Goal: Task Accomplishment & Management: Manage account settings

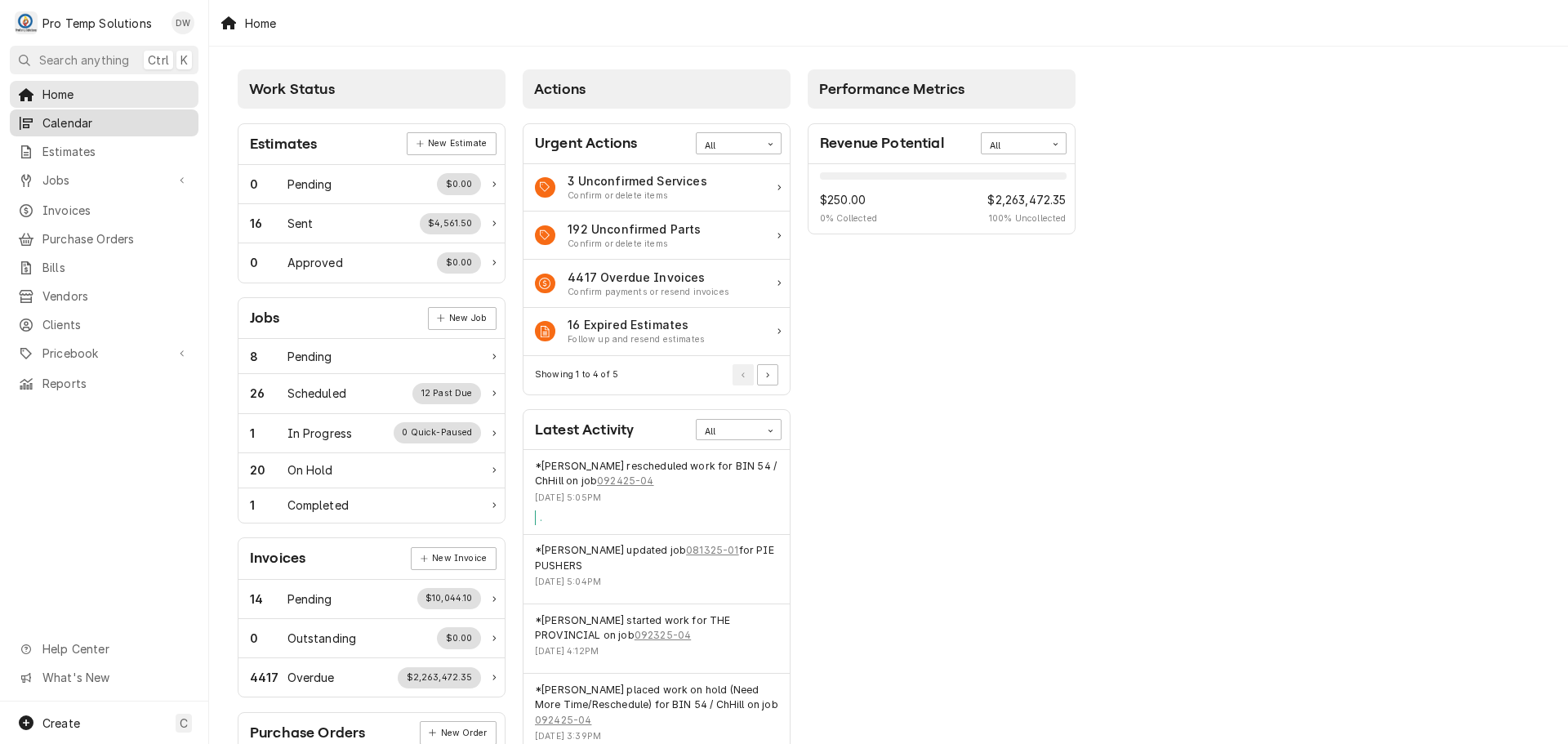
click at [74, 118] on span "Calendar" at bounding box center [116, 123] width 147 height 17
click at [85, 173] on span "Jobs" at bounding box center [104, 180] width 123 height 17
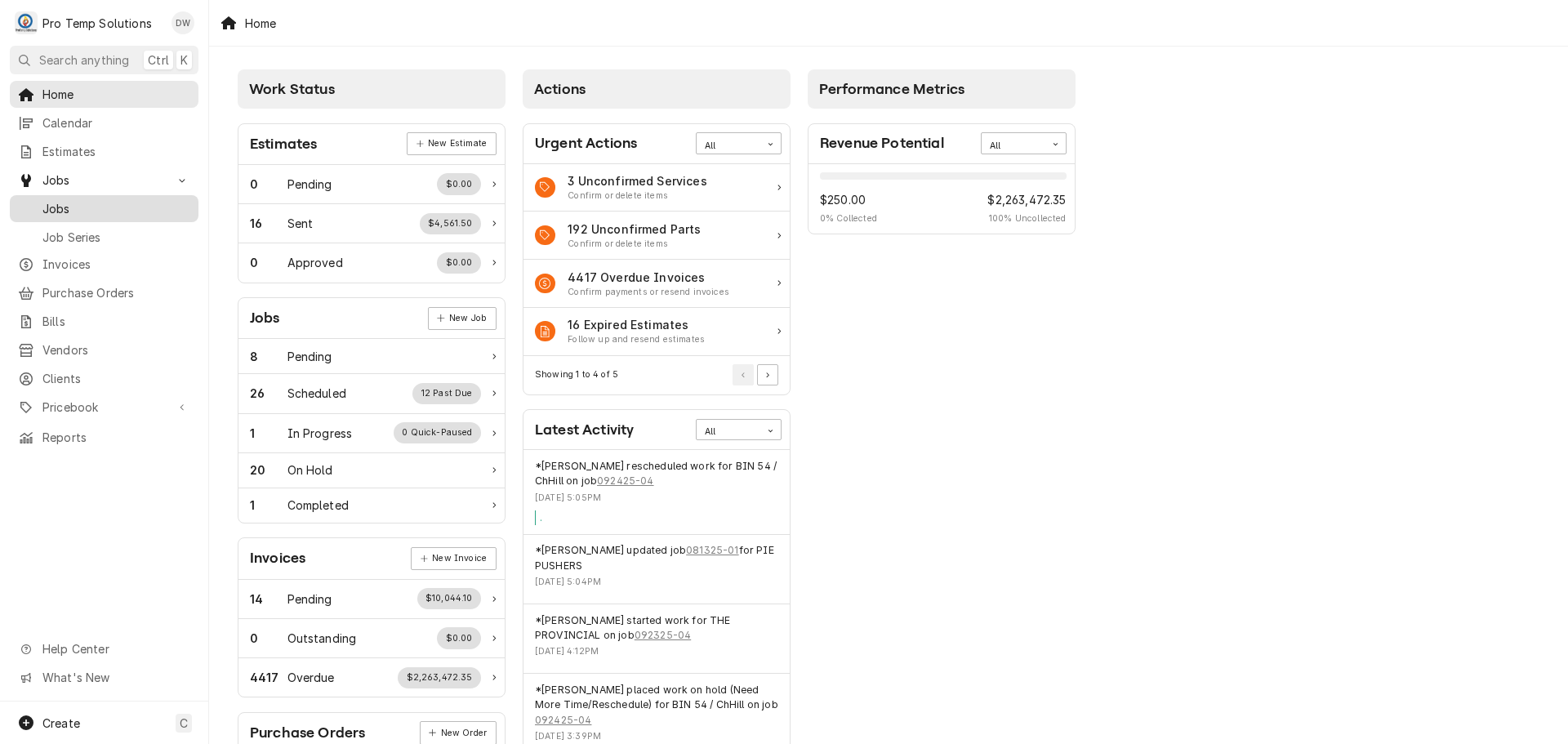
click at [56, 202] on span "Jobs" at bounding box center [116, 209] width 147 height 17
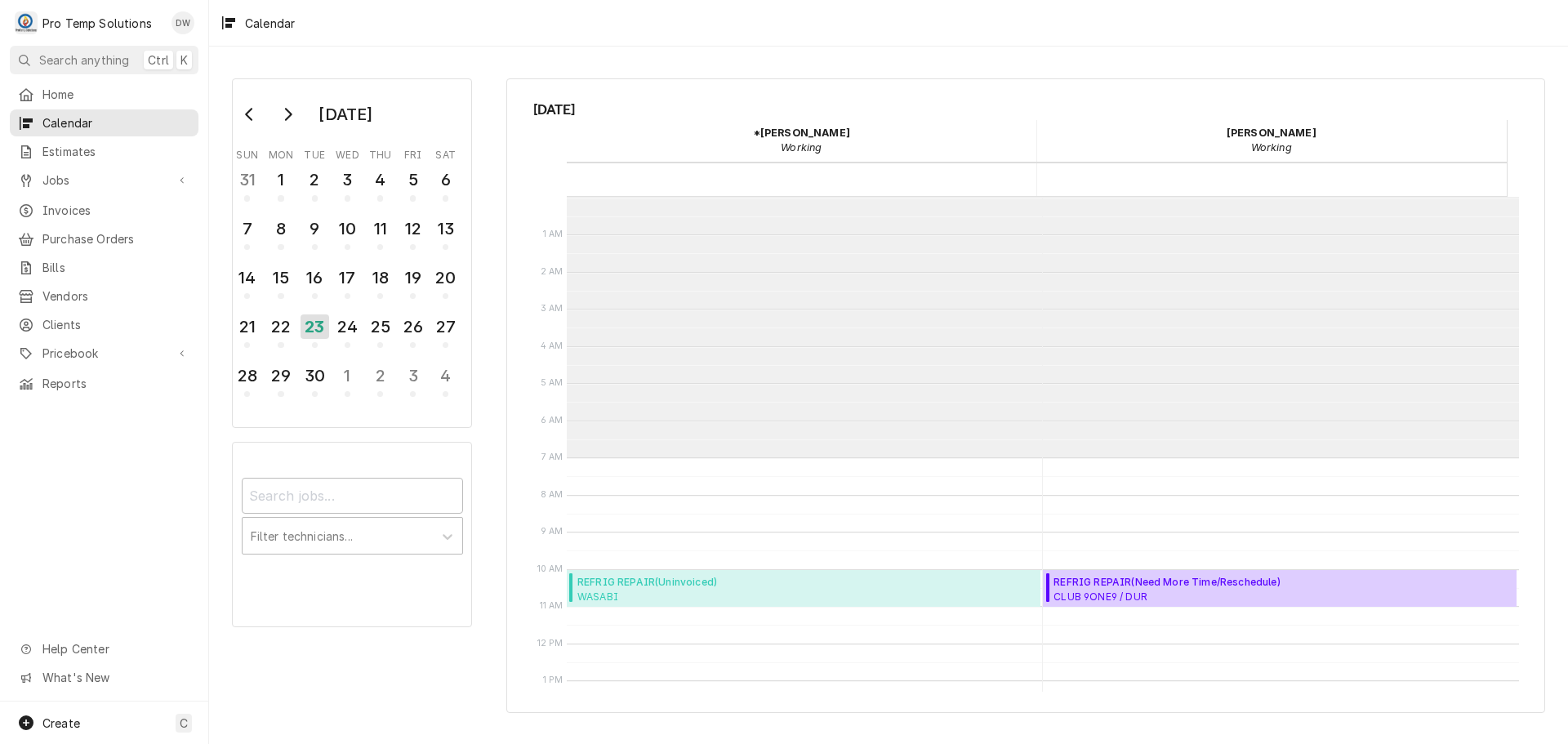
scroll to position [260, 0]
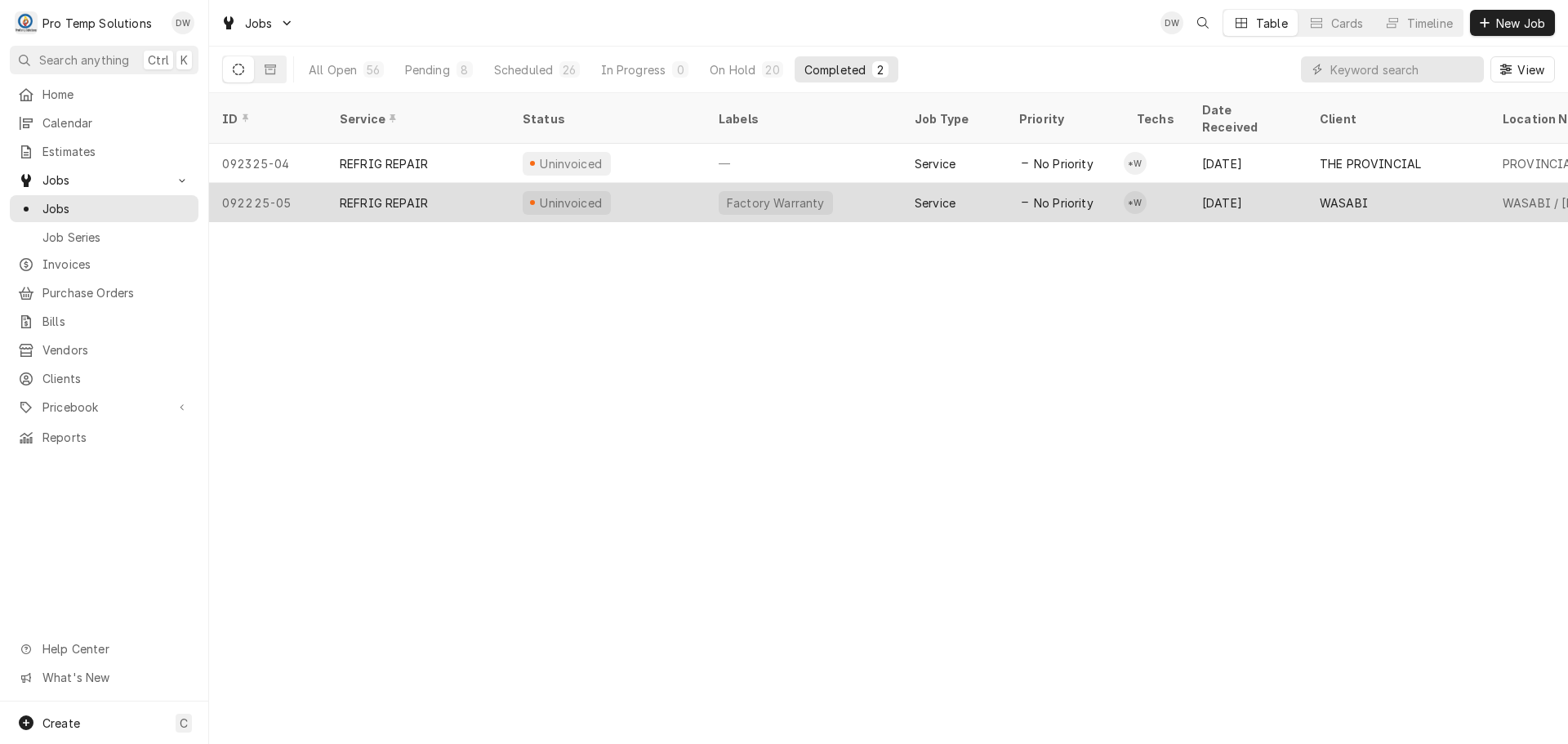
click at [665, 183] on div "Uninvoiced" at bounding box center [607, 202] width 196 height 39
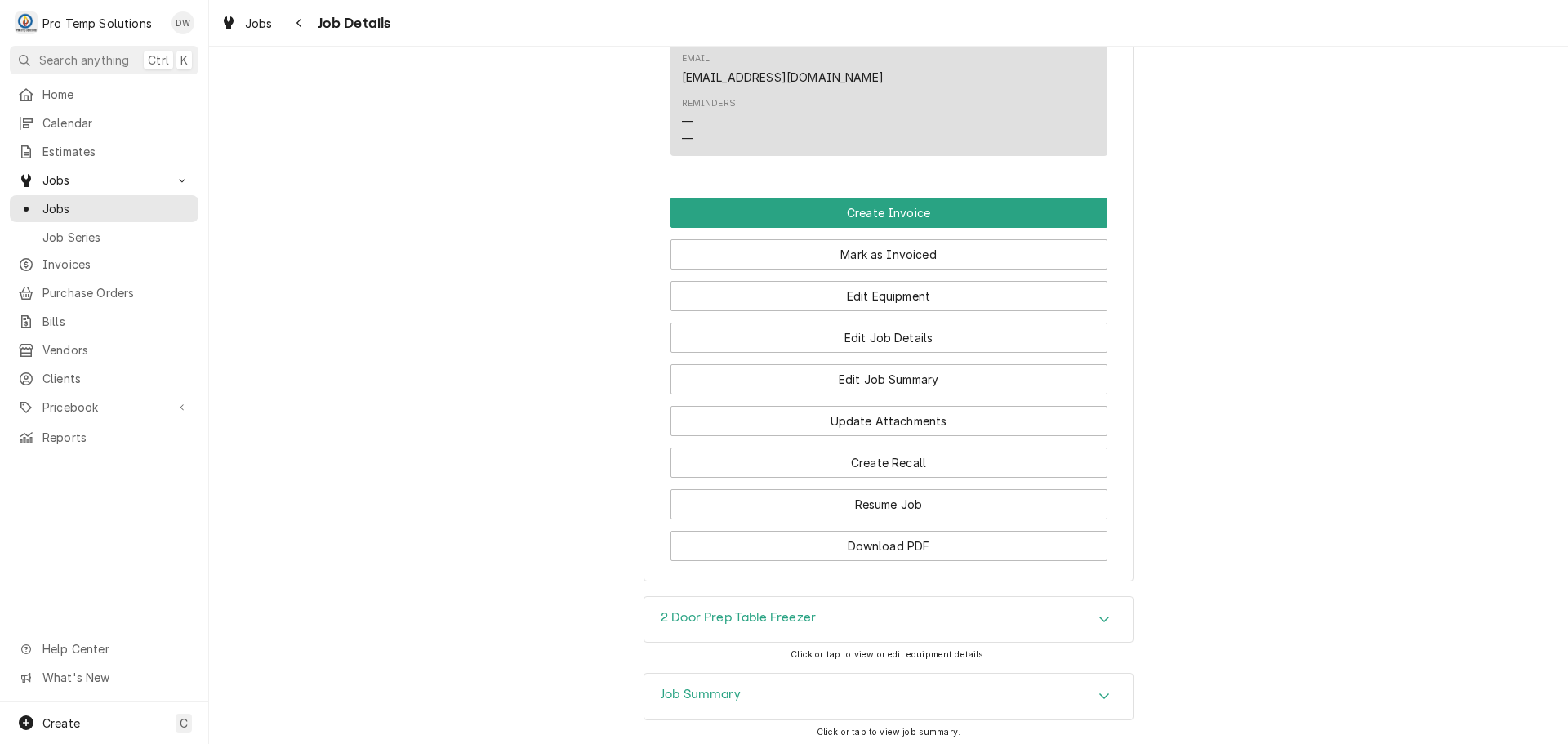
scroll to position [1143, 0]
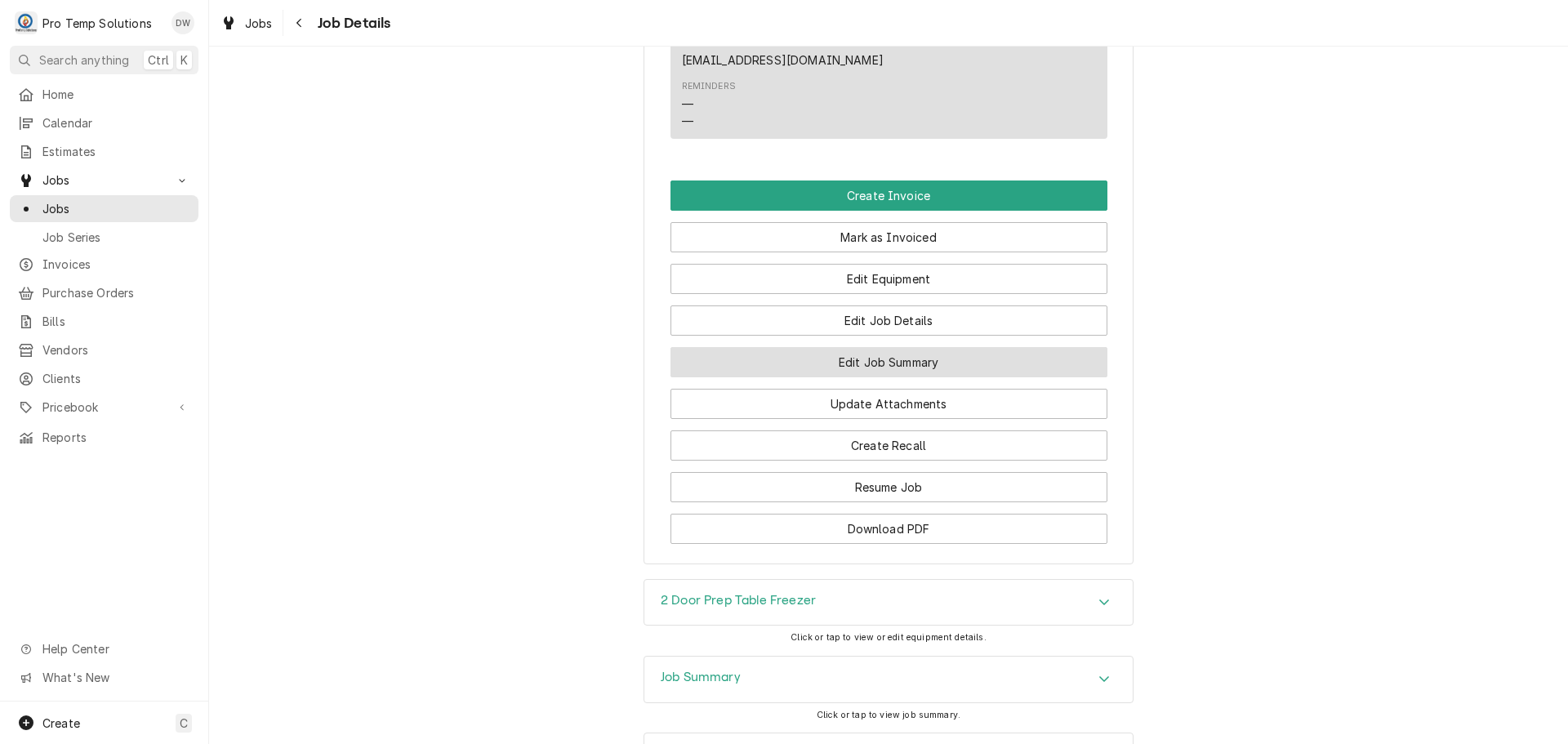
click at [853, 347] on button "Edit Job Summary" at bounding box center [889, 362] width 437 height 30
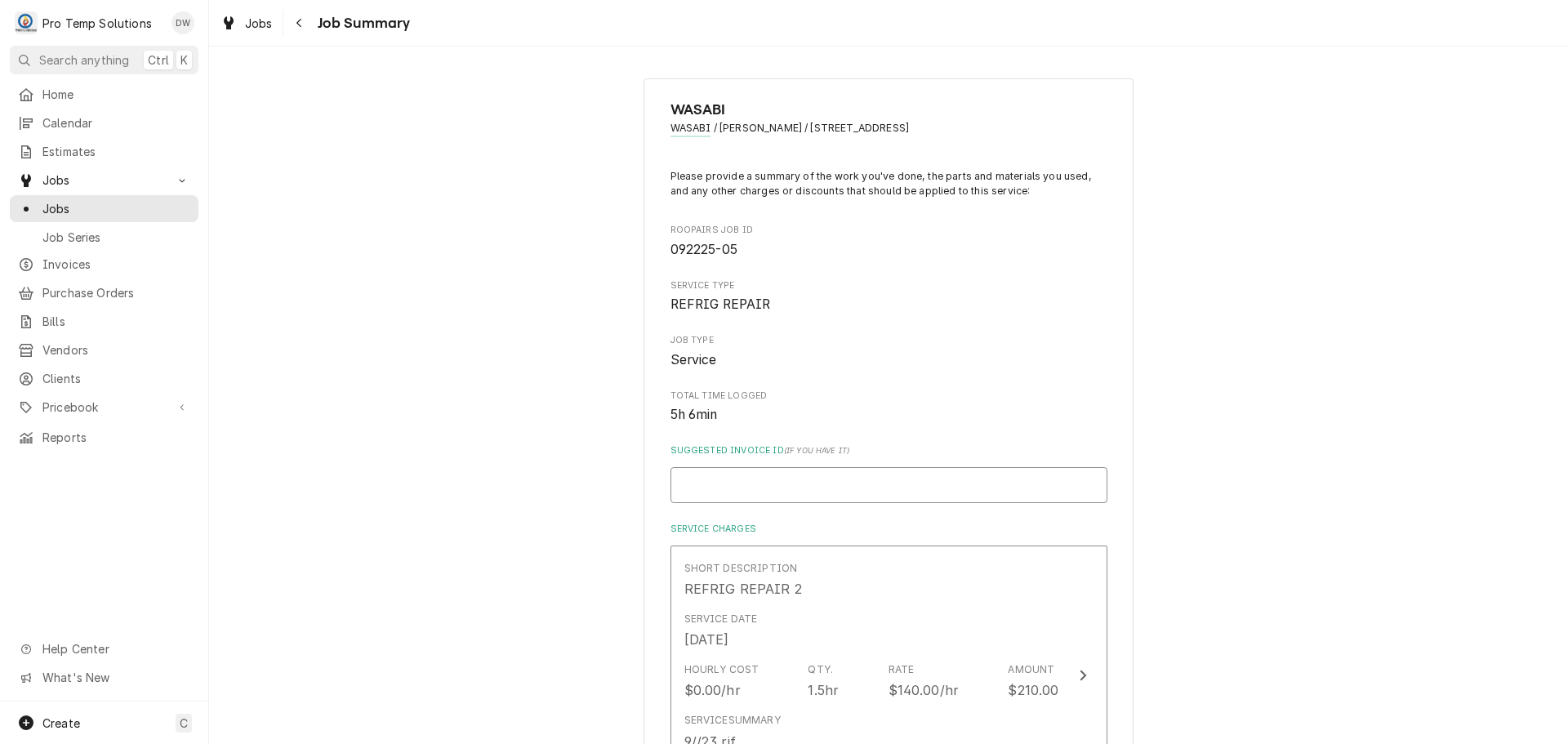
click at [792, 480] on input "Suggested Invoice ID ( if you have it )" at bounding box center [889, 485] width 437 height 36
type textarea "x"
type input "#"
type textarea "x"
type input "#0"
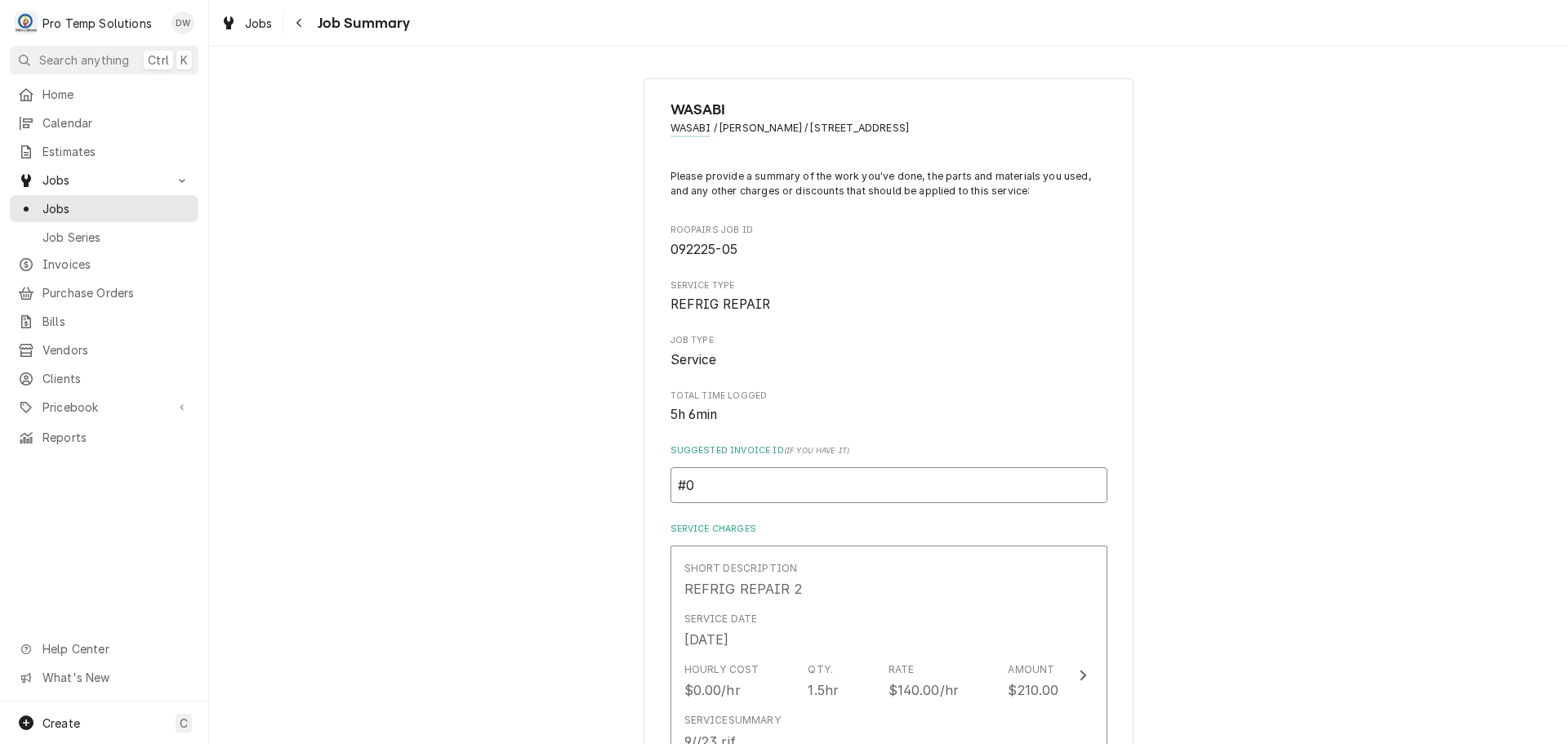
type textarea "x"
type input "#09"
type textarea "x"
type input "#092"
type textarea "x"
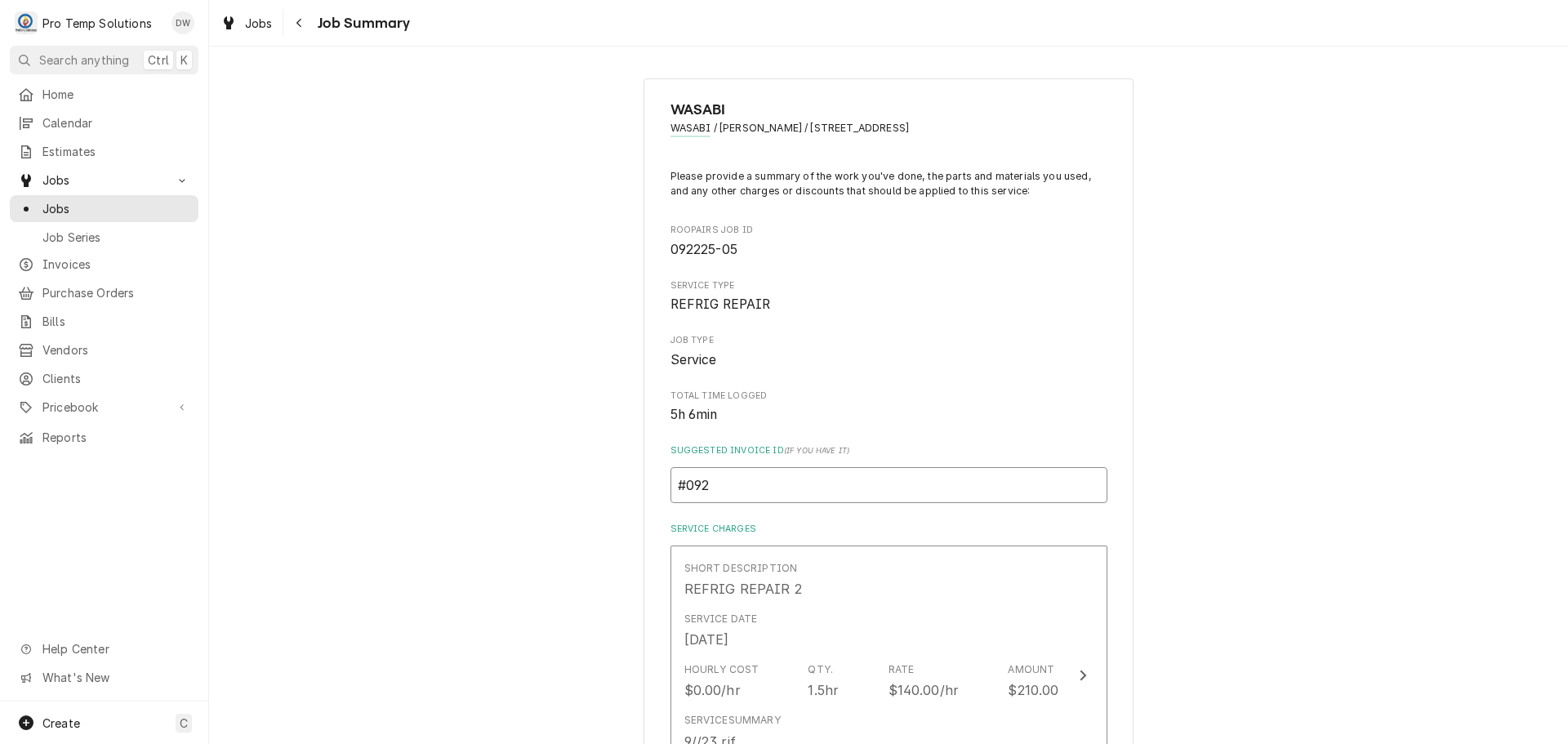
type input "#0923"
type textarea "x"
type input "#09232"
type textarea "x"
type input "#092325"
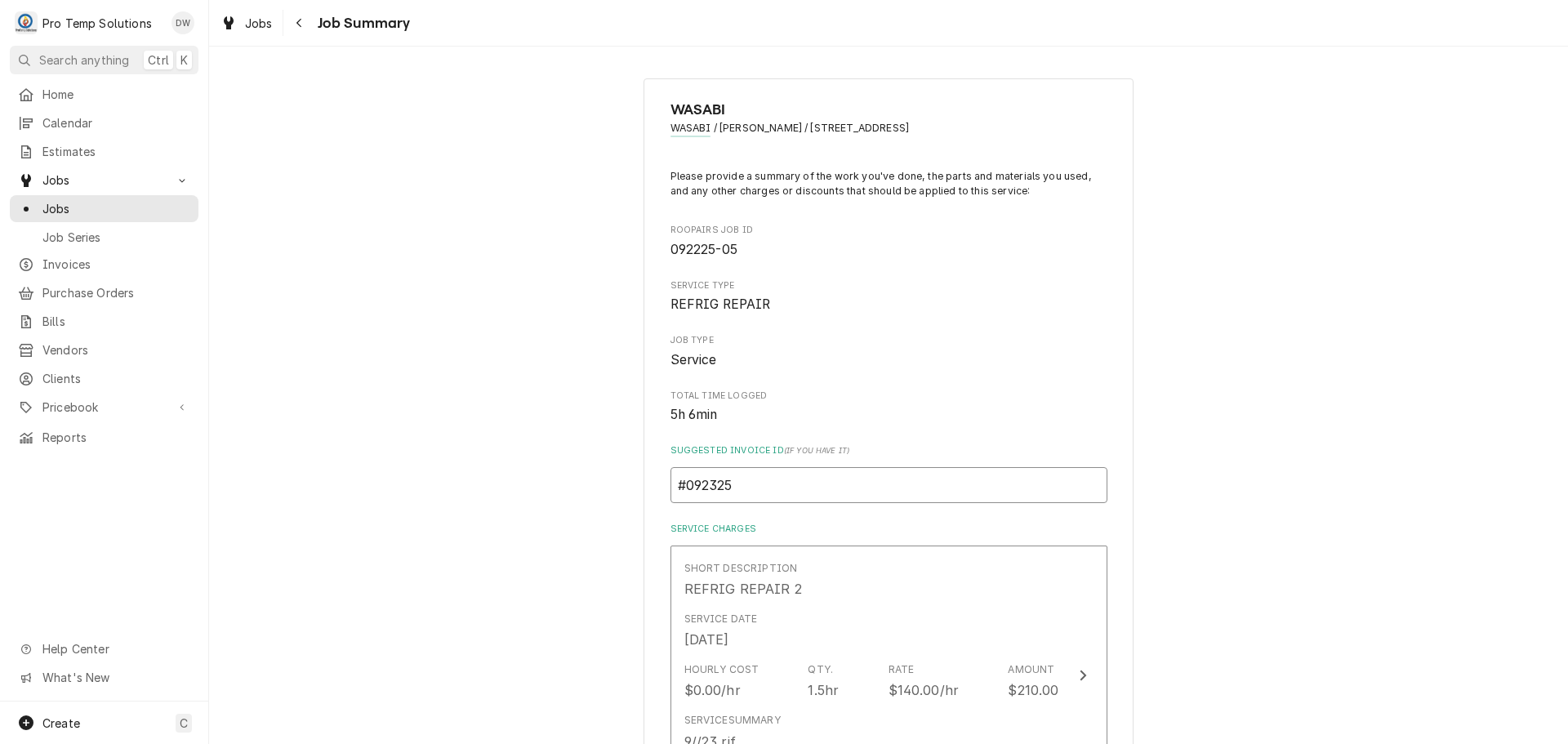
type textarea "x"
type input "#0923250"
type textarea "x"
type input "#09232500"
type textarea "x"
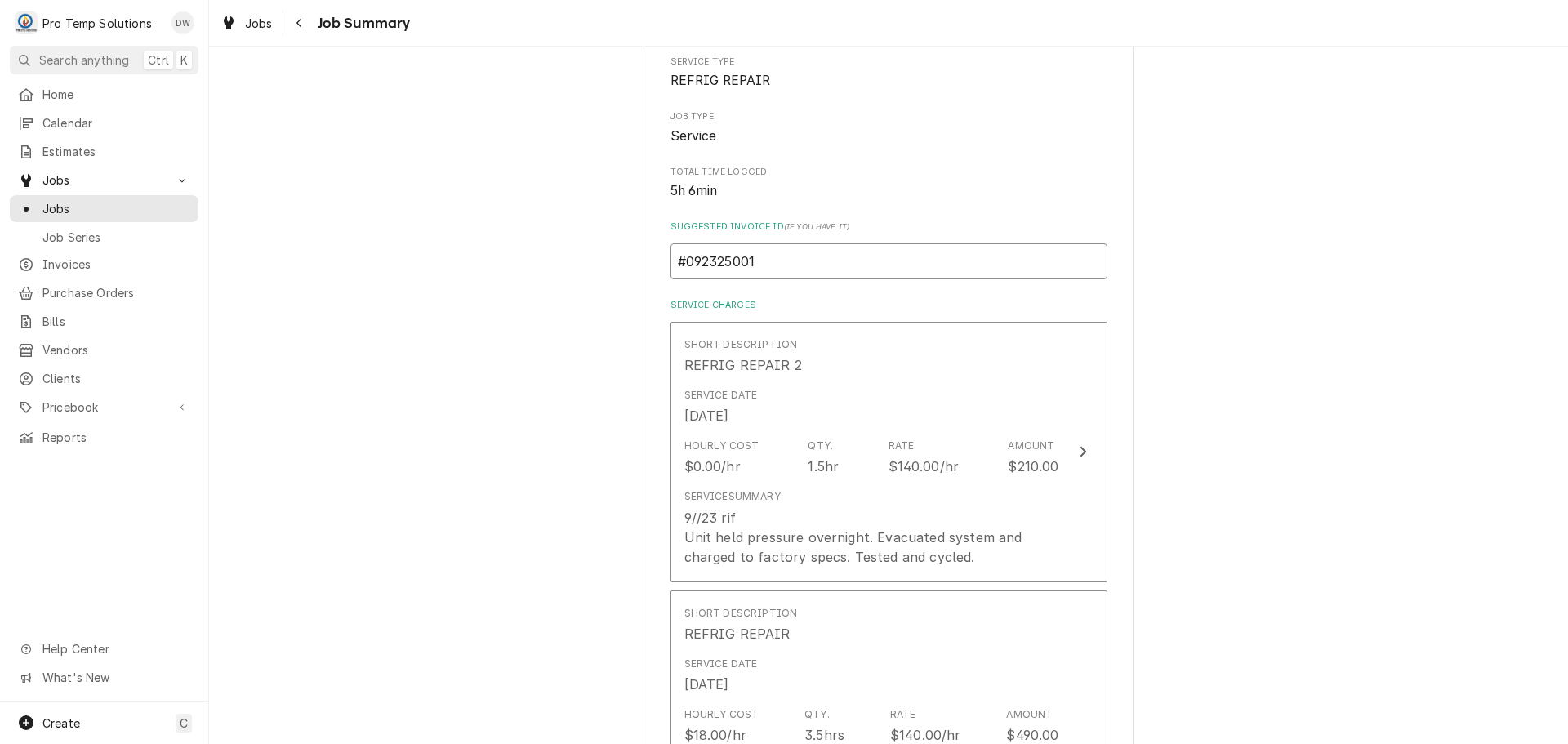
scroll to position [245, 0]
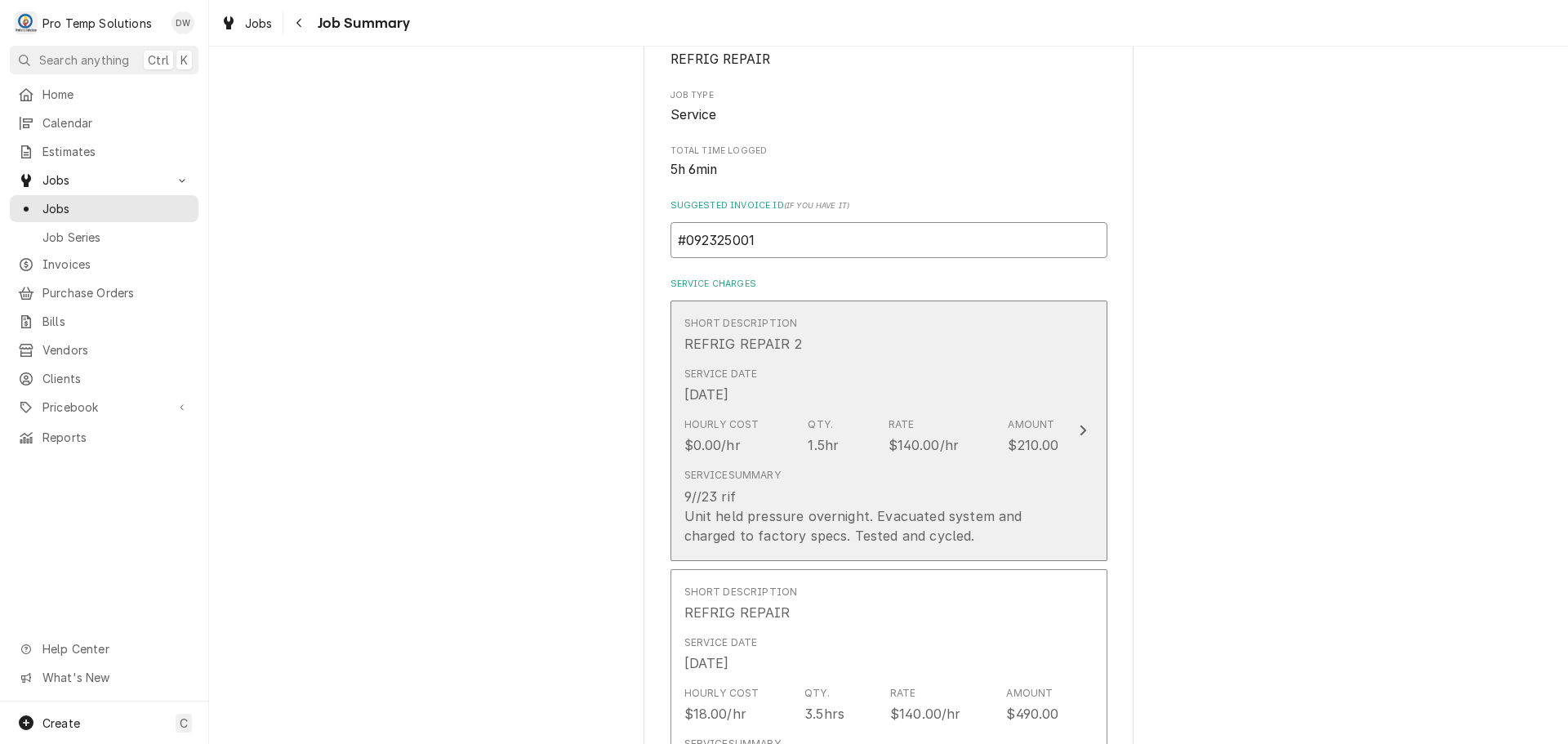
type input "#092325001"
click at [1079, 429] on icon "Update Line Item" at bounding box center [1082, 430] width 8 height 13
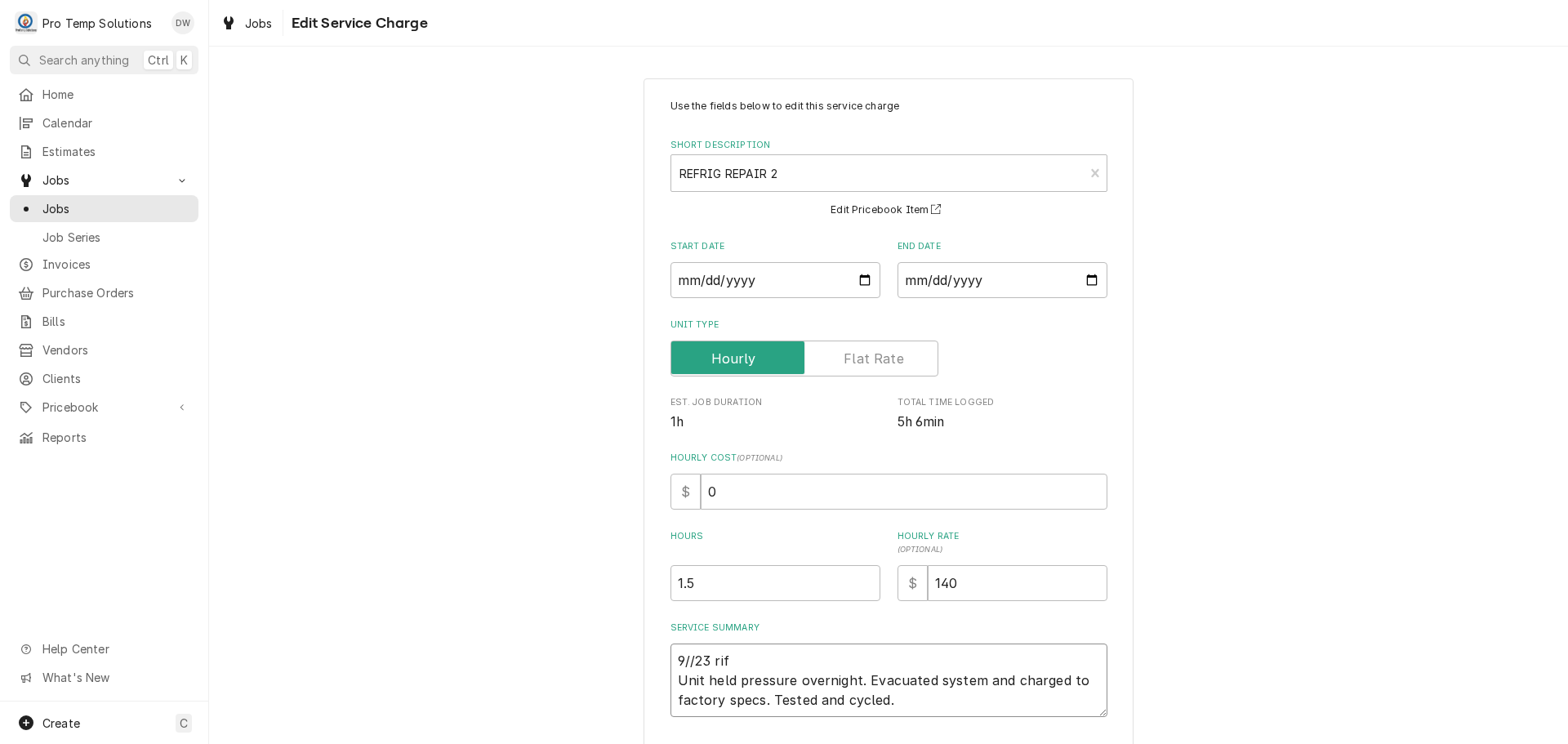
click at [732, 651] on textarea "9//23 rif Unit held pressure overnight. Evacuated system and charged to factory…" at bounding box center [889, 680] width 437 height 74
type textarea "x"
type textarea "9//23 ri Unit held pressure overnight. Evacuated system and charged to factory …"
type textarea "x"
type textarea "9//23 r Unit held pressure overnight. Evacuated system and charged to factory s…"
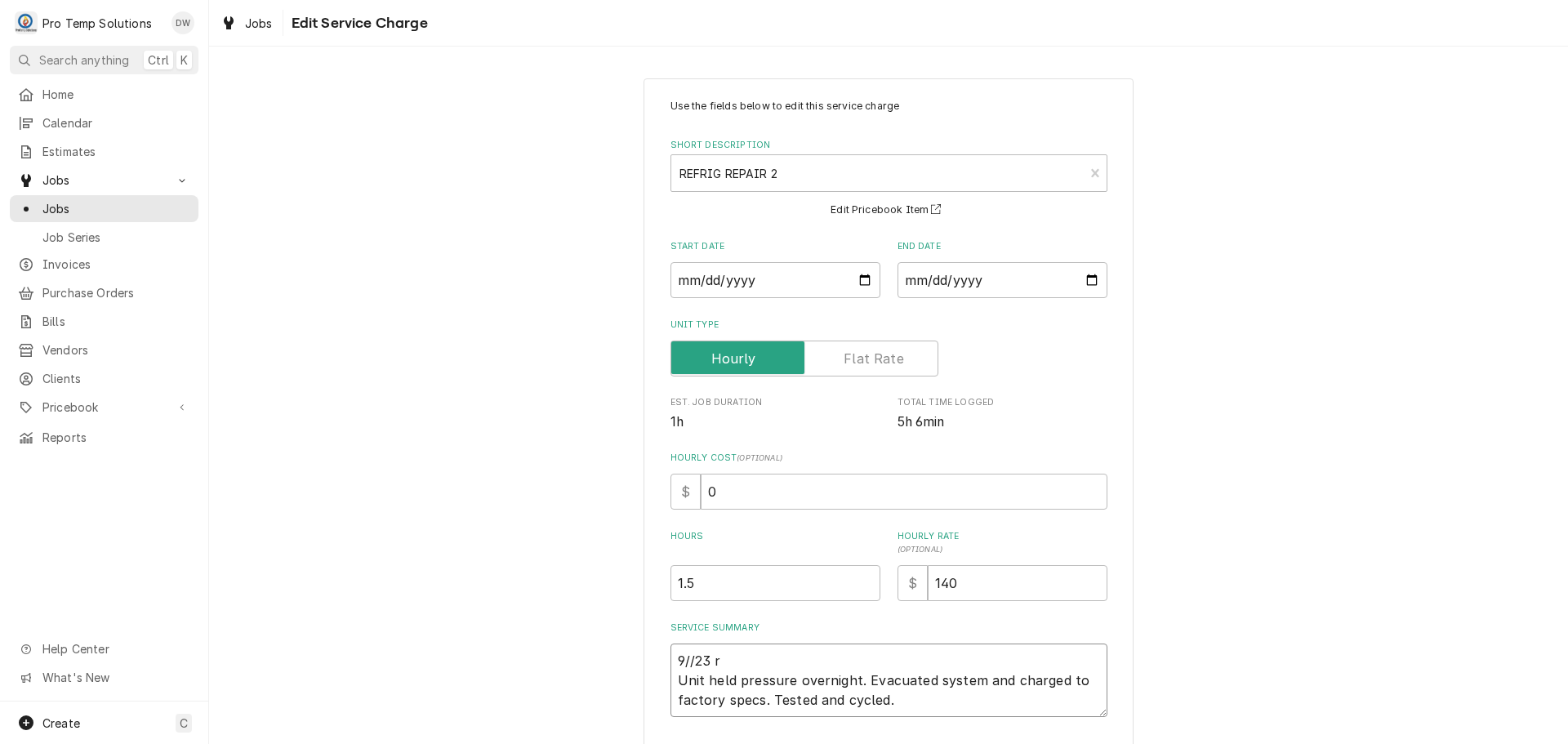
type textarea "x"
type textarea "9//23 Unit held pressure overnight. Evacuated system and charged to factory spe…"
type textarea "x"
type textarea "9//23 r Unit held pressure overnight. Evacuated system and charged to factory s…"
type textarea "x"
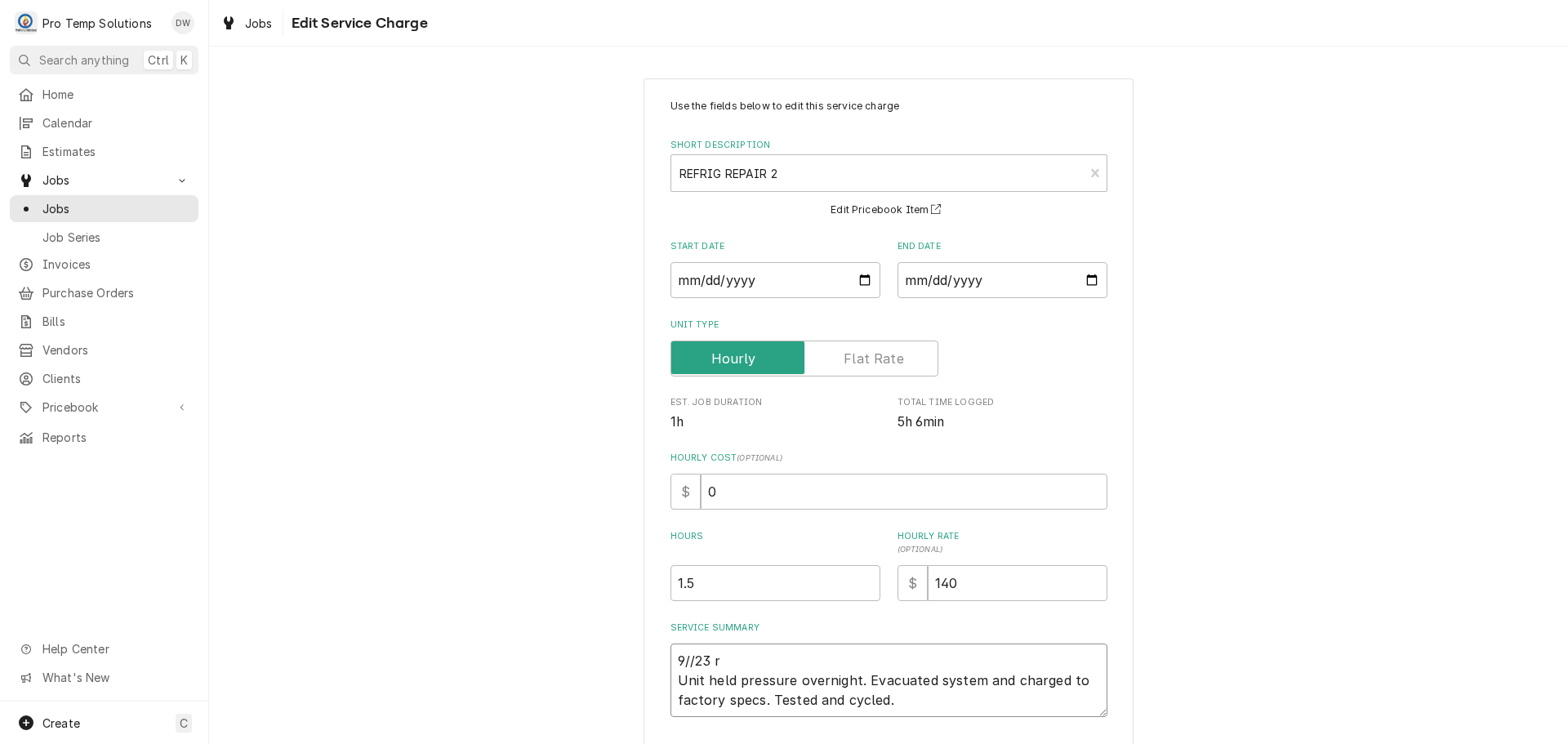
type textarea "9//23 ri Unit held pressure overnight. Evacuated system and charged to factory …"
type textarea "x"
type textarea "9//23 r Unit held pressure overnight. Evacuated system and charged to factory s…"
type textarea "x"
type textarea "9//23 Unit held pressure overnight. Evacuated system and charged to factory spe…"
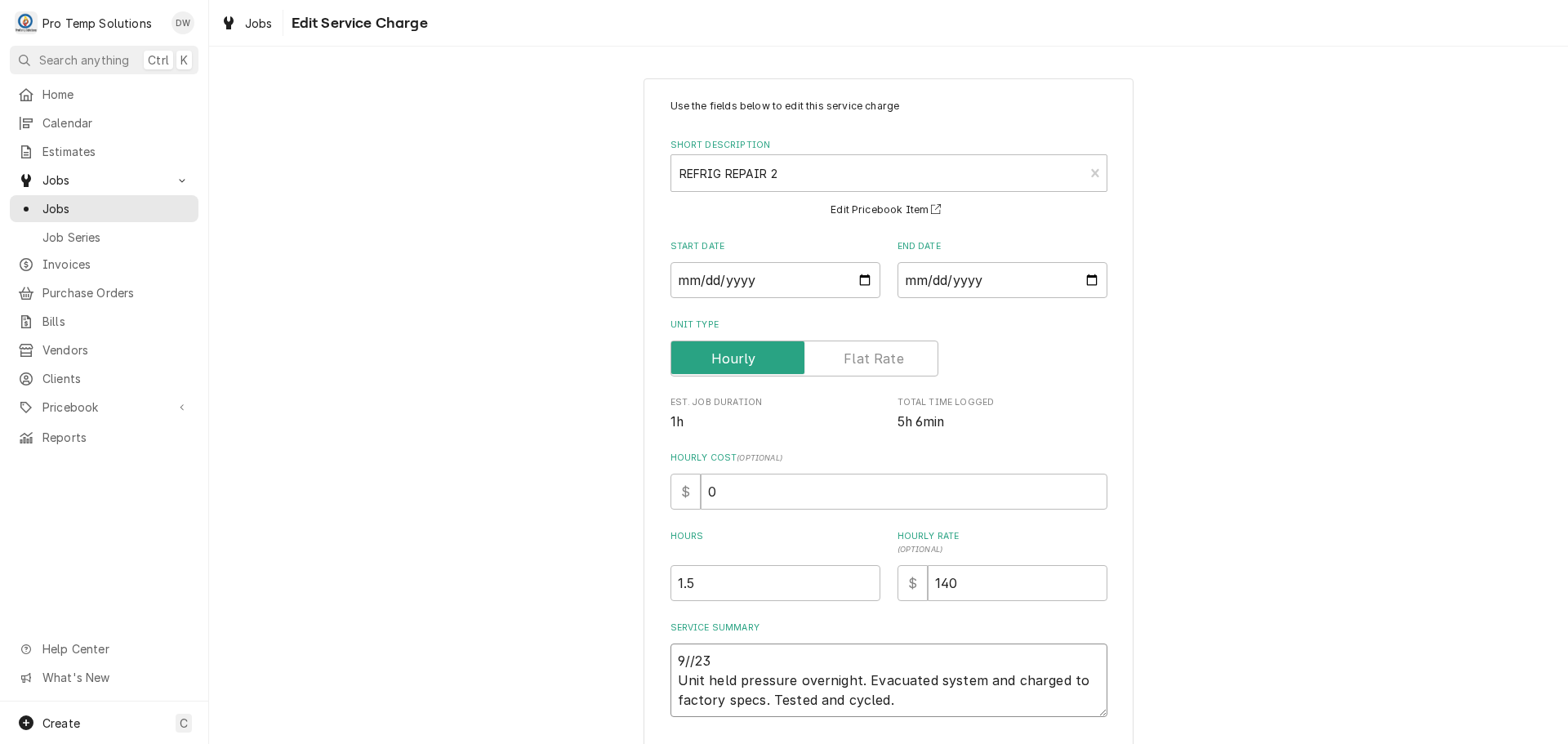
type textarea "x"
type textarea "9//23 R Unit held pressure overnight. Evacuated system and charged to factory s…"
type textarea "x"
type textarea "9//23 RI Unit held pressure overnight. Evacuated system and charged to factory …"
type textarea "x"
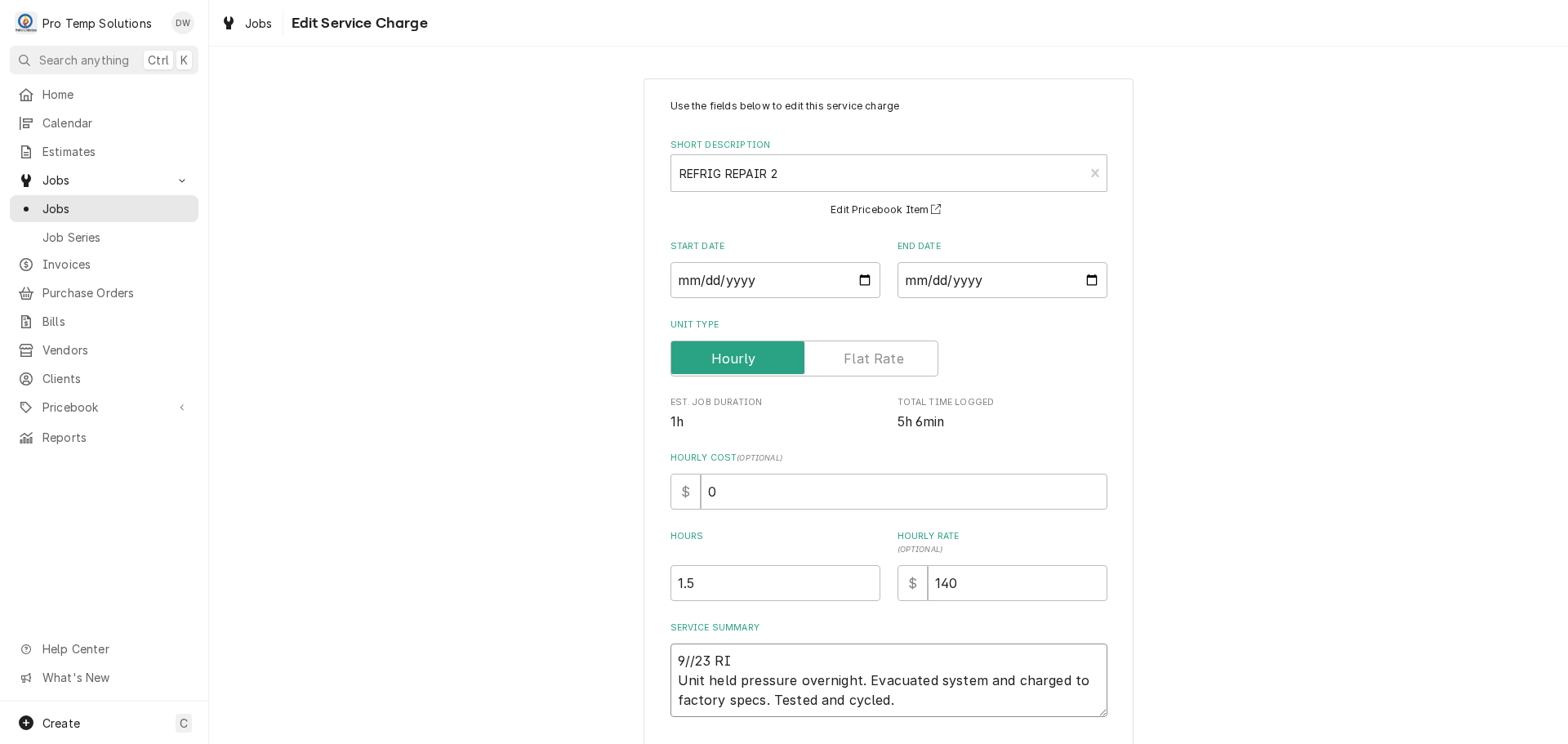
type textarea "9//23 RIF Unit held pressure overnight. Evacuated system and charged to factory…"
type textarea "x"
type textarea "9//23 RIF Unit held pressure overnight. Evacuated system and charged to factory…"
type textarea "x"
type textarea "9//23 RIF 1 Unit held pressure overnight. Evacuated system and charged to facto…"
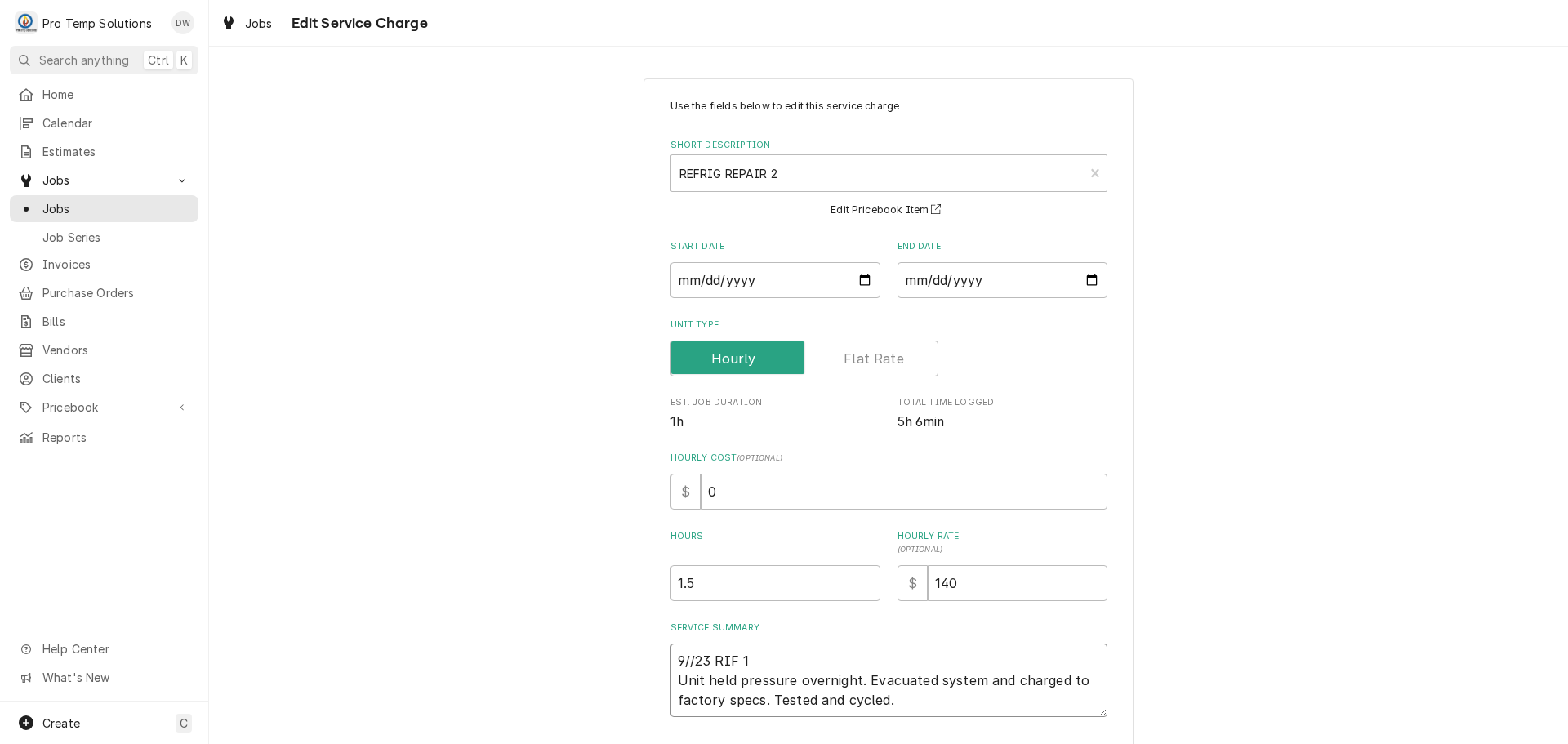
type textarea "x"
type textarea "9//23 RIF 10 Unit held pressure overnight. Evacuated system and charged to fact…"
type textarea "x"
type textarea "9//23 RIF 102 Unit held pressure overnight. Evacuated system and charged to fac…"
type textarea "x"
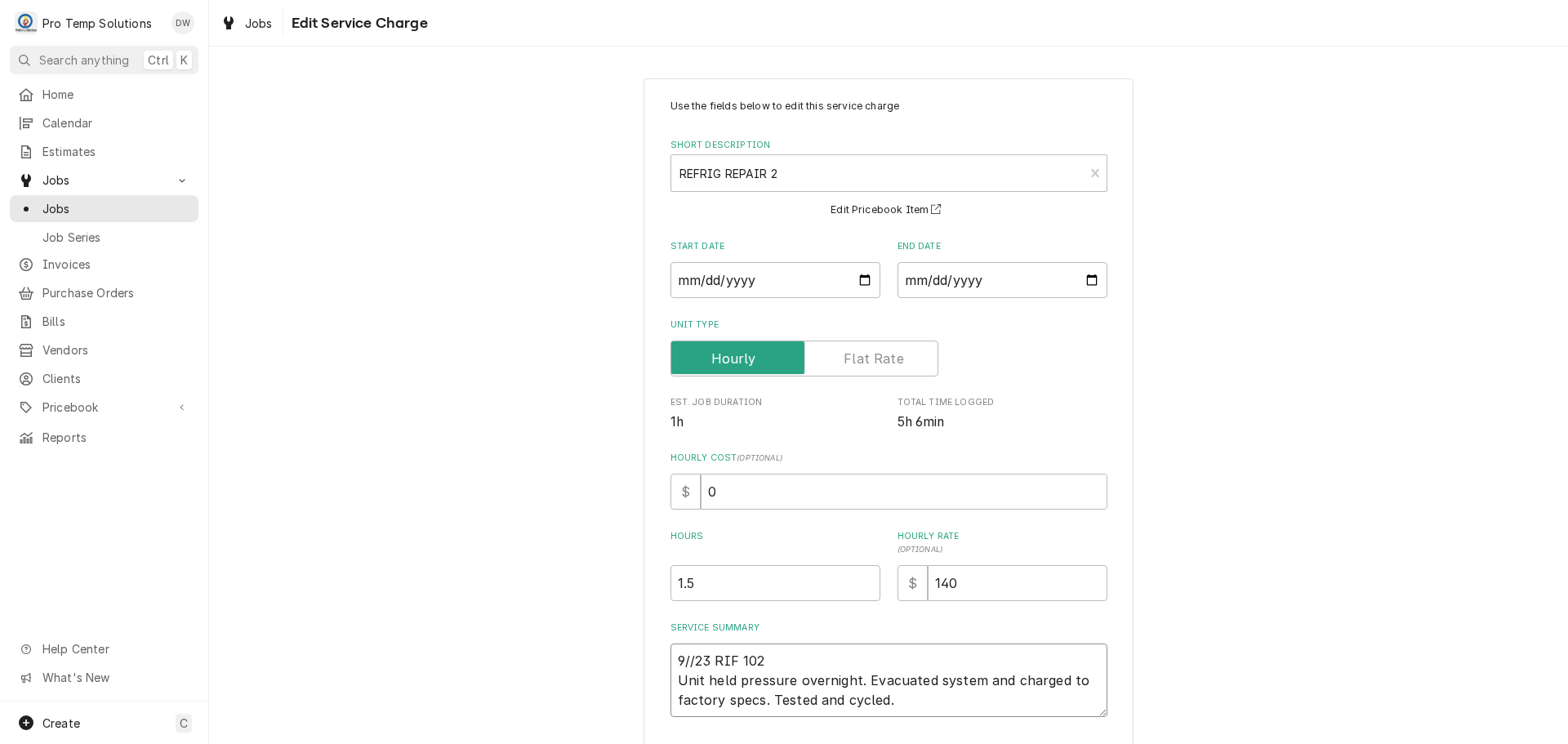
type textarea "9//23 RIF 1025 Unit held pressure overnight. Evacuated system and charged to fa…"
type textarea "x"
type textarea "9//23 RIF 1025- Unit held pressure overnight. Evacuated system and charged to f…"
type textarea "x"
type textarea "9//23 RIF 1025-1 Unit held pressure overnight. Evacuated system and charged to …"
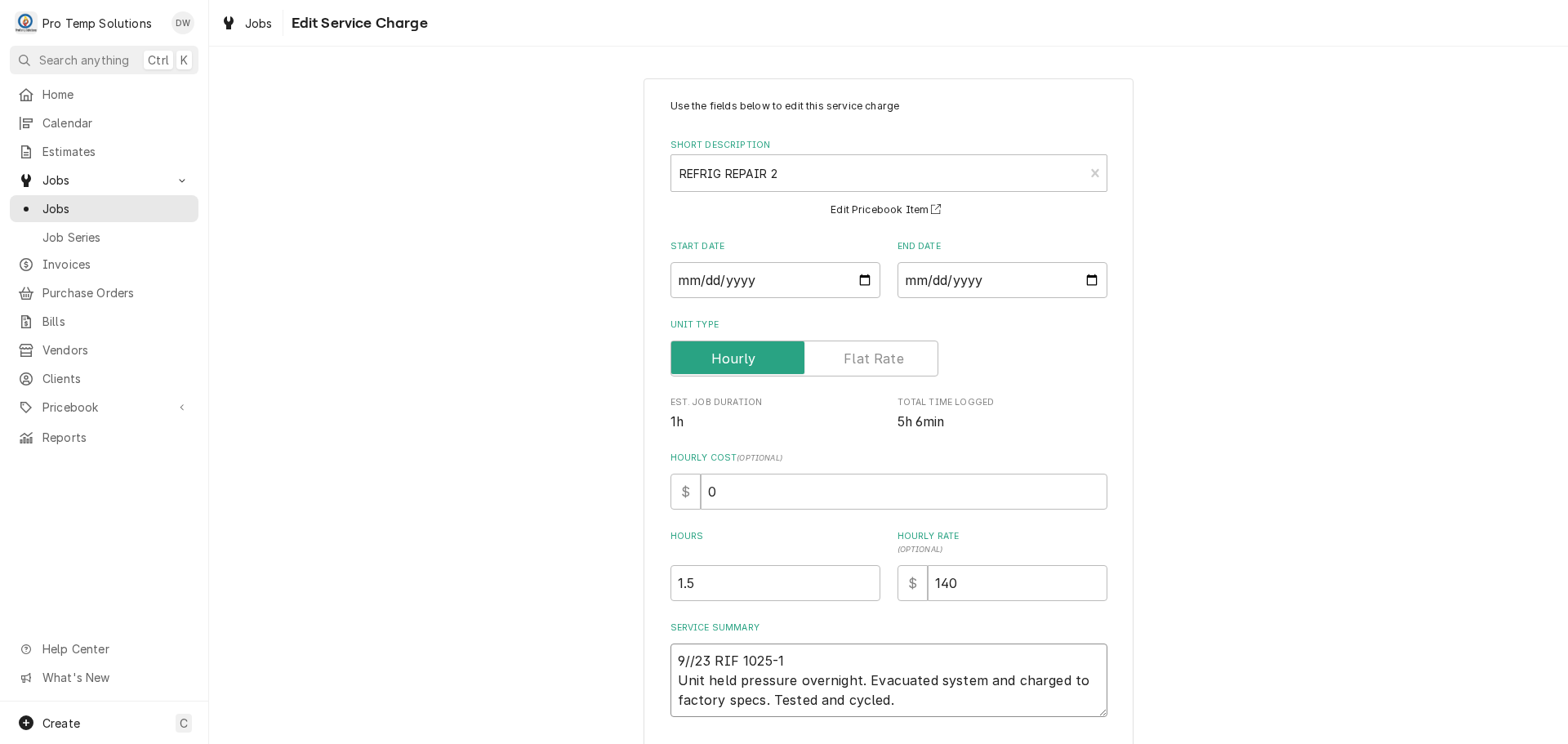
type textarea "x"
type textarea "9//23 RIF 1025-12 Unit held pressure overnight. Evacuated system and charged to…"
type textarea "x"
type textarea "9//23 RIF 1025-120 Unit held pressure overnight. Evacuated system and charged t…"
type textarea "x"
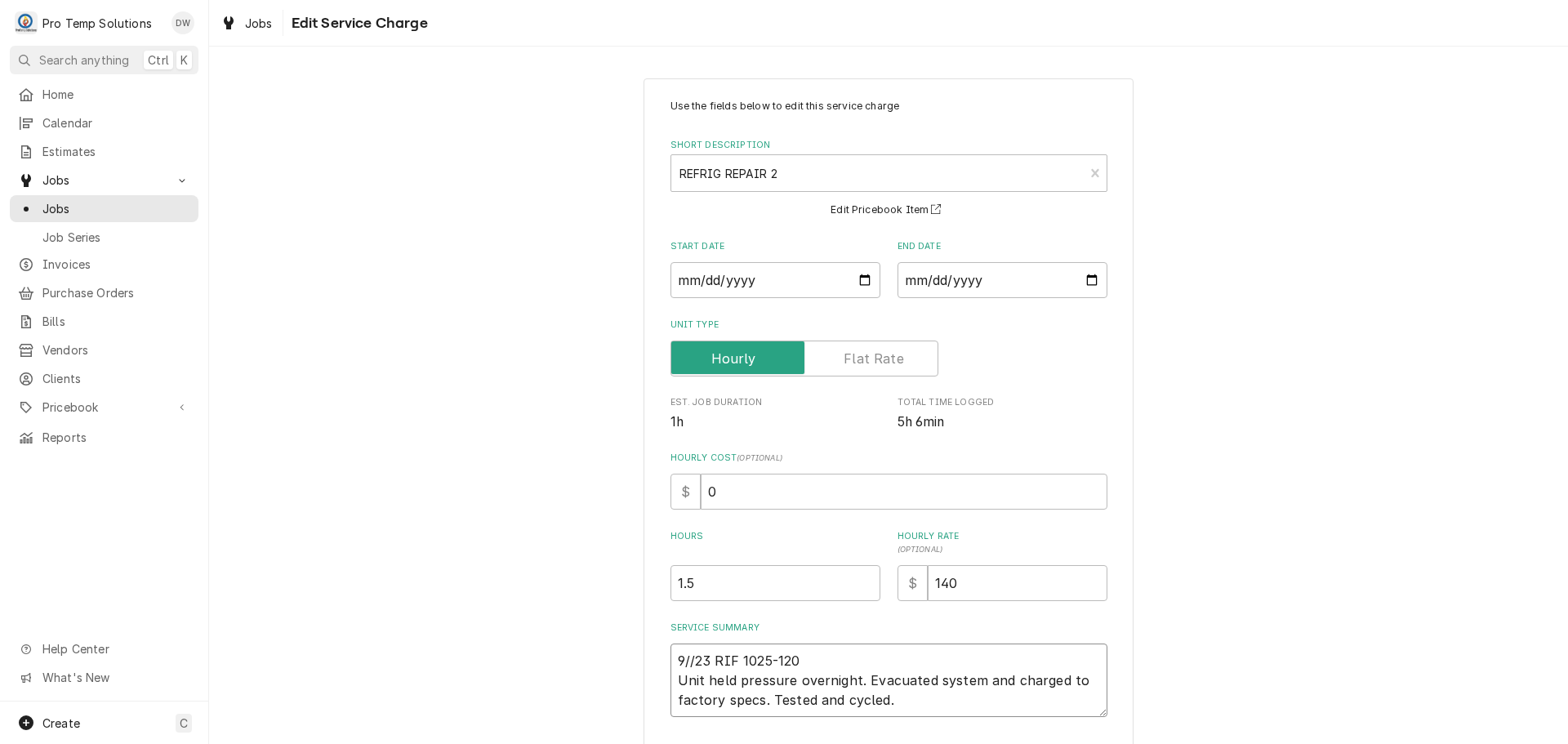
type textarea "9//23 RIF 1025-1205 Unit held pressure overnight. Evacuated system and charged …"
type textarea "x"
type textarea "9//23 RIF 1025-1205 Unit held pressure overnight. Evacuated system and charged …"
type textarea "x"
type textarea "9//23 RIF 1025-1205 R Unit held pressure overnight. Evacuated system and charge…"
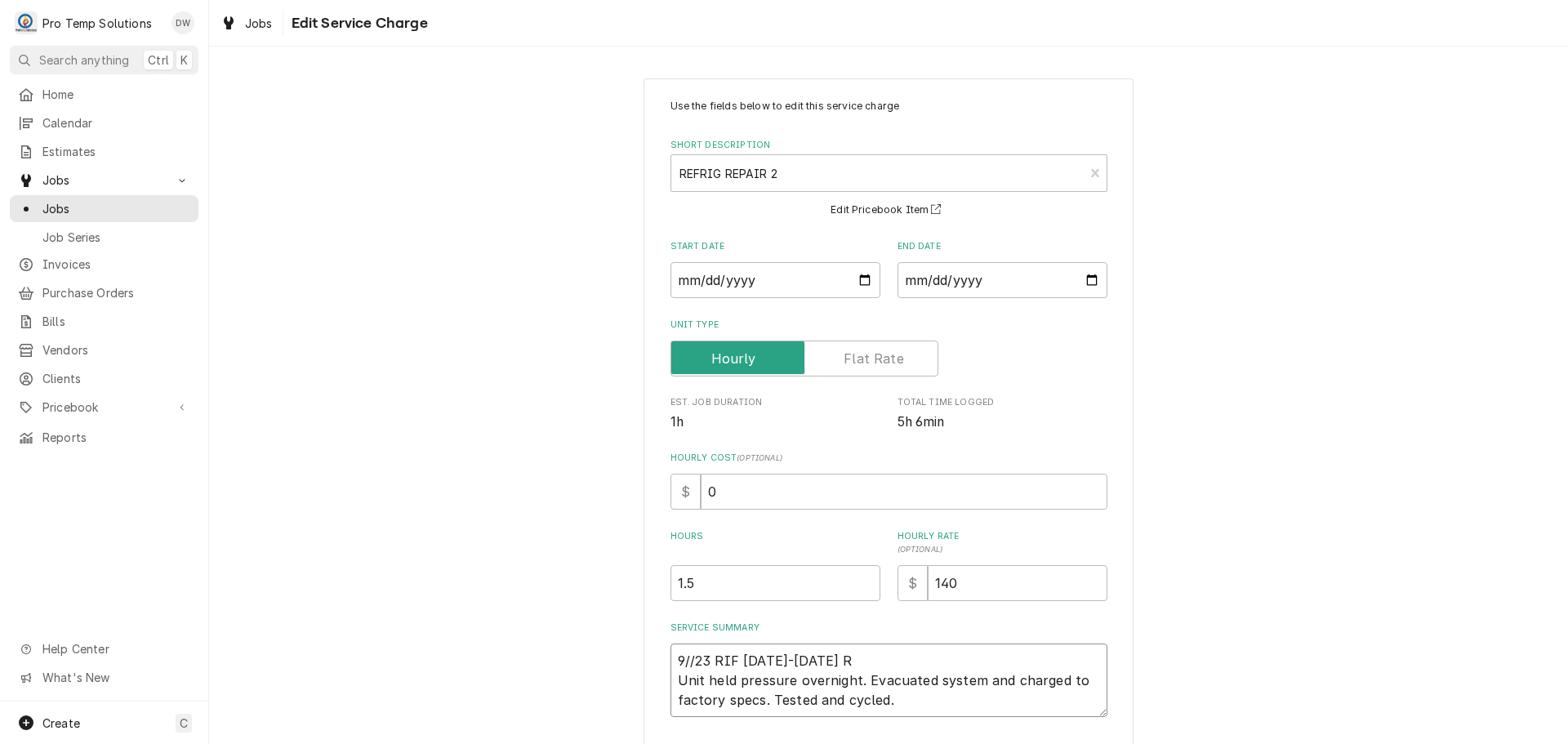
type textarea "x"
type textarea "9//23 RIF 1025-1205 RI Unit held pressure overnight. Evacuated system and charg…"
type textarea "x"
type textarea "9//23 RIF 1025-1205 RIF Unit held pressure overnight. Evacuated system and char…"
type textarea "x"
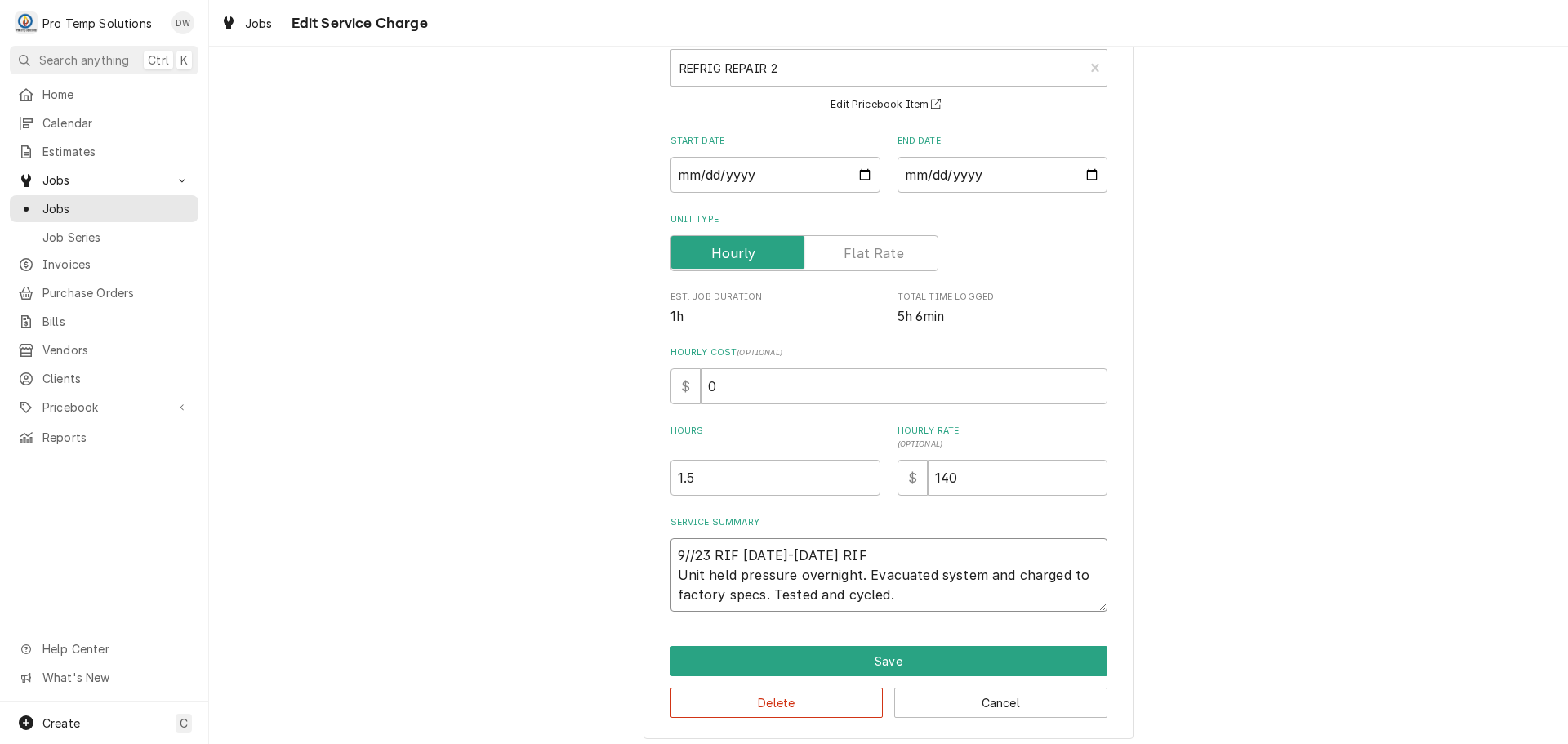
scroll to position [114, 0]
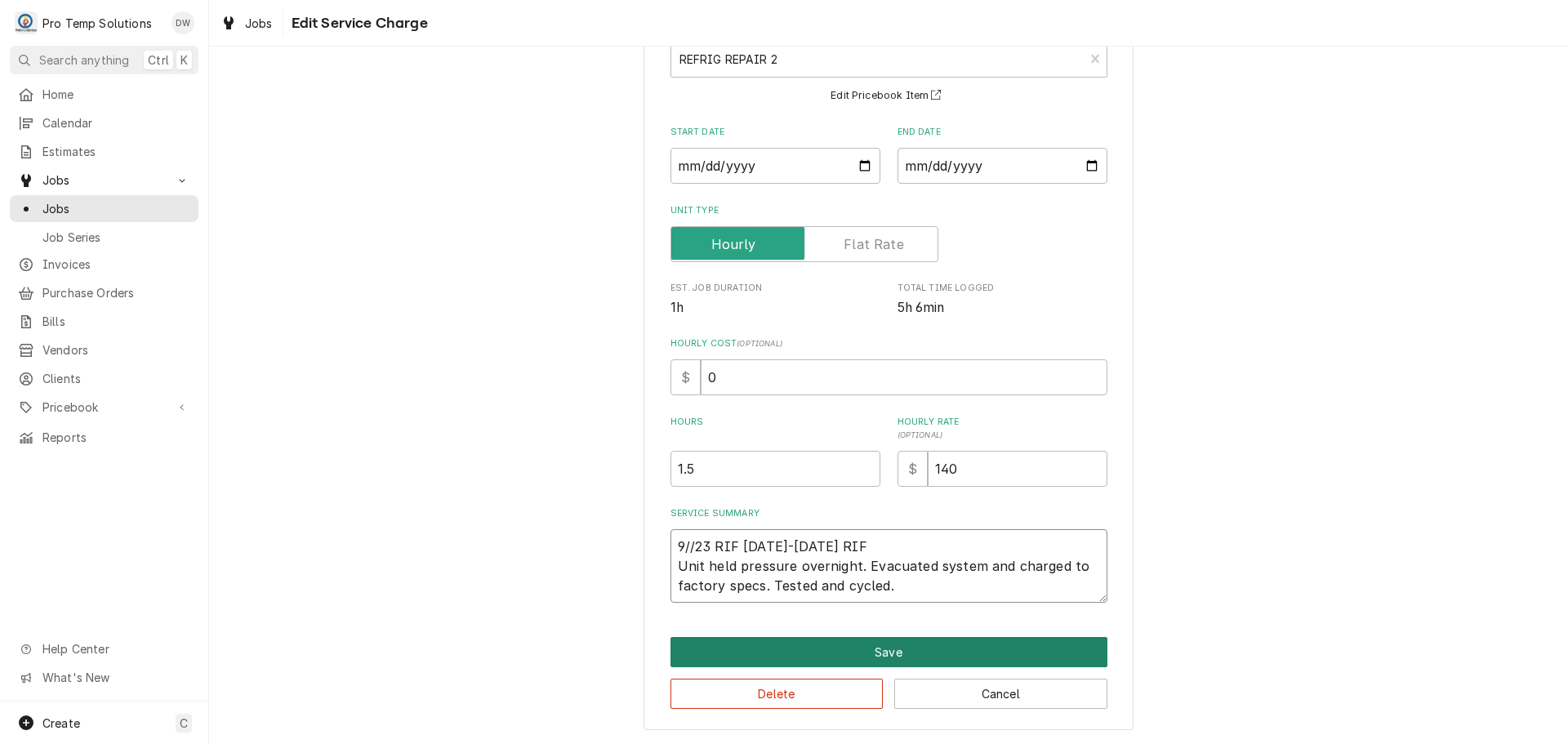
type textarea "9//23 RIF [DATE]-[DATE] RIF Unit held pressure overnight. Evacuated system and …"
click at [871, 650] on button "Save" at bounding box center [889, 651] width 437 height 30
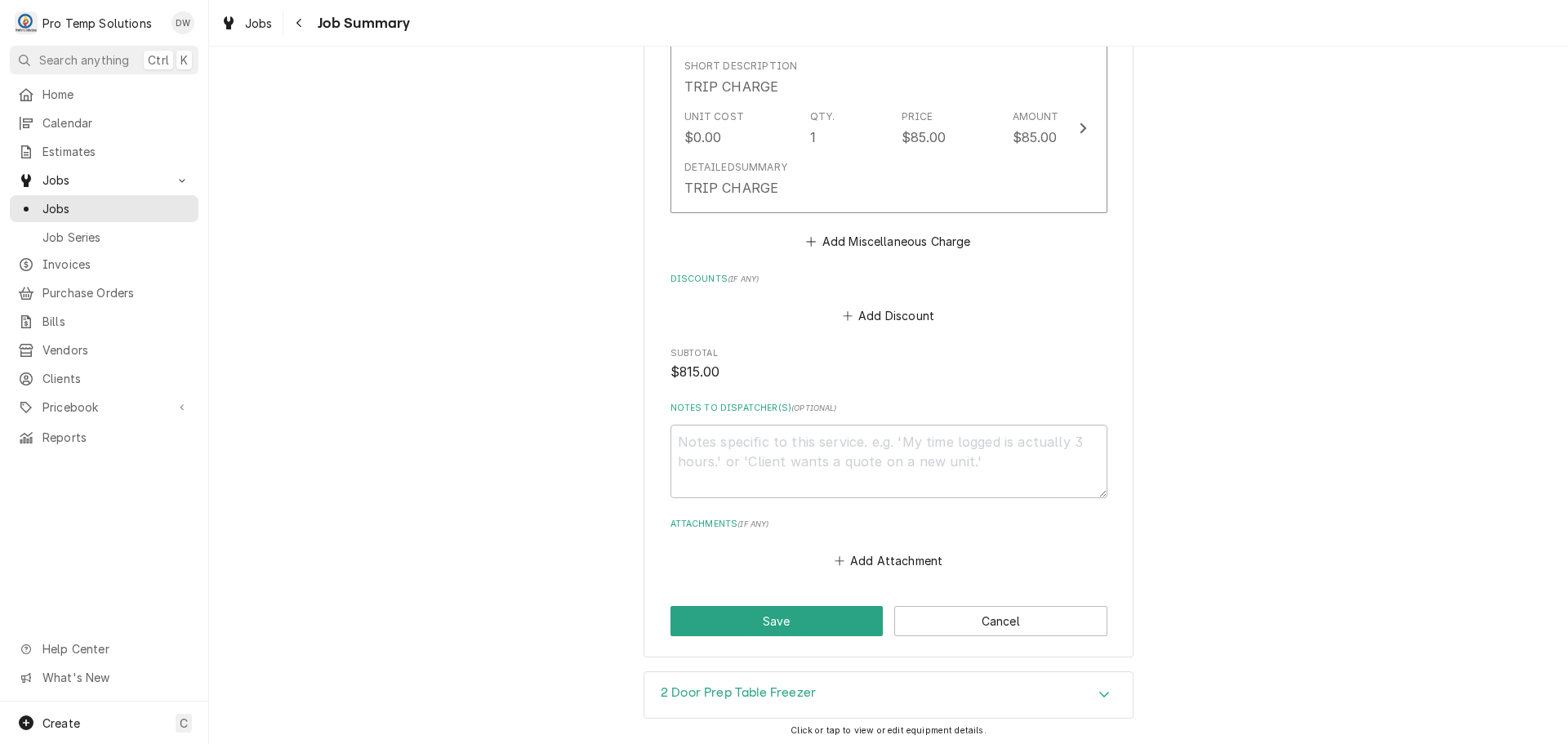
scroll to position [1615, 0]
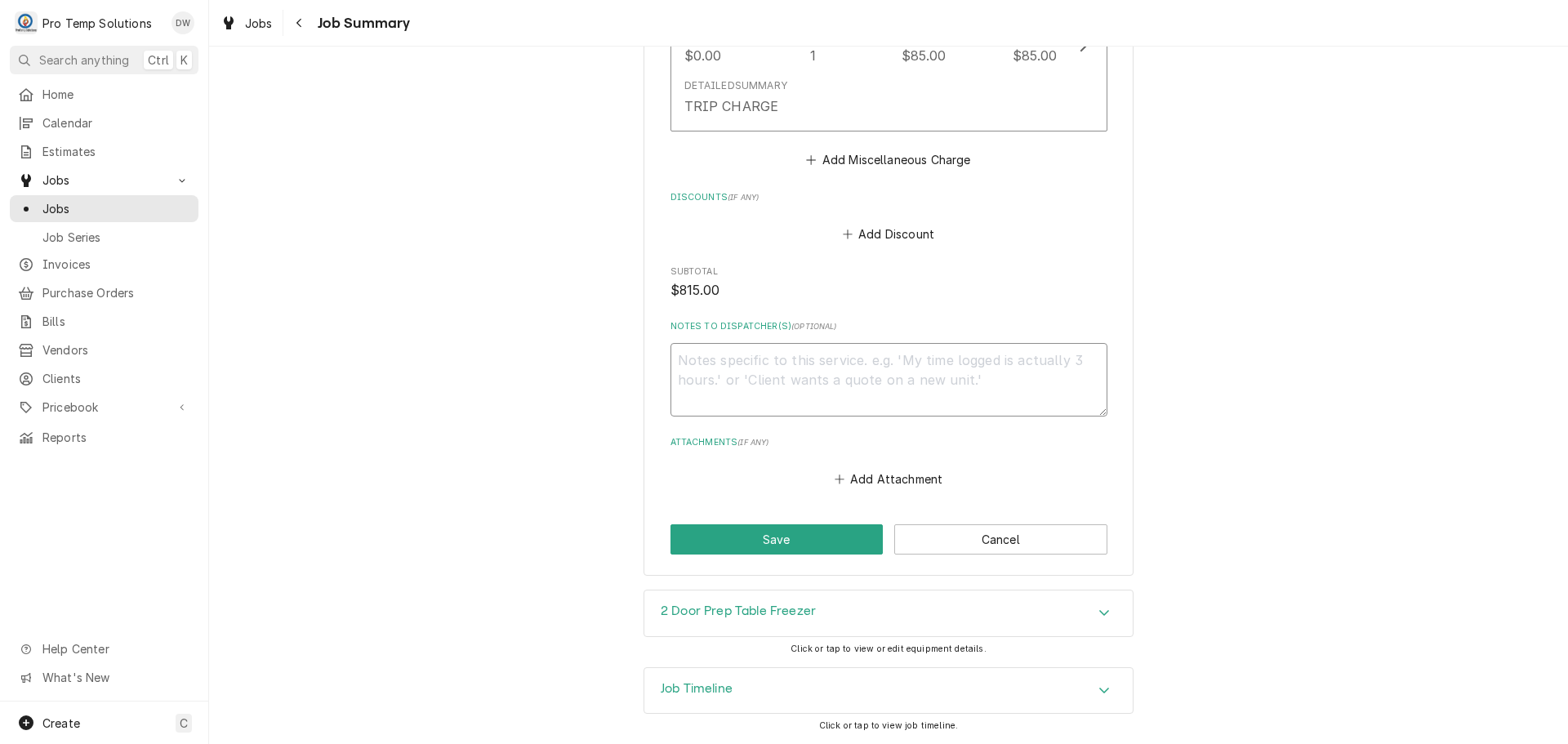
click at [734, 363] on textarea "Notes to Dispatcher(s) ( optional )" at bounding box center [889, 379] width 437 height 74
type textarea "x"
type textarea "#"
type textarea "x"
type textarea "#0"
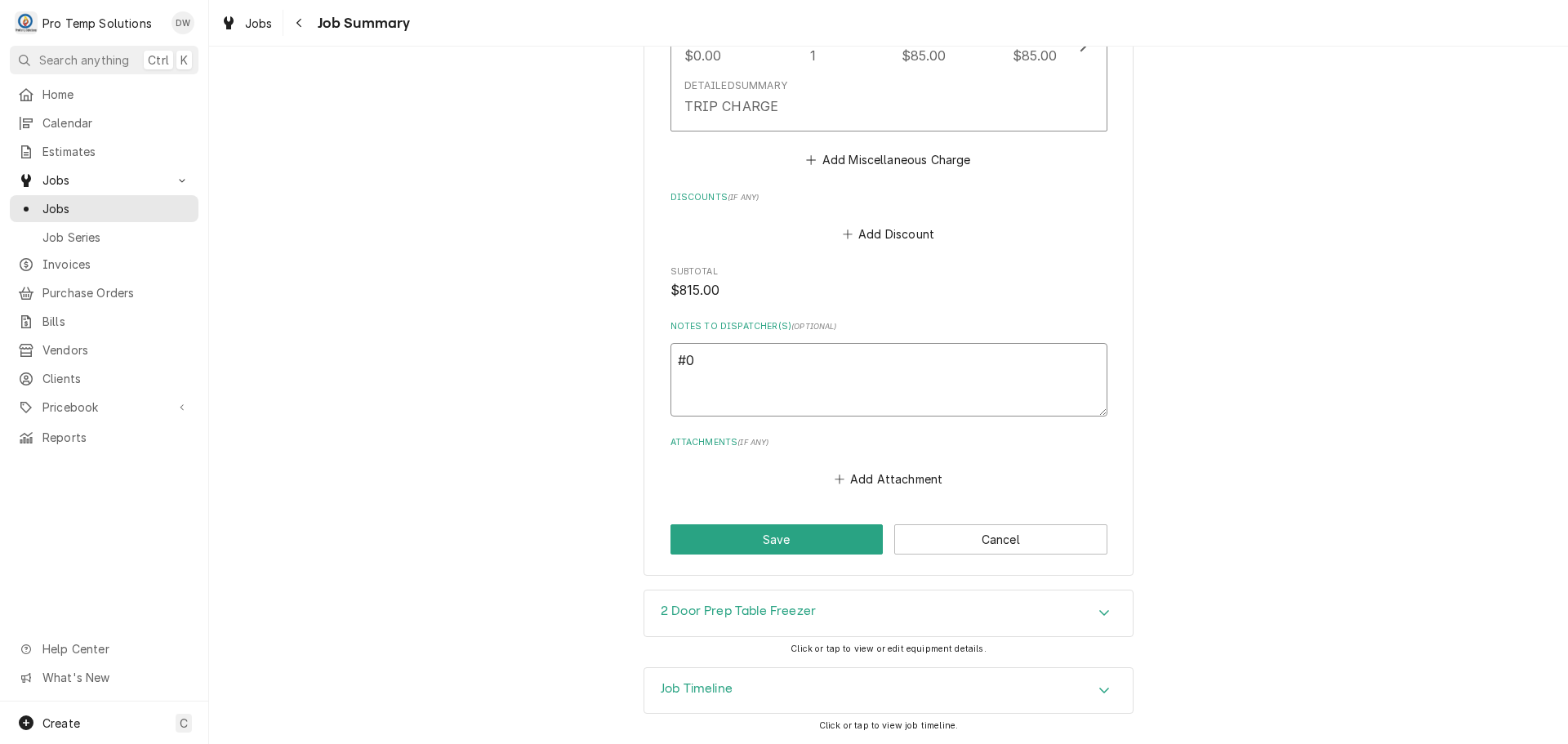
type textarea "x"
type textarea "#09"
type textarea "x"
type textarea "#092"
type textarea "x"
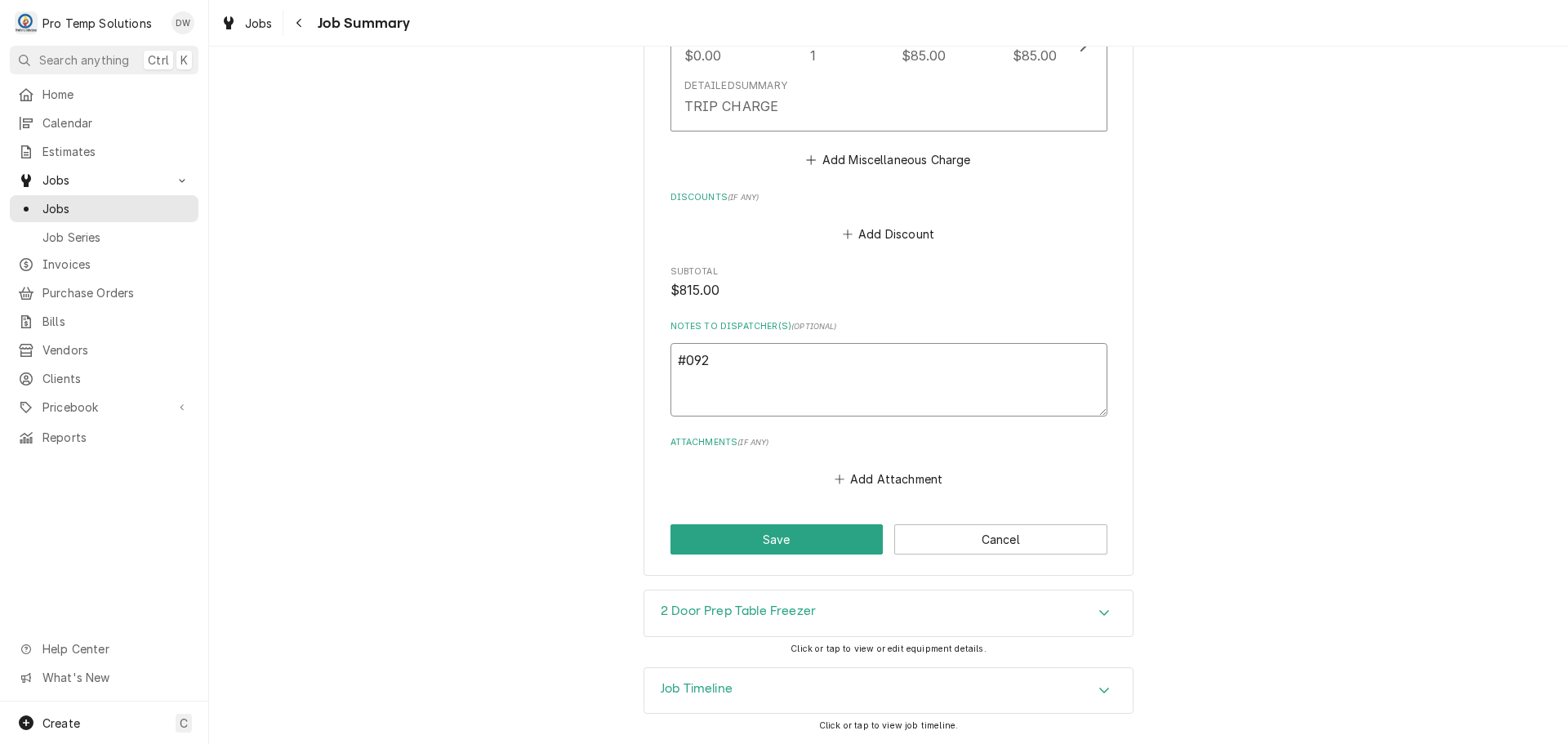
type textarea "#0923"
type textarea "x"
type textarea "#09232"
type textarea "x"
type textarea "#092325"
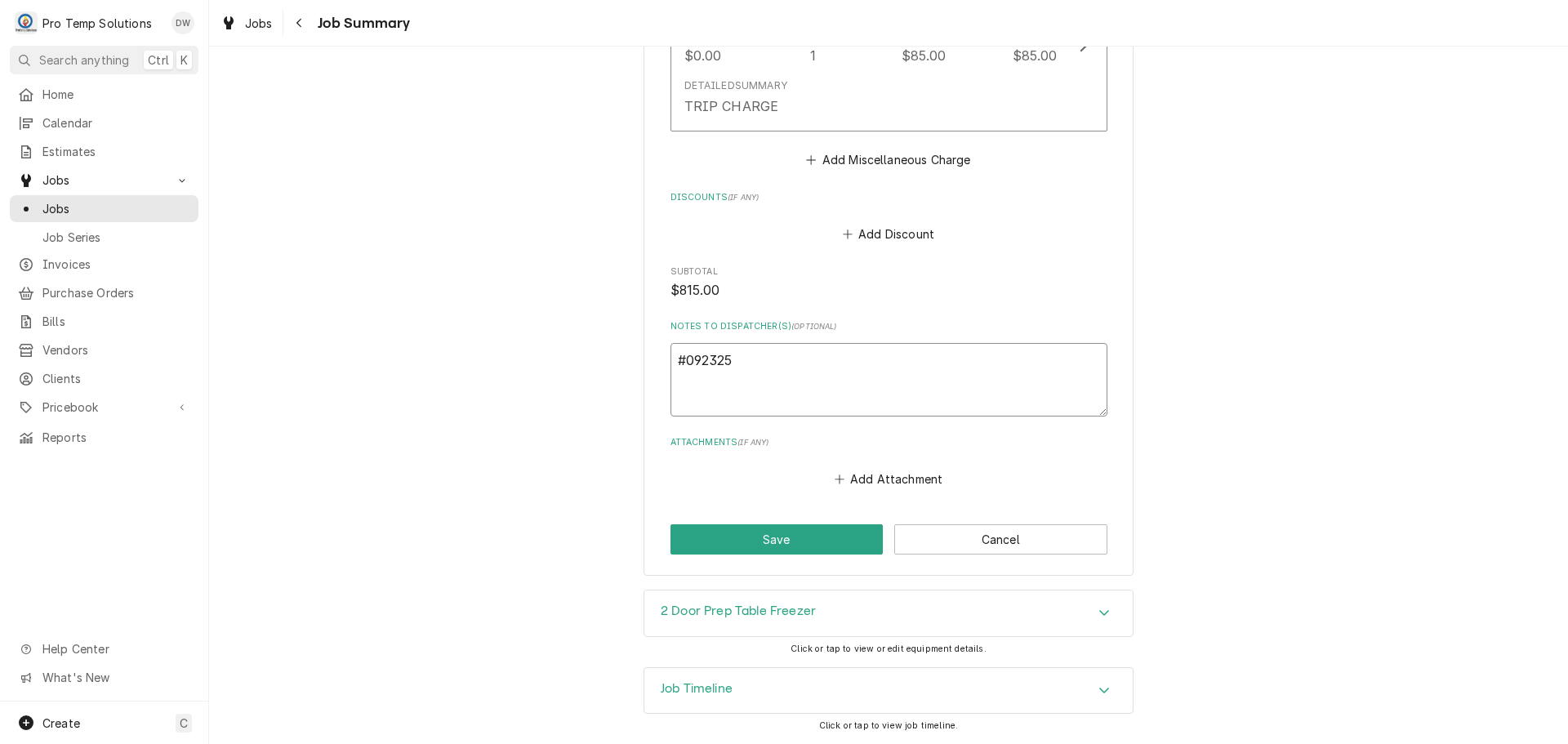
type textarea "x"
type textarea "#0923250"
type textarea "x"
type textarea "#09232500"
type textarea "x"
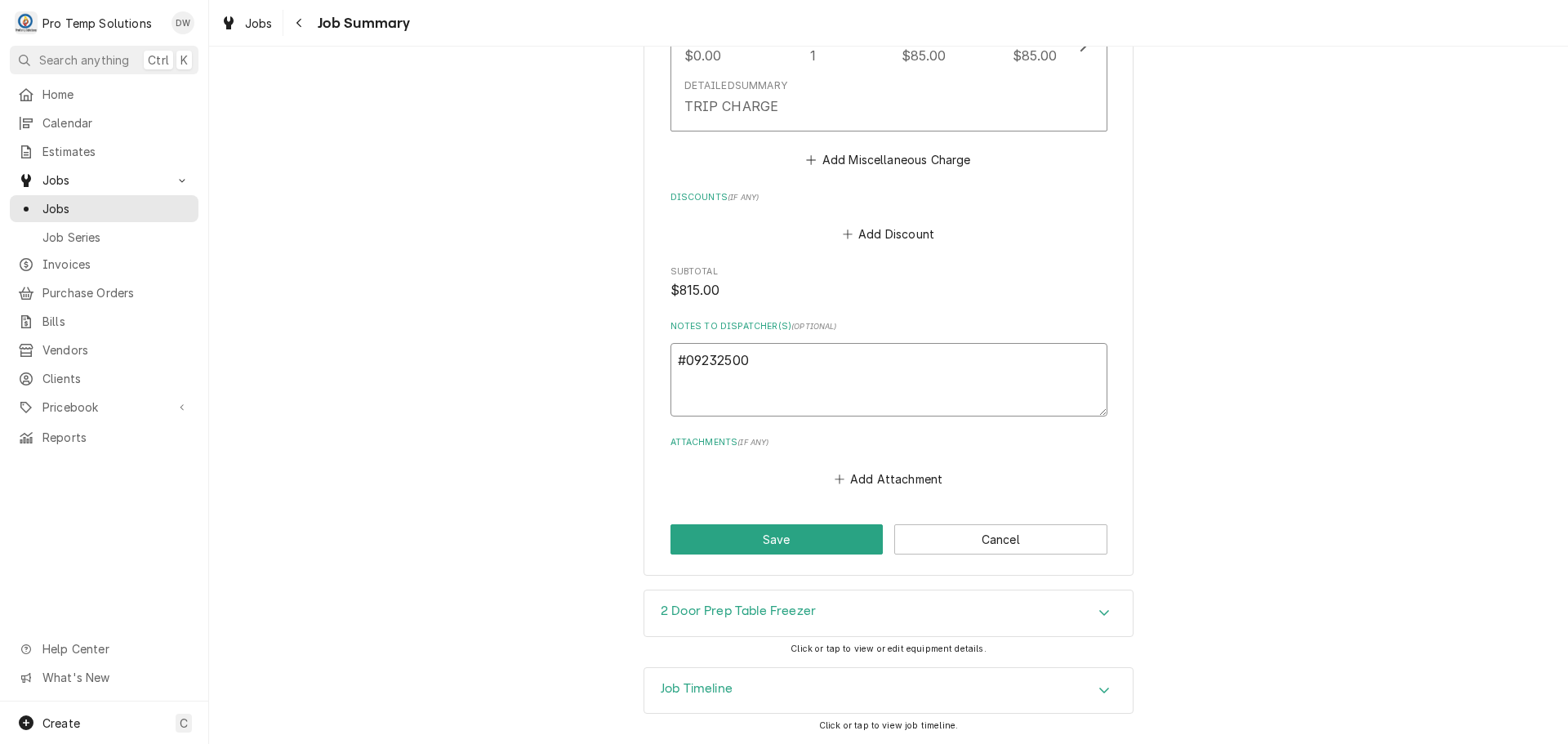
type textarea "#092325001"
type textarea "x"
type textarea "#092325001"
type textarea "x"
type textarea "#092325001 W"
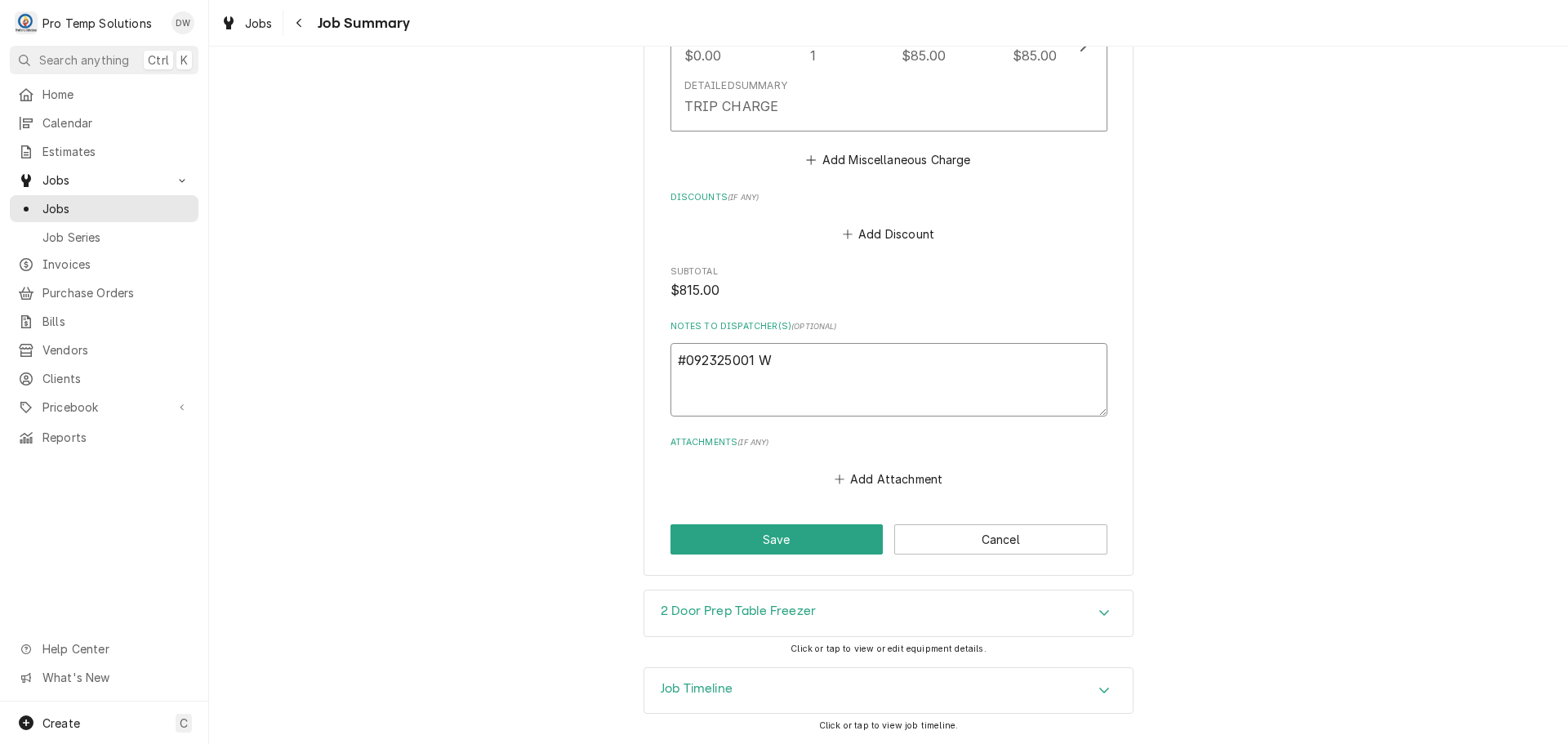
type textarea "x"
type textarea "#092325001 WA"
type textarea "x"
type textarea "#092325001 WAS"
type textarea "x"
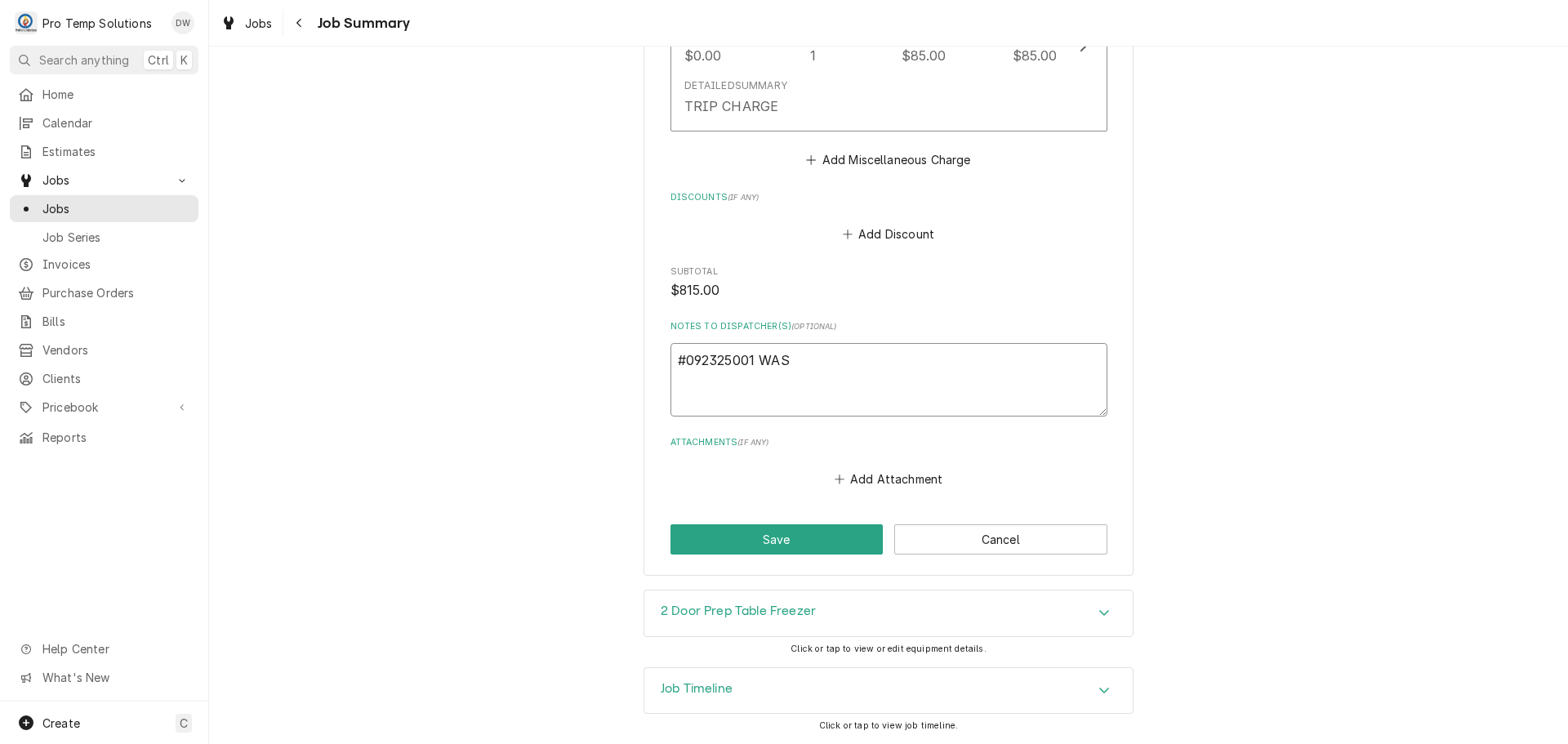
type textarea "#092325001 WASA"
type textarea "x"
type textarea "#092325001 WASAB"
type textarea "x"
type textarea "#092325001 WASABI"
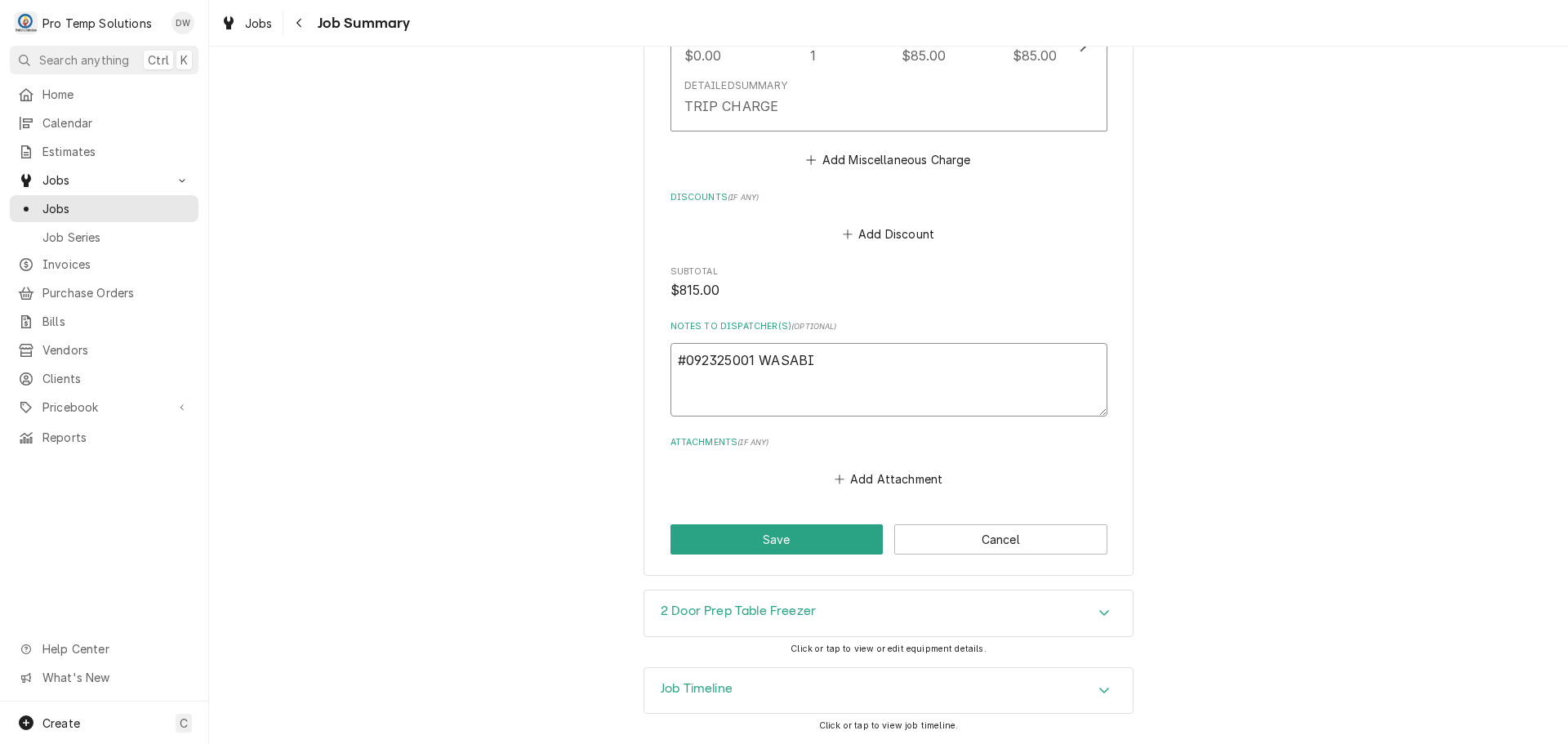
type textarea "x"
type textarea "#092325001 WASABI"
type textarea "x"
type textarea "#092325001 WASABI /"
type textarea "x"
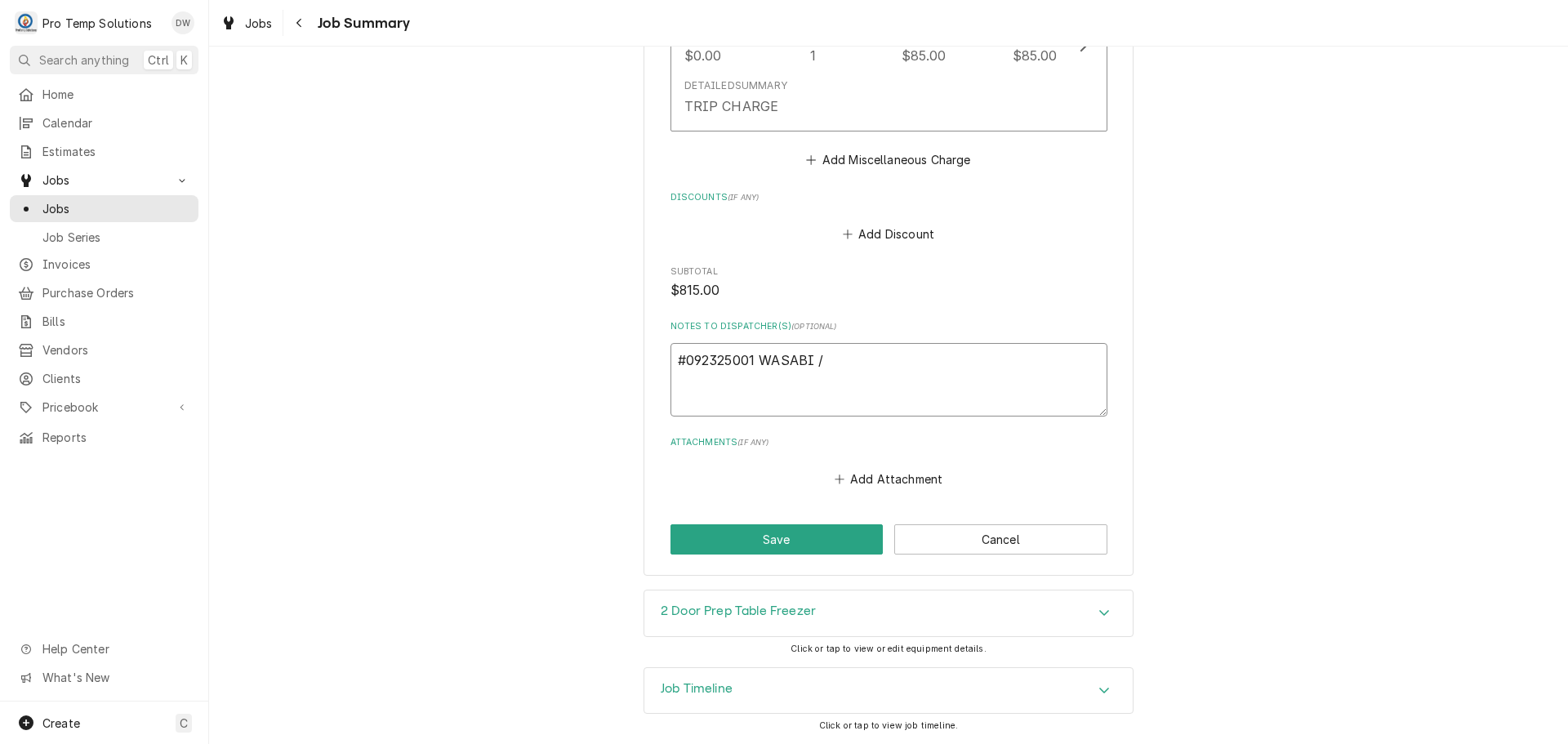
type textarea "#092325001 WASABI /"
type textarea "x"
type textarea "#092325001 WASABI / C"
type textarea "x"
type textarea "#092325001 WASABI / CA"
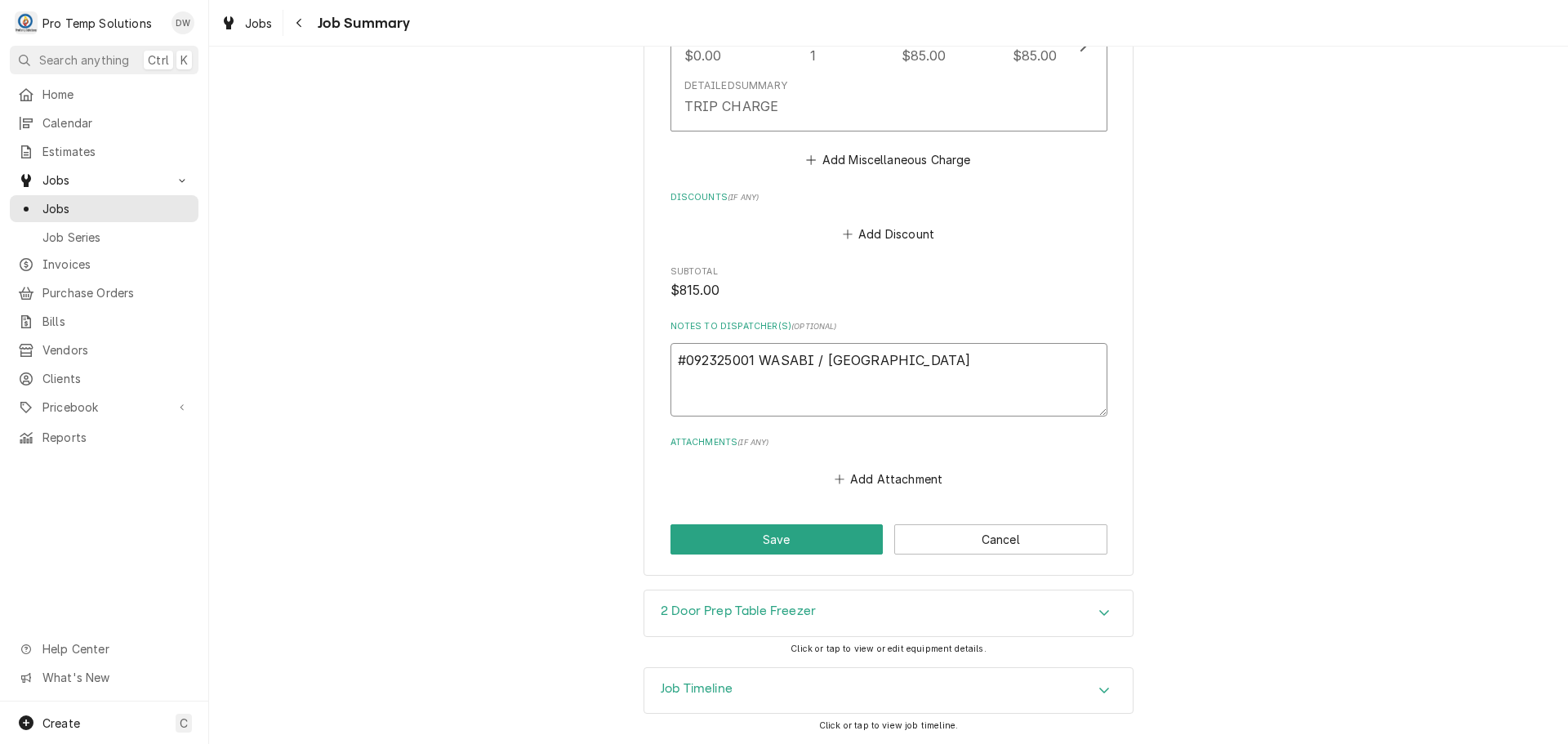
type textarea "x"
type textarea "#092325001 WASABI / CAR"
type textarea "x"
type textarea "#092325001 WASABI / CARY"
type textarea "x"
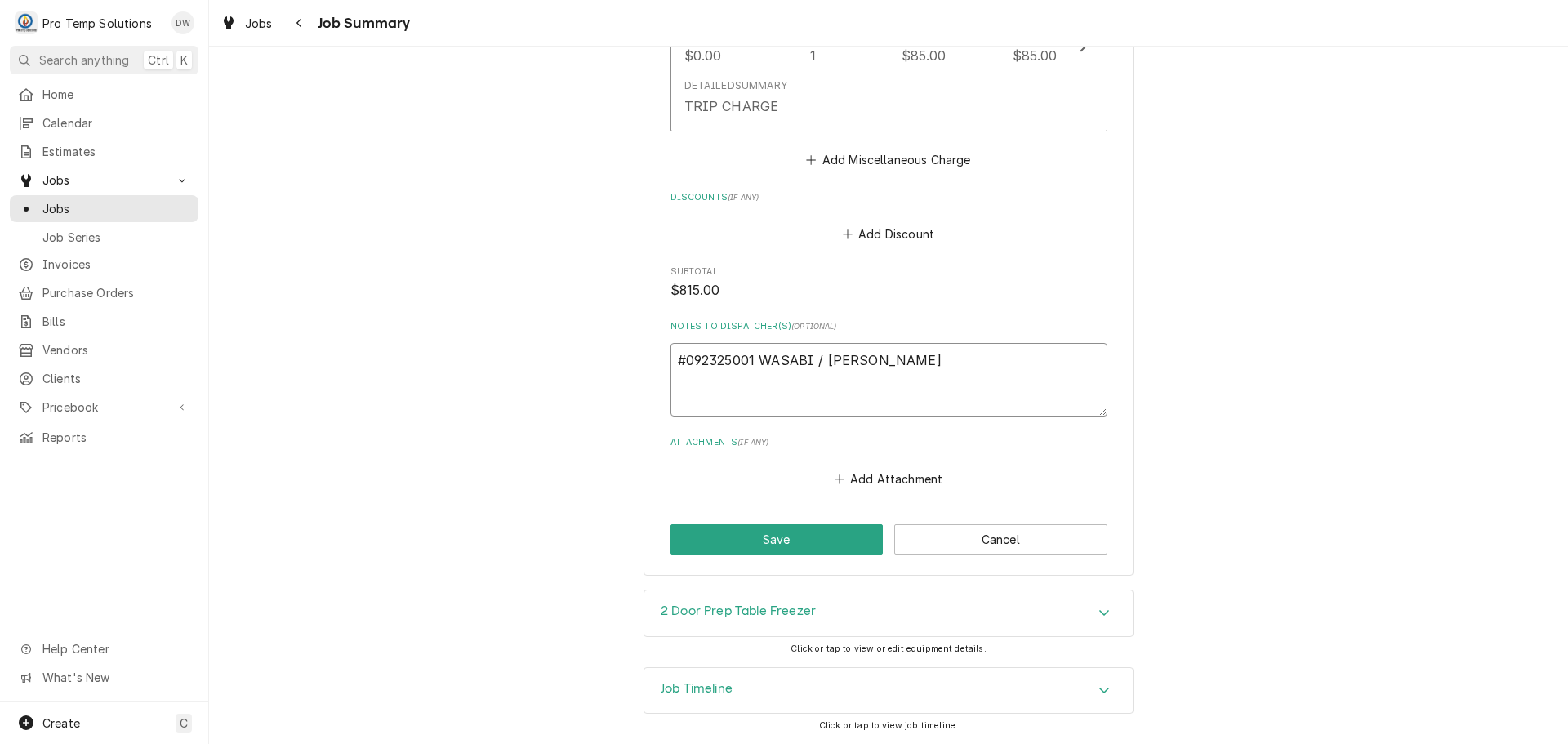
type textarea "#092325001 WASABI / CARY-"
type textarea "x"
type textarea "#092325001 WASABI / CARY-"
type textarea "x"
type textarea "#092325001 WASABI / CARY- R"
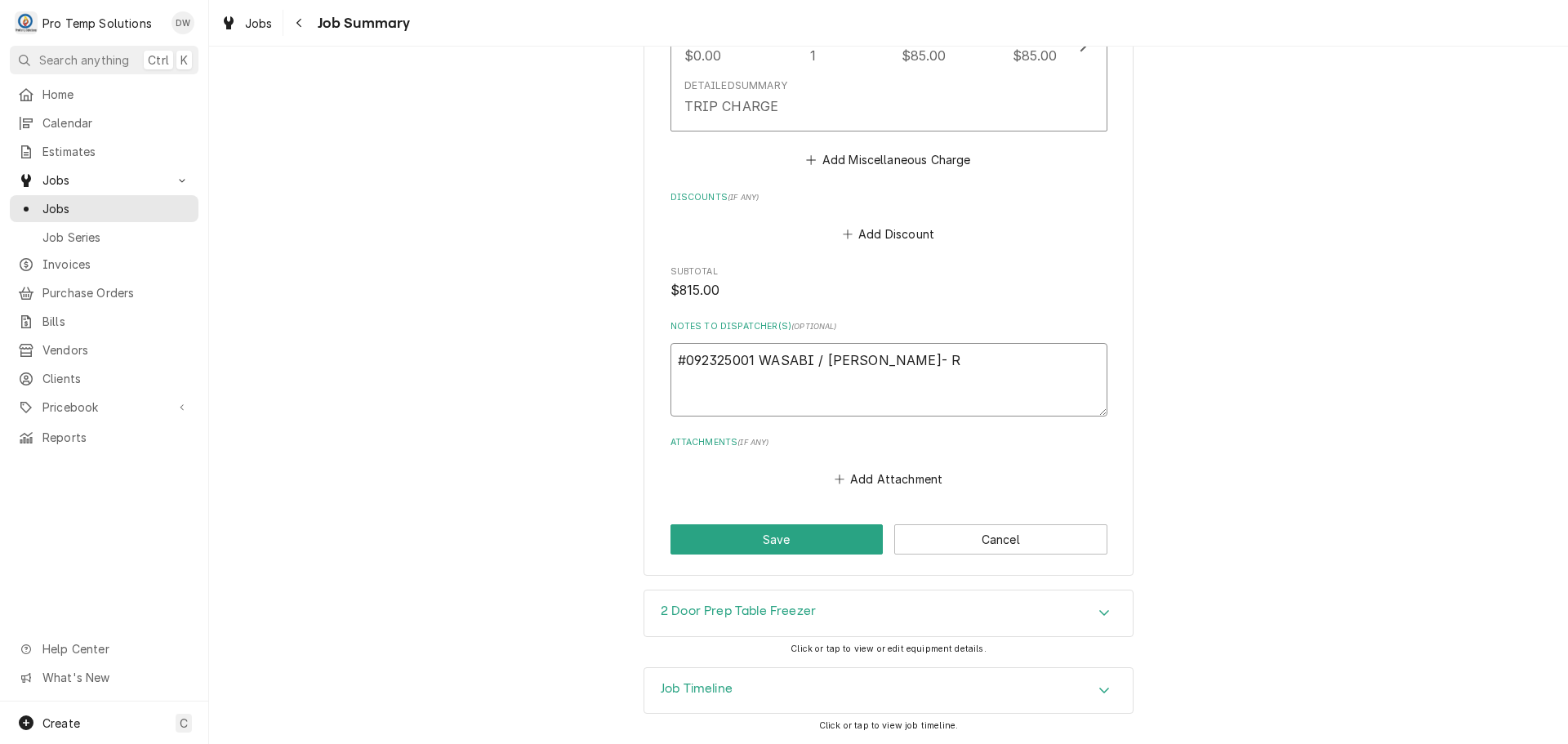
type textarea "x"
type textarea "#092325001 WASABI / CARY- RI"
type textarea "x"
type textarea "#092325001 WASABI / CARY- RIF"
type textarea "x"
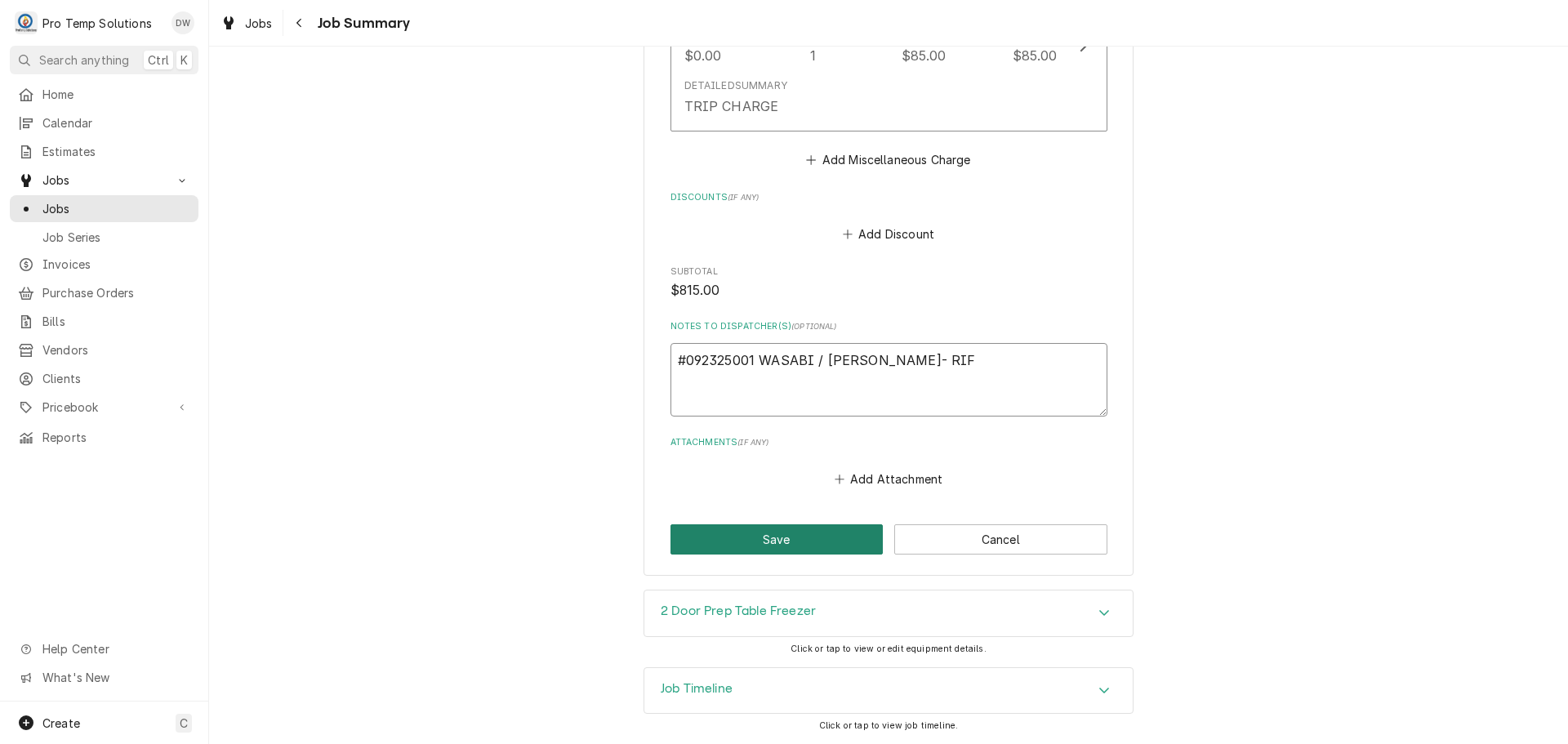
type textarea "#092325001 WASABI / CARY- RIF"
click at [761, 539] on button "Save" at bounding box center [777, 538] width 213 height 30
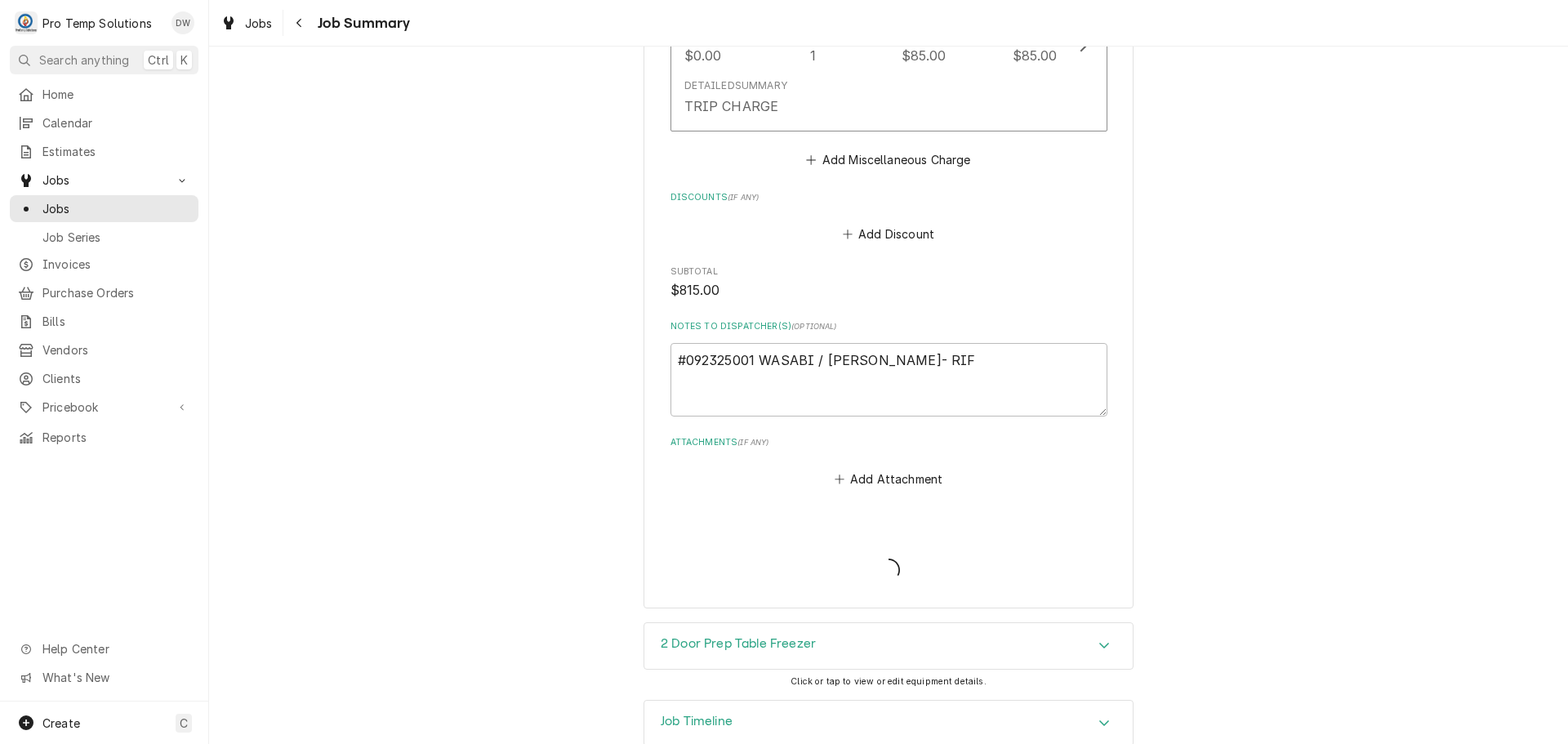
type textarea "x"
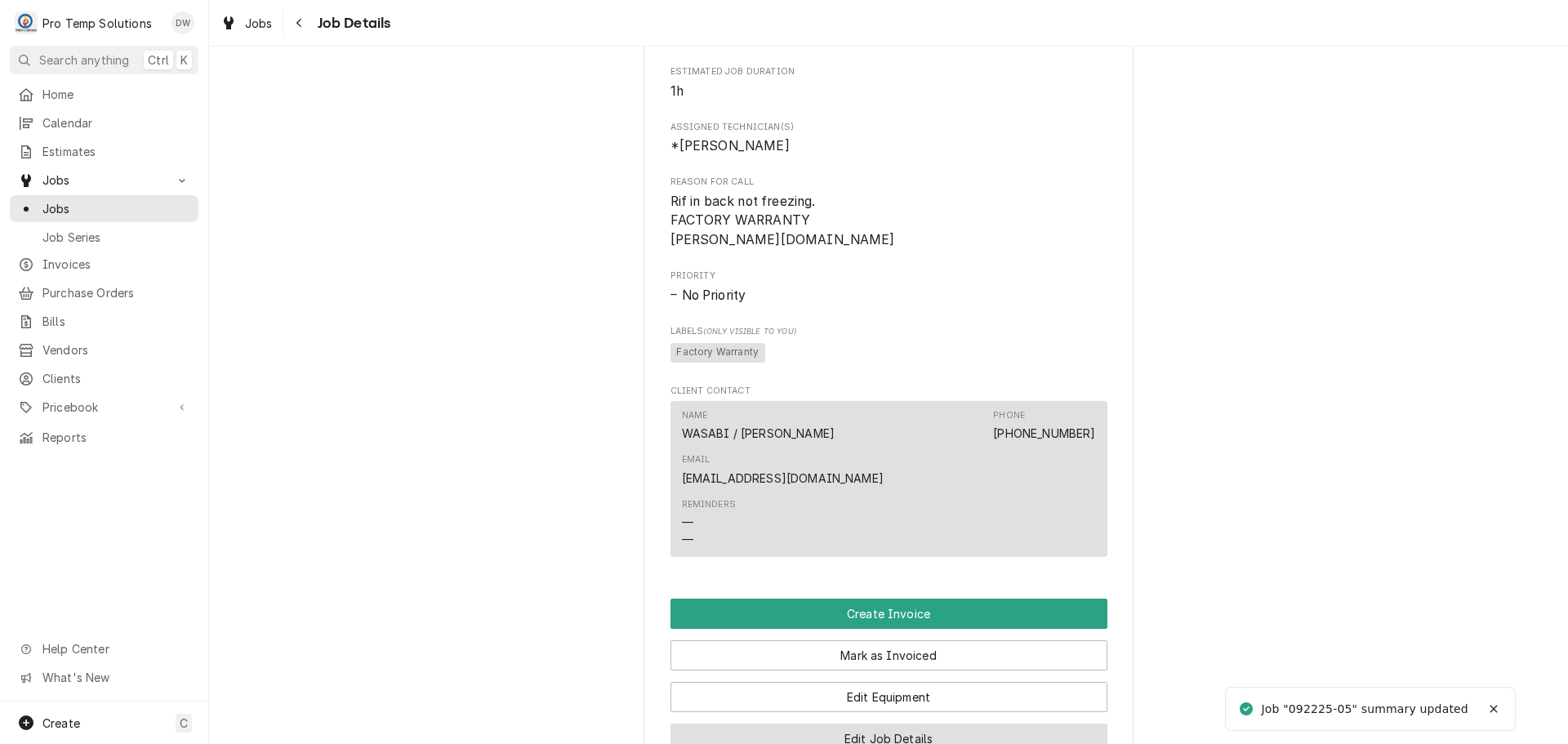
scroll to position [1061, 0]
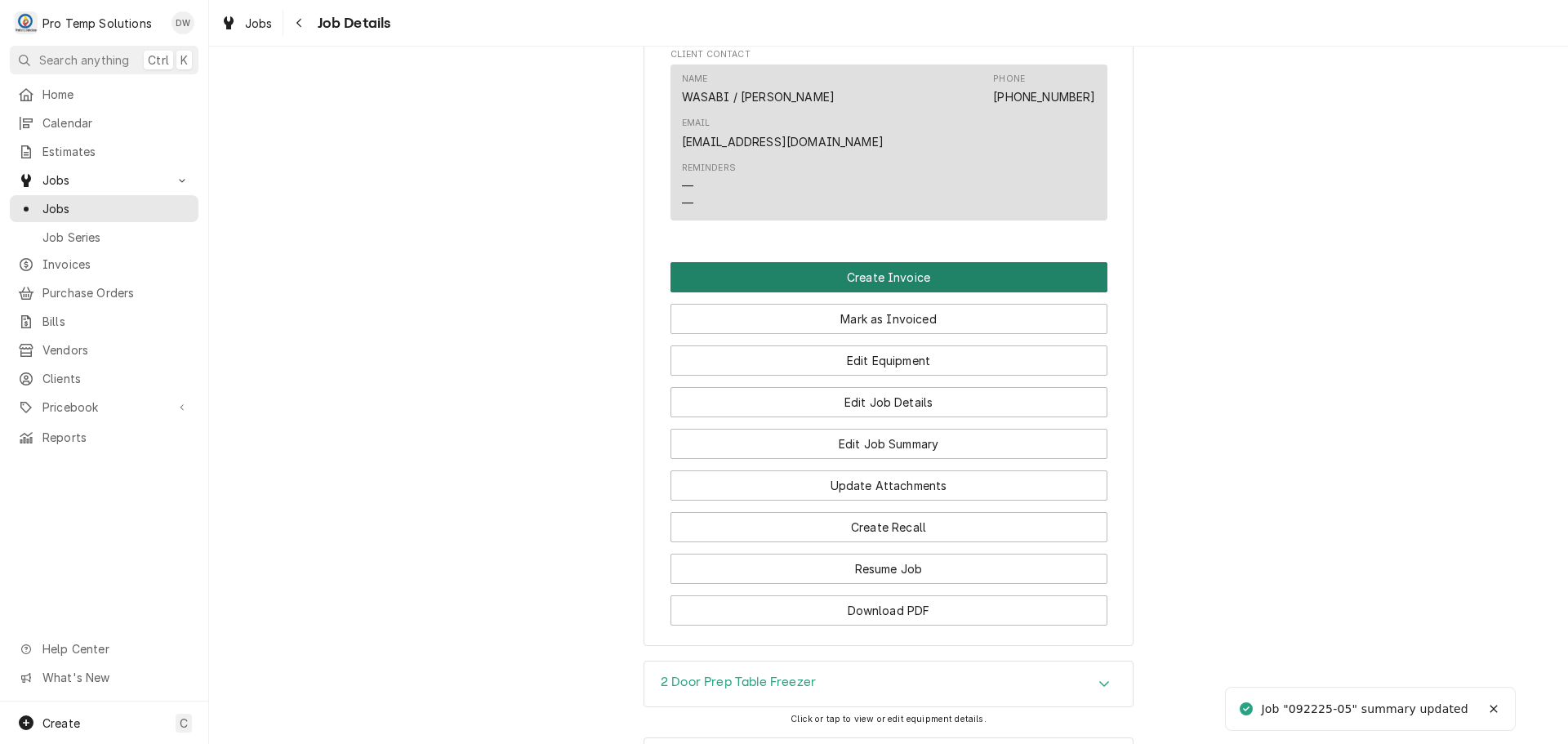
click at [873, 262] on button "Create Invoice" at bounding box center [889, 277] width 437 height 30
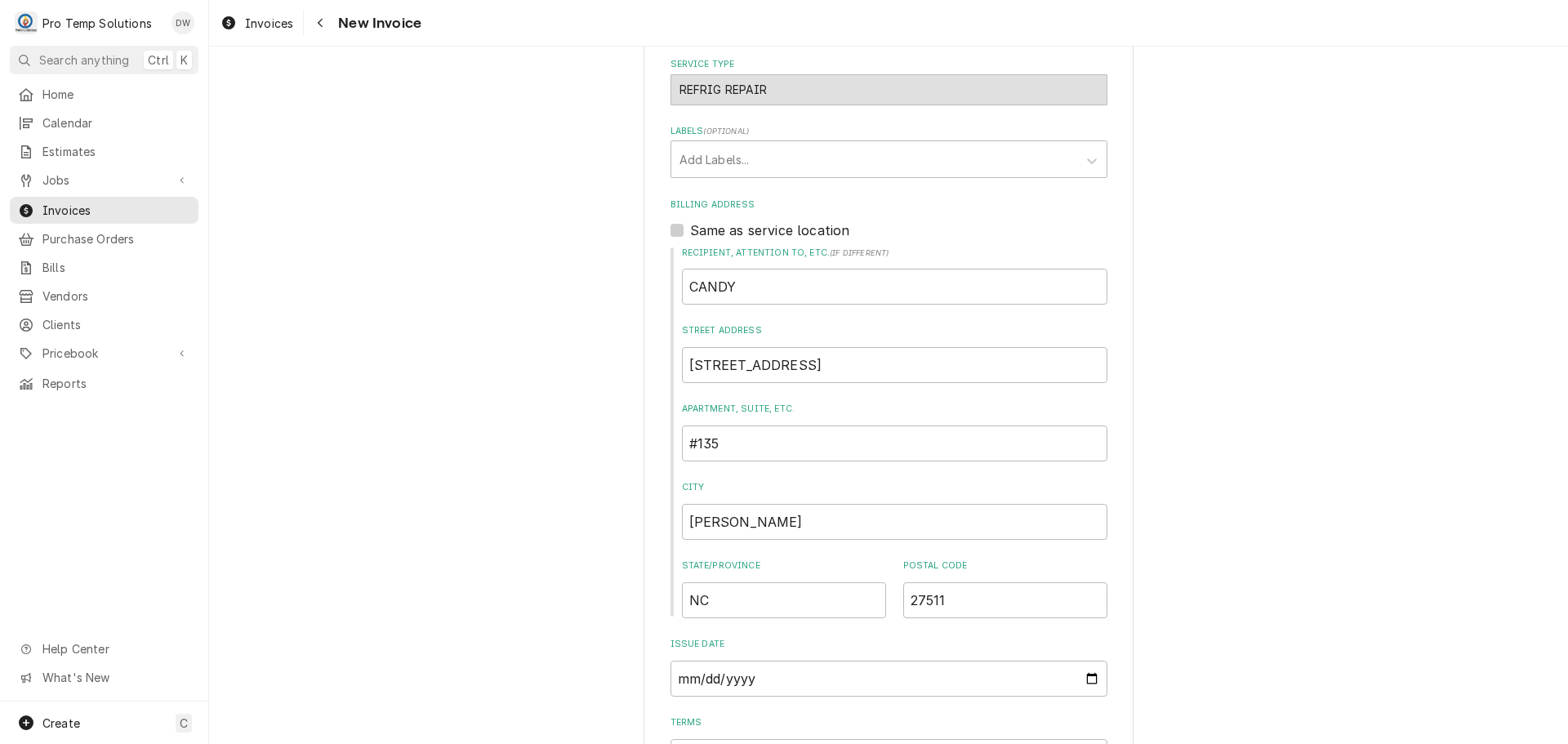
scroll to position [754, 0]
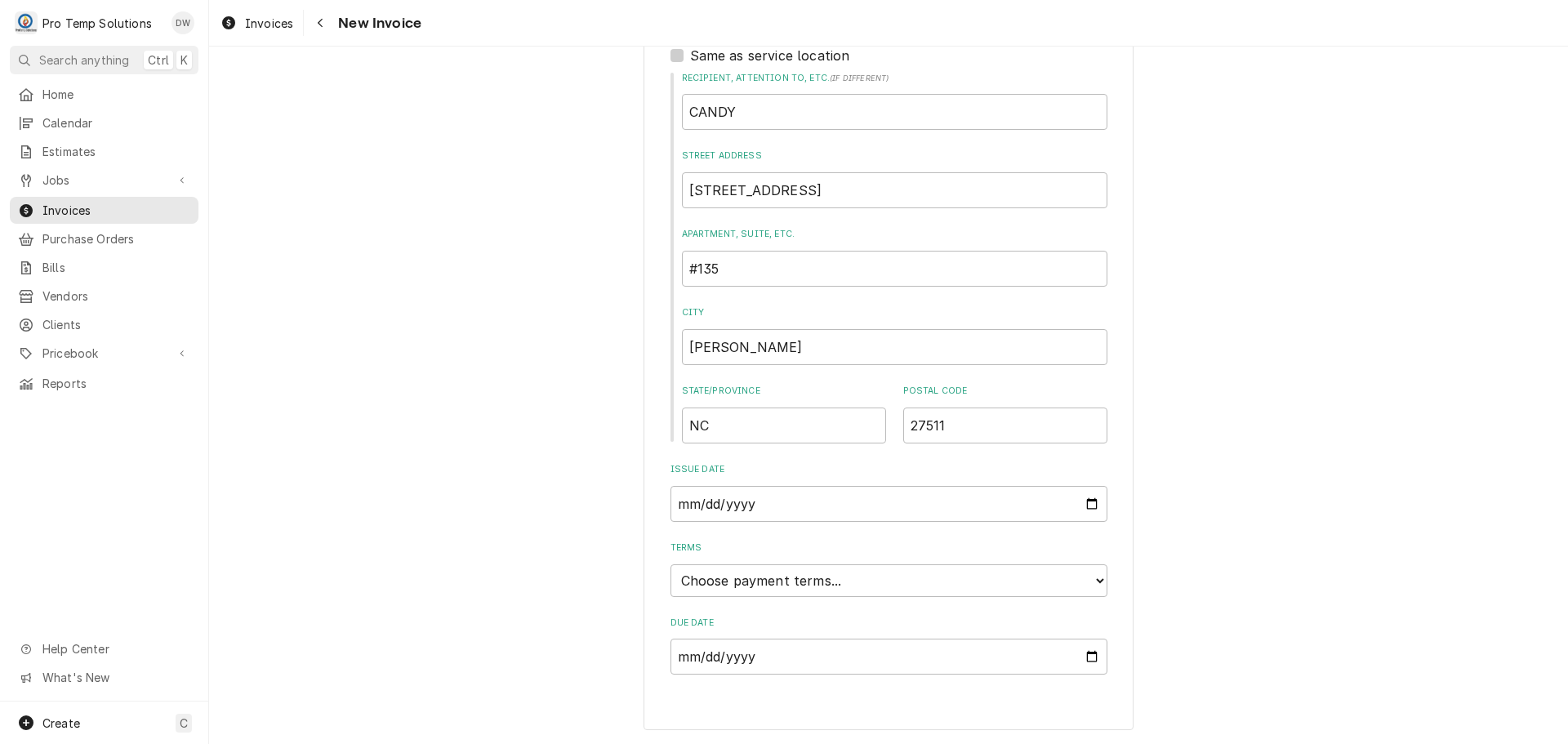
click at [690, 54] on label "Same as service location" at bounding box center [770, 55] width 160 height 20
click at [690, 54] on input "Same as service location" at bounding box center [909, 63] width 437 height 36
checkbox input "true"
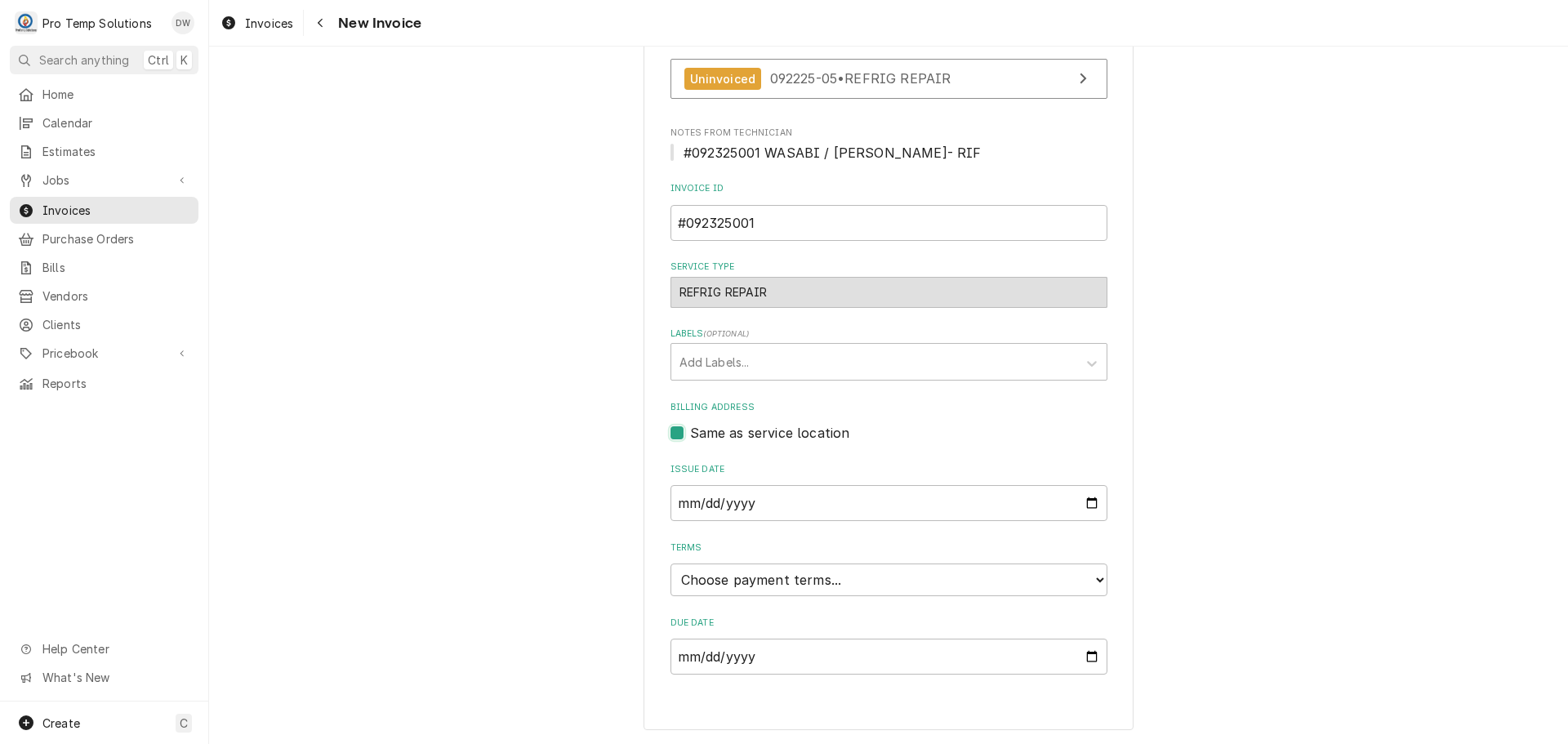
scroll to position [377, 0]
click at [741, 578] on select "Choose payment terms... Same Day Net 7 Net 14 Net 21 Net 30 Net 45 Net 60 Net 90" at bounding box center [889, 580] width 437 height 33
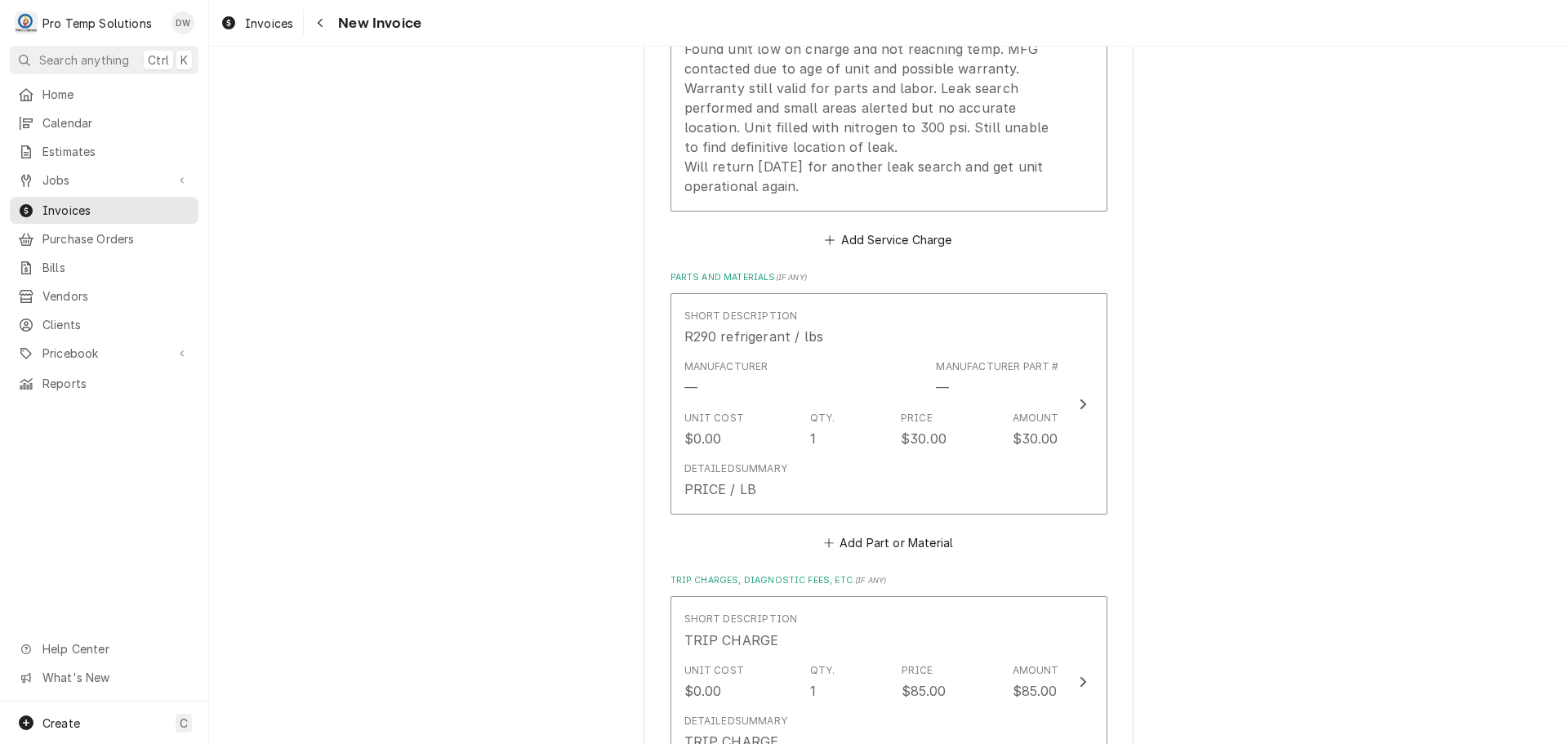
scroll to position [1929, 0]
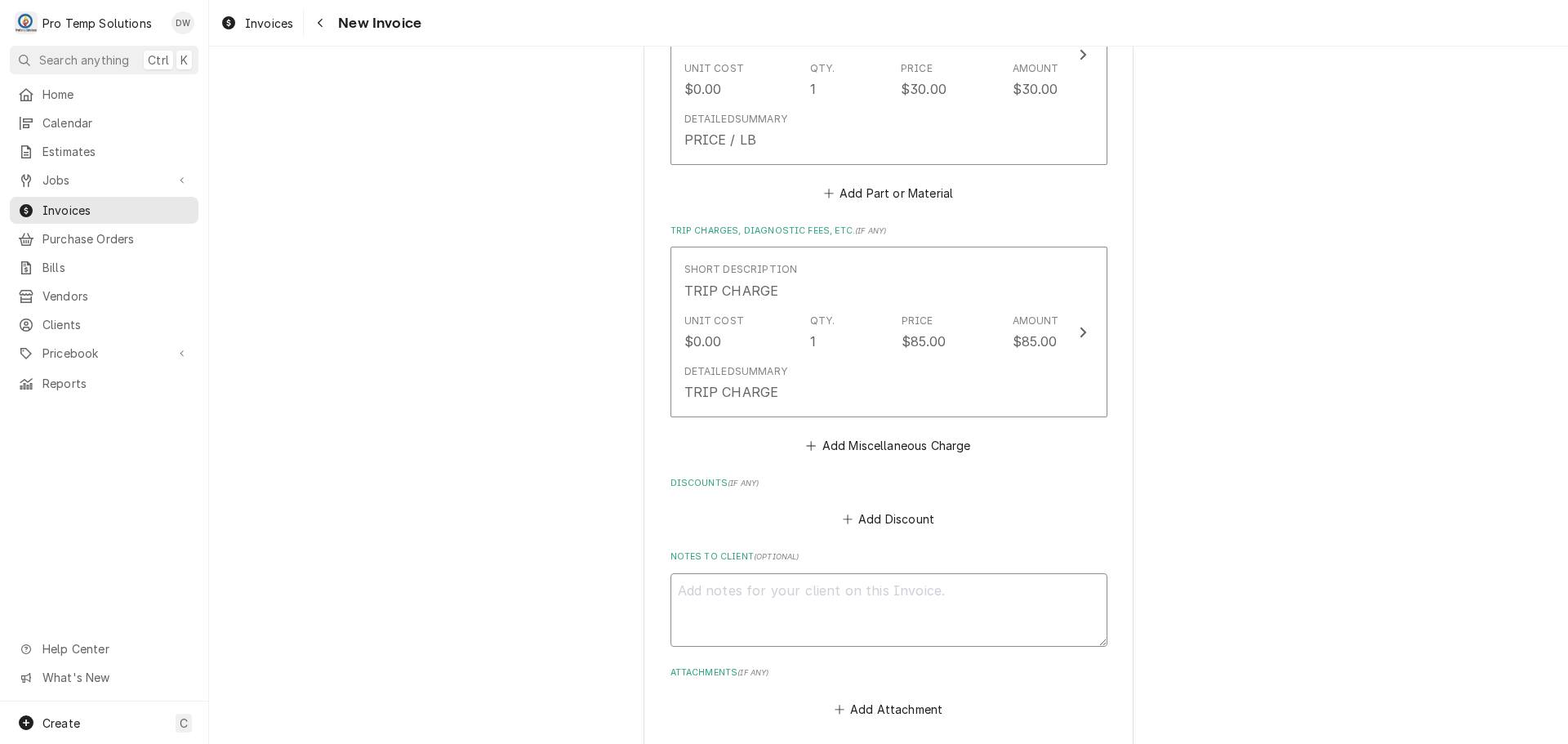
click at [708, 589] on textarea "Notes to Client ( optional )" at bounding box center [889, 610] width 437 height 74
type textarea "x"
type textarea "#"
type textarea "x"
type textarea "#0"
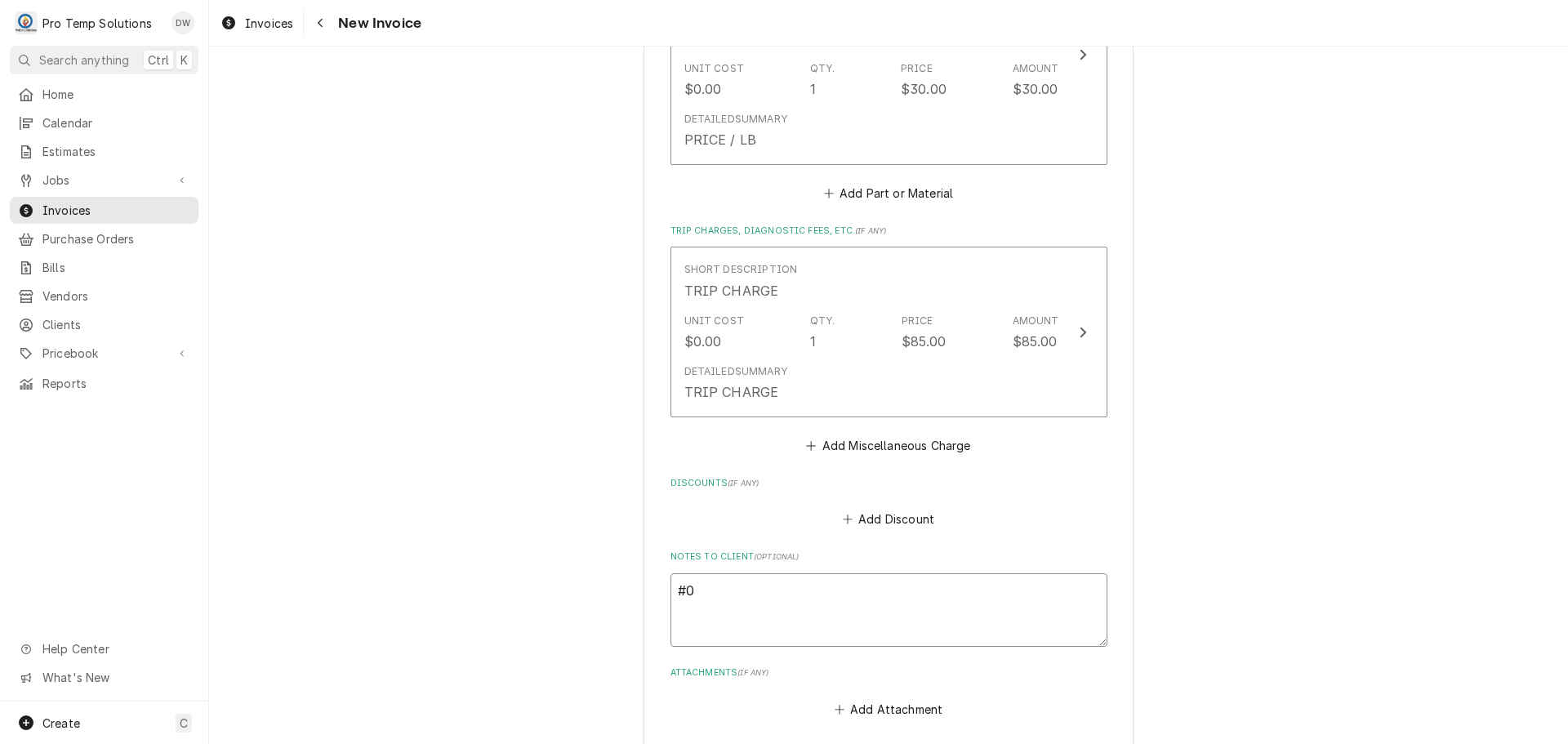
type textarea "x"
type textarea "#09"
type textarea "x"
type textarea "#092"
type textarea "x"
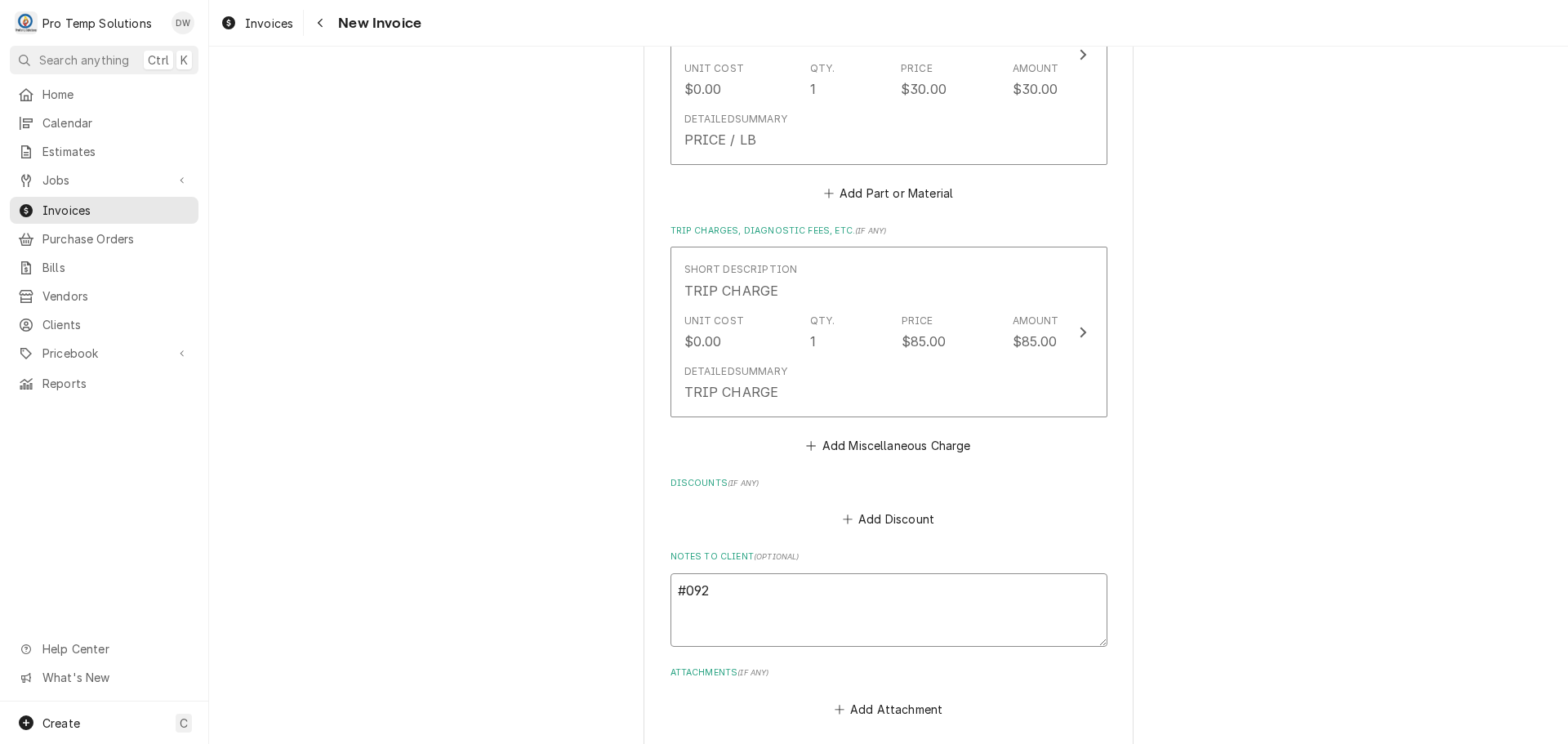
type textarea "#0923"
type textarea "x"
type textarea "#09232"
type textarea "x"
type textarea "#092325"
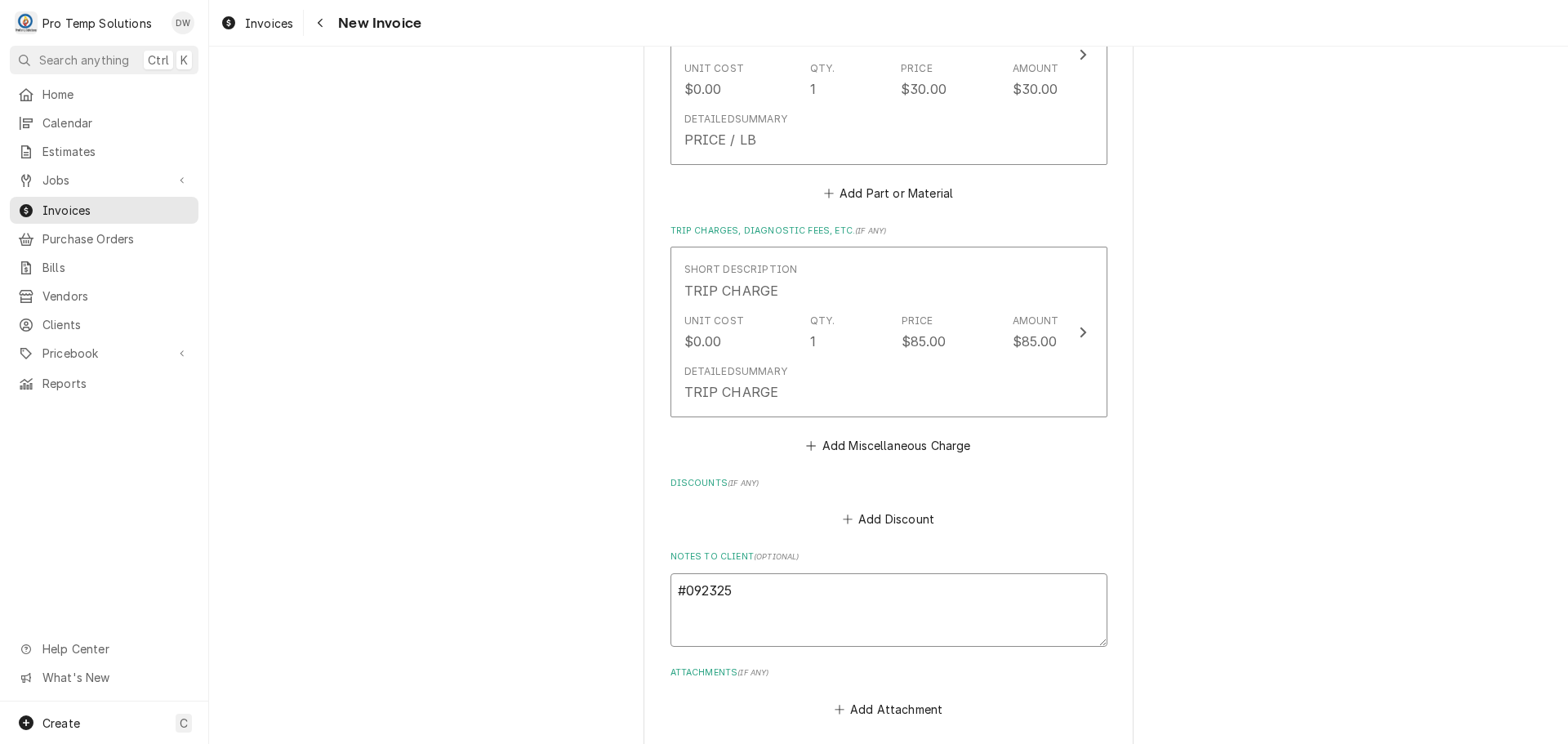
type textarea "x"
type textarea "#0923250"
type textarea "x"
type textarea "#09232500"
type textarea "x"
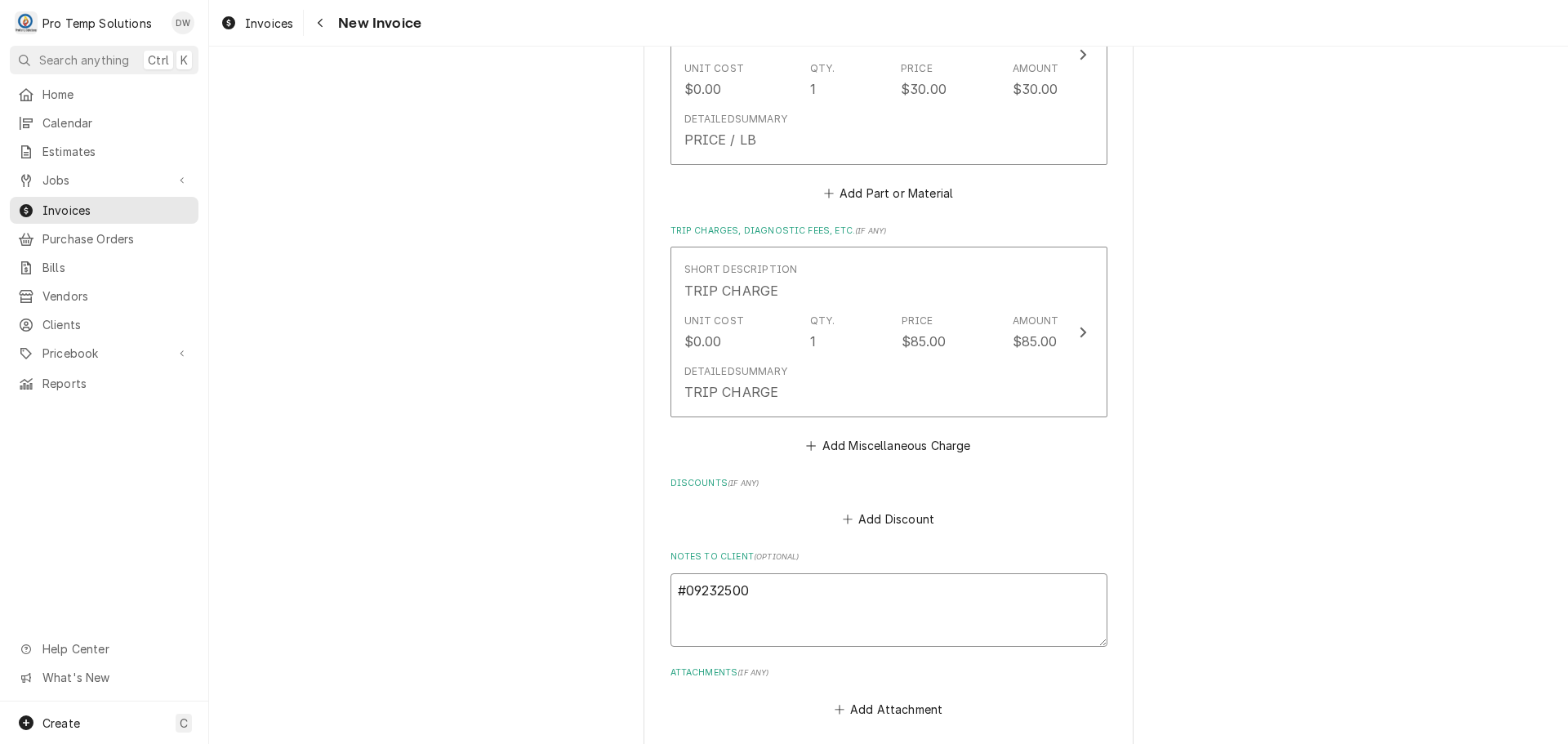
type textarea "#092325001"
type textarea "x"
type textarea "#092325001"
type textarea "x"
type textarea "#092325001 W"
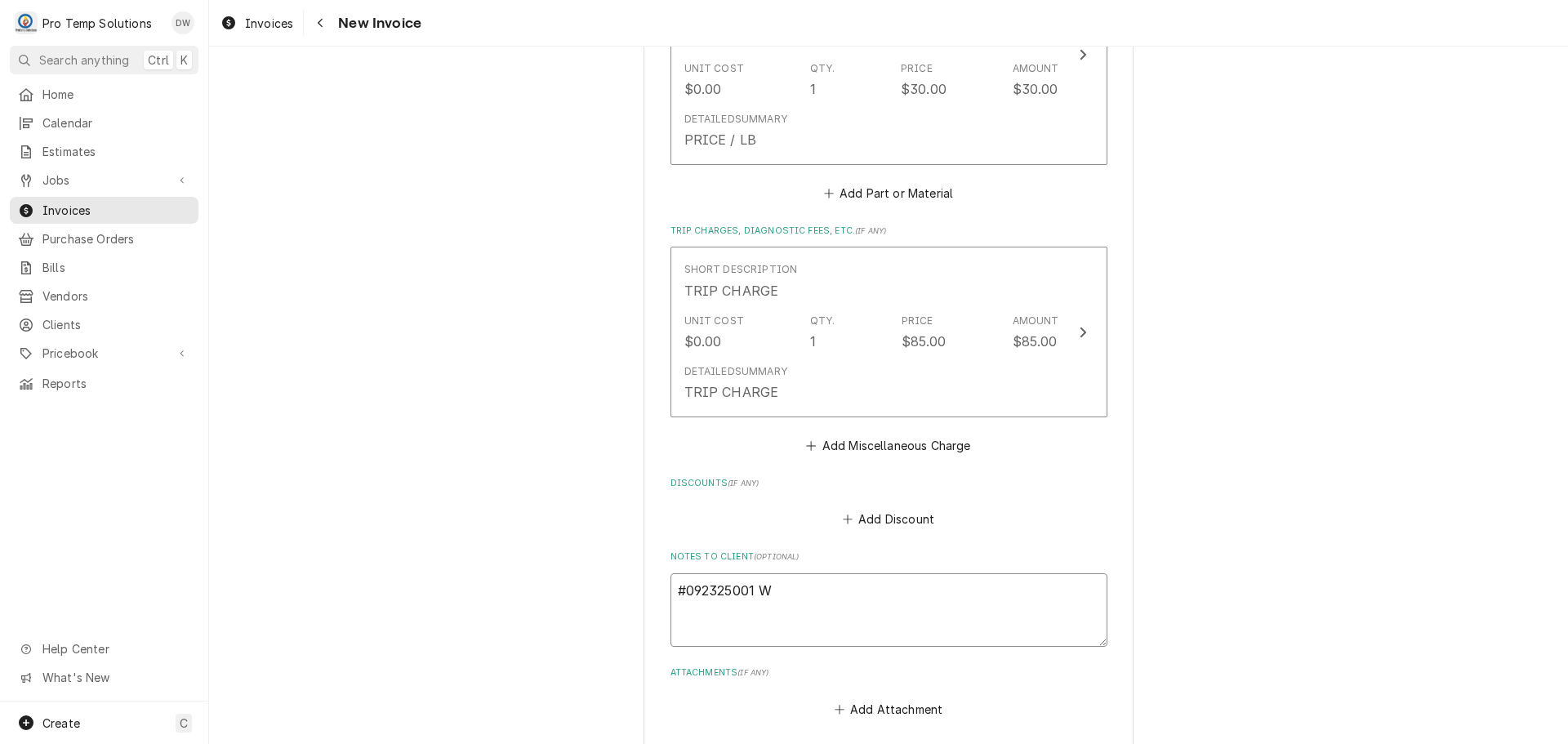
type textarea "x"
type textarea "#092325001 WA"
type textarea "x"
type textarea "#092325001 WAS"
type textarea "x"
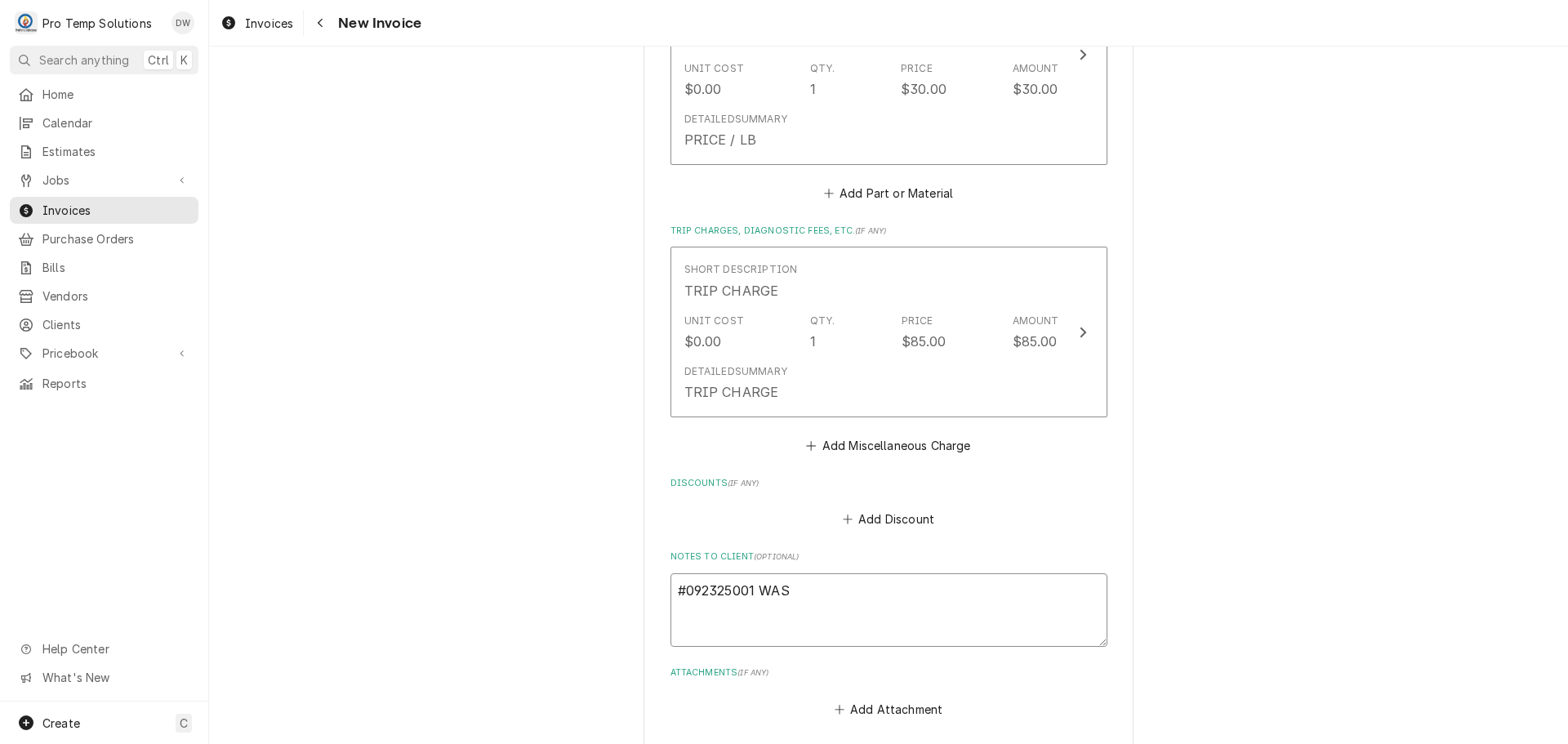
type textarea "#092325001 WASA"
type textarea "x"
type textarea "#092325001 WASAB"
type textarea "x"
type textarea "#092325001 WASABI"
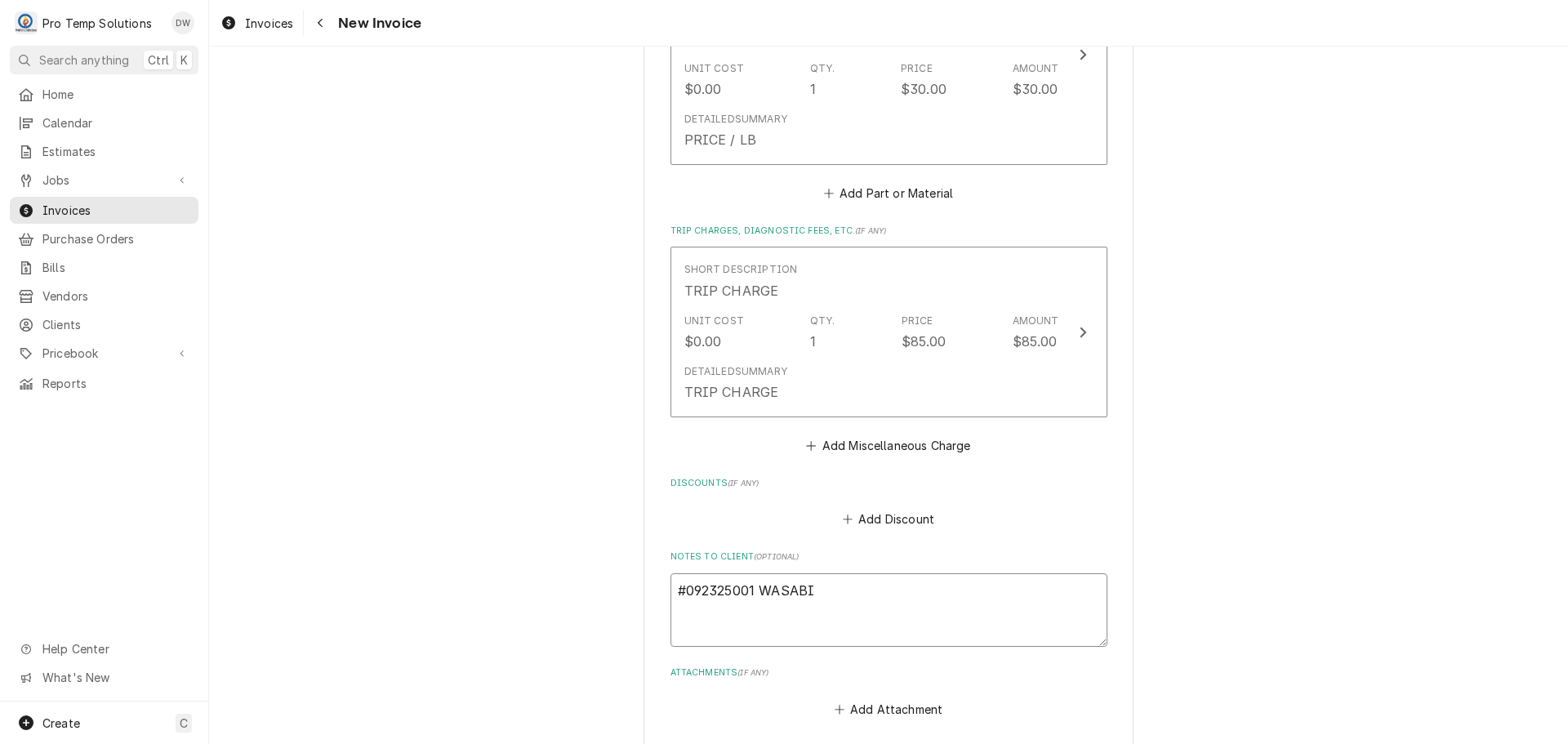
type textarea "x"
type textarea "#092325001 WASABI"
type textarea "x"
type textarea "#092325001 WASABI /"
type textarea "x"
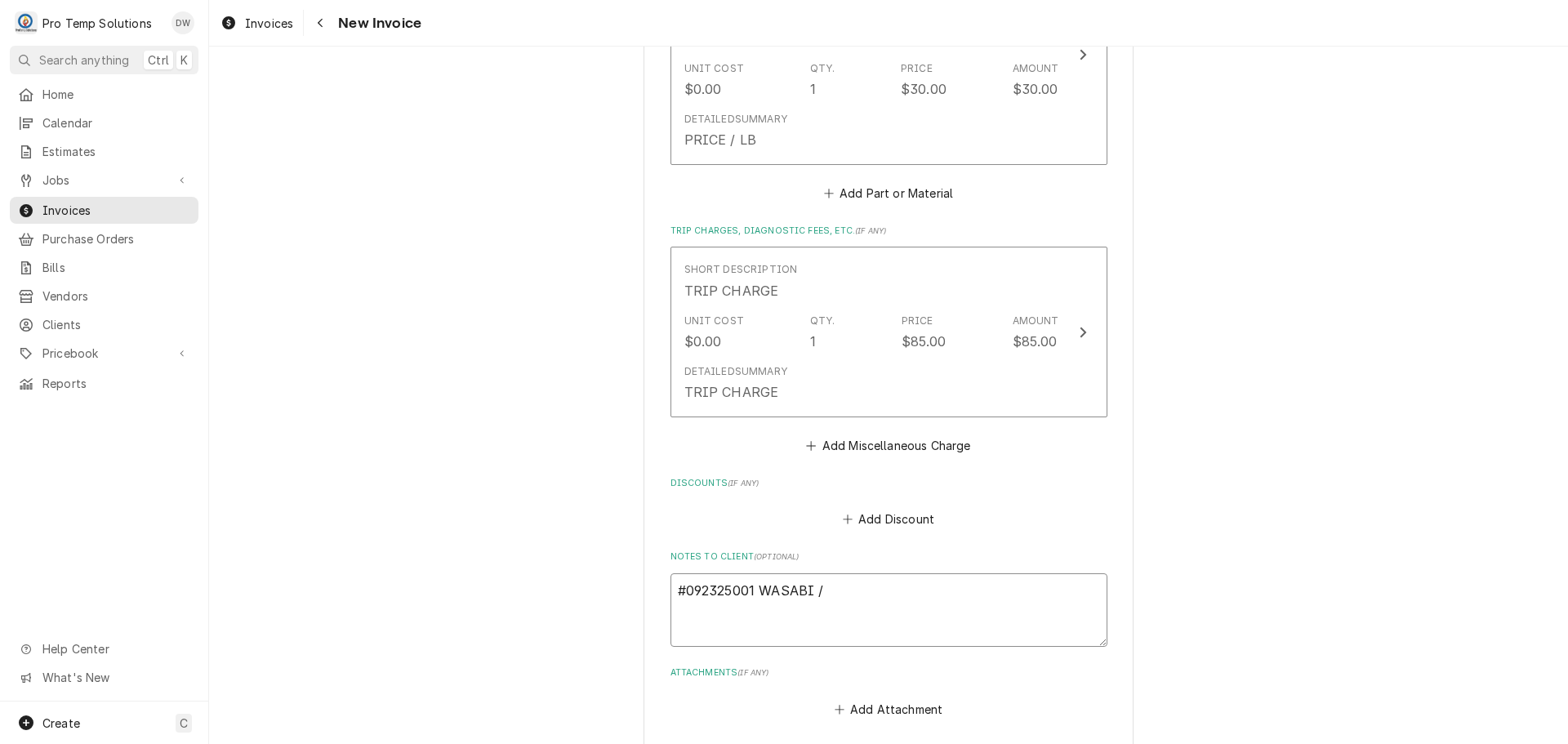
type textarea "#092325001 WASABI /"
type textarea "x"
type textarea "#092325001 WASABI / C"
type textarea "x"
type textarea "#092325001 WASABI / CA"
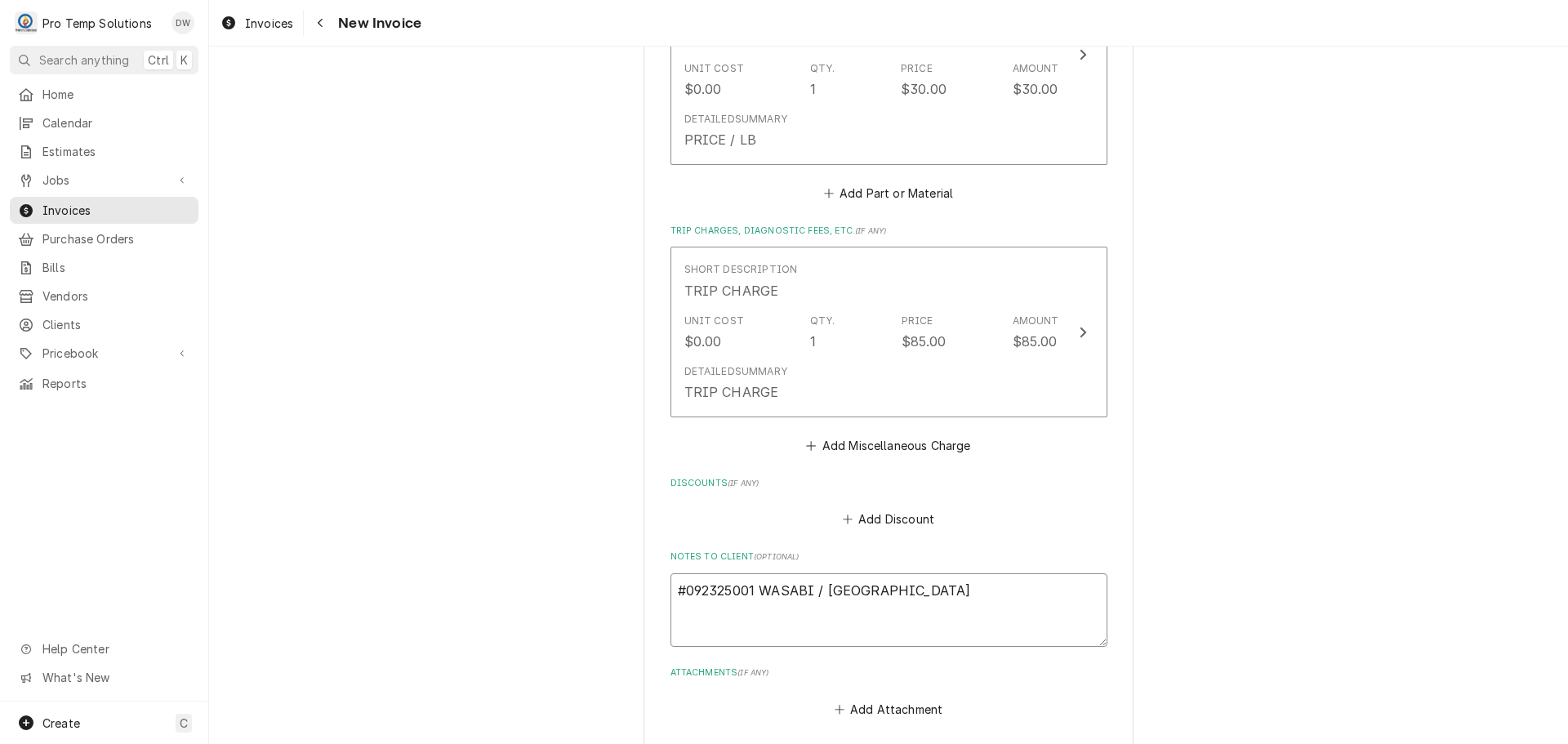
type textarea "x"
type textarea "#092325001 WASABI / CAR"
type textarea "x"
type textarea "#092325001 WASABI / CARY"
type textarea "x"
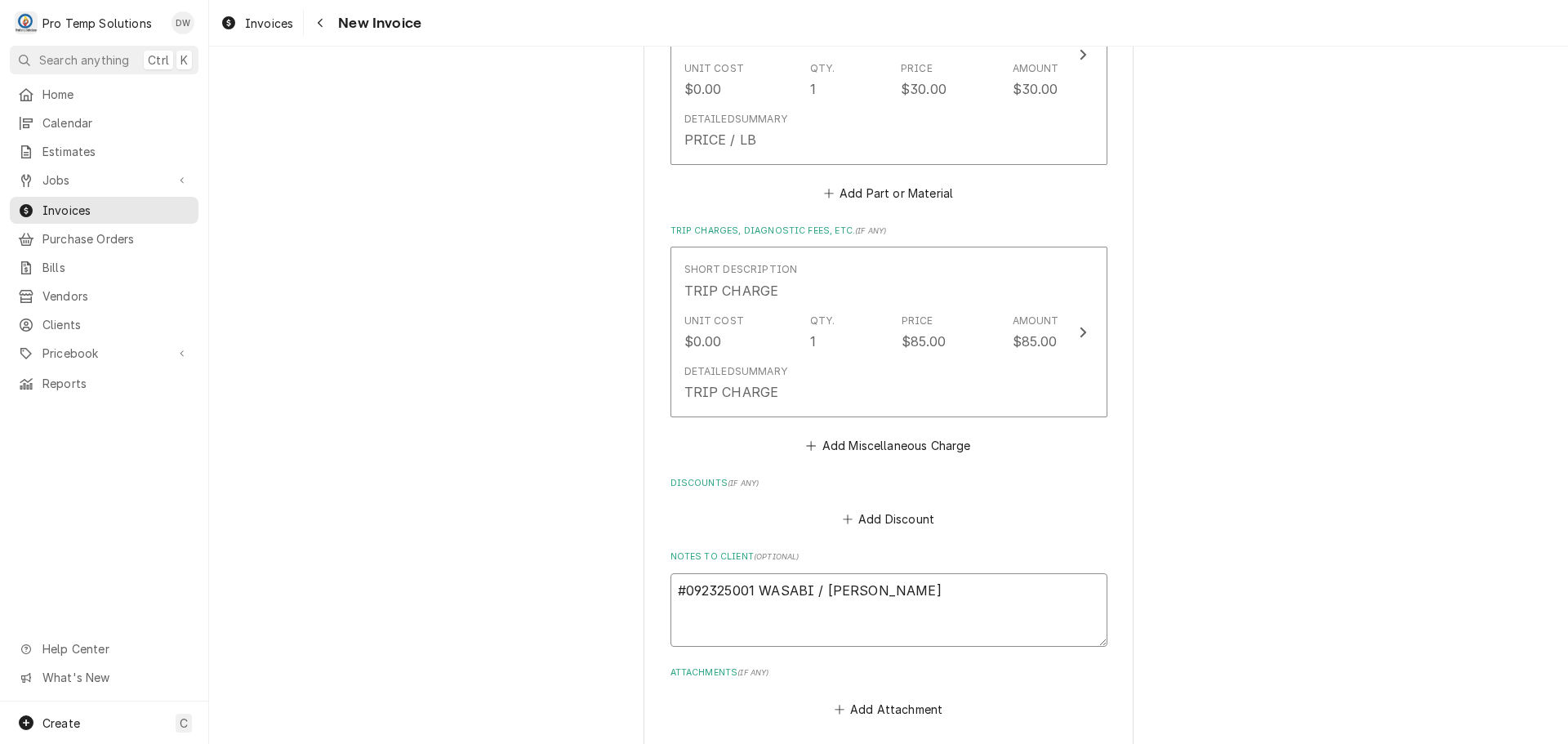
type textarea "#092325001 WASABI / CARY-"
type textarea "x"
type textarea "#092325001 WASABI / CARY-"
type textarea "x"
type textarea "#092325001 WASABI / CARY- R"
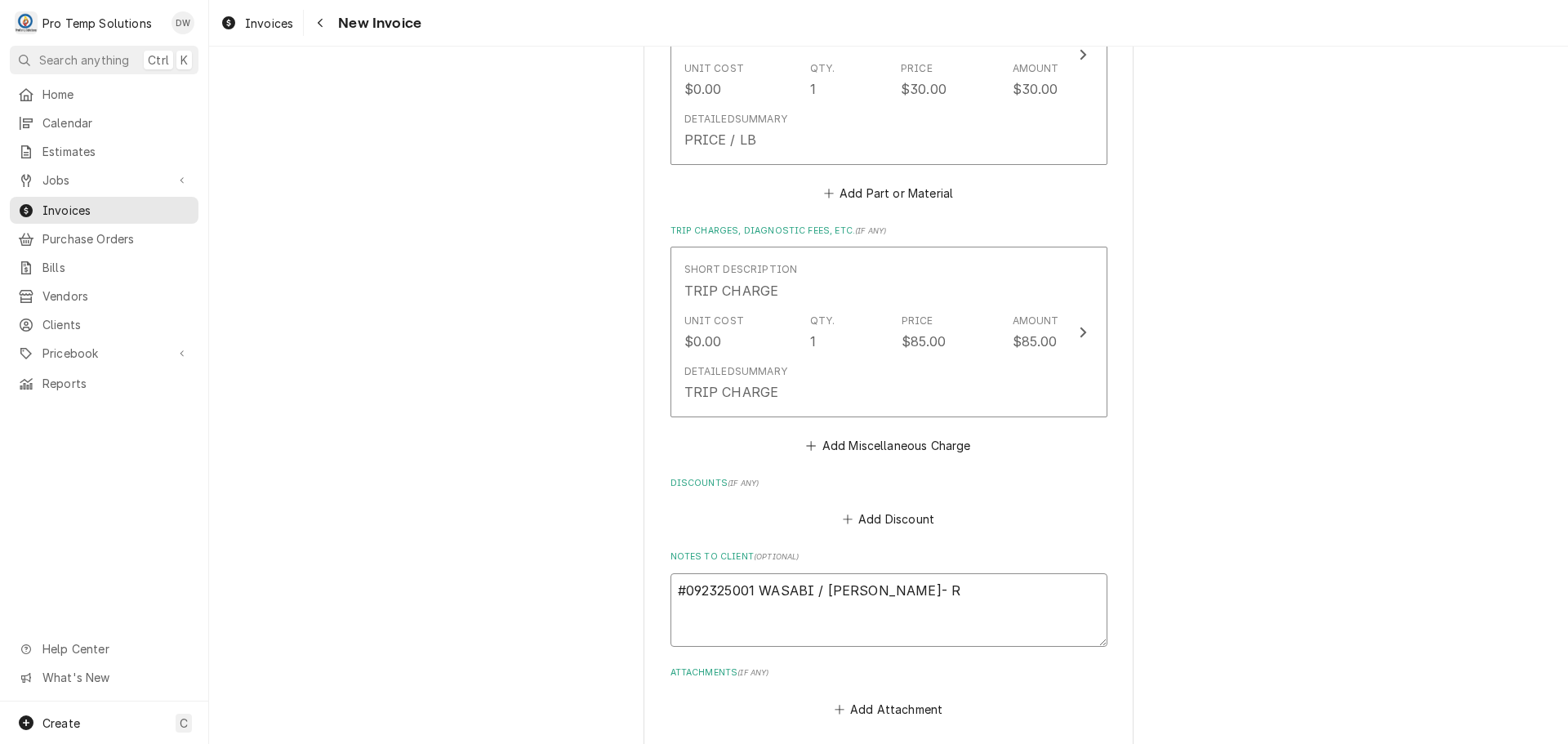
type textarea "x"
type textarea "#092325001 WASABI / CARY- RI"
type textarea "x"
type textarea "#092325001 WASABI / CARY- RIF"
type textarea "x"
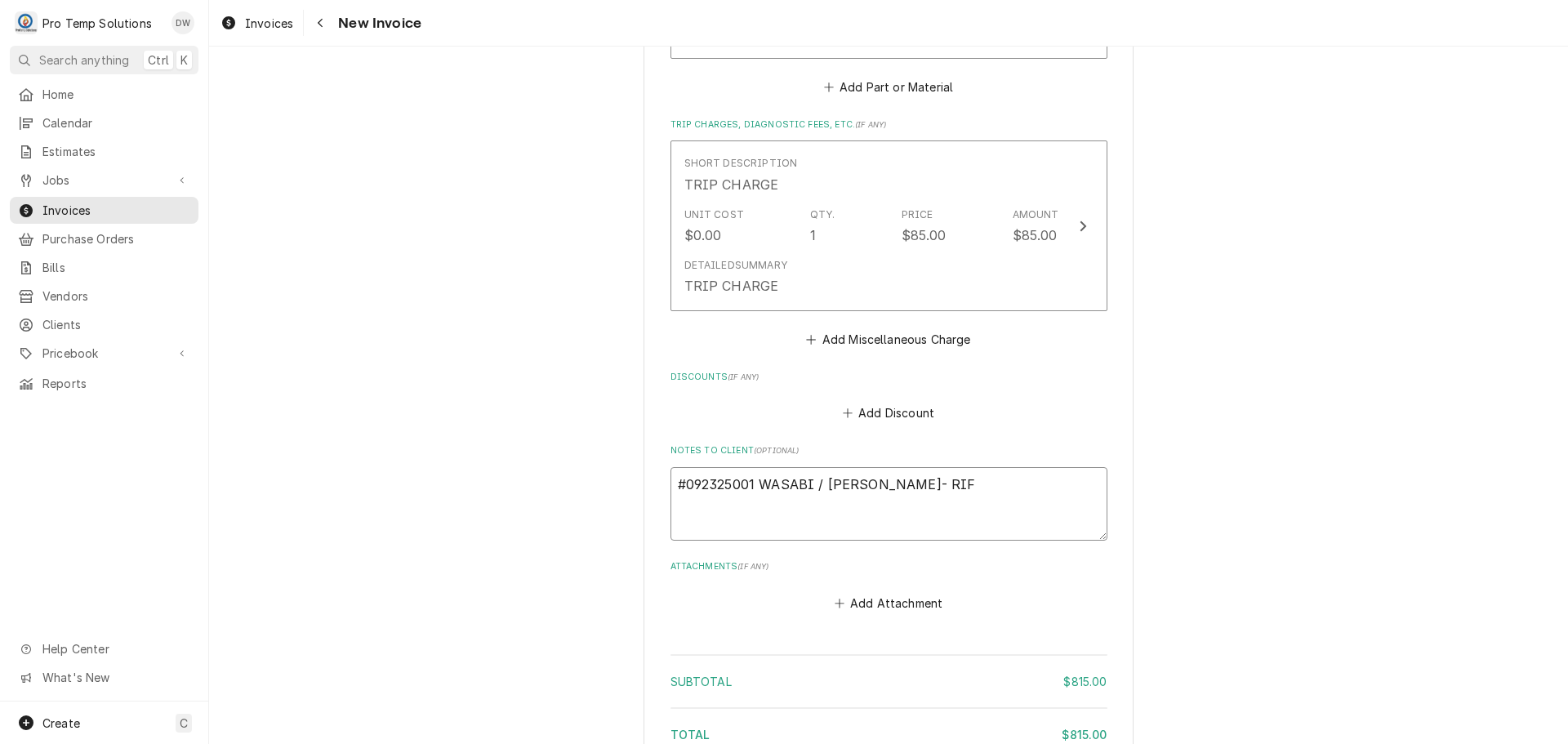
scroll to position [2215, 0]
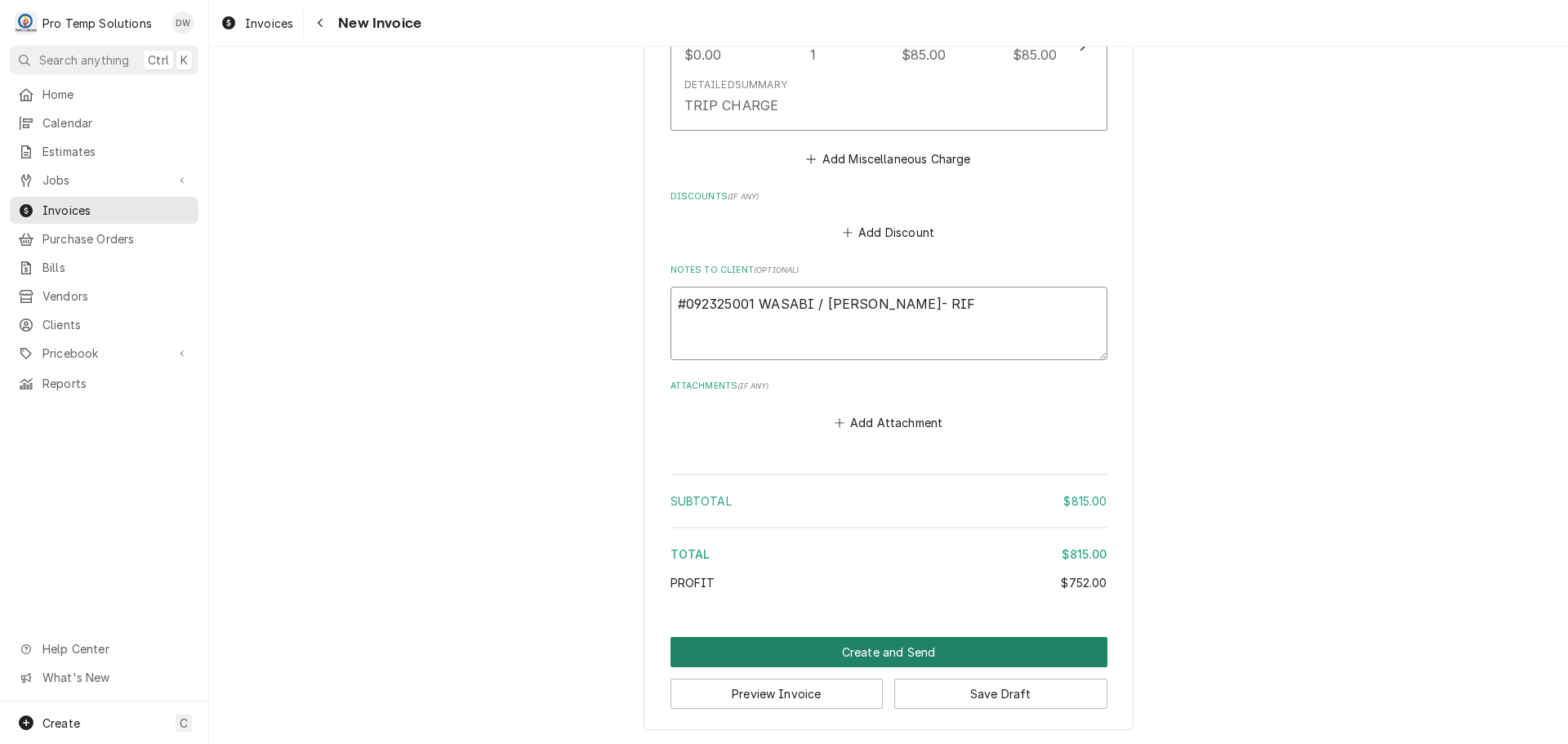
type textarea "#092325001 WASABI / CARY- RIF"
click at [871, 659] on button "Create and Send" at bounding box center [889, 651] width 437 height 30
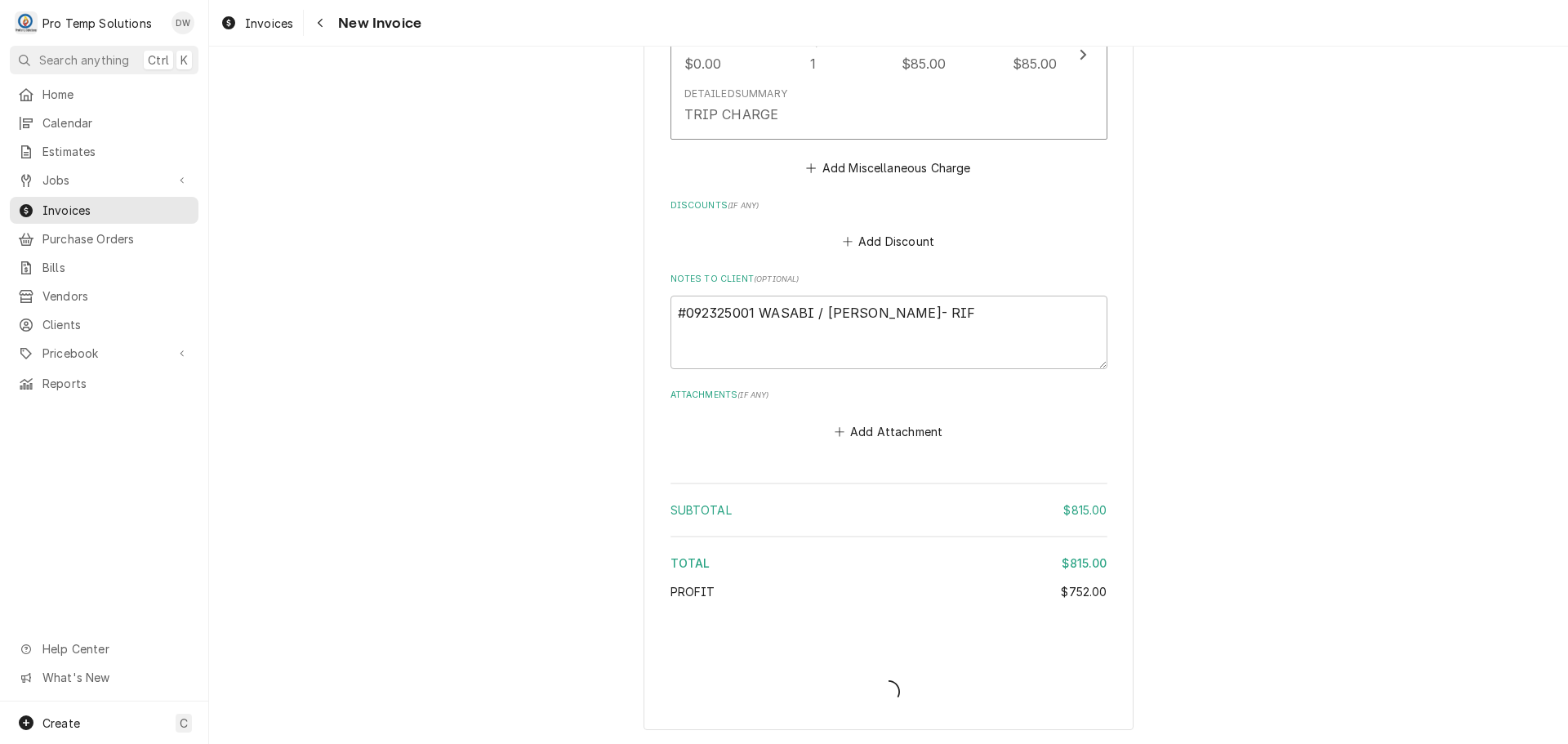
type textarea "x"
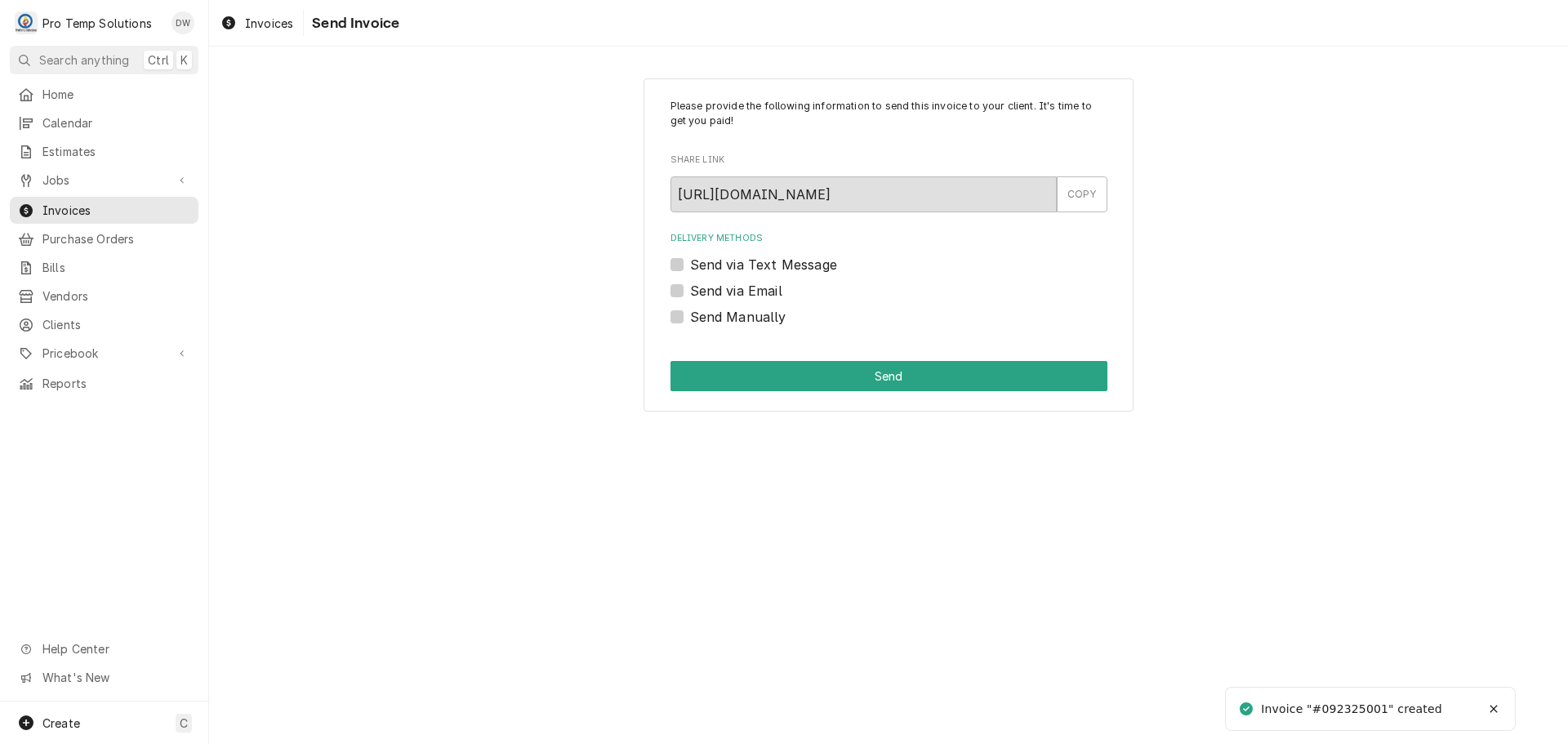
click at [690, 291] on label "Send via Email" at bounding box center [736, 290] width 92 height 20
click at [690, 291] on input "Send via Email" at bounding box center [909, 298] width 437 height 36
checkbox input "true"
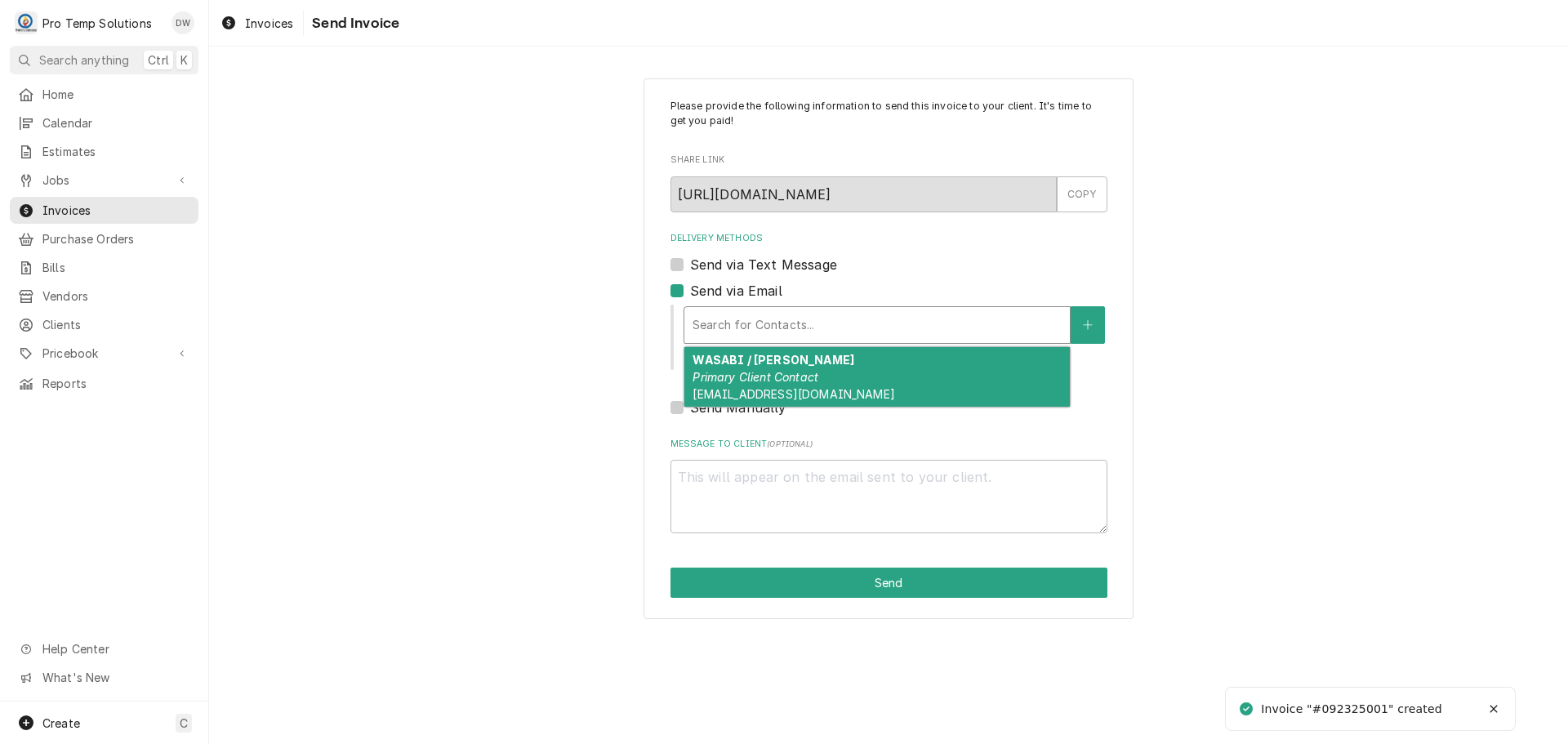
click at [773, 318] on div "Delivery Methods" at bounding box center [877, 325] width 369 height 29
click at [761, 350] on div "WASABI / CARY Primary Client Contact protempsolutions@gmail.com" at bounding box center [877, 376] width 385 height 60
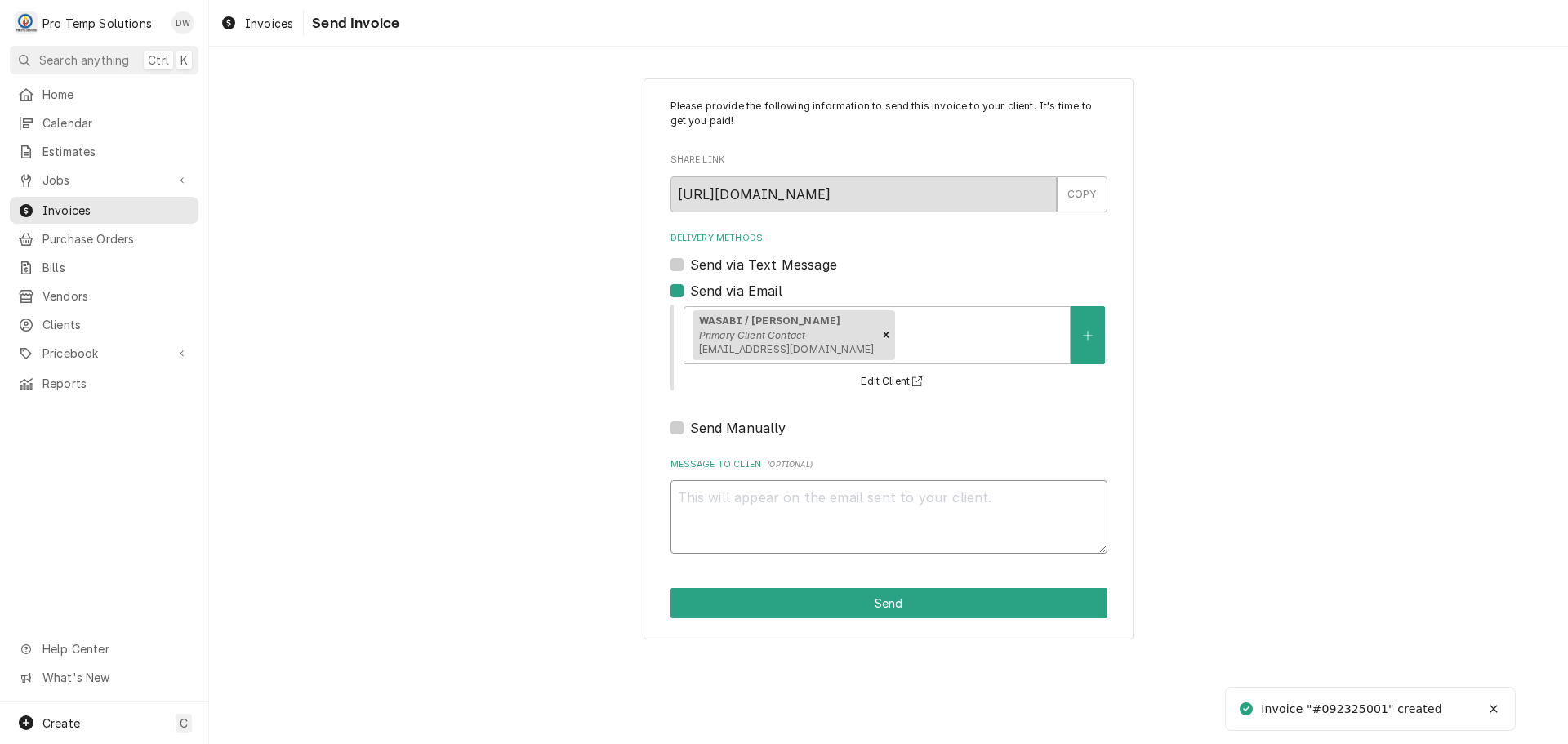
click at [692, 501] on textarea "Message to Client ( optional )" at bounding box center [889, 517] width 437 height 74
type textarea "x"
type textarea "#"
type textarea "x"
type textarea "#0"
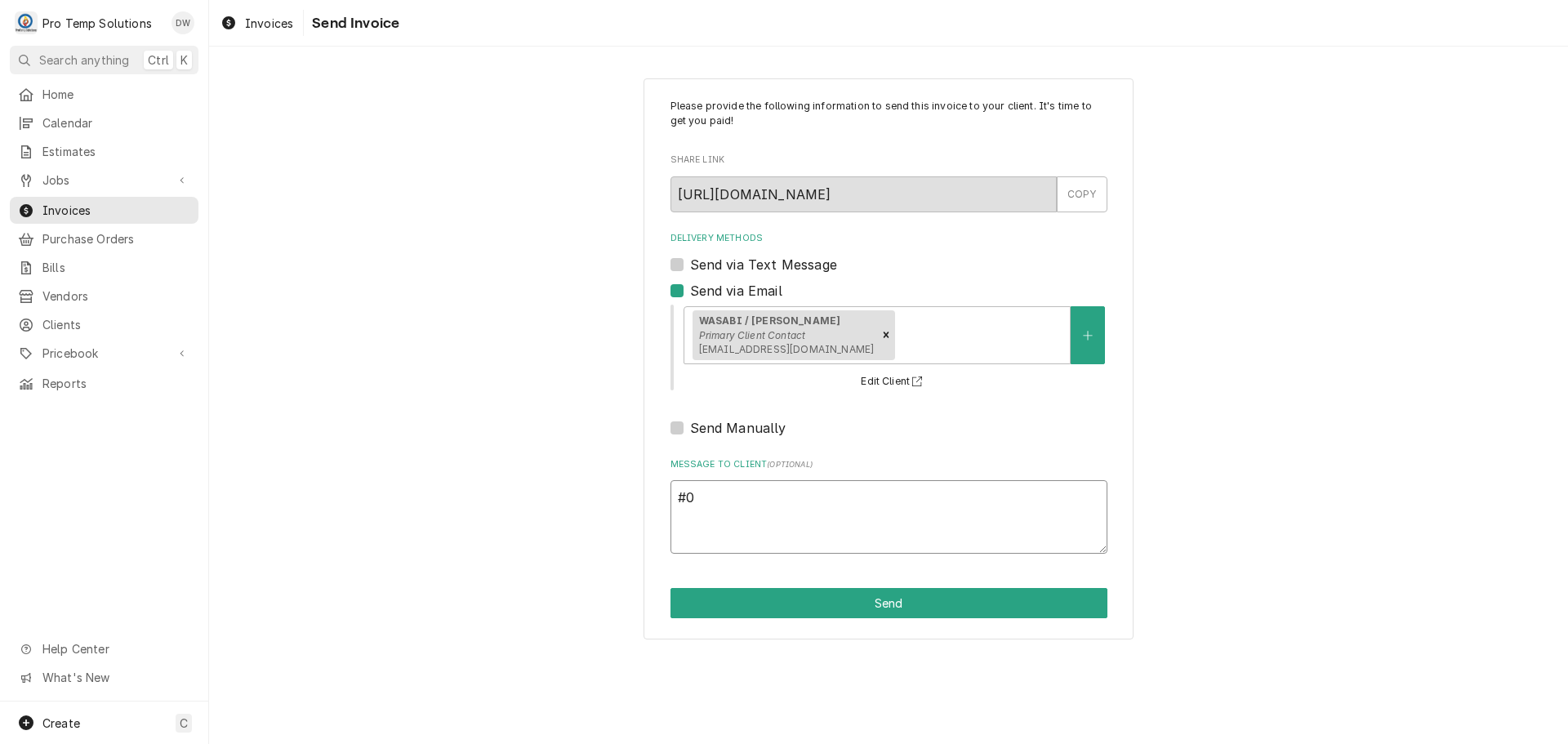
type textarea "x"
type textarea "#09"
type textarea "x"
type textarea "#092"
type textarea "x"
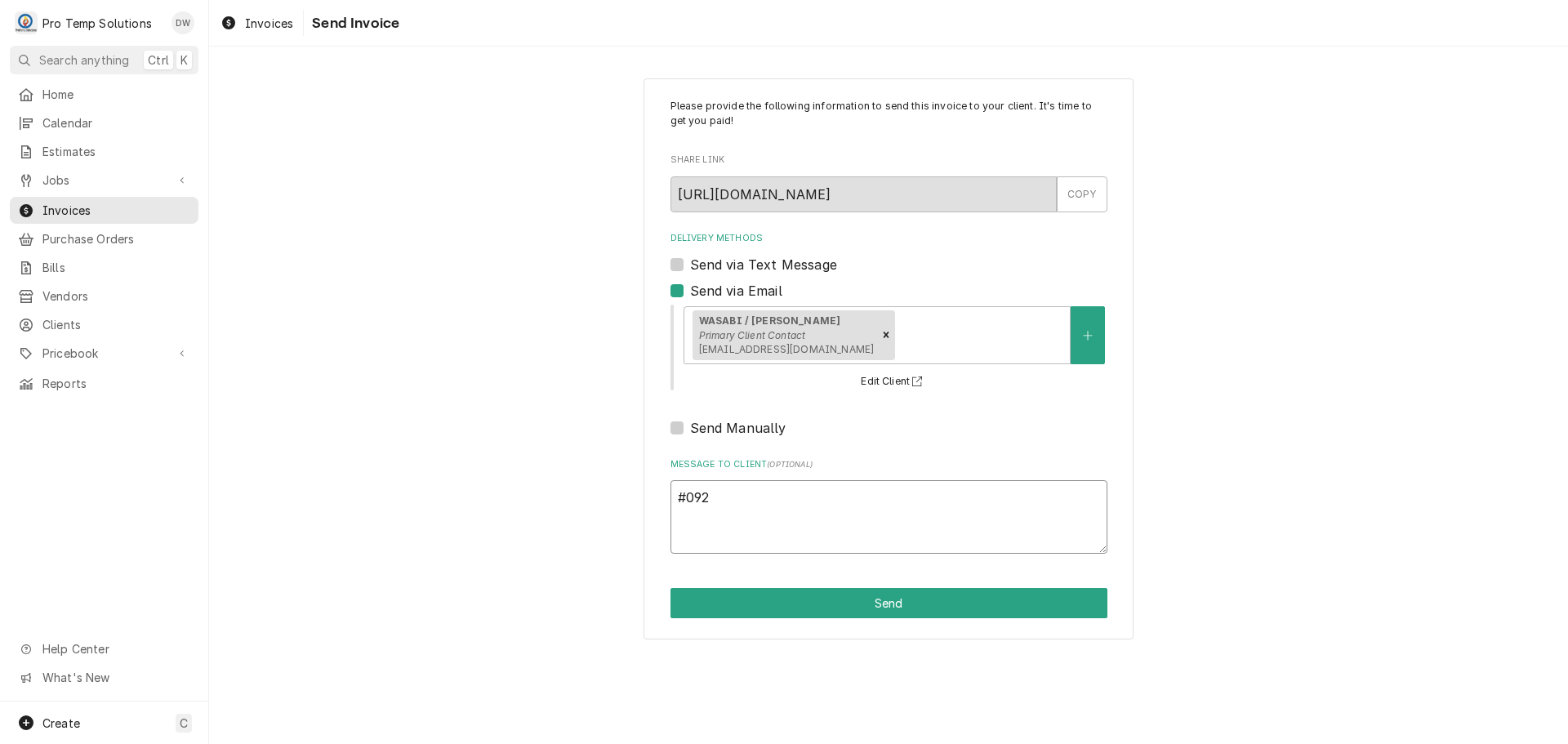
type textarea "#0925"
type textarea "x"
type textarea "#092"
type textarea "x"
type textarea "#0923"
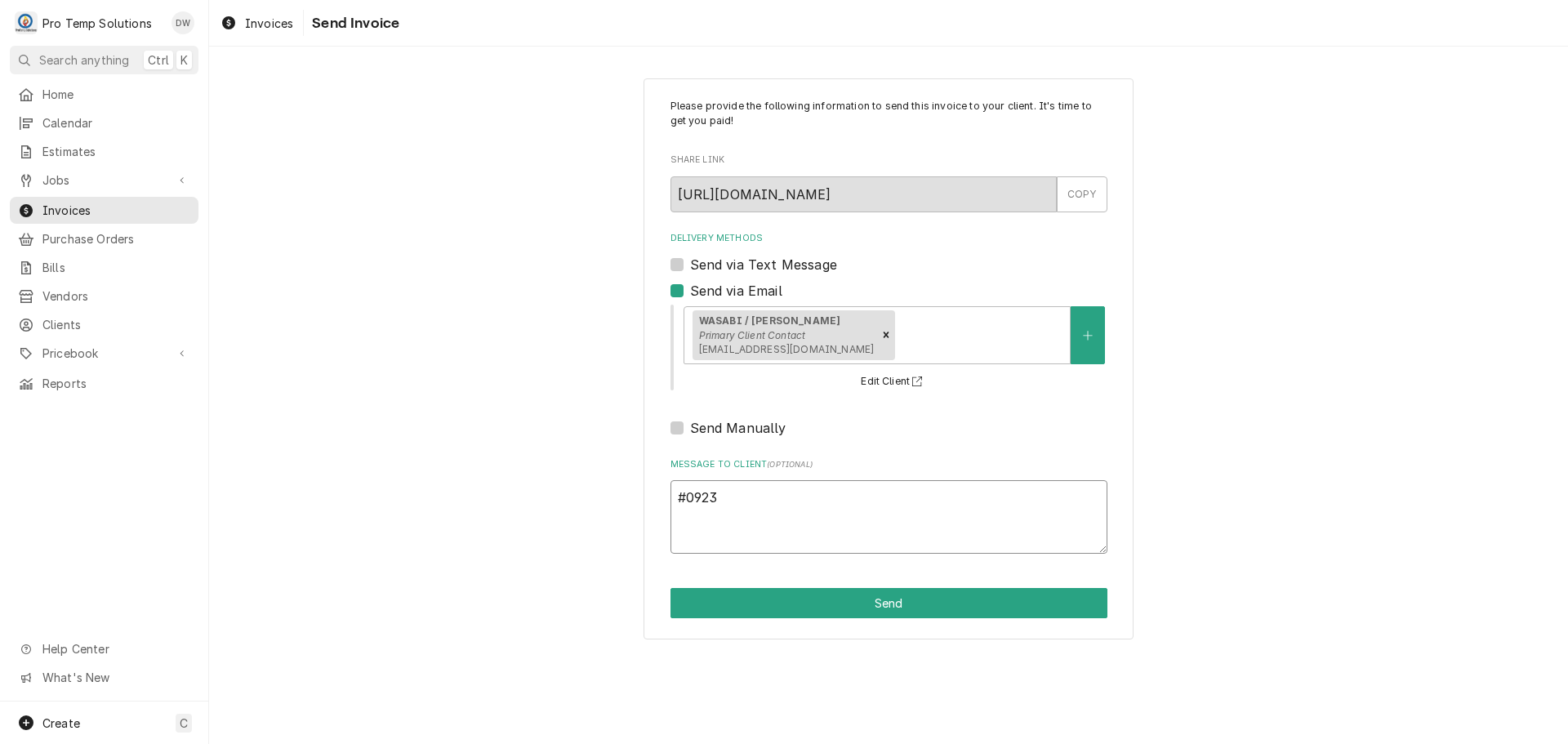
type textarea "x"
type textarea "#09232"
type textarea "x"
type textarea "#092325"
type textarea "x"
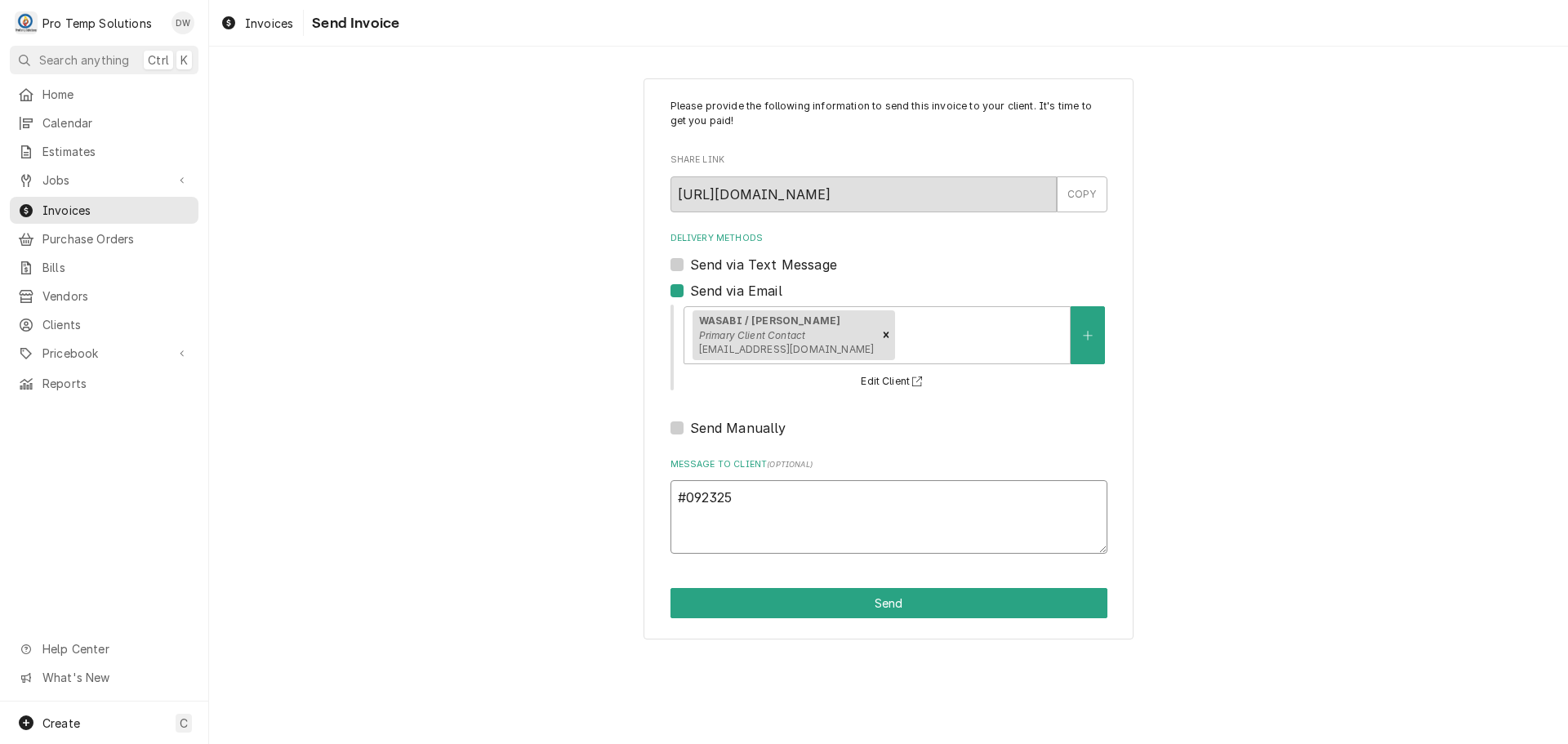
type textarea "#0923250"
type textarea "x"
type textarea "#09232500"
type textarea "x"
type textarea "#092325001"
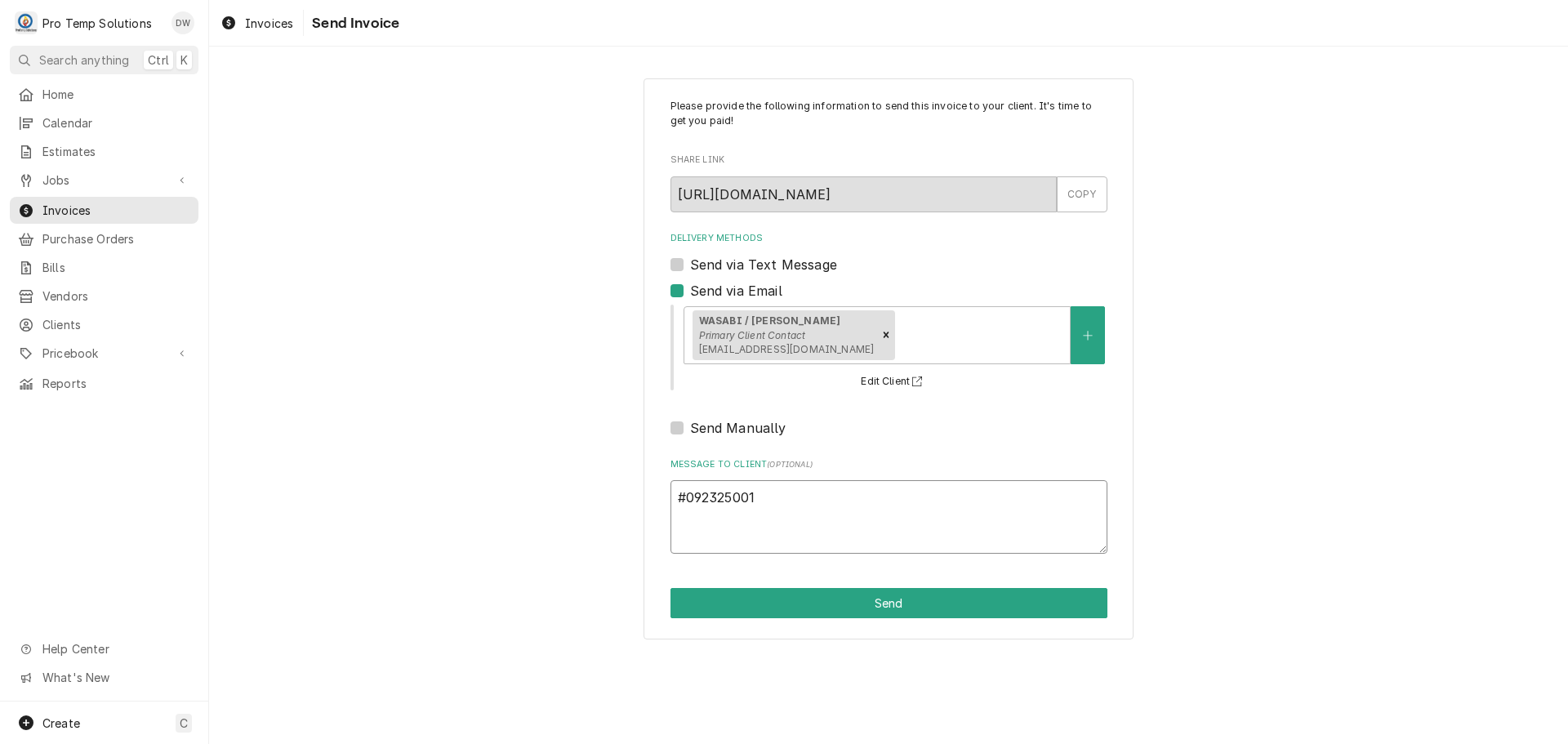
type textarea "x"
type textarea "#092325001"
type textarea "x"
type textarea "#092325001 W"
type textarea "x"
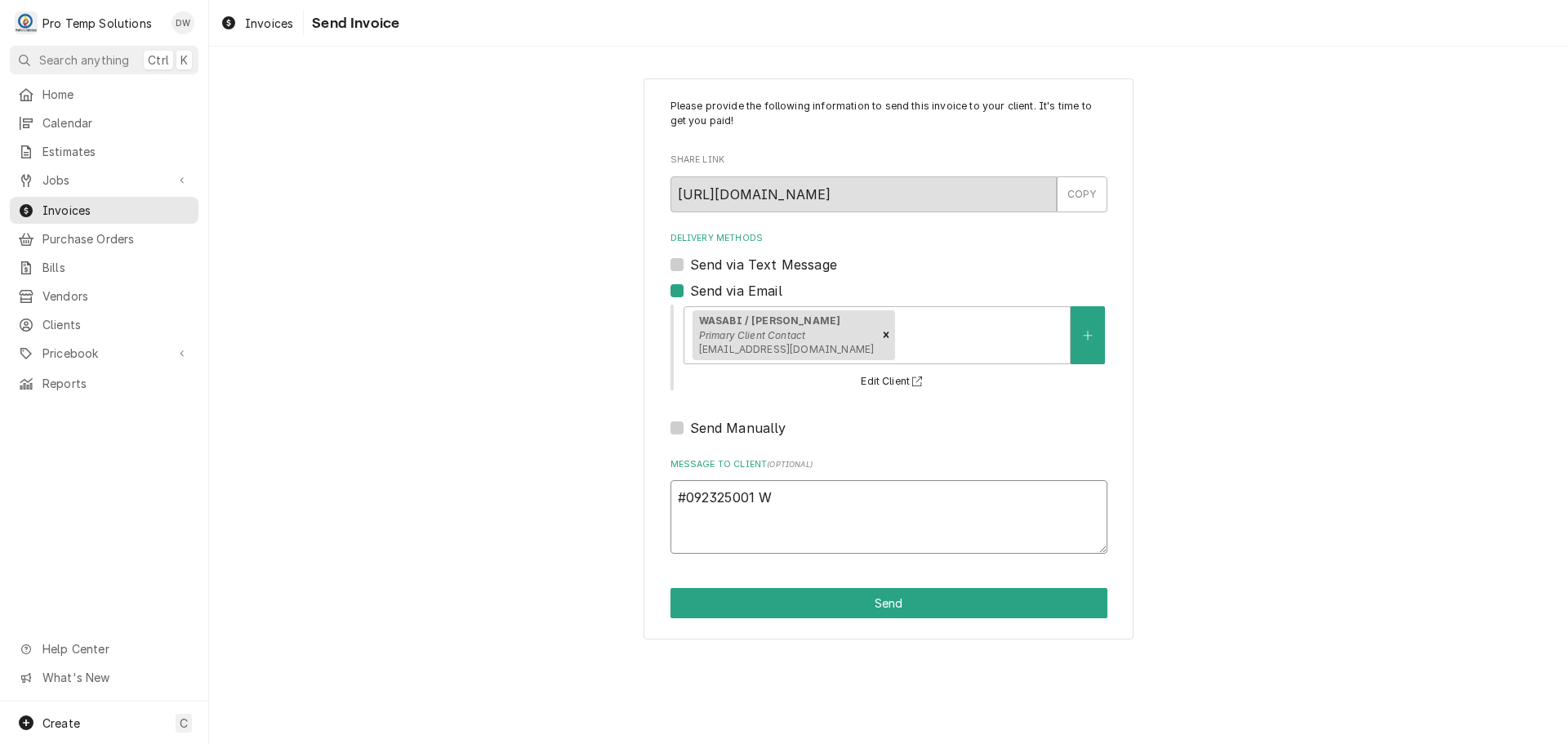
type textarea "#092325001 WA"
type textarea "x"
type textarea "#092325001 WAS"
type textarea "x"
type textarea "#092325001 WASA"
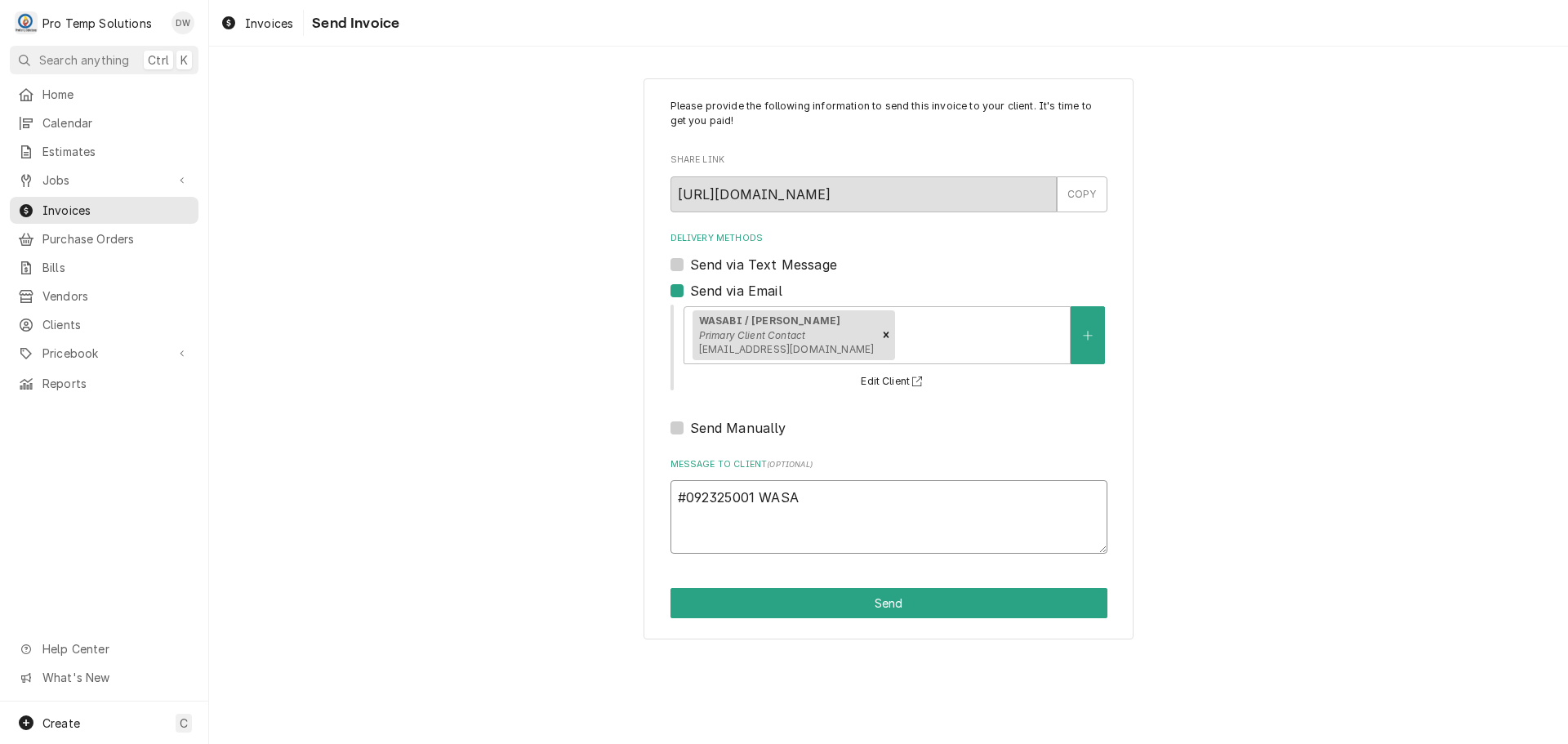
type textarea "x"
type textarea "#092325001 WASAB"
type textarea "x"
type textarea "#092325001 WASABI"
type textarea "x"
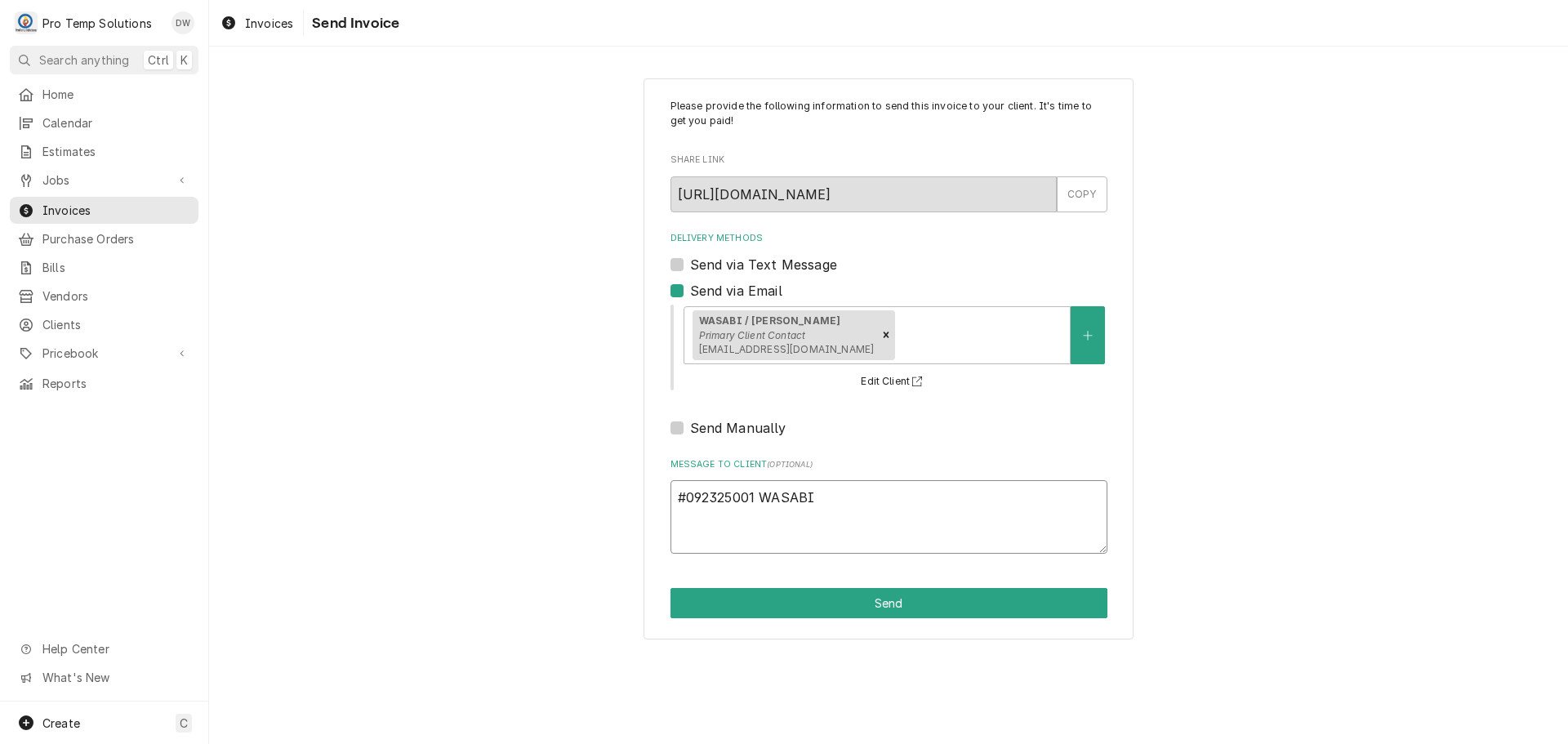
type textarea "#092325001 WASABI"
type textarea "x"
type textarea "#092325001 WASABI /"
type textarea "x"
type textarea "#092325001 WASABI /"
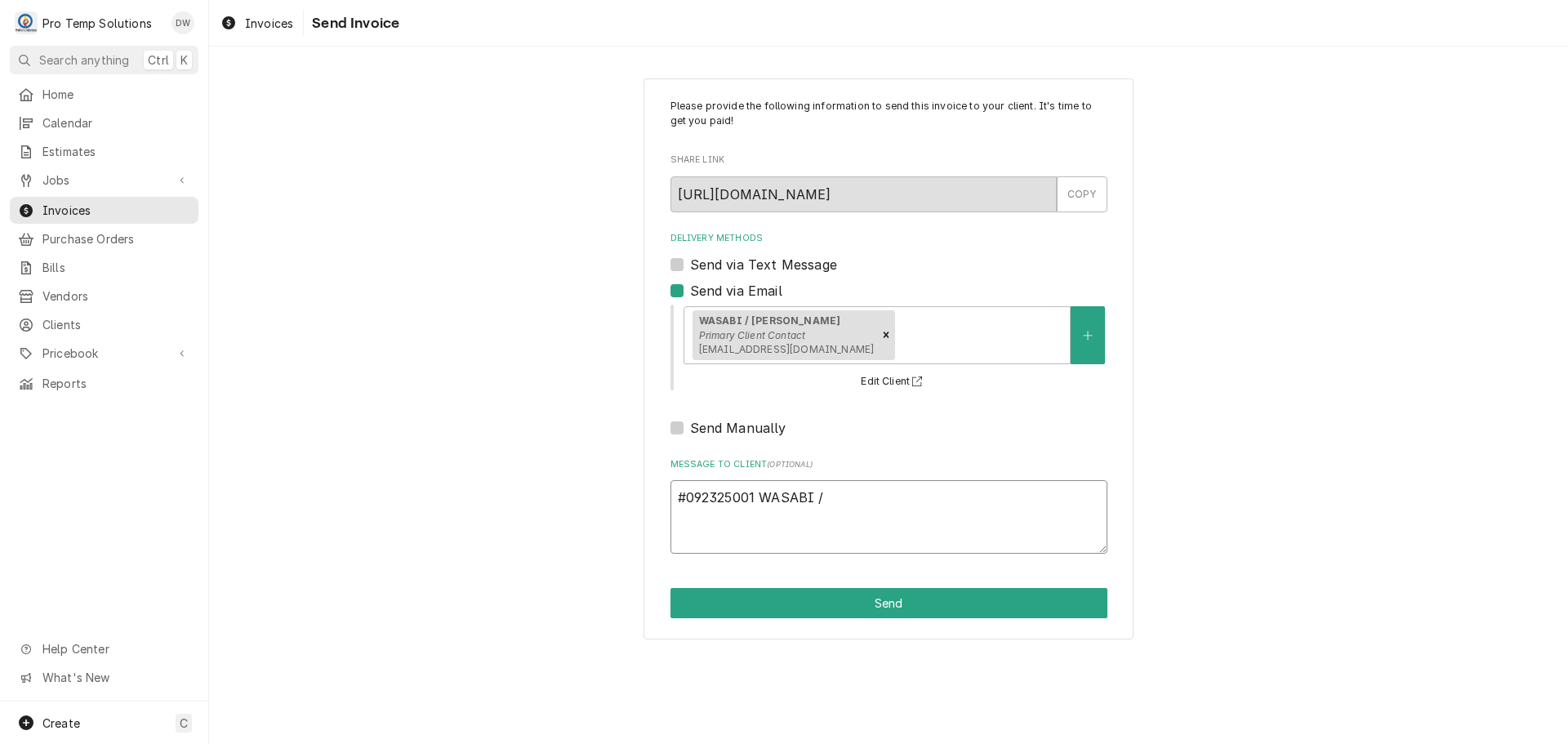
type textarea "x"
type textarea "#092325001 WASABI / C"
type textarea "x"
type textarea "#092325001 WASABI / CA"
type textarea "x"
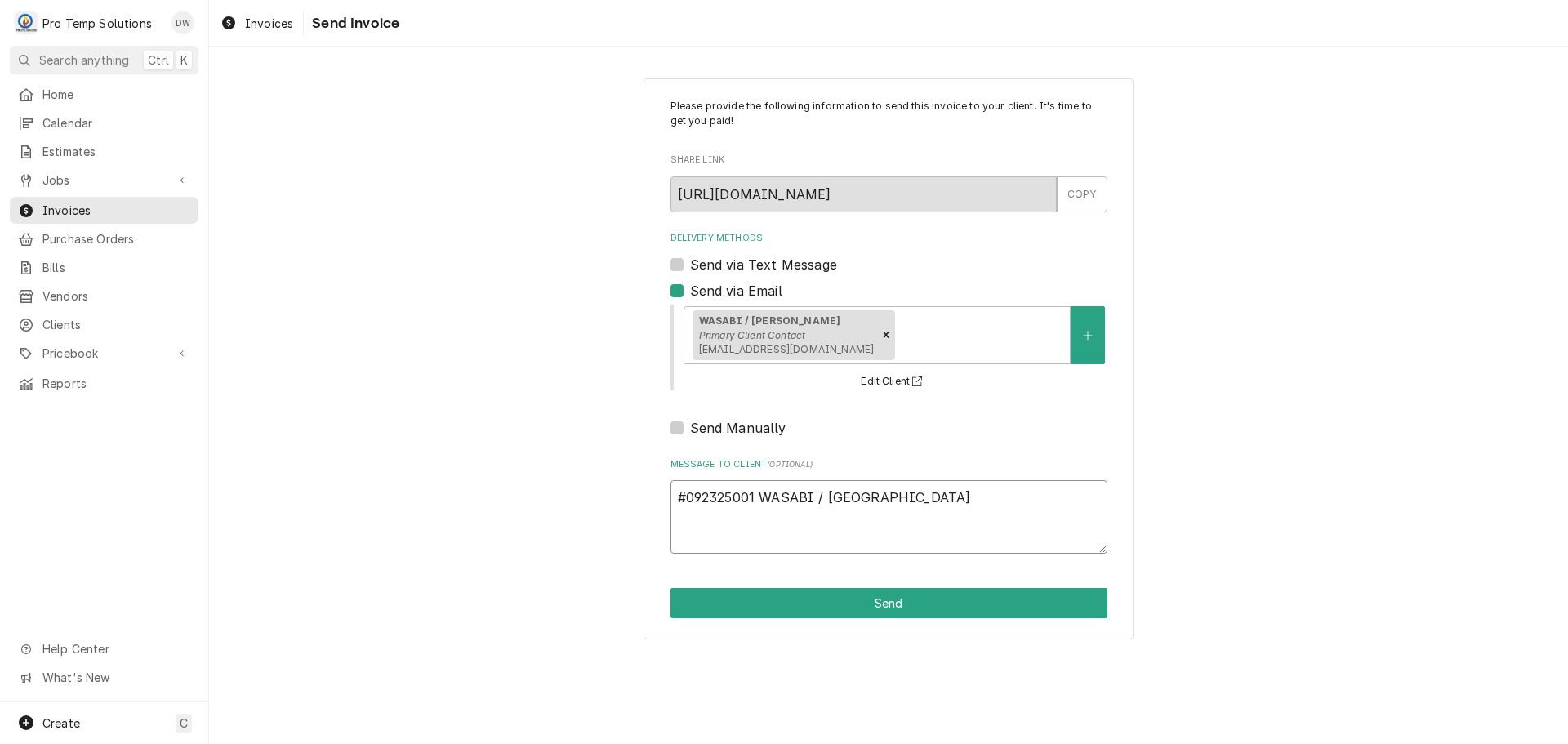
type textarea "#092325001 WASABI / CAR"
type textarea "x"
type textarea "#092325001 WASABI / CARY"
type textarea "x"
type textarea "#092325001 WASABI / CARY-"
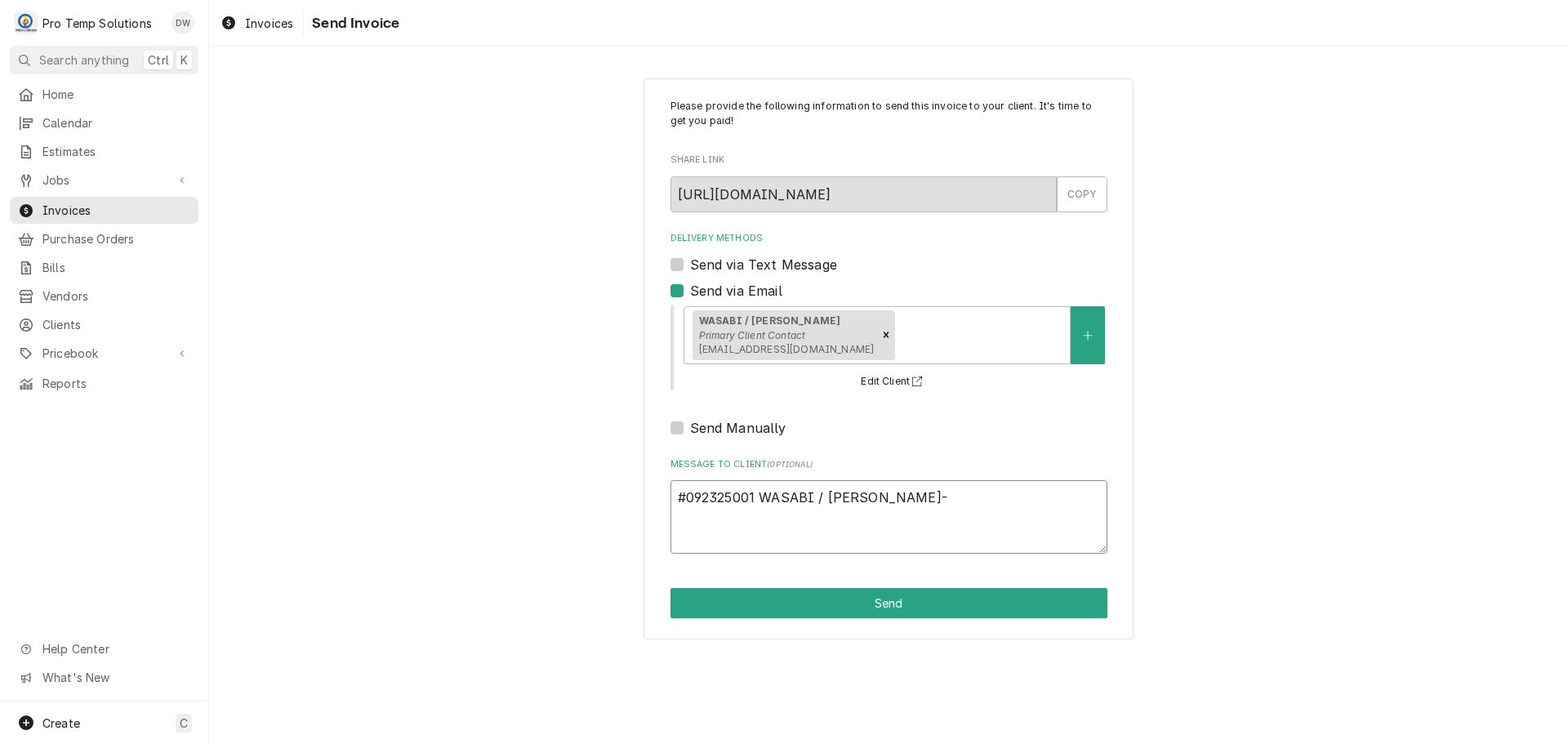
type textarea "x"
type textarea "#092325001 WASABI / CARY-"
type textarea "x"
type textarea "#092325001 WASABI / CARY- R"
type textarea "x"
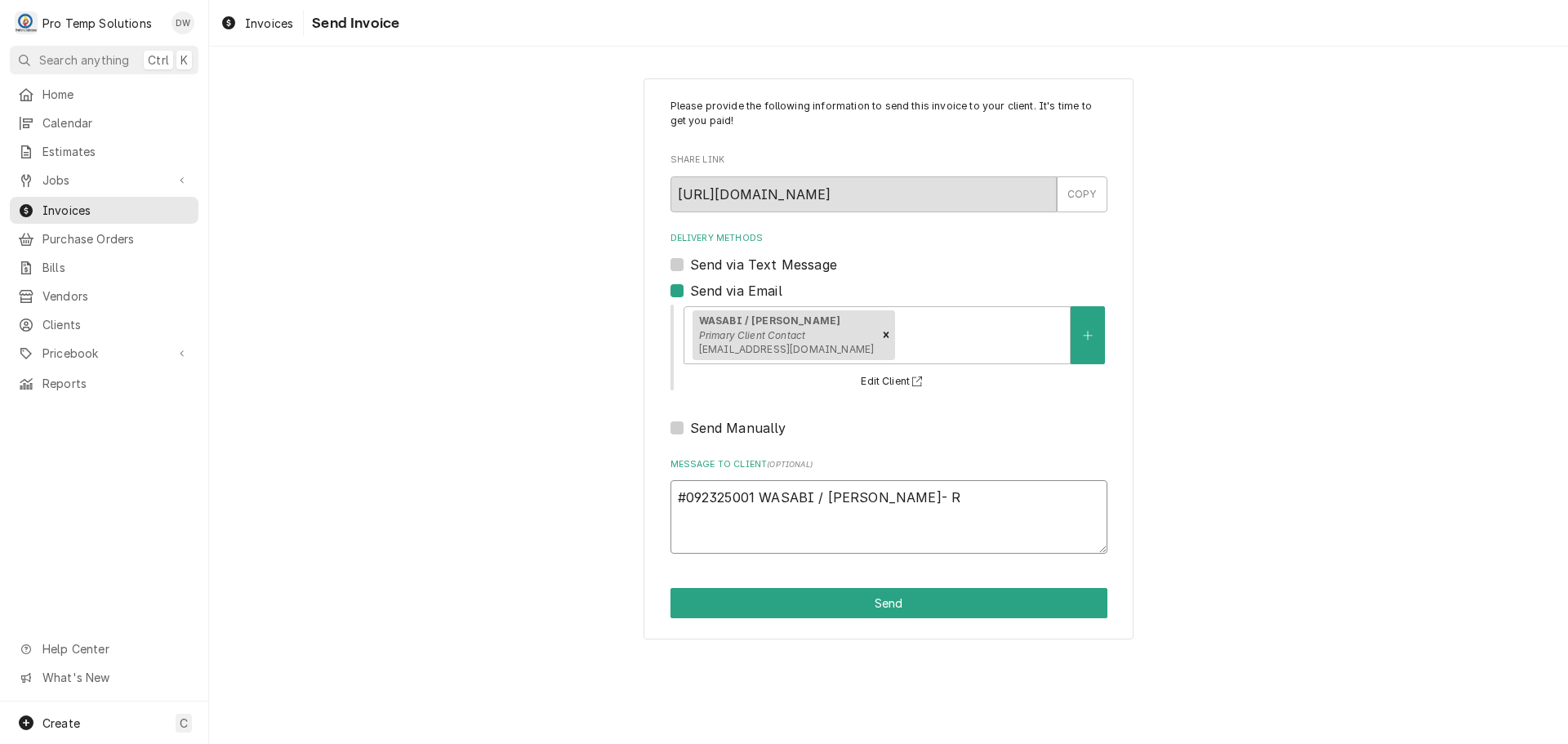
type textarea "#092325001 WASABI / CARY- RI"
type textarea "x"
type textarea "#092325001 WASABI / CARY- RIF"
type textarea "x"
type textarea "#092325001 WASABI / CARY- RIF"
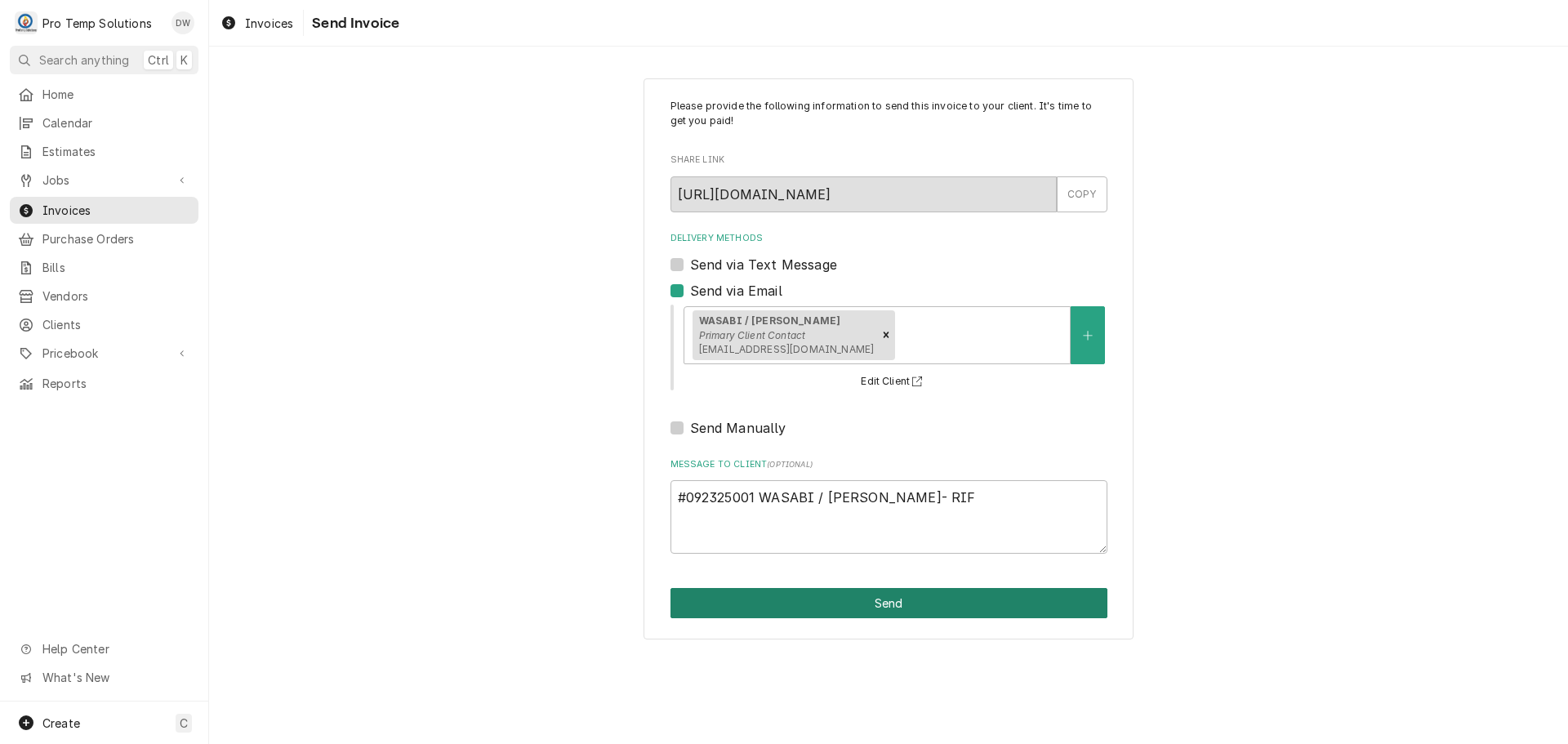
click at [894, 595] on button "Send" at bounding box center [889, 603] width 437 height 30
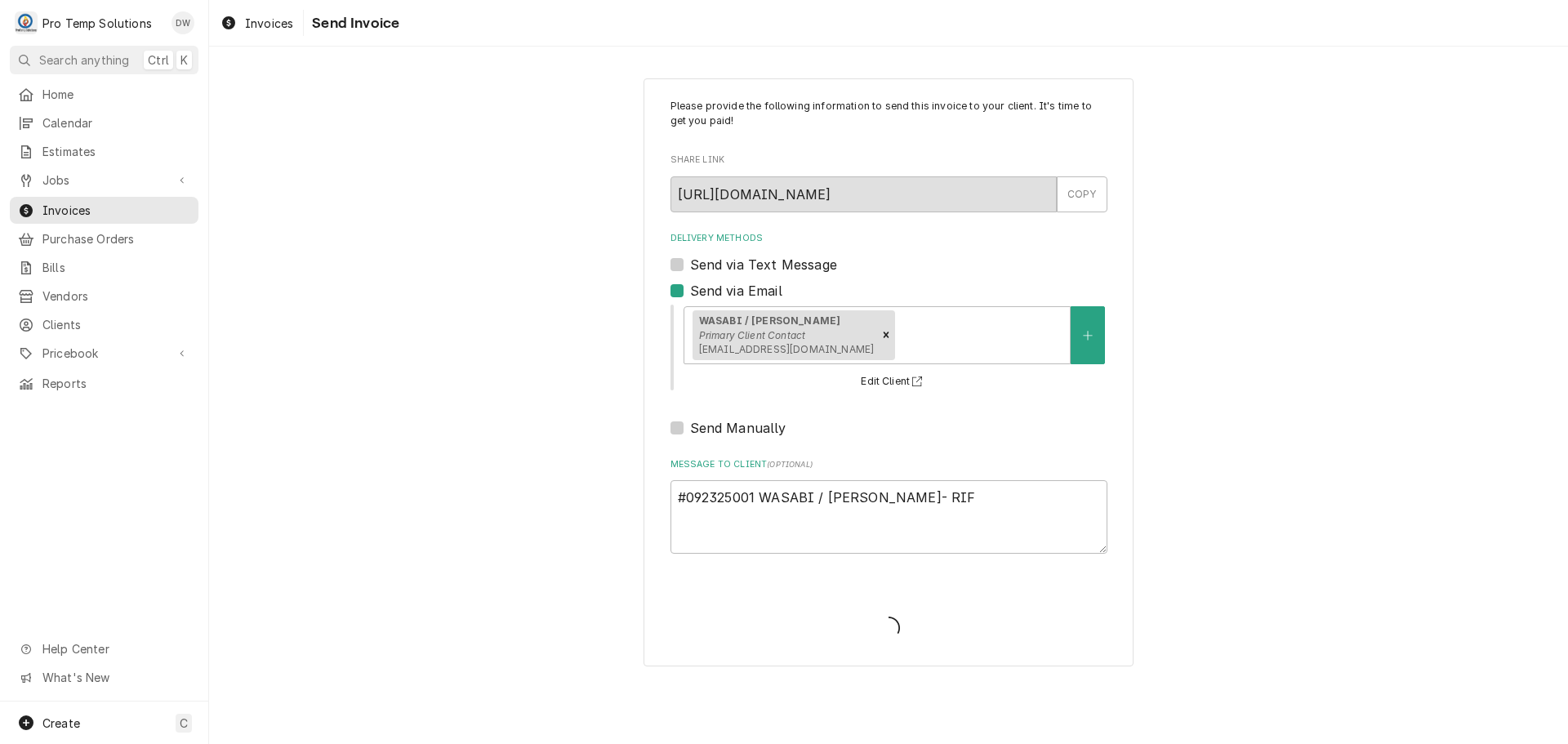
type textarea "x"
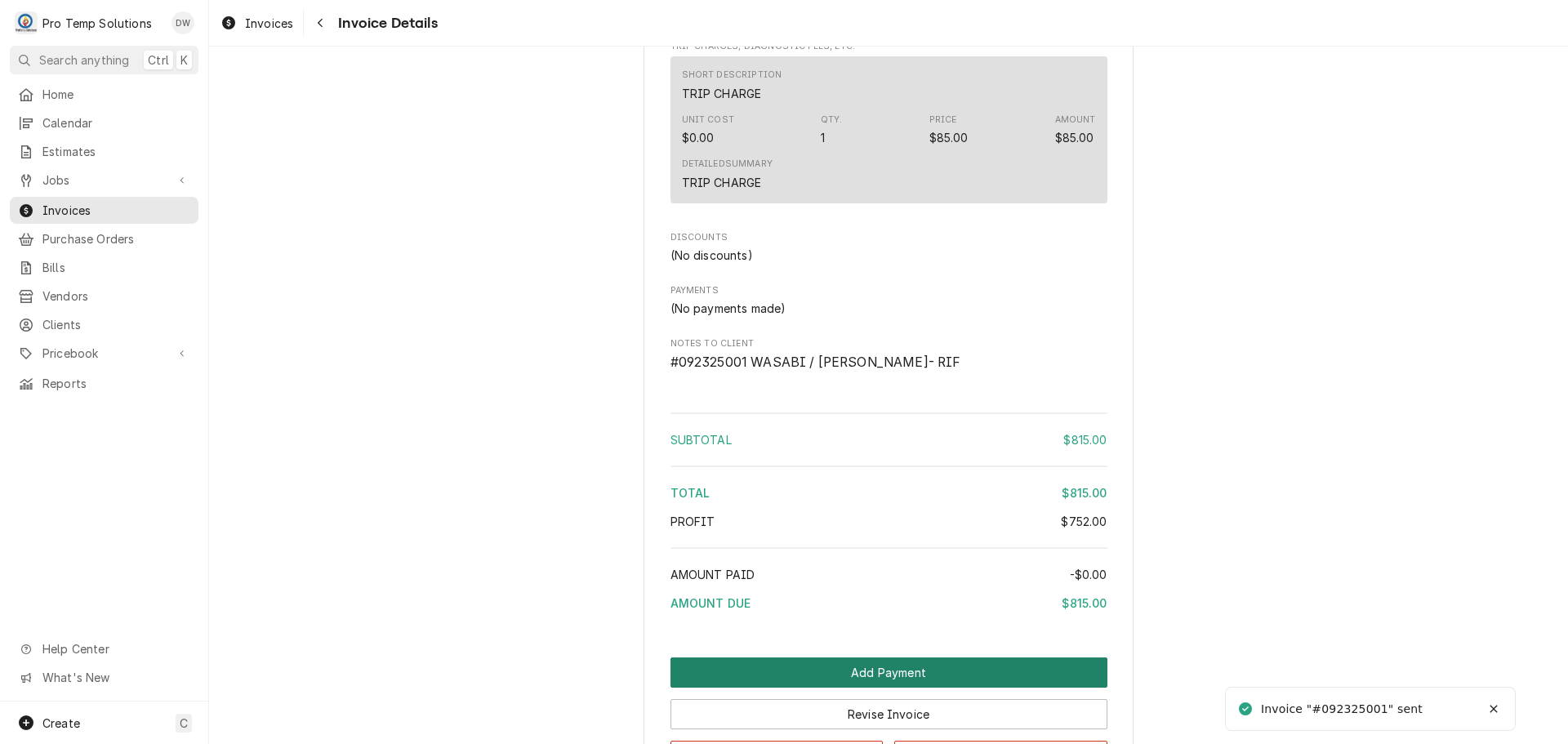
scroll to position [2002, 0]
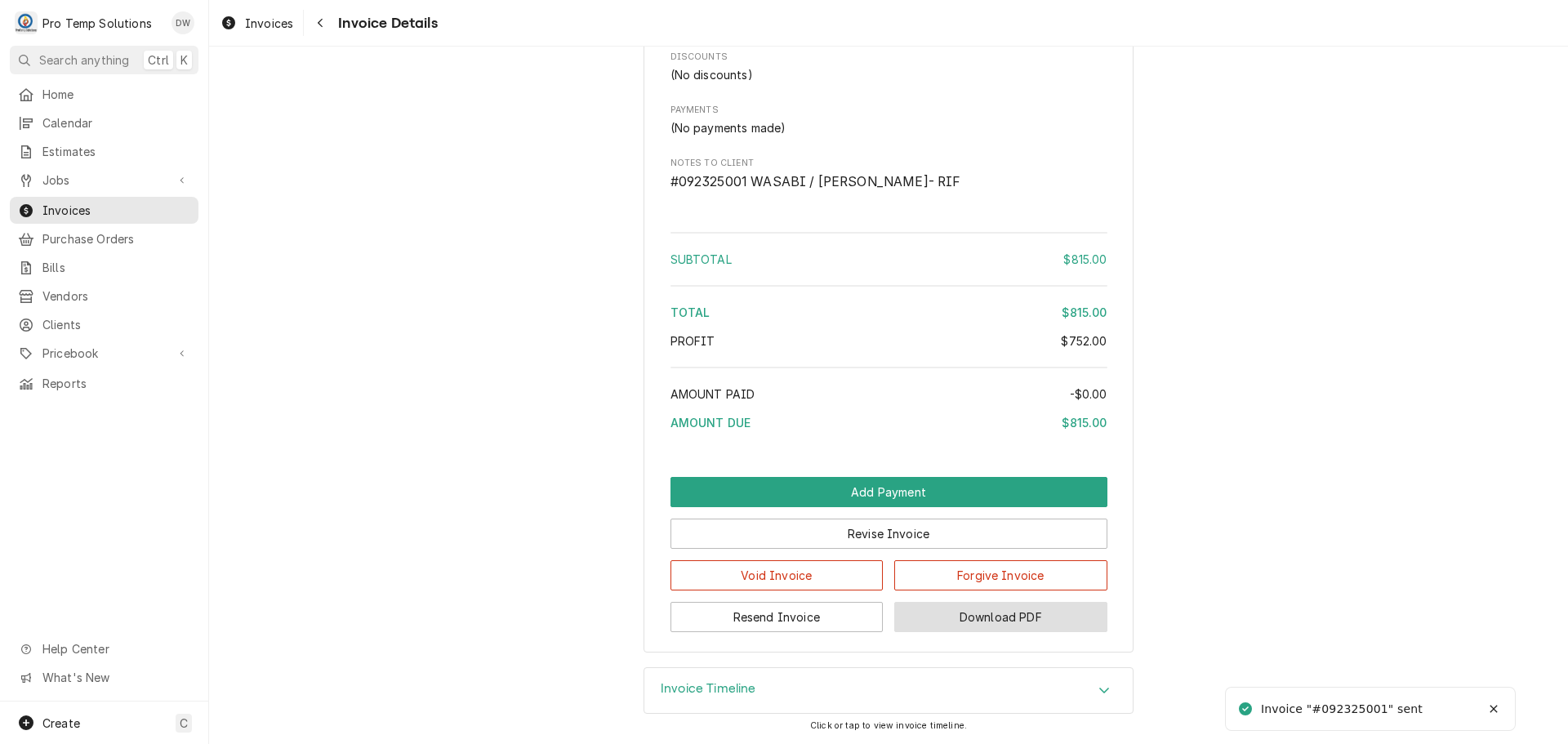
click at [991, 611] on button "Download PDF" at bounding box center [1001, 617] width 213 height 30
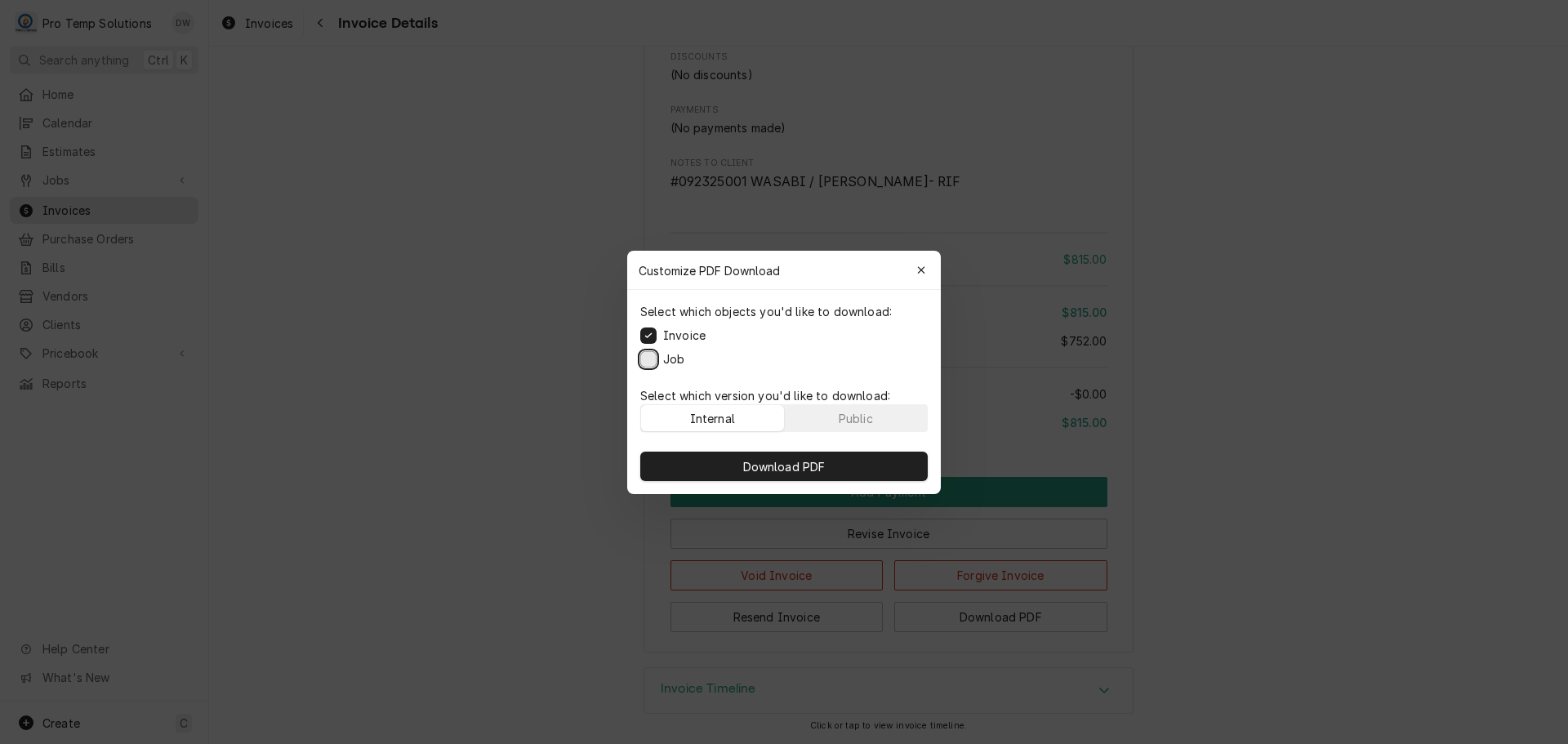
click at [652, 357] on button "Job" at bounding box center [648, 358] width 16 height 16
click at [779, 467] on span "Download PDF" at bounding box center [784, 466] width 89 height 17
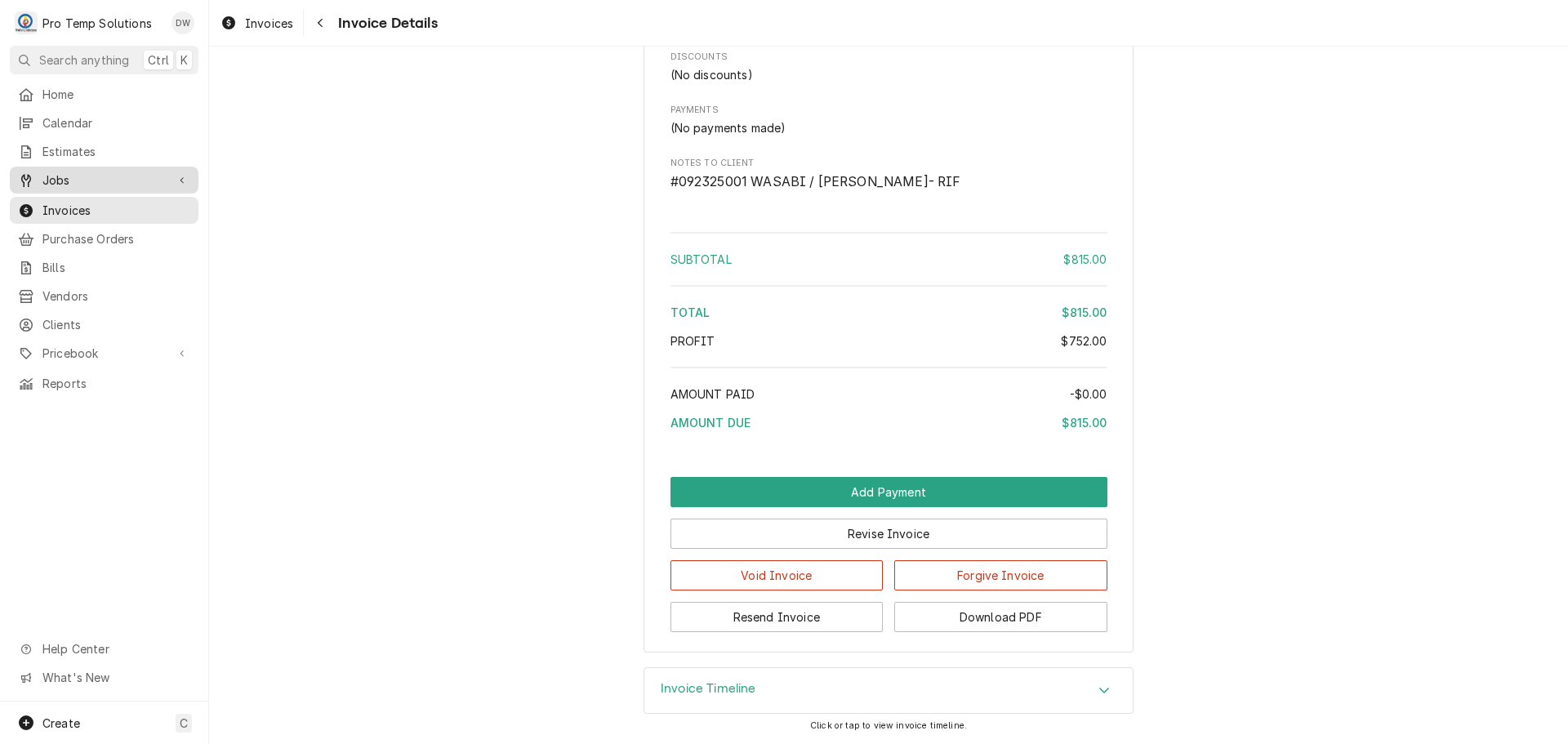
click at [61, 173] on span "Jobs" at bounding box center [104, 180] width 123 height 17
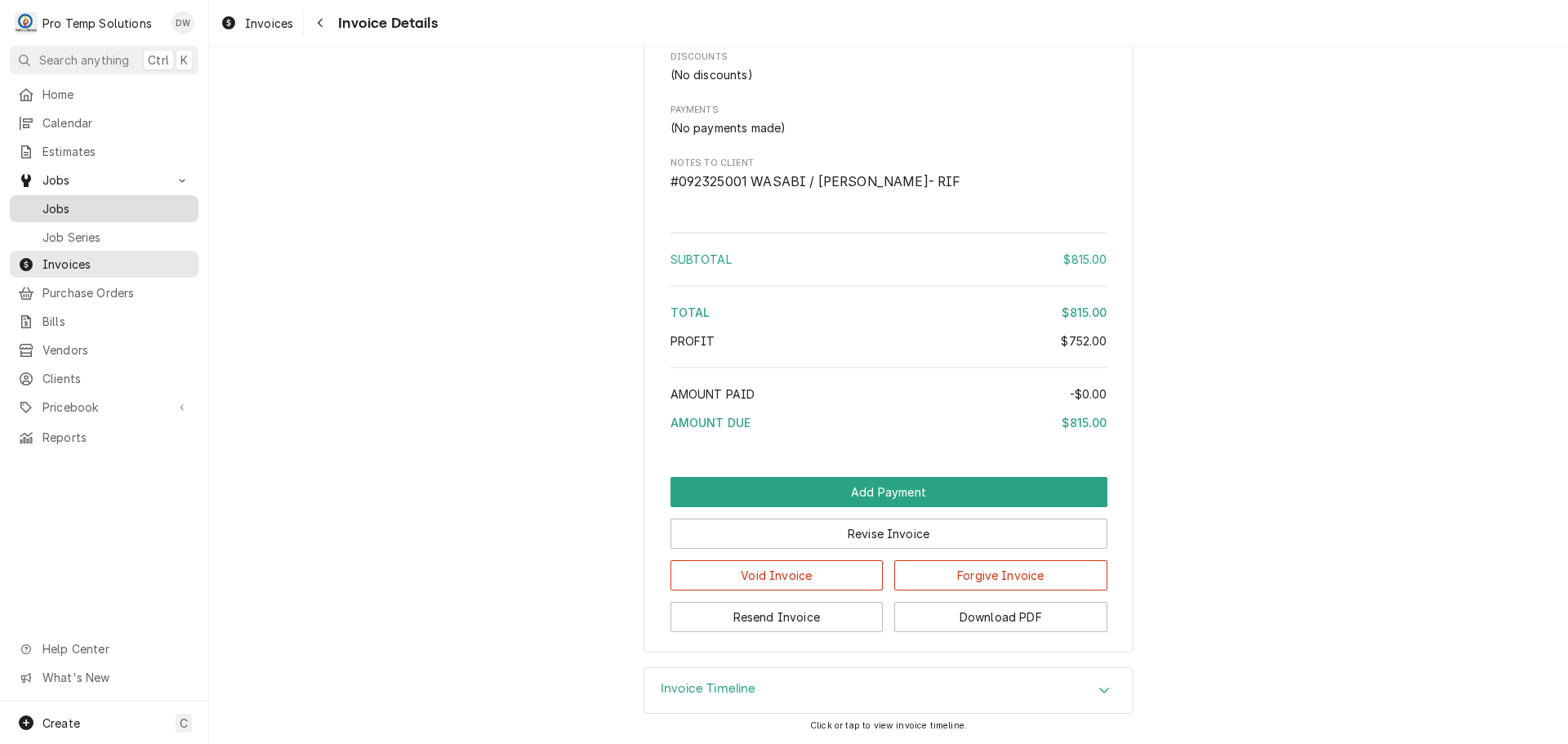
click at [62, 201] on span "Jobs" at bounding box center [116, 209] width 147 height 17
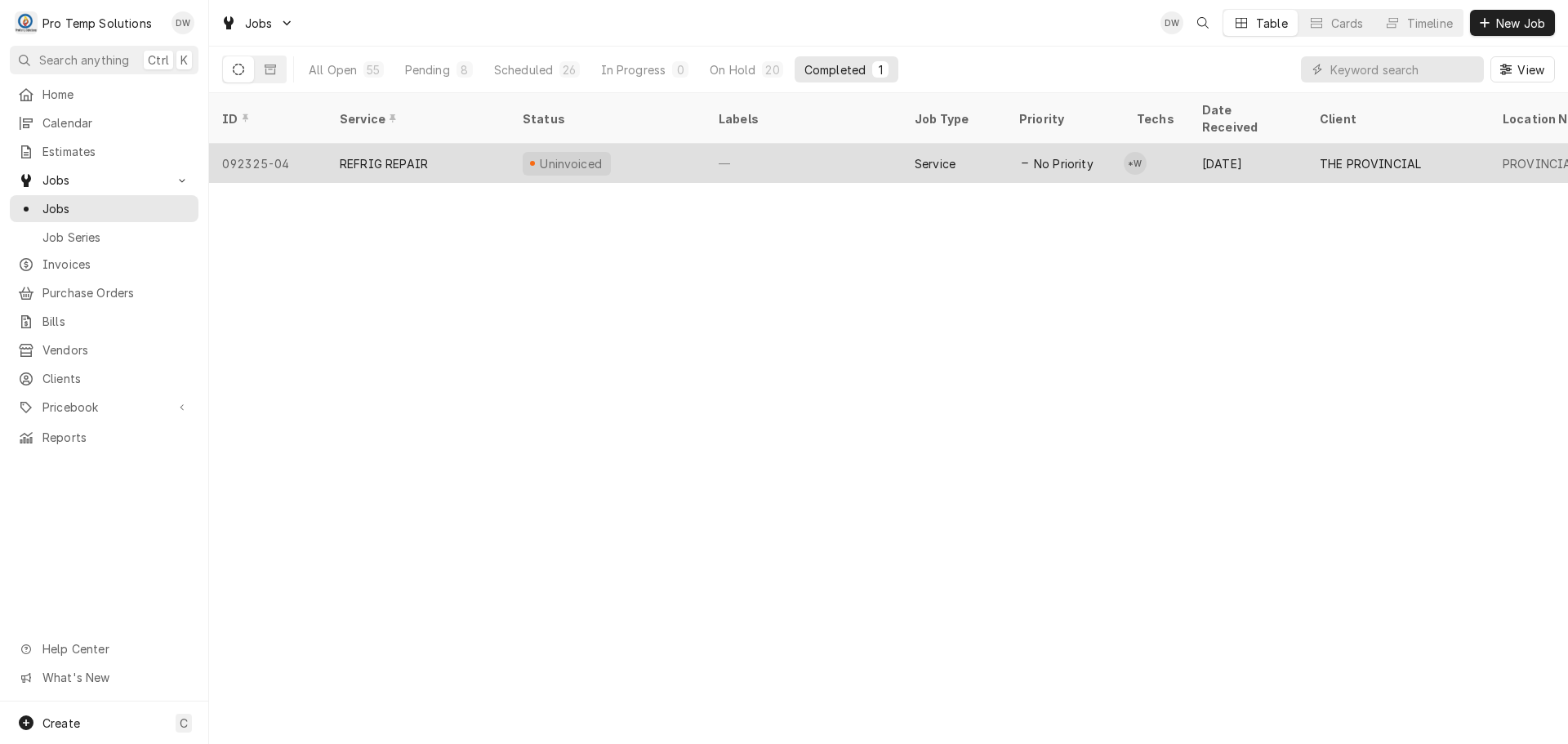
click at [841, 147] on div "—" at bounding box center [803, 163] width 196 height 39
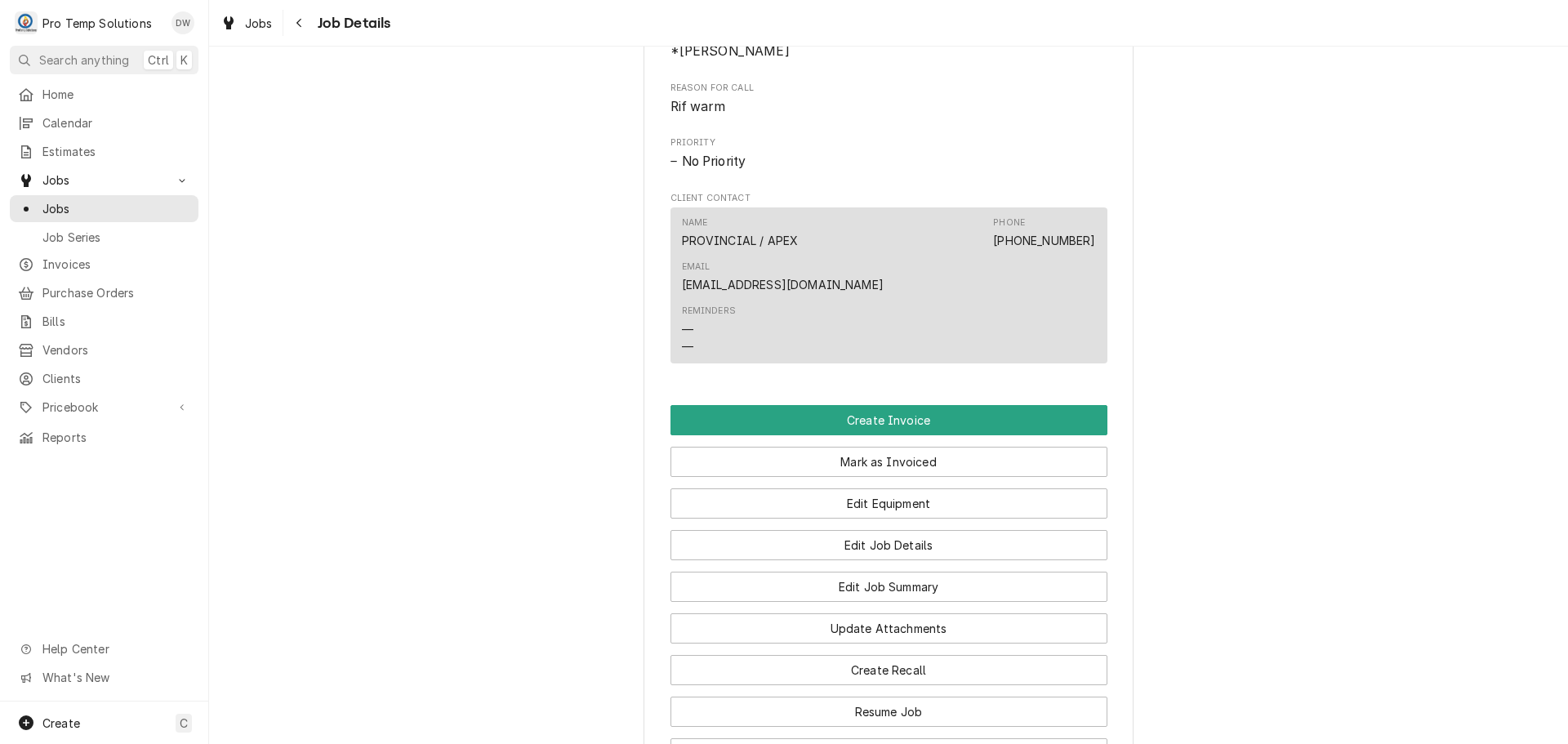
scroll to position [1061, 0]
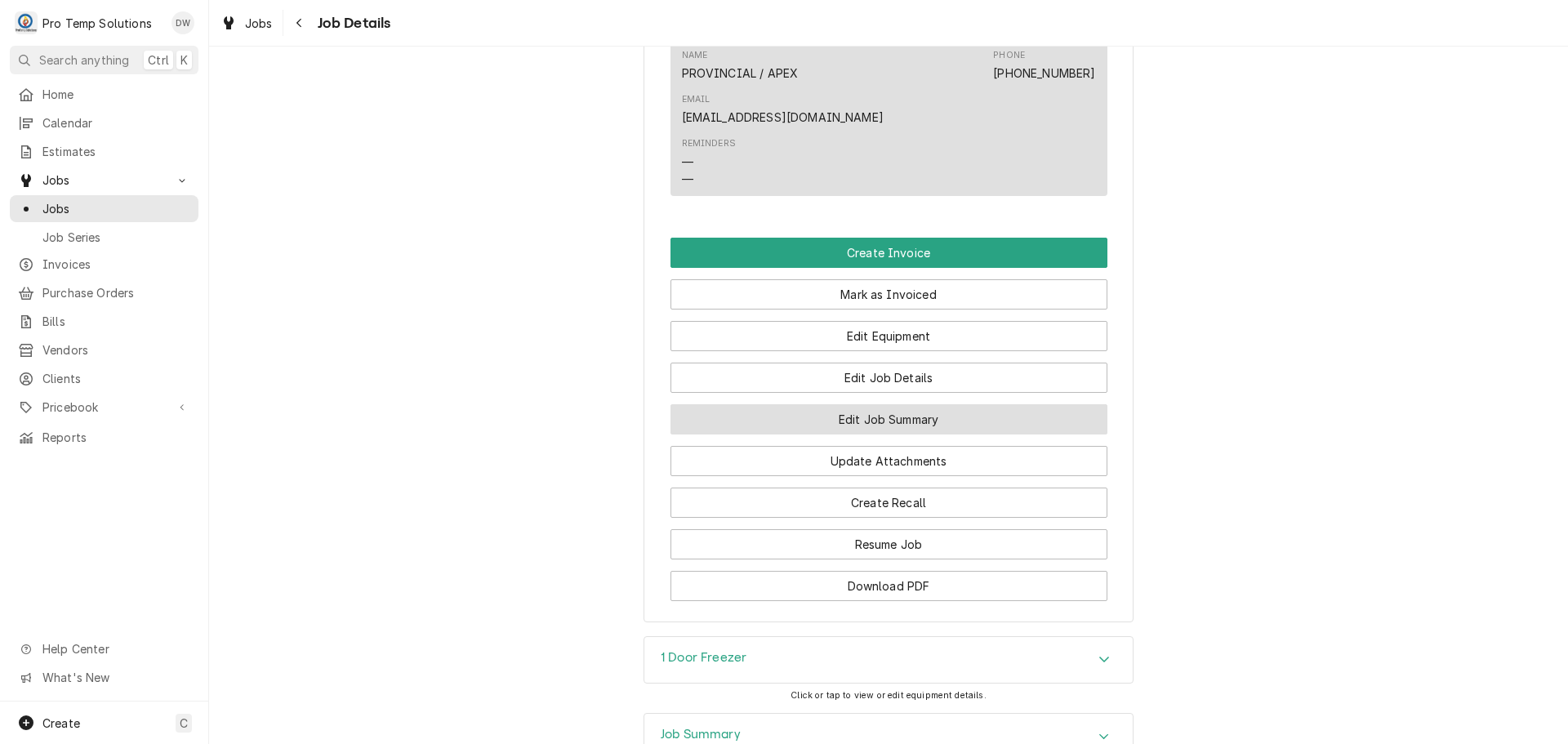
click at [877, 404] on button "Edit Job Summary" at bounding box center [889, 419] width 437 height 30
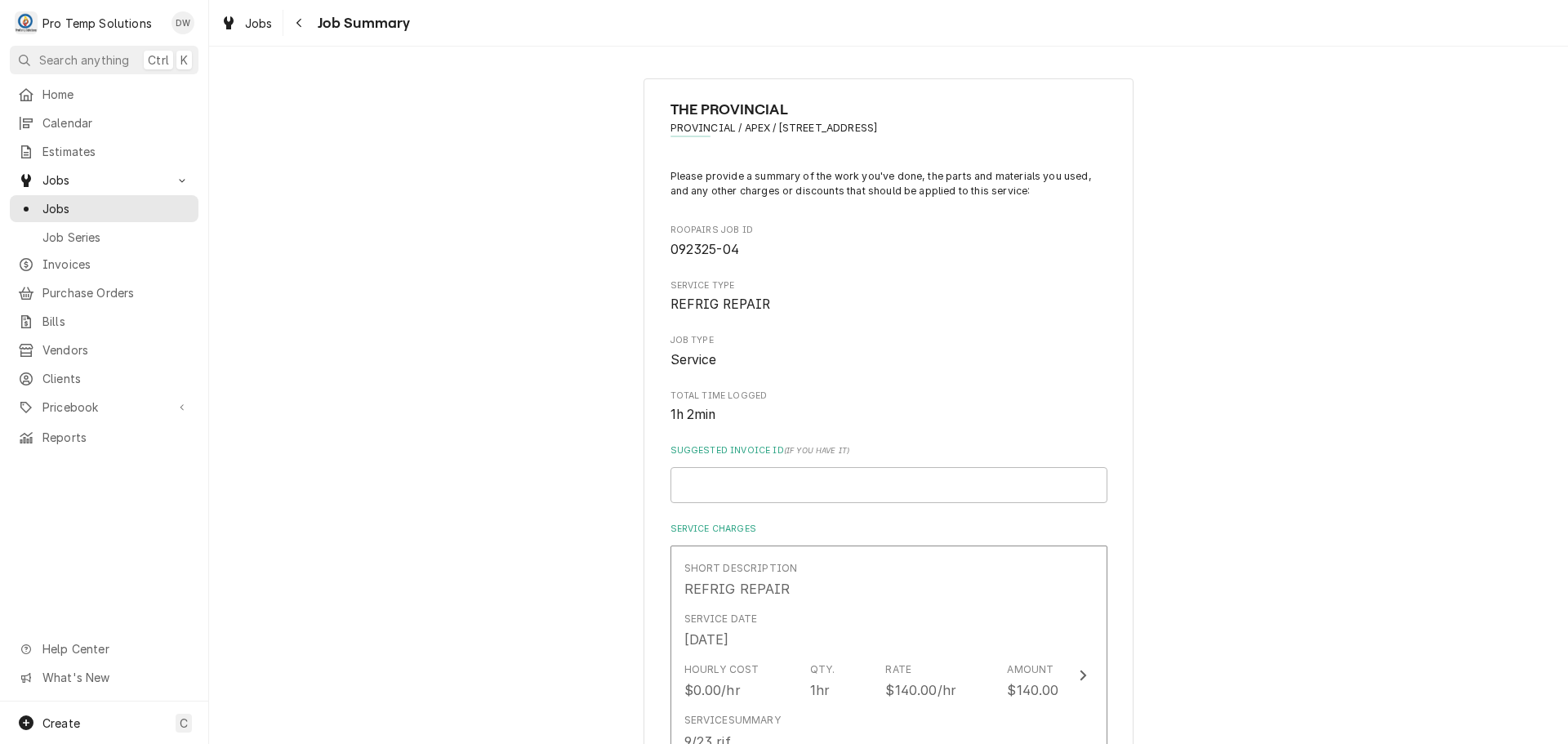
scroll to position [82, 0]
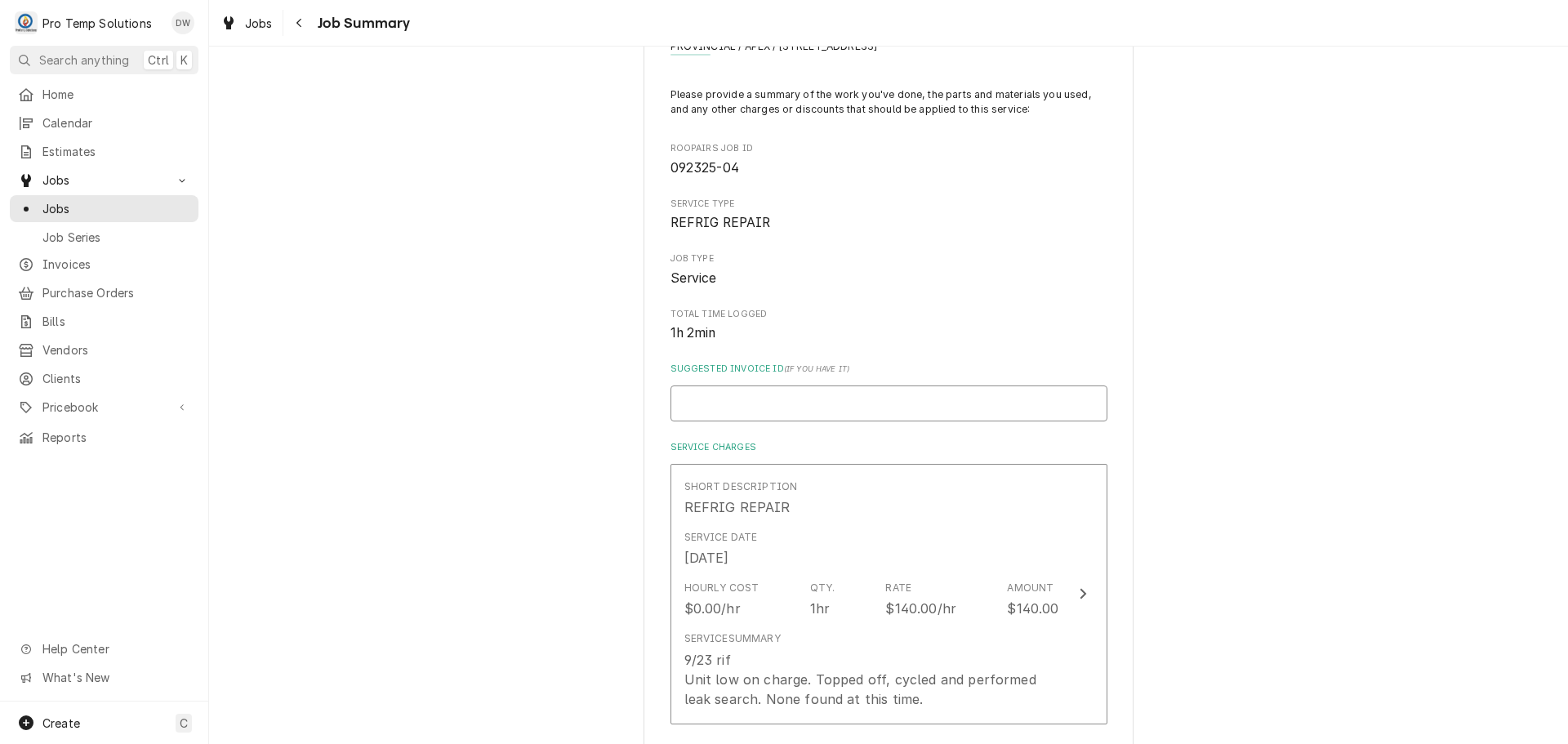
click at [872, 401] on input "Suggested Invoice ID ( if you have it )" at bounding box center [889, 402] width 437 height 36
type textarea "x"
type input "#"
type textarea "x"
type input "#0"
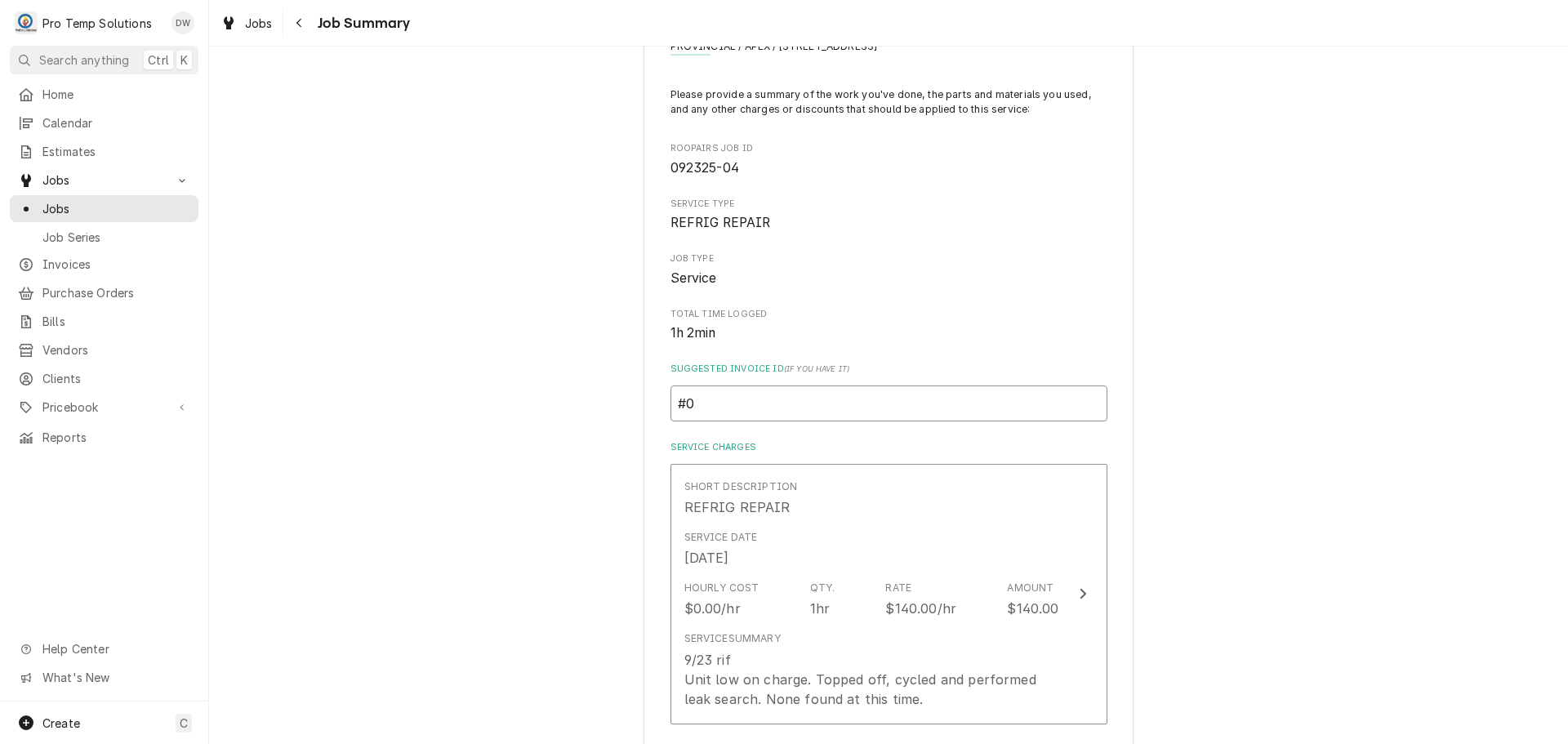
type textarea "x"
type input "#09"
type textarea "x"
type input "#092"
type textarea "x"
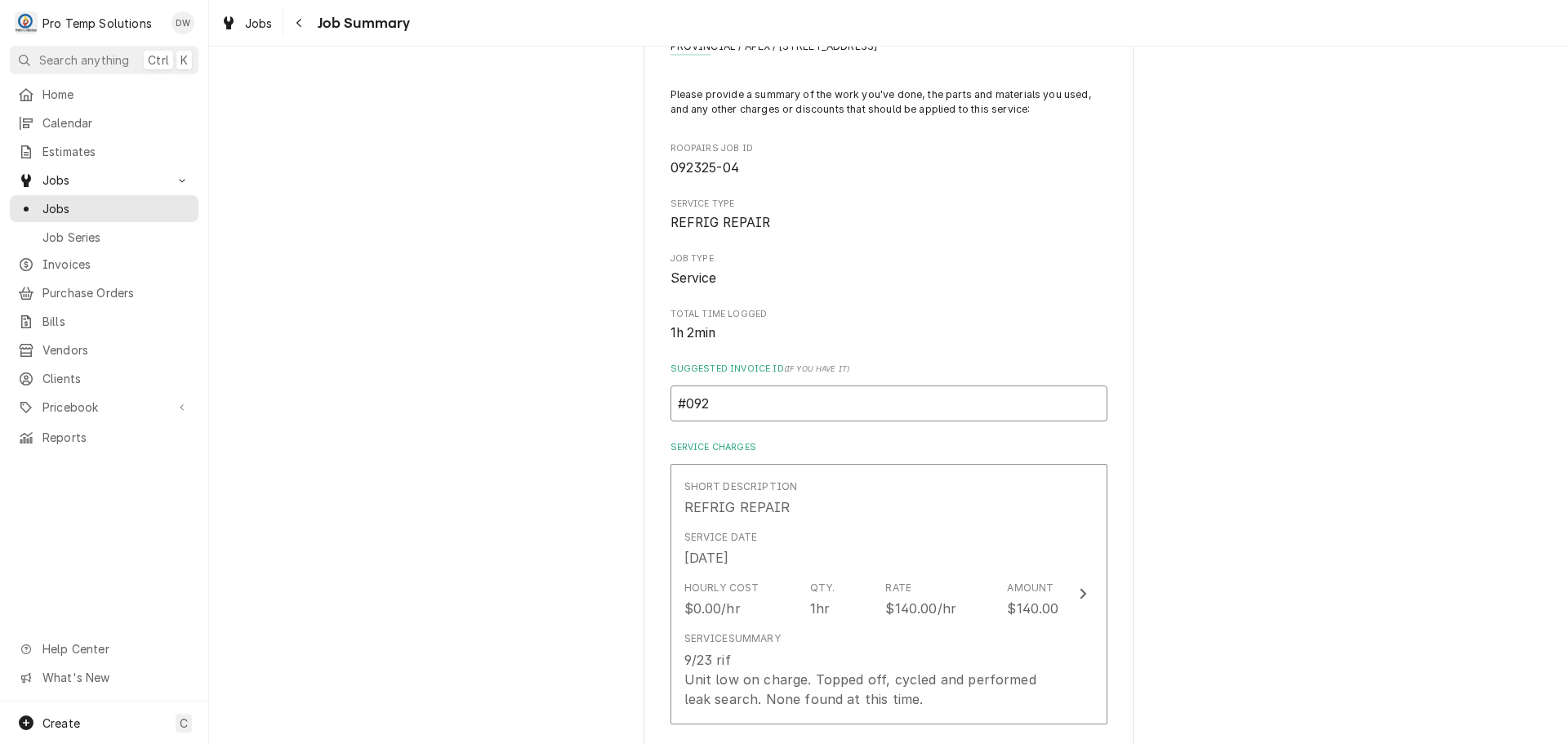
type input "#0923"
type textarea "x"
type input "#09232"
type textarea "x"
type input "#092325"
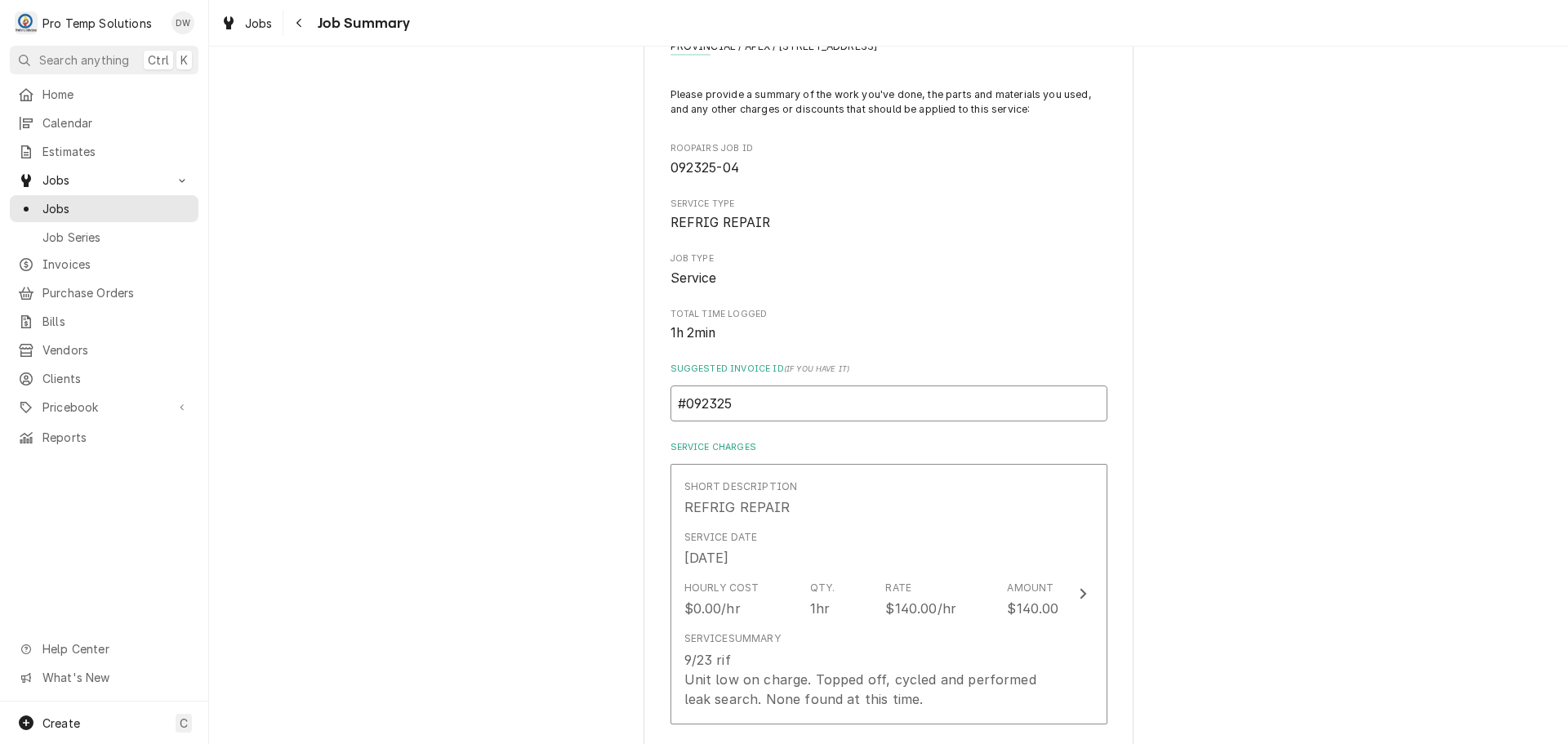
type textarea "x"
type input "#0923250"
type textarea "x"
type input "#09232500"
type textarea "x"
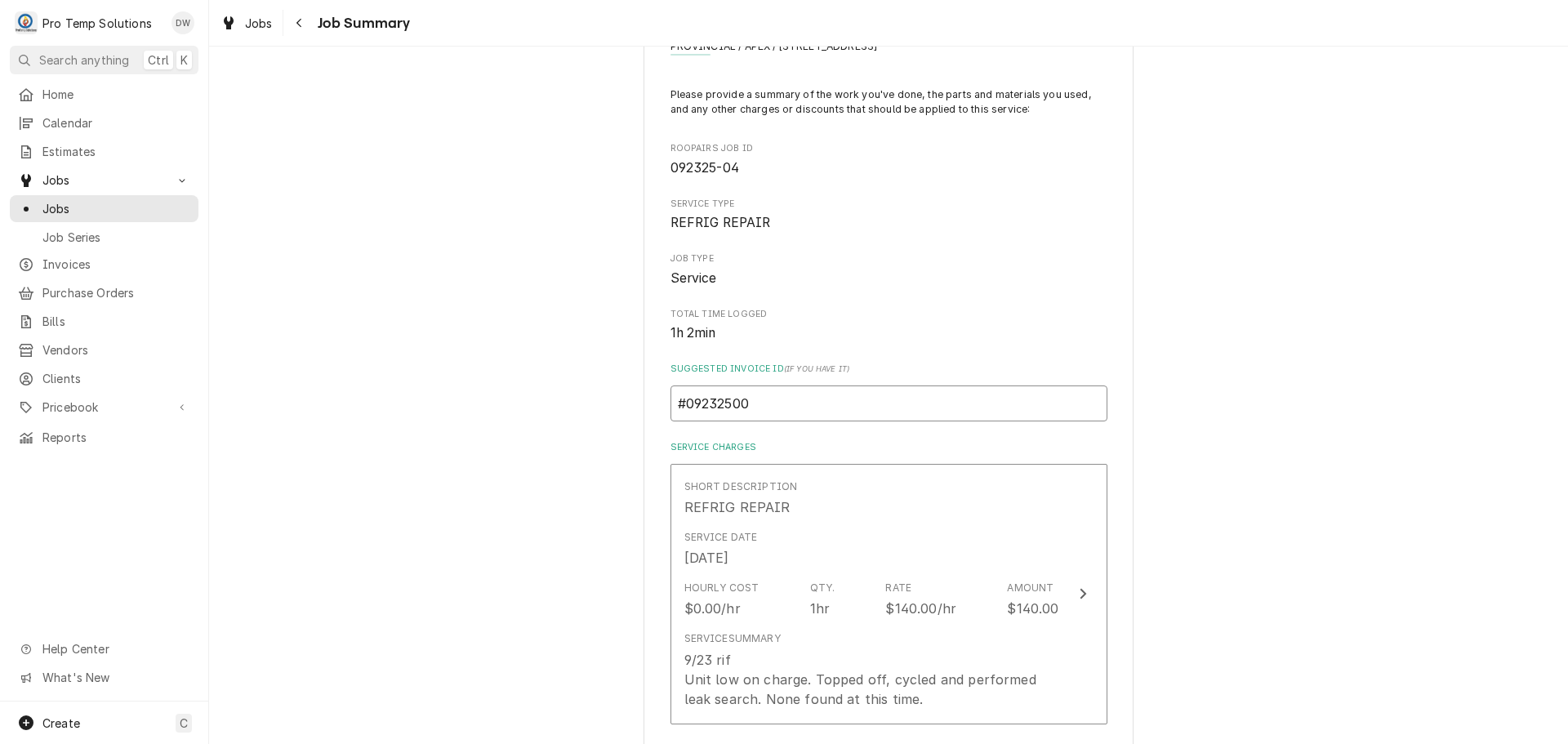
type input "#092325002"
type textarea "x"
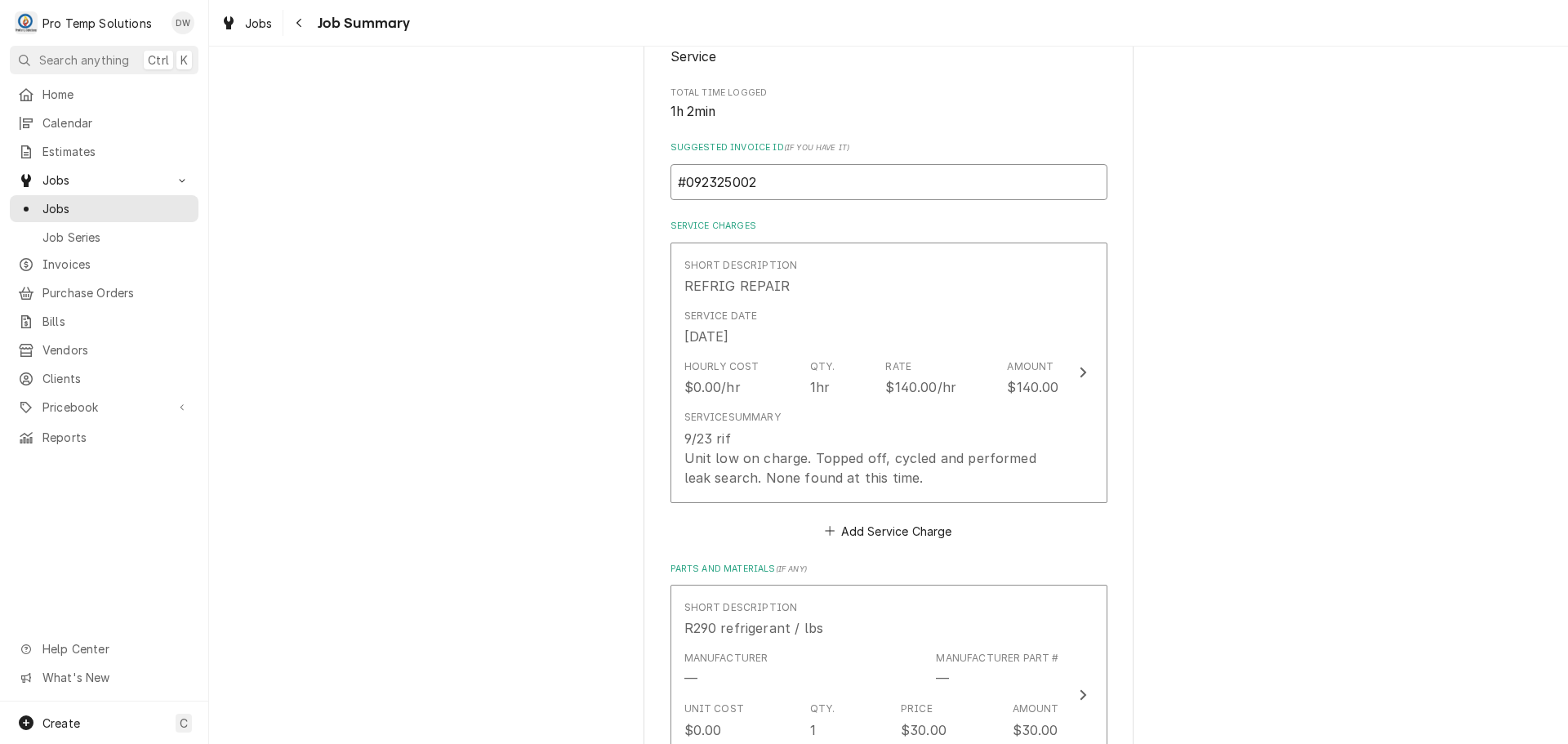
scroll to position [327, 0]
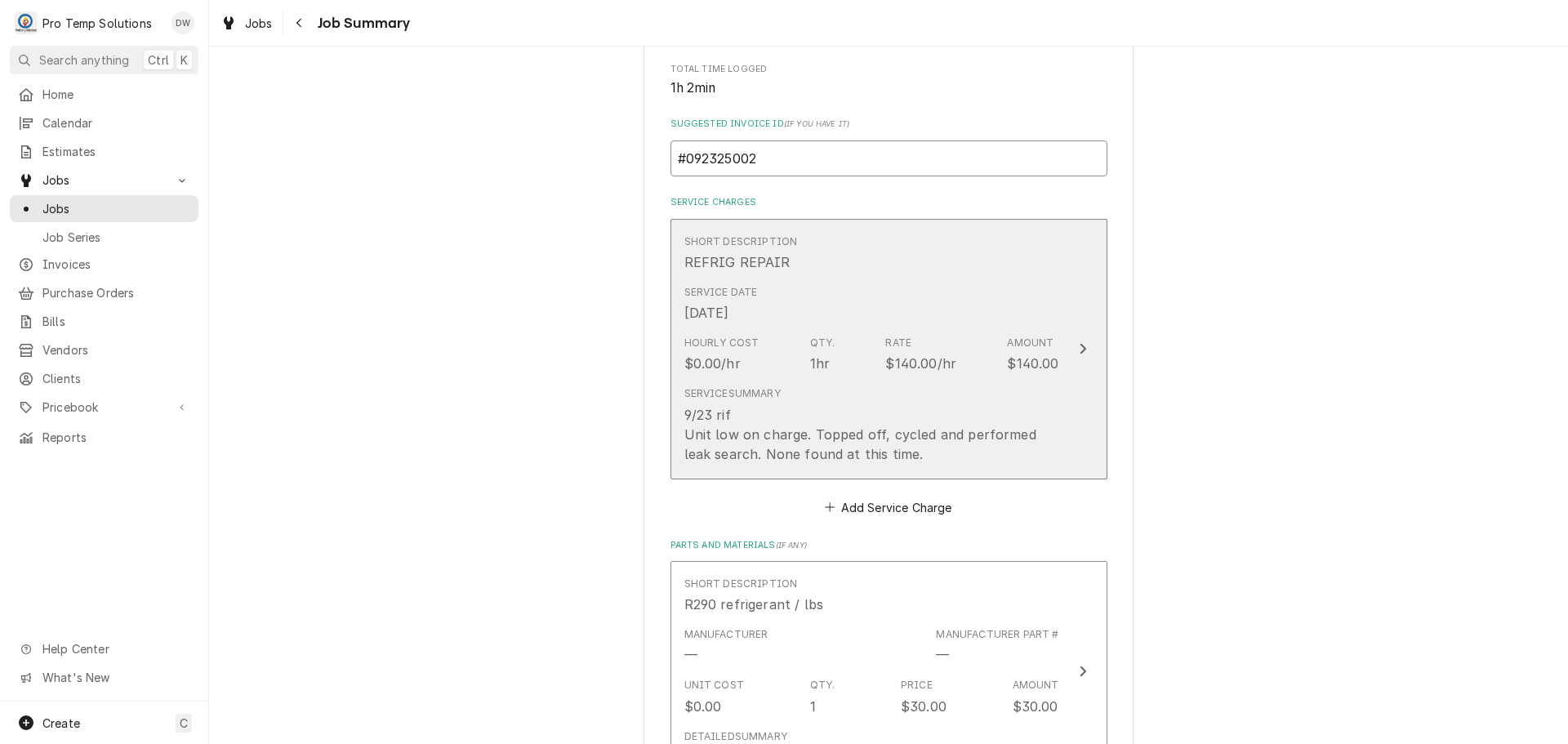
type input "#092325002"
click at [1079, 343] on icon "Update Line Item" at bounding box center [1082, 348] width 8 height 13
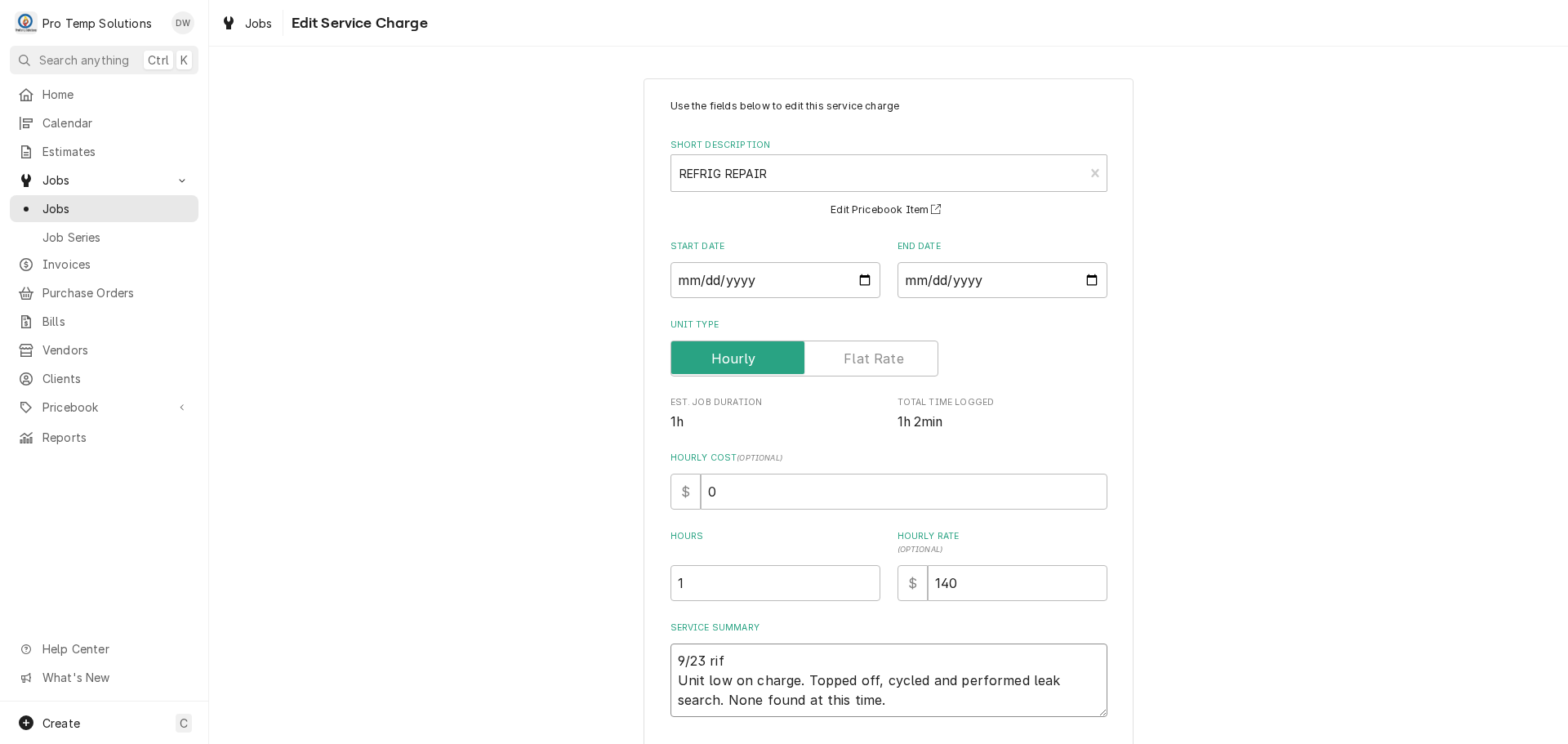
click at [724, 660] on textarea "9/23 rif Unit low on charge. Topped off, cycled and performed leak search. None…" at bounding box center [889, 680] width 437 height 74
type textarea "x"
type textarea "9/23 ri Unit low on charge. Topped off, cycled and performed leak search. None …"
type textarea "x"
type textarea "9/23 r Unit low on charge. Topped off, cycled and performed leak search. None f…"
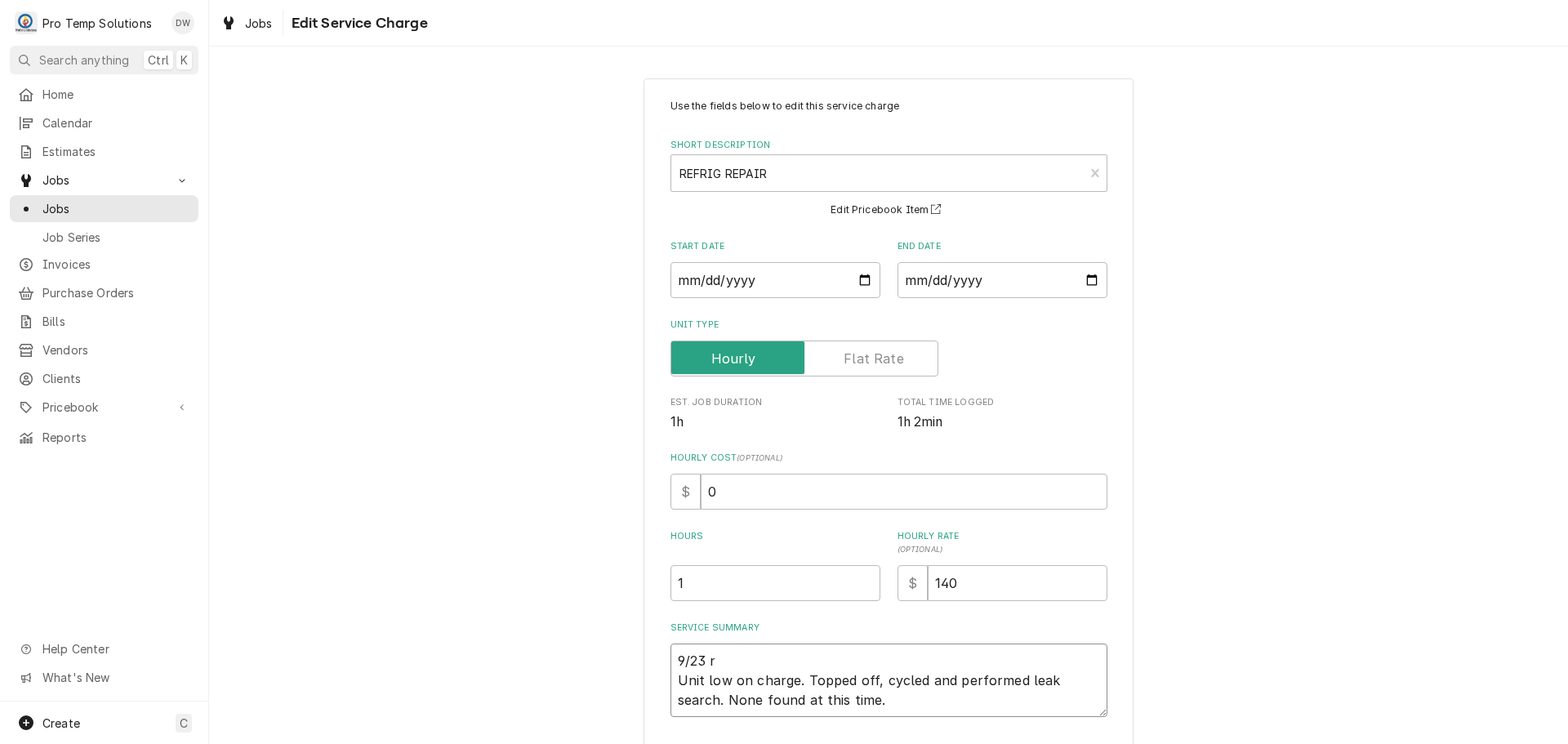
type textarea "x"
type textarea "9/23 Unit low on charge. Topped off, cycled and performed leak search. None fou…"
type textarea "x"
type textarea "9/23 R Unit low on charge. Topped off, cycled and performed leak search. None f…"
type textarea "x"
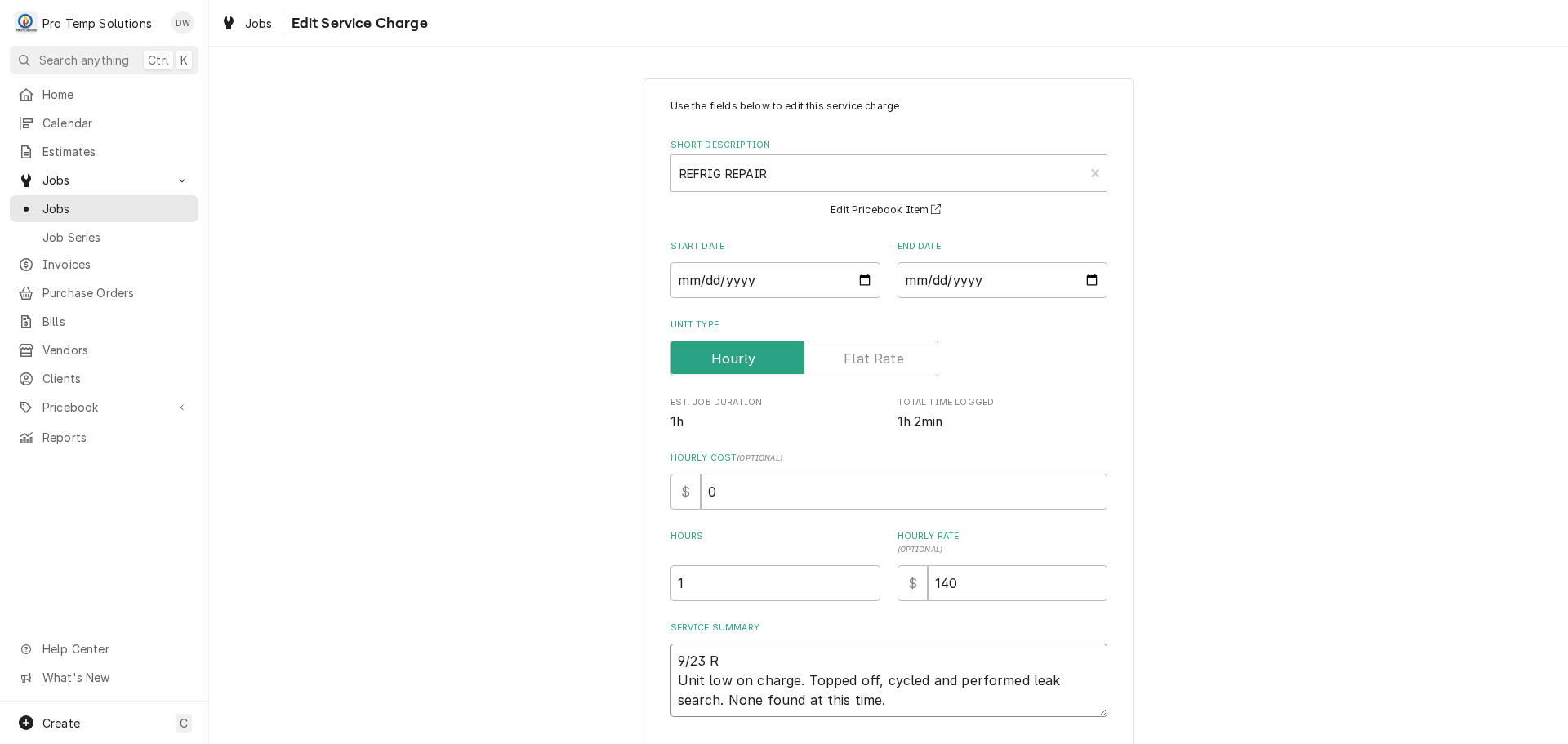
type textarea "9/23 RI Unit low on charge. Topped off, cycled and performed leak search. None …"
type textarea "x"
type textarea "9/23 RIF Unit low on charge. Topped off, cycled and performed leak search. None…"
type textarea "x"
type textarea "9/23 RIF Unit low on charge. Topped off, cycled and performed leak search. None…"
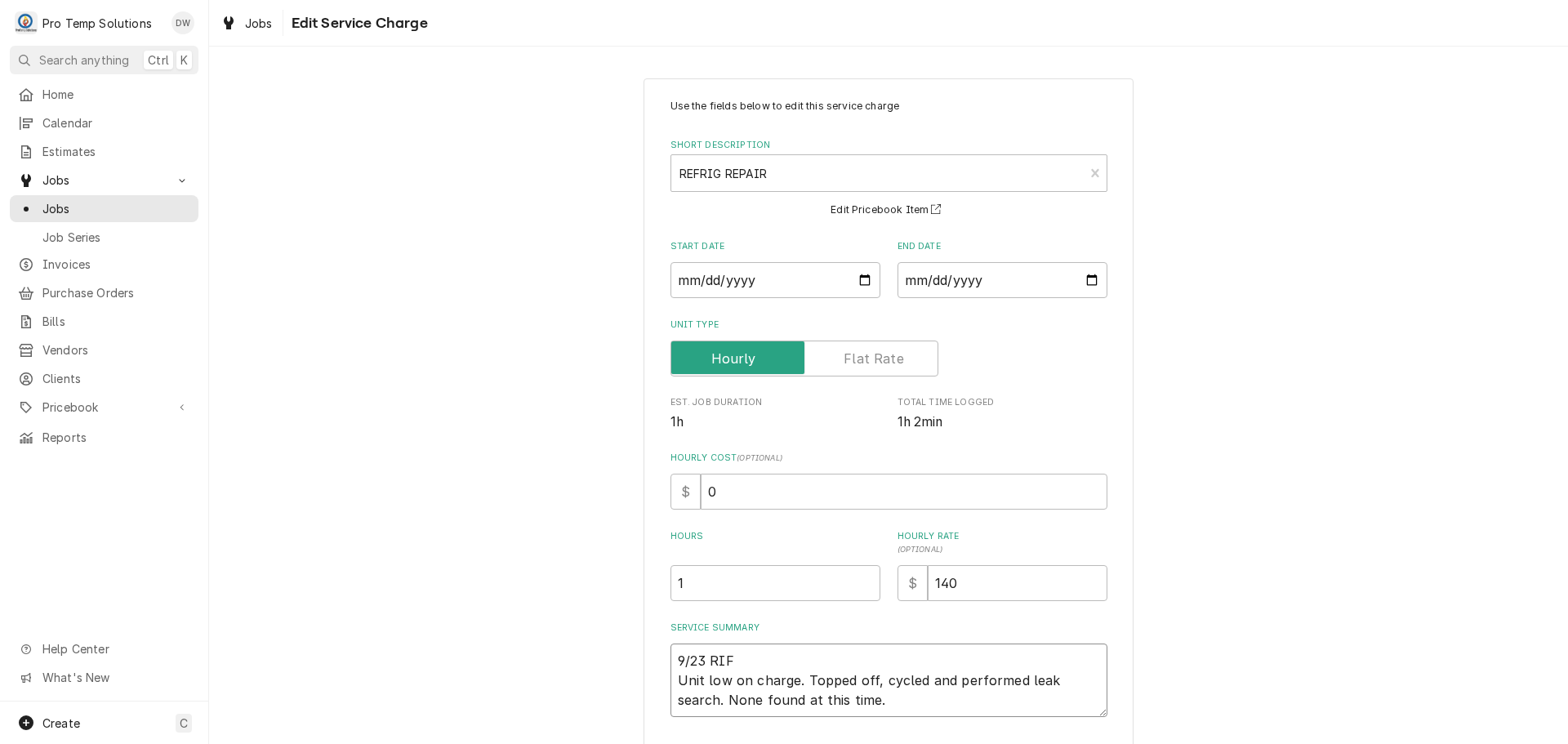
type textarea "x"
type textarea "9/23 RIF 4 Unit low on charge. Topped off, cycled and performed leak search. No…"
type textarea "x"
type textarea "9/23 RIF 41 Unit low on charge. Topped off, cycled and performed leak search. N…"
type textarea "x"
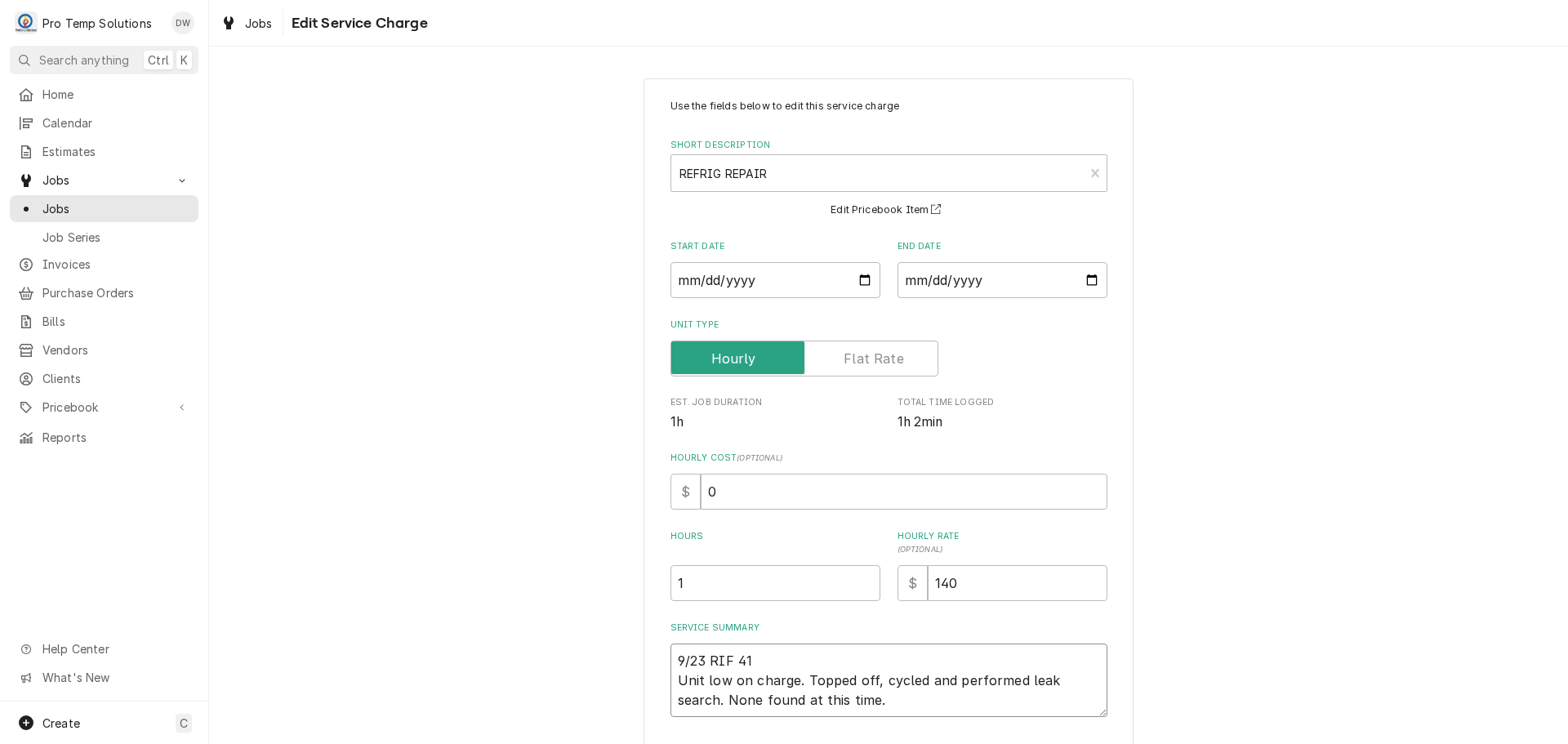
type textarea "9/23 RIF 415 Unit low on charge. Topped off, cycled and performed leak search. …"
type textarea "x"
type textarea "9/23 RIF 415- Unit low on charge. Topped off, cycled and performed leak search.…"
type textarea "x"
type textarea "9/23 RIF 415-5 Unit low on charge. Topped off, cycled and performed leak search…"
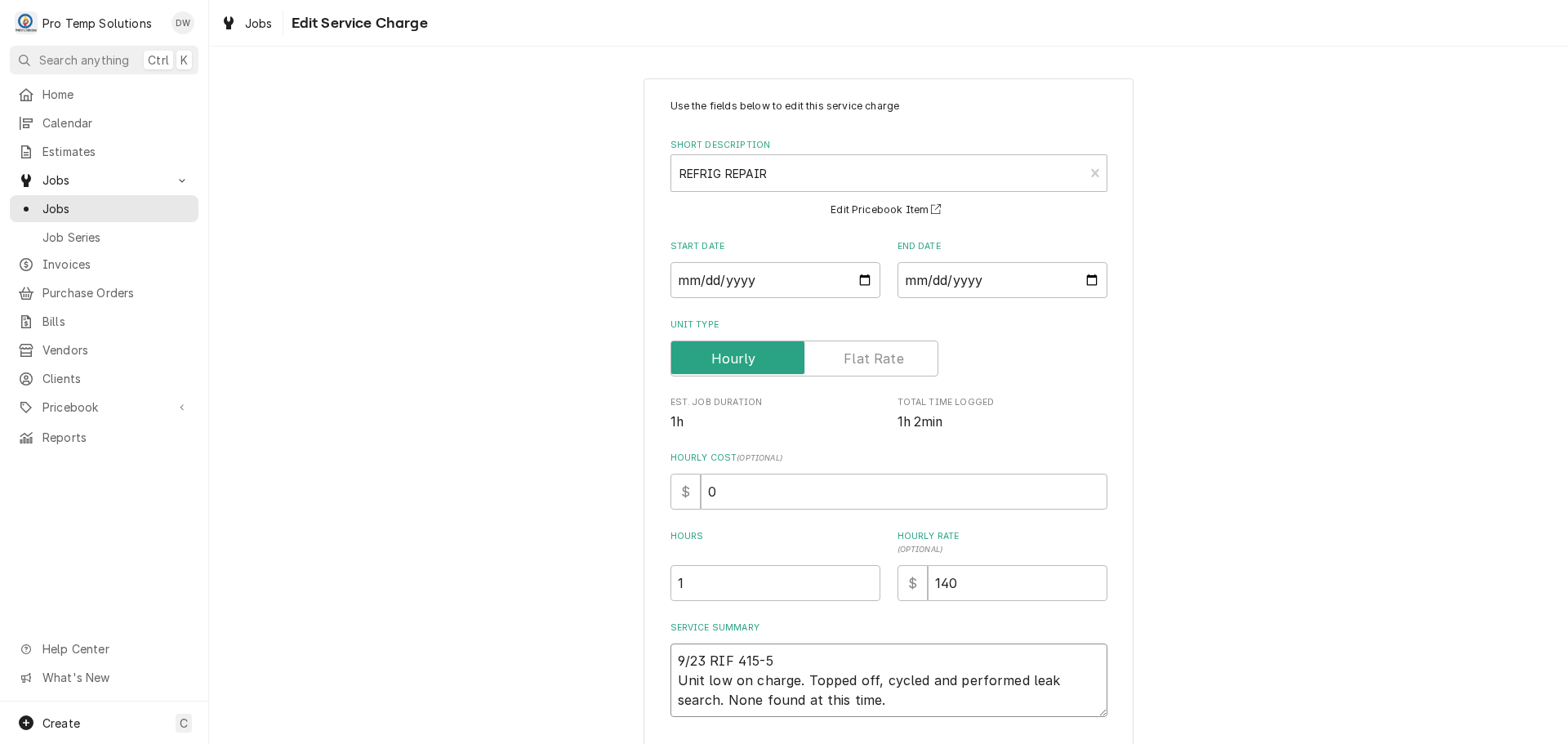
type textarea "x"
type textarea "9/23 RIF 415-51 Unit low on charge. Topped off, cycled and performed leak searc…"
type textarea "x"
type textarea "9/23 RIF 415-515 Unit low on charge. Topped off, cycled and performed leak sear…"
type textarea "x"
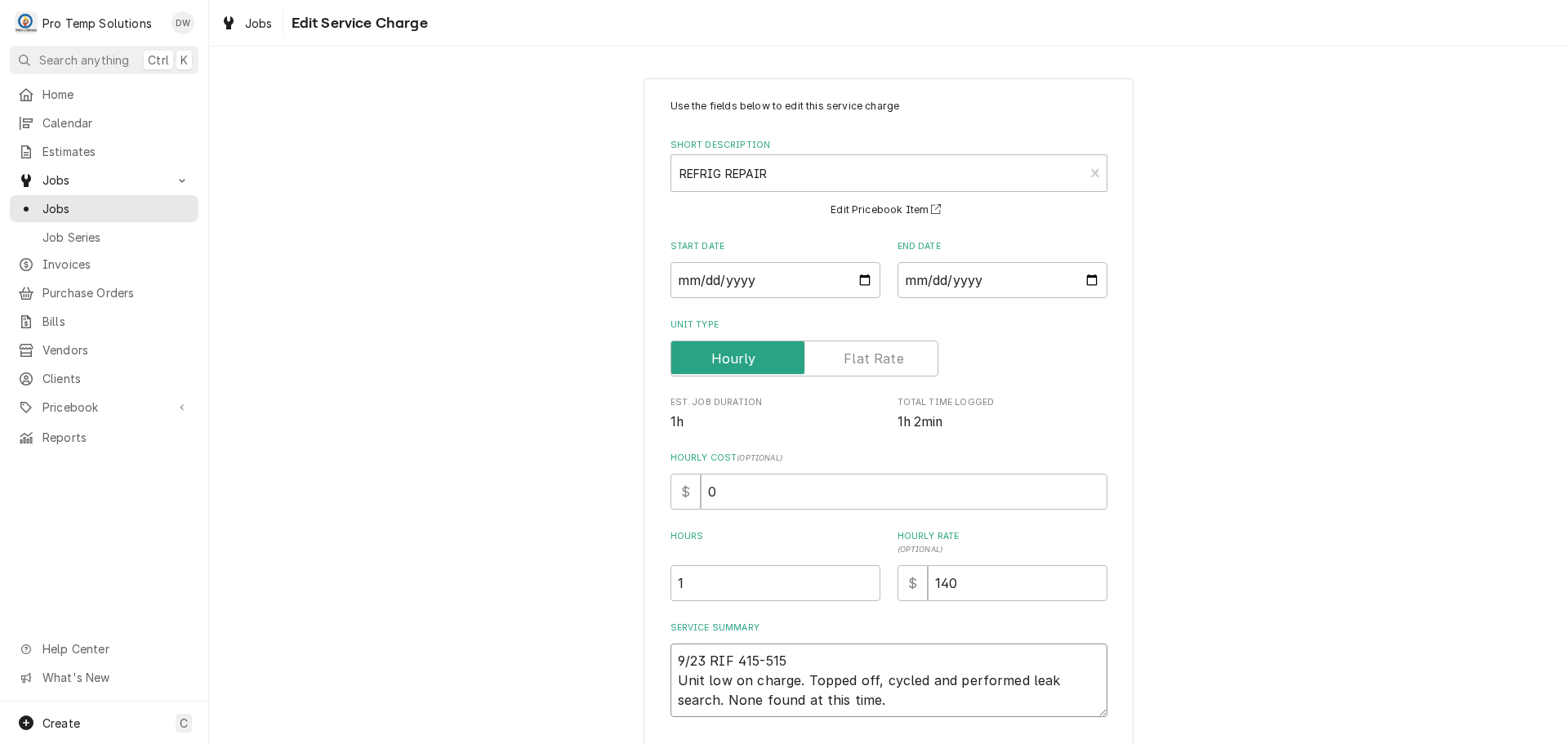
type textarea "9/23 RIF 415-515 Unit low on charge. Topped off, cycled and performed leak sear…"
type textarea "x"
type textarea "9/23 RIF 415-515 K Unit low on charge. Topped off, cycled and performed leak se…"
type textarea "x"
type textarea "9/23 RIF 415-515 KE Unit low on charge. Topped off, cycled and performed leak s…"
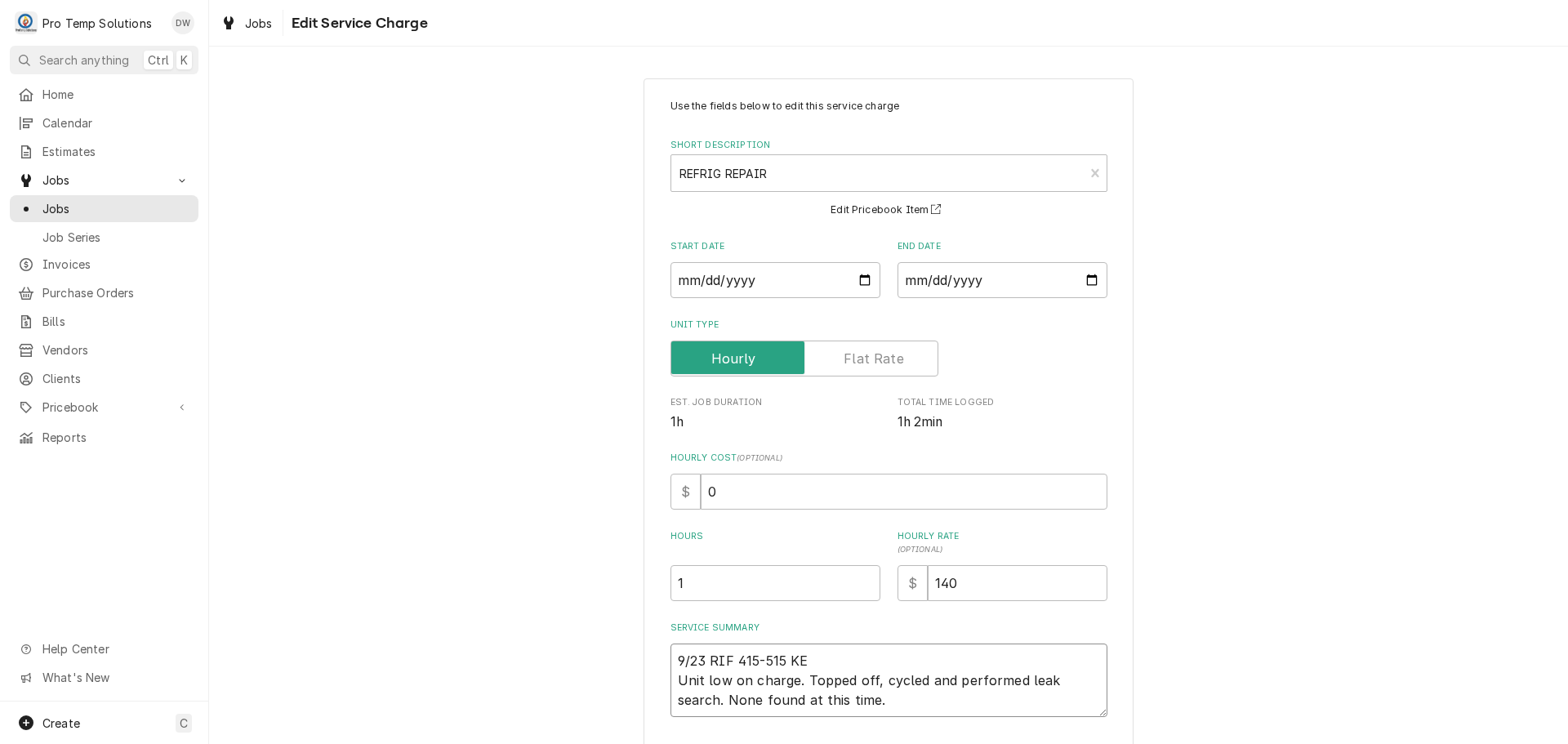
type textarea "x"
type textarea "9/23 RIF 415-515 KEV Unit low on charge. Topped off, cycled and performed leak …"
type textarea "x"
type textarea "9/23 RIF 415-515 KEVI Unit low on charge. Topped off, cycled and performed leak…"
type textarea "x"
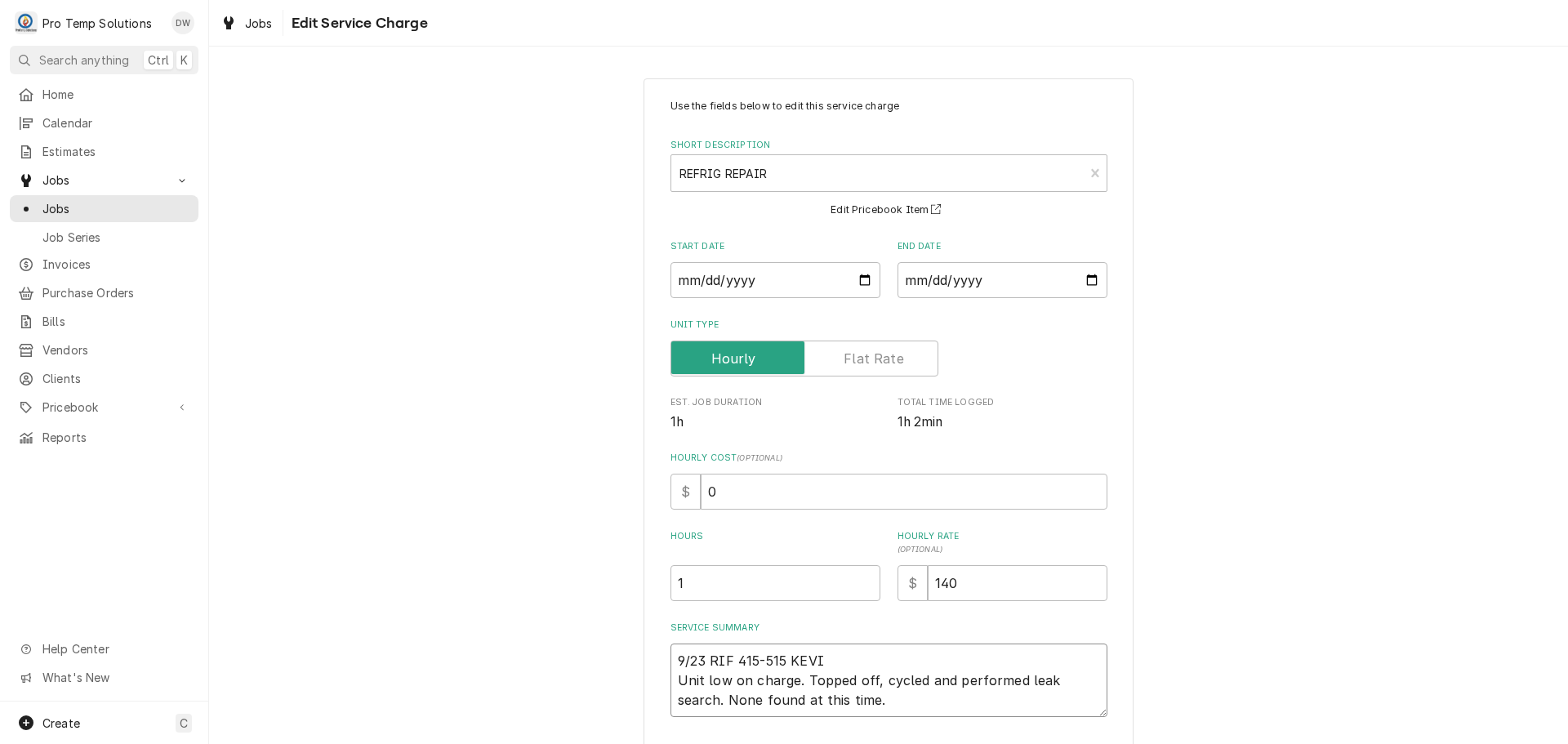
type textarea "9/23 RIF 415-515 KEVIN Unit low on charge. Topped off, cycled and performed lea…"
type textarea "x"
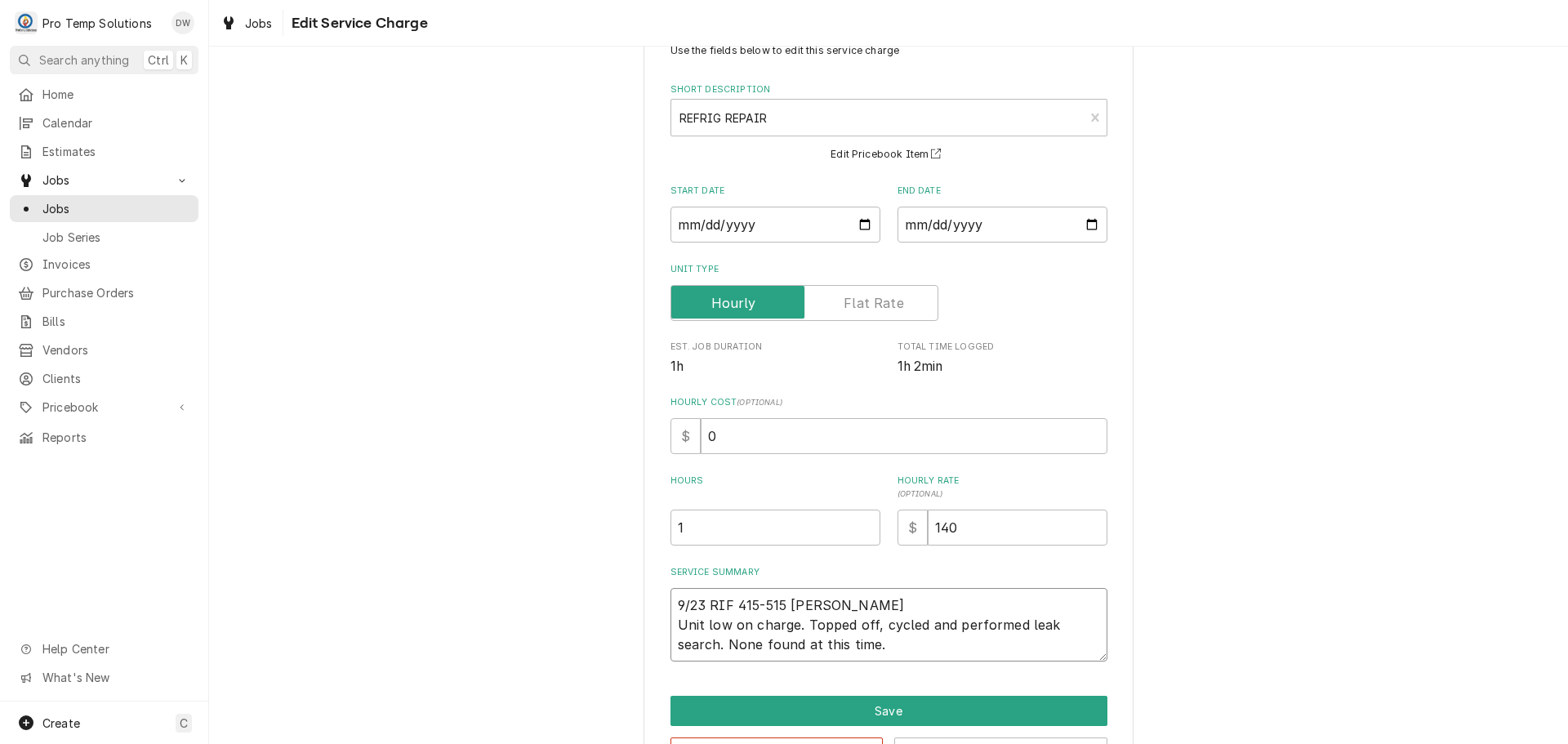
scroll to position [114, 0]
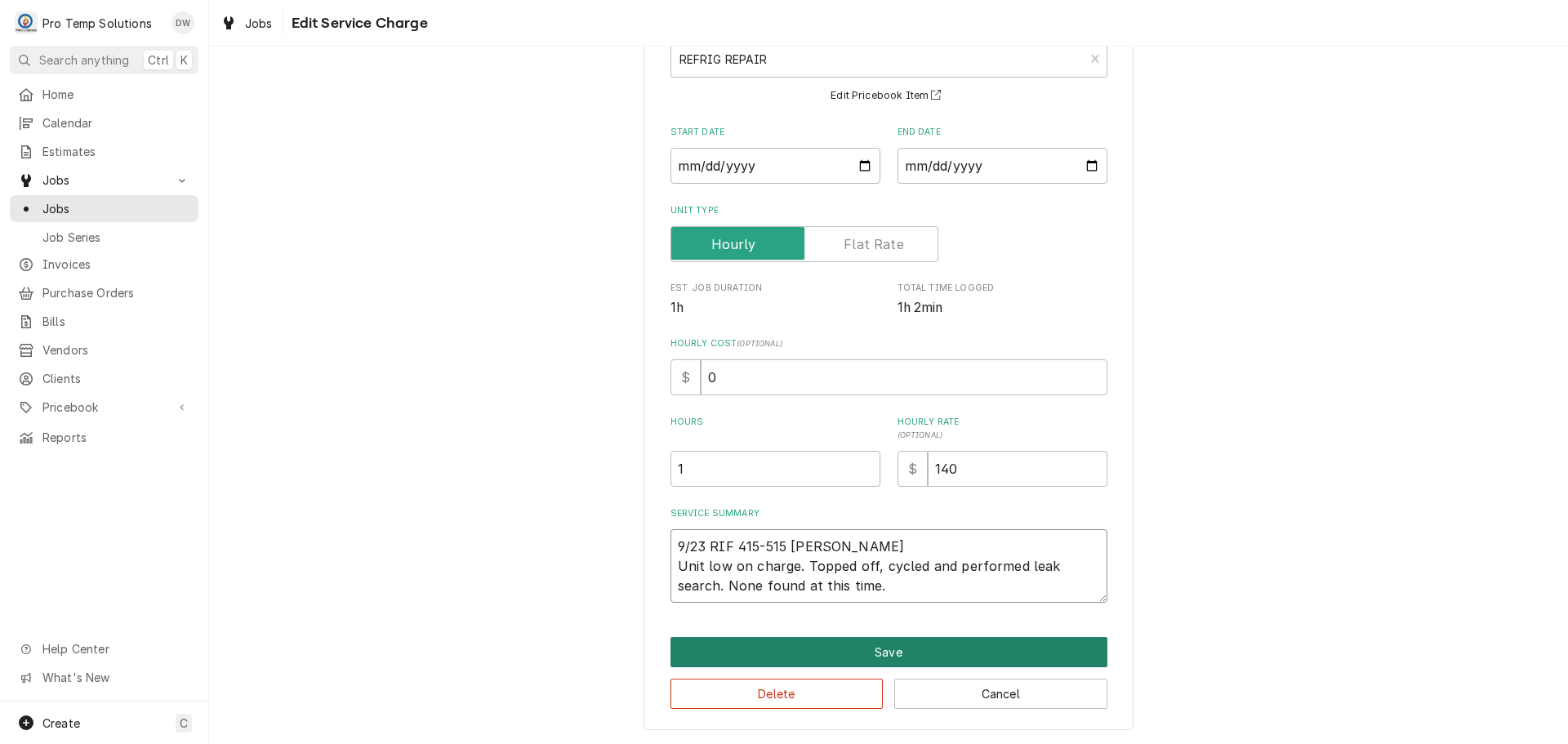
type textarea "9/23 RIF 415-515 KEVIN Unit low on charge. Topped off, cycled and performed lea…"
click at [878, 643] on button "Save" at bounding box center [889, 651] width 437 height 30
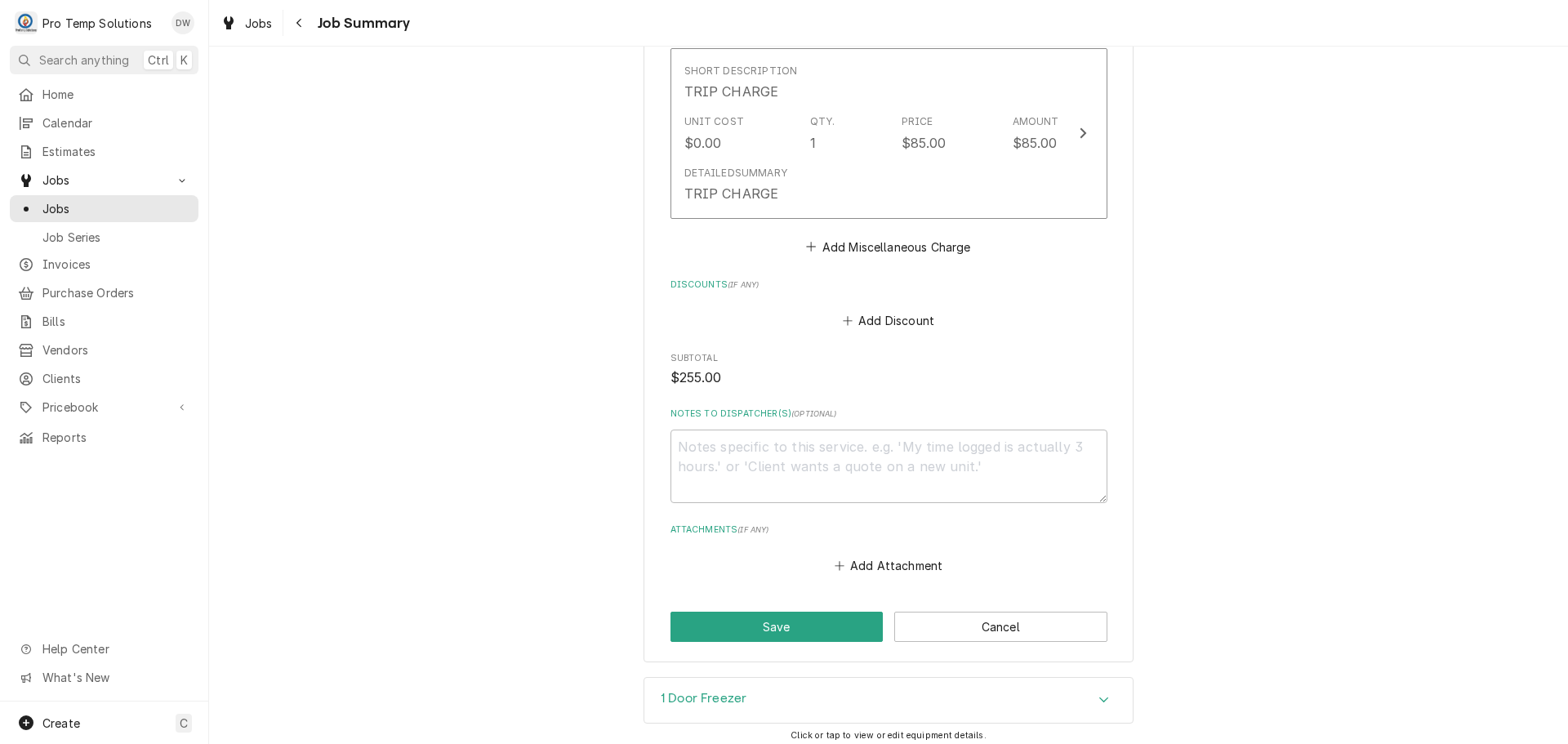
scroll to position [1143, 0]
click at [748, 453] on textarea "Notes to Dispatcher(s) ( optional )" at bounding box center [889, 465] width 437 height 74
type textarea "x"
type textarea "#"
type textarea "x"
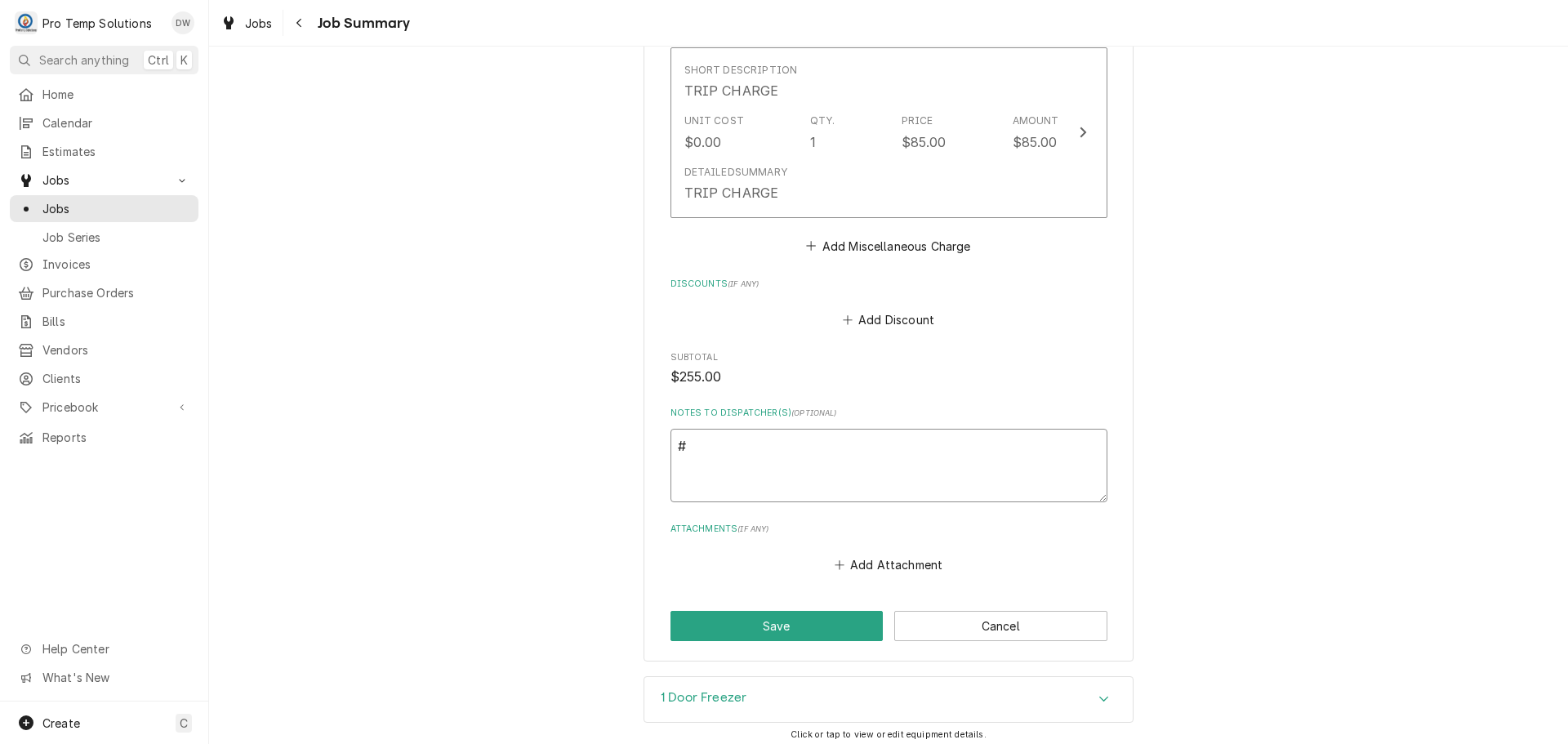
type textarea "#0"
type textarea "x"
type textarea "#09"
type textarea "x"
type textarea "#092"
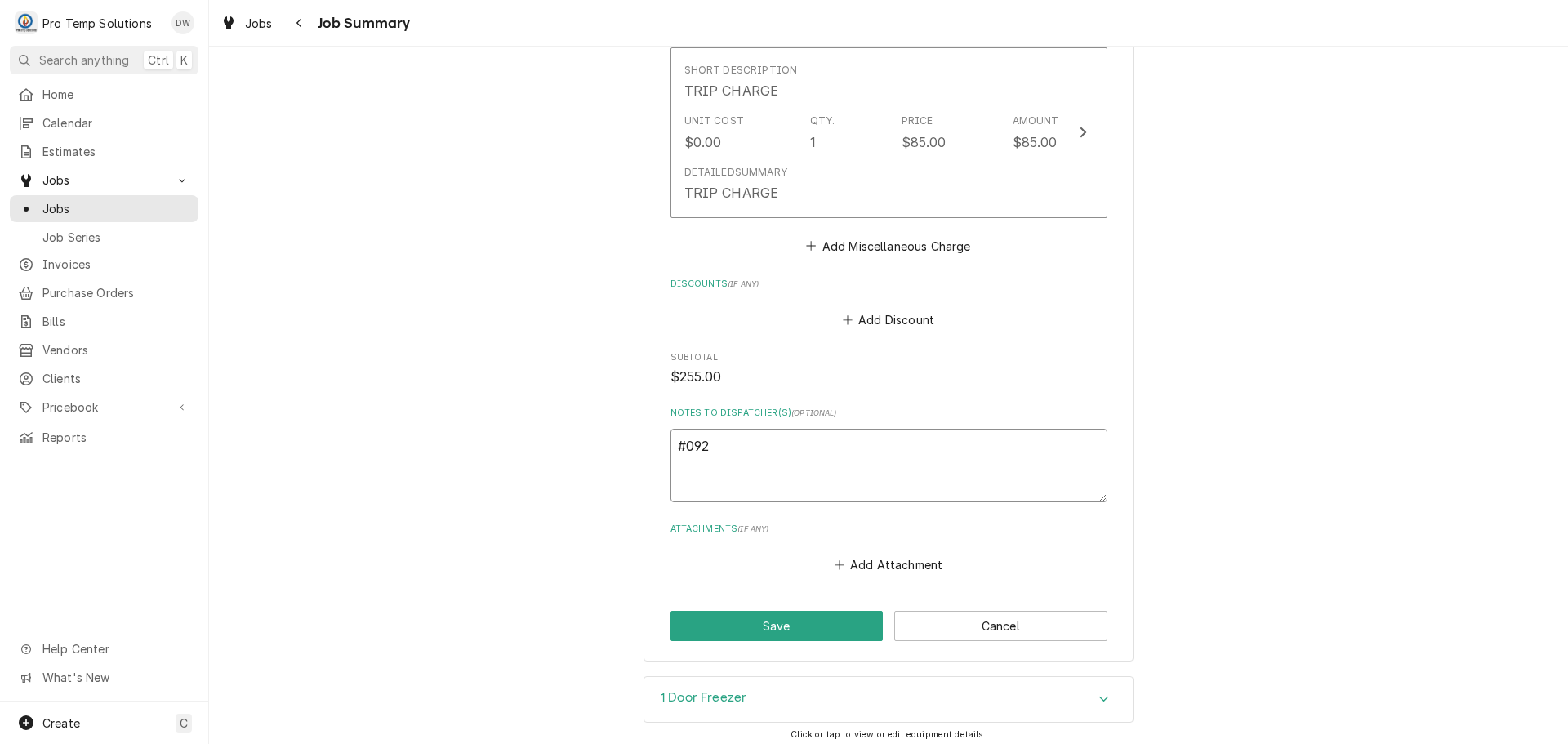
type textarea "x"
type textarea "#0923"
type textarea "x"
type textarea "#09232"
type textarea "x"
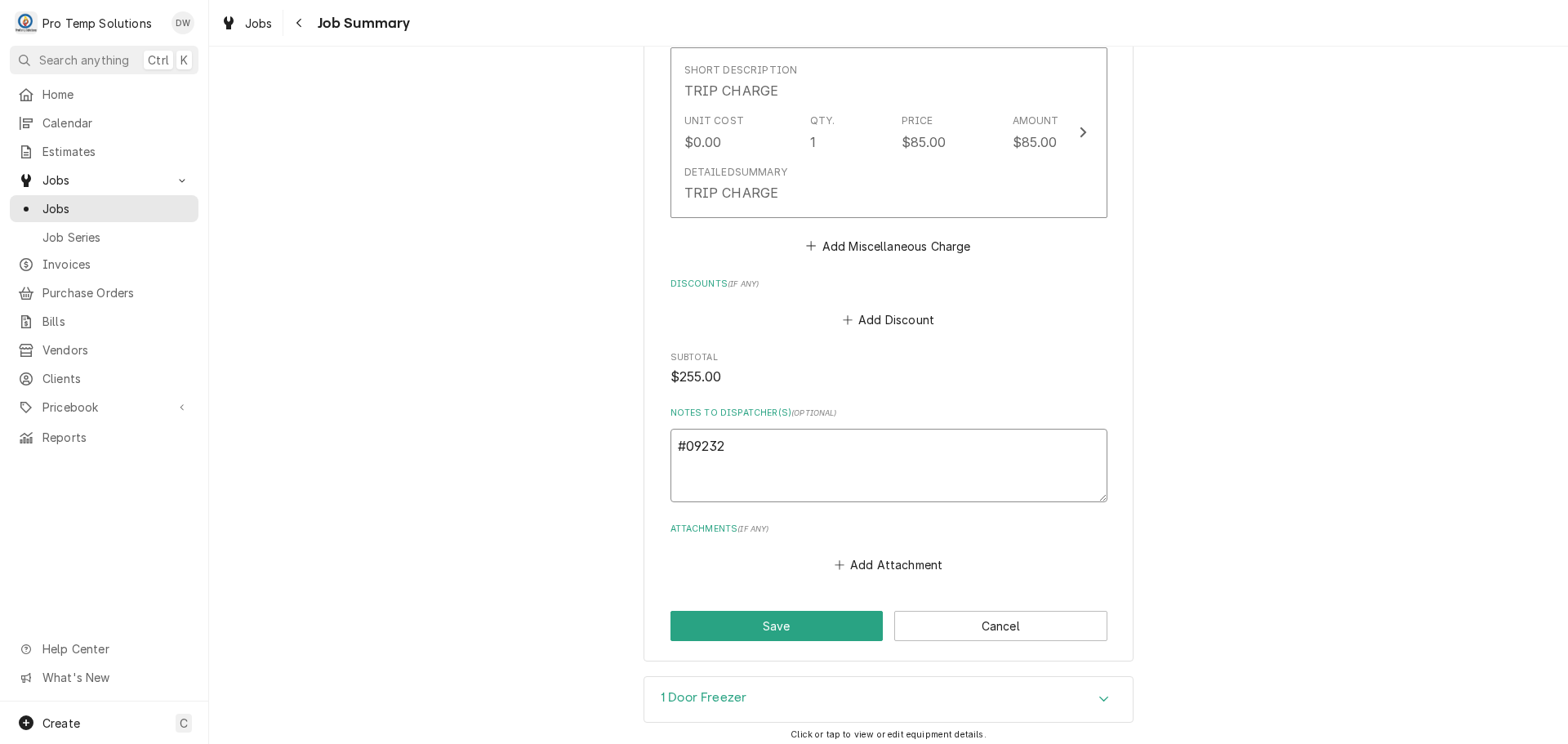
type textarea "#092325"
type textarea "x"
type textarea "#0923250"
type textarea "x"
type textarea "#09232500"
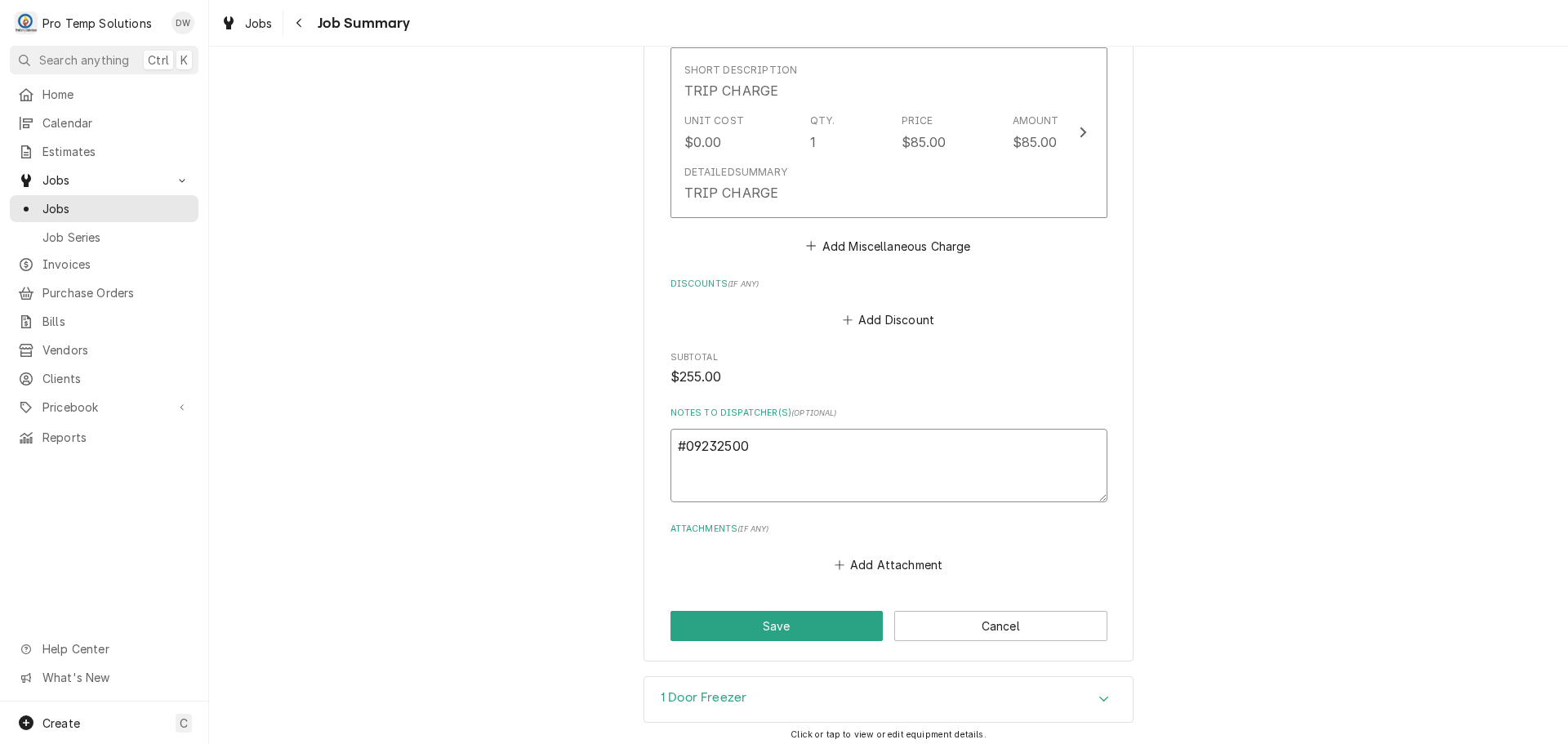
type textarea "x"
type textarea "#092325002"
type textarea "x"
type textarea "#092325002"
type textarea "x"
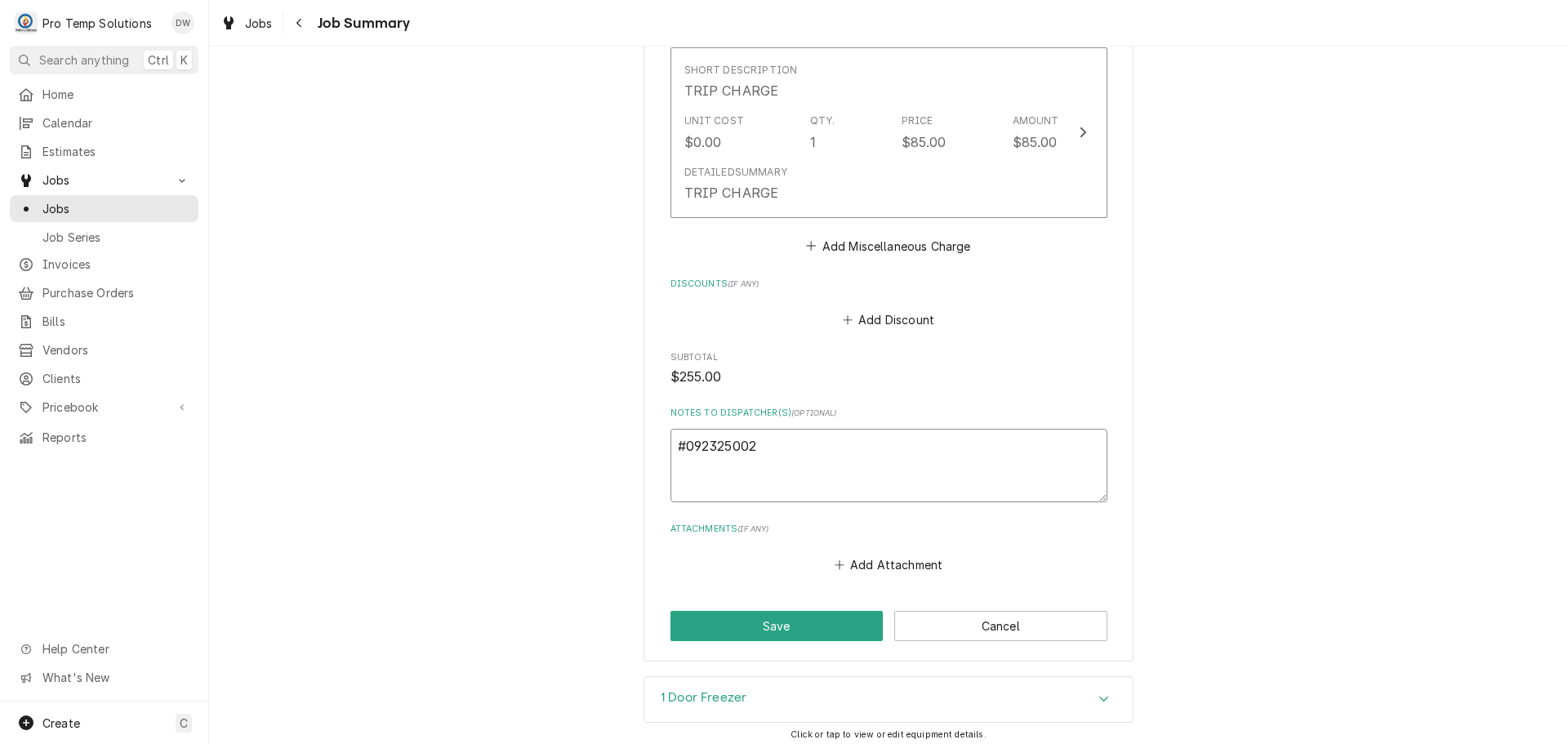
type textarea "#092325002 P"
type textarea "x"
type textarea "#092325002 PR"
type textarea "x"
type textarea "#092325002 PRO"
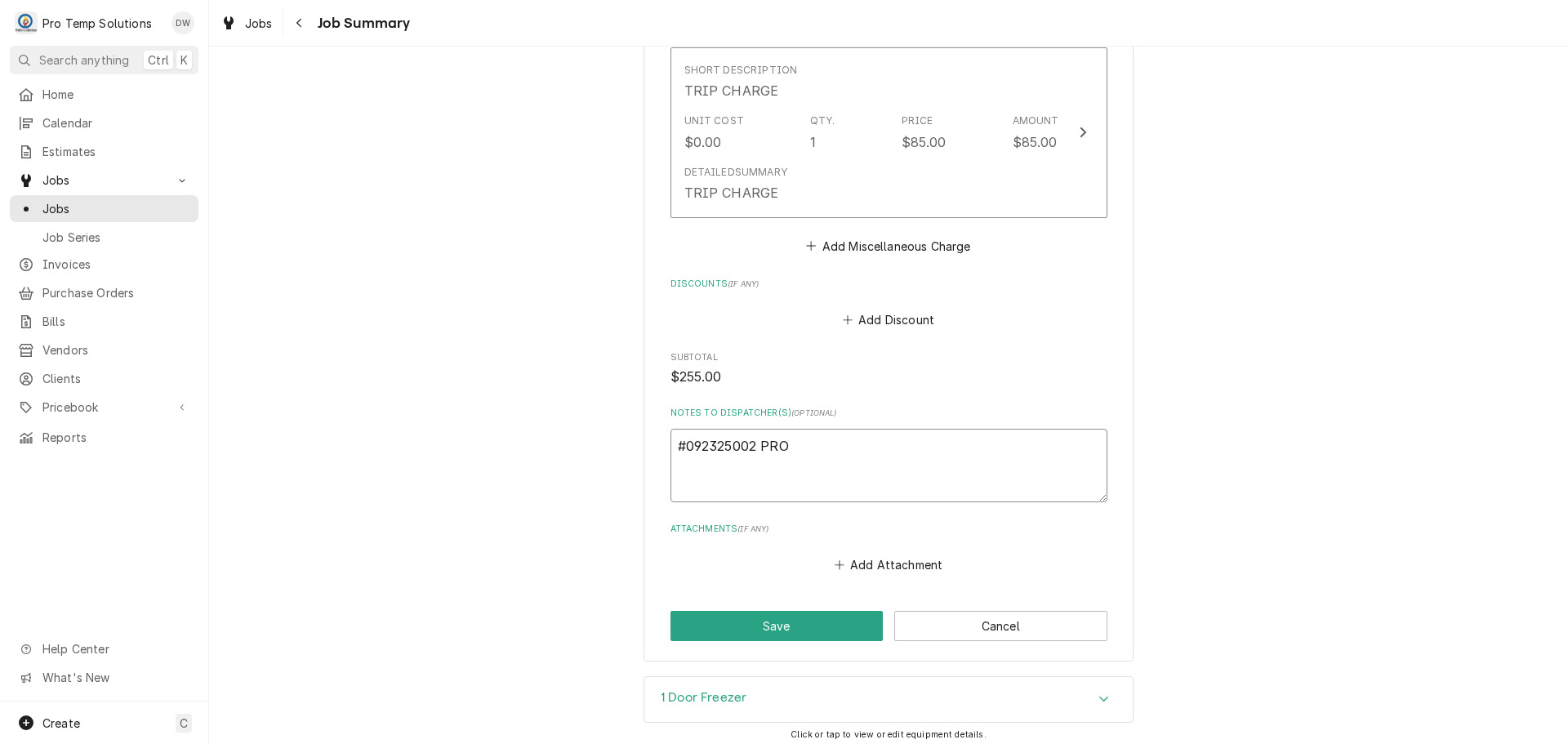
type textarea "x"
type textarea "#092325002 PROV"
type textarea "x"
type textarea "#092325002 PROVI"
type textarea "x"
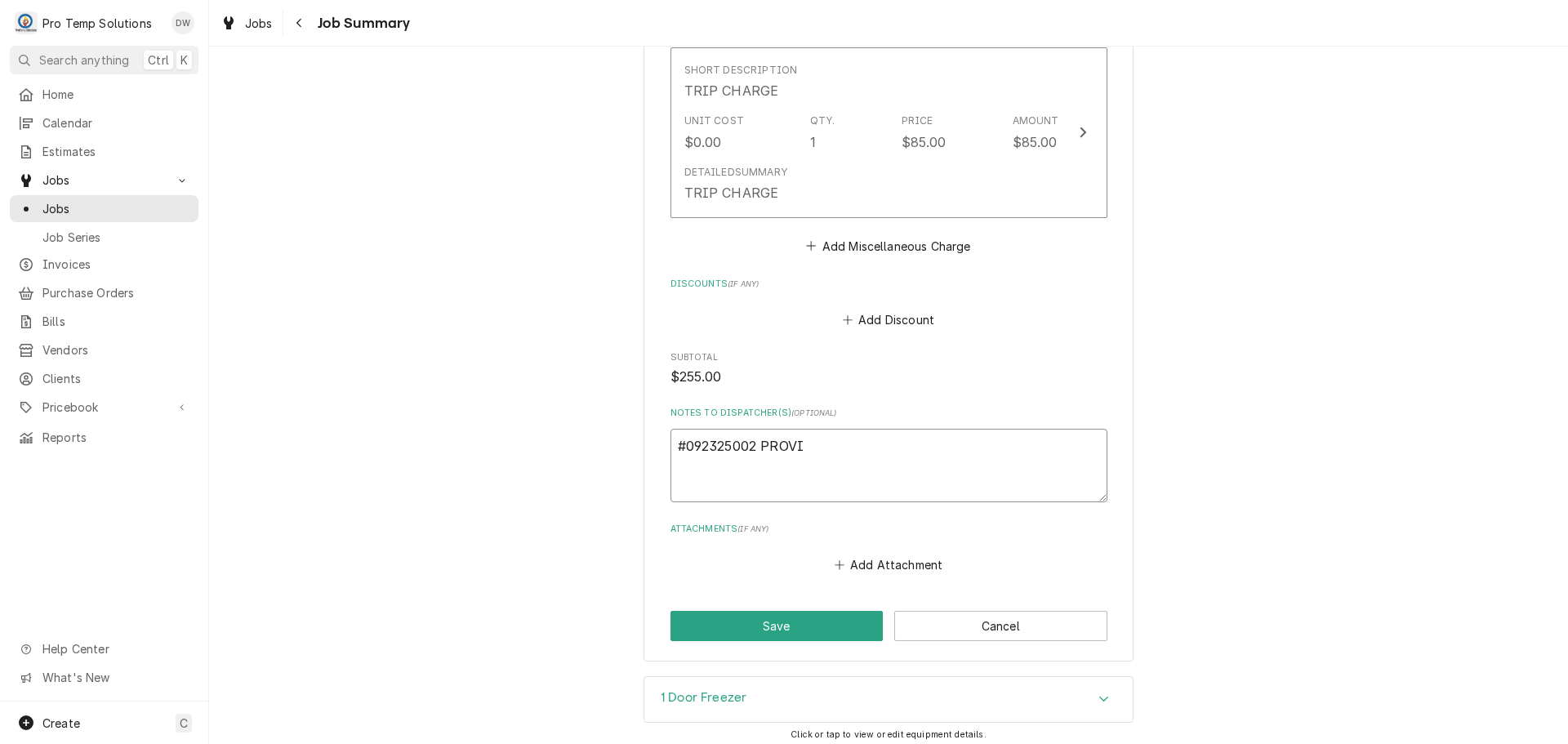
type textarea "#092325002 PROVIN"
type textarea "x"
type textarea "#092325002 PROVINC"
type textarea "x"
type textarea "#092325002 PROVINCI"
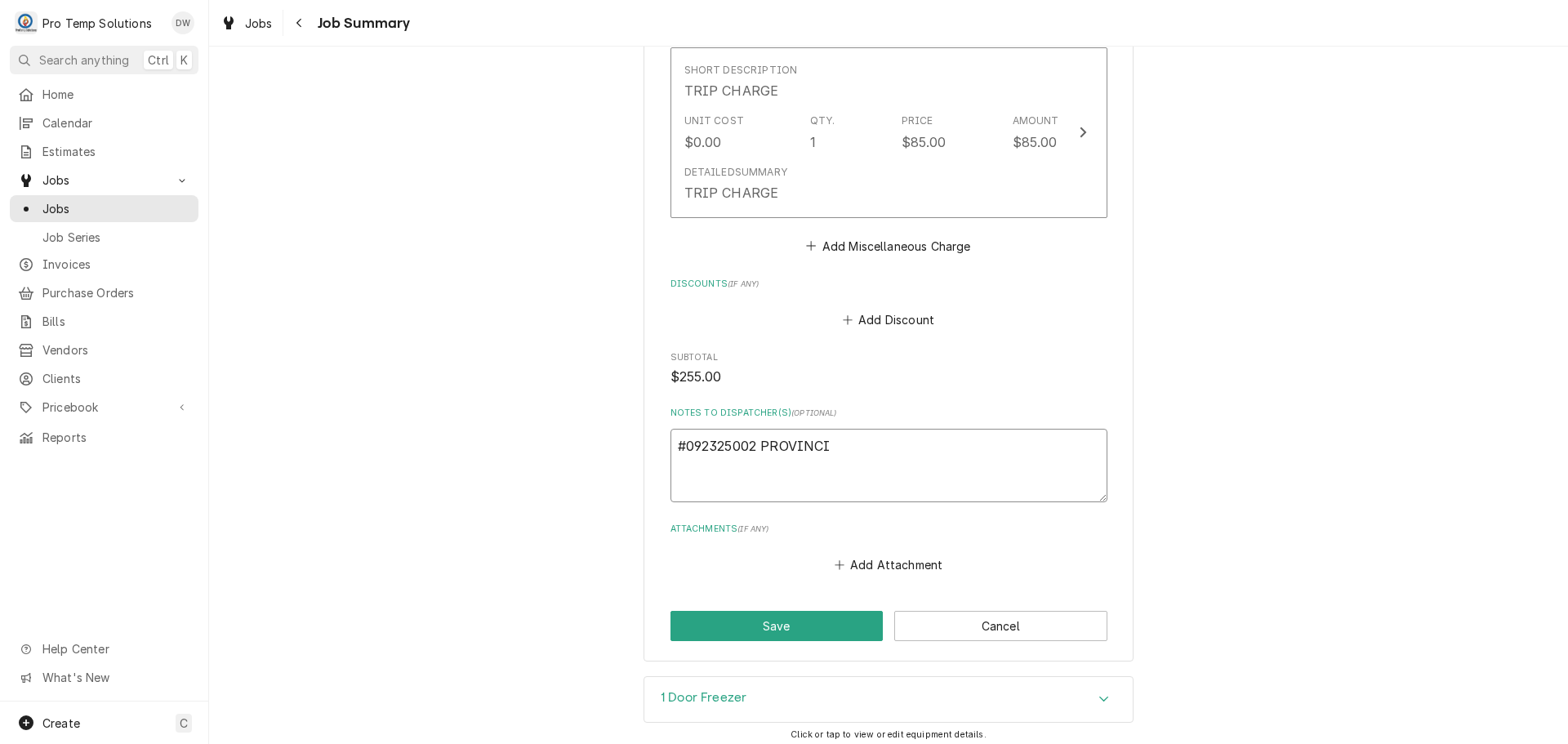
type textarea "x"
type textarea "#092325002 PROVINCIA"
type textarea "x"
type textarea "#092325002 PROVINCIAL"
type textarea "x"
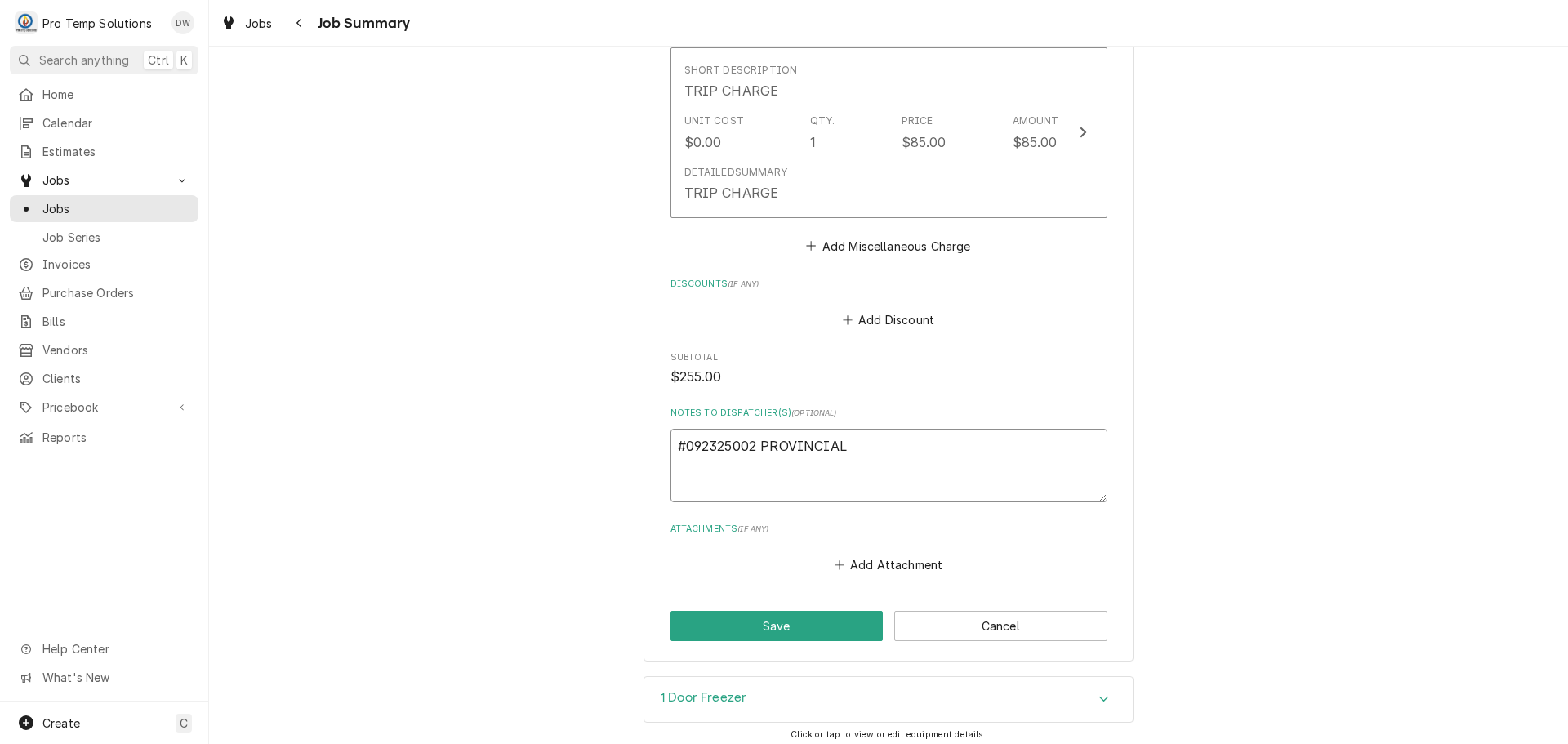
type textarea "#092325002 PROVINCIAL-"
type textarea "x"
type textarea "#092325002 PROVINCIAL-"
type textarea "x"
type textarea "#092325002 PROVINCIAL- R"
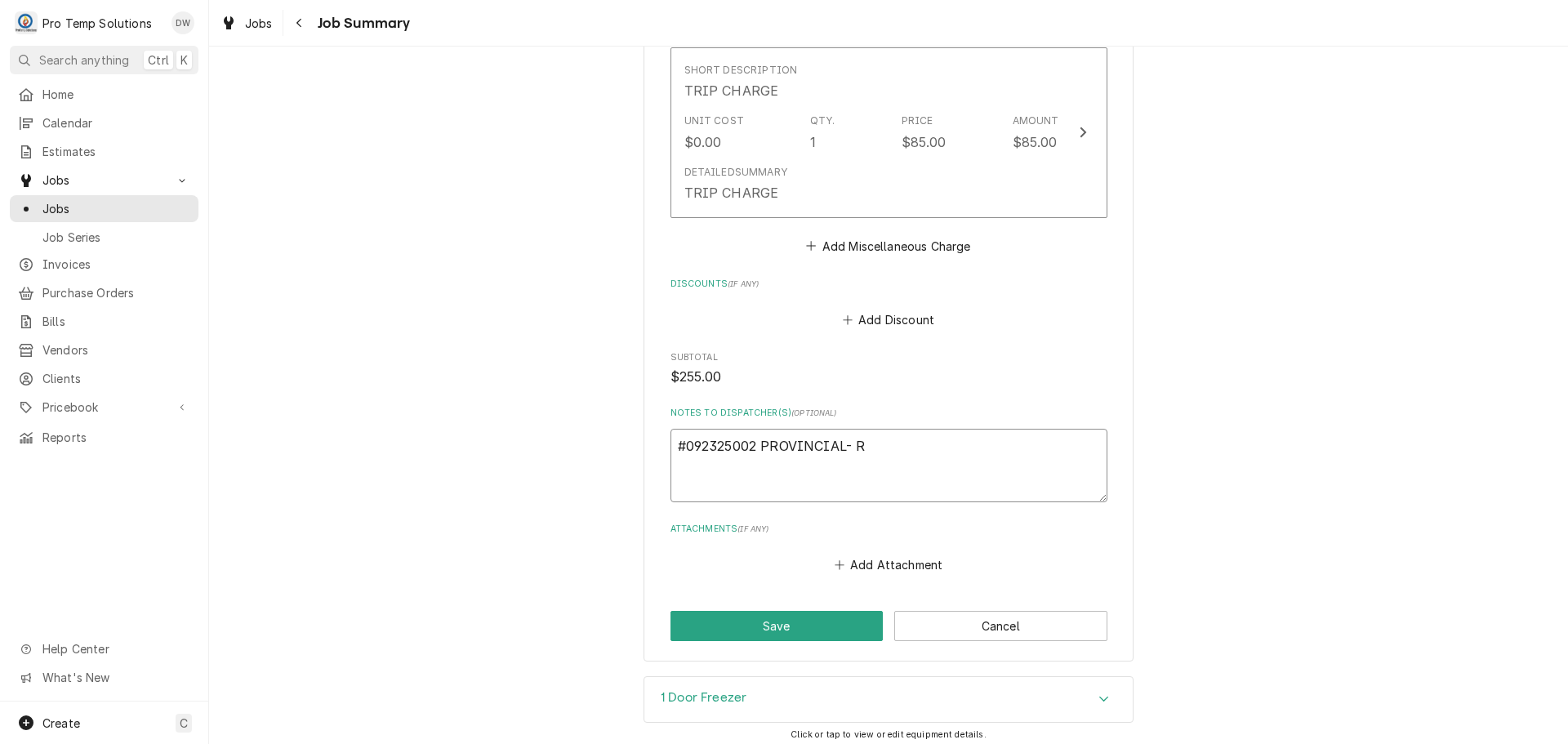
type textarea "x"
type textarea "#092325002 PROVINCIAL- RI"
type textarea "x"
type textarea "#092325002 PROVINCIAL- RIF"
type textarea "x"
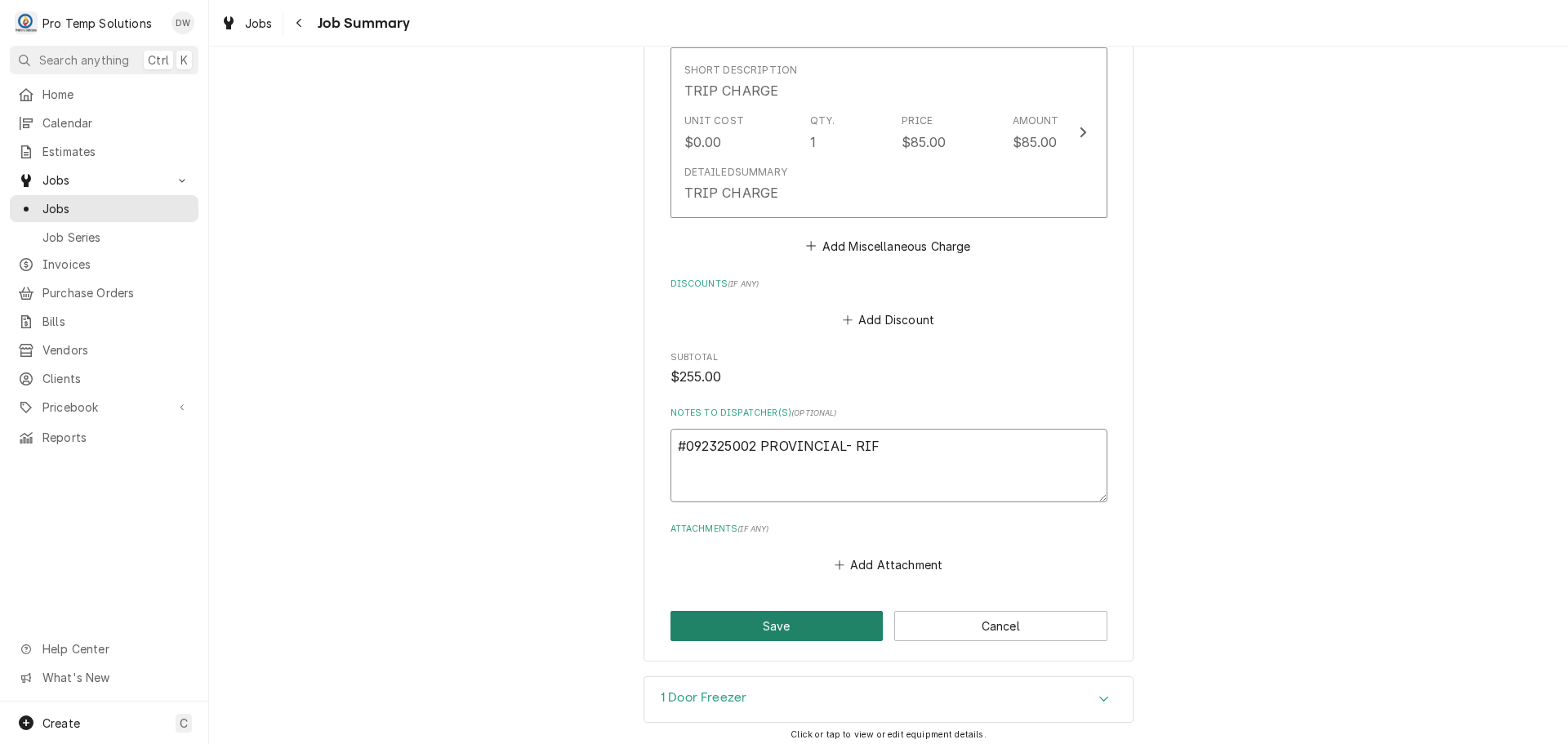
type textarea "#092325002 PROVINCIAL- RIF"
click at [766, 630] on button "Save" at bounding box center [777, 625] width 213 height 30
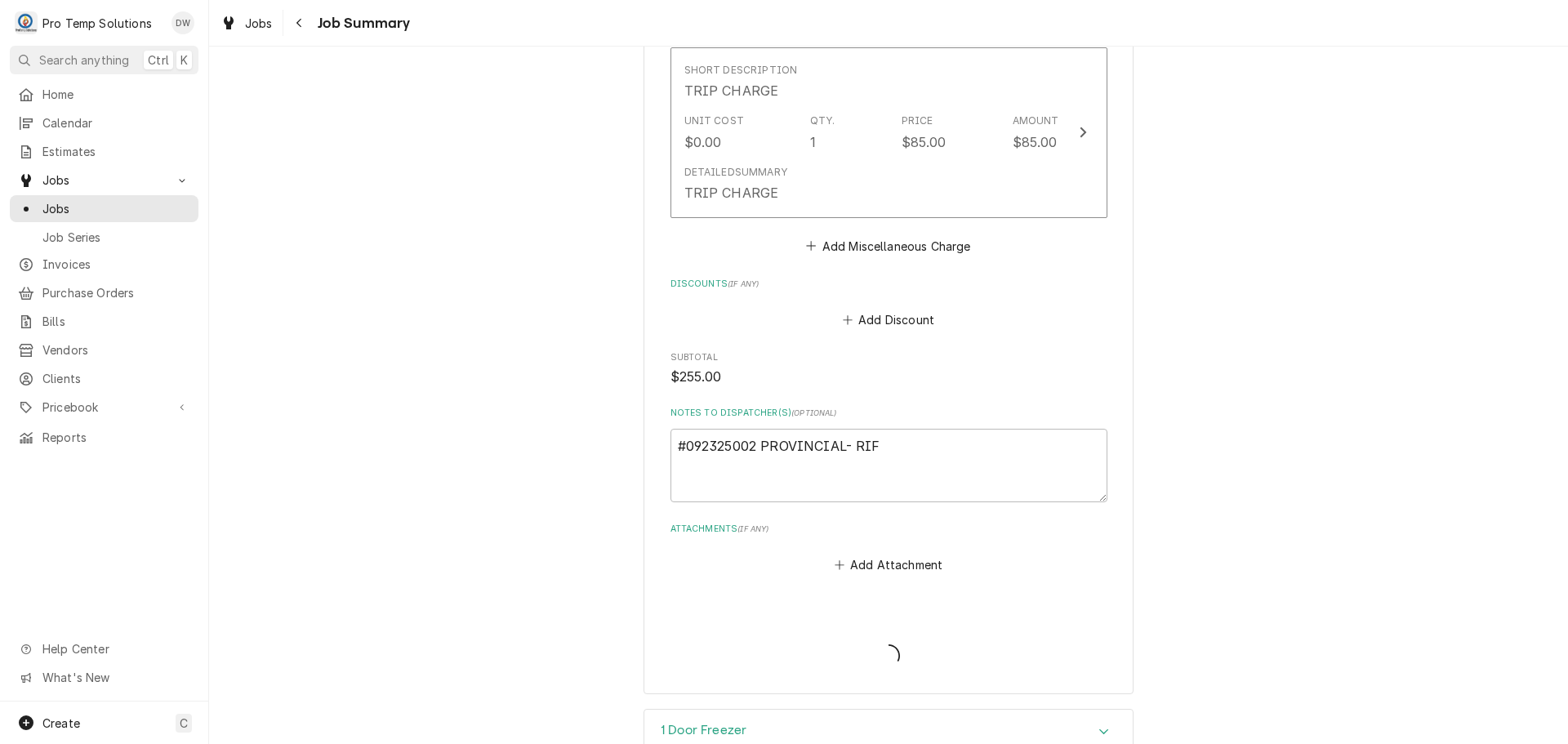
type textarea "x"
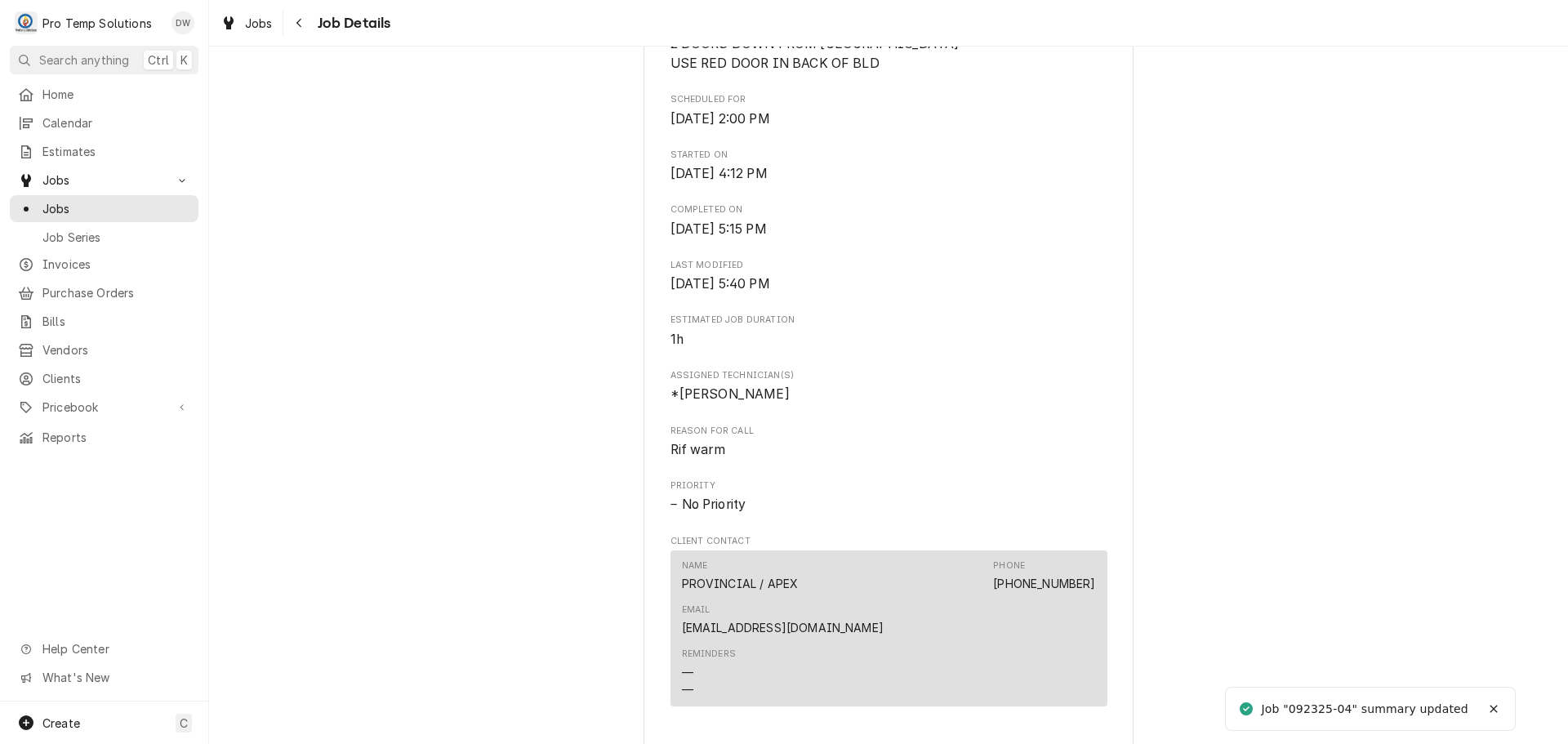
scroll to position [898, 0]
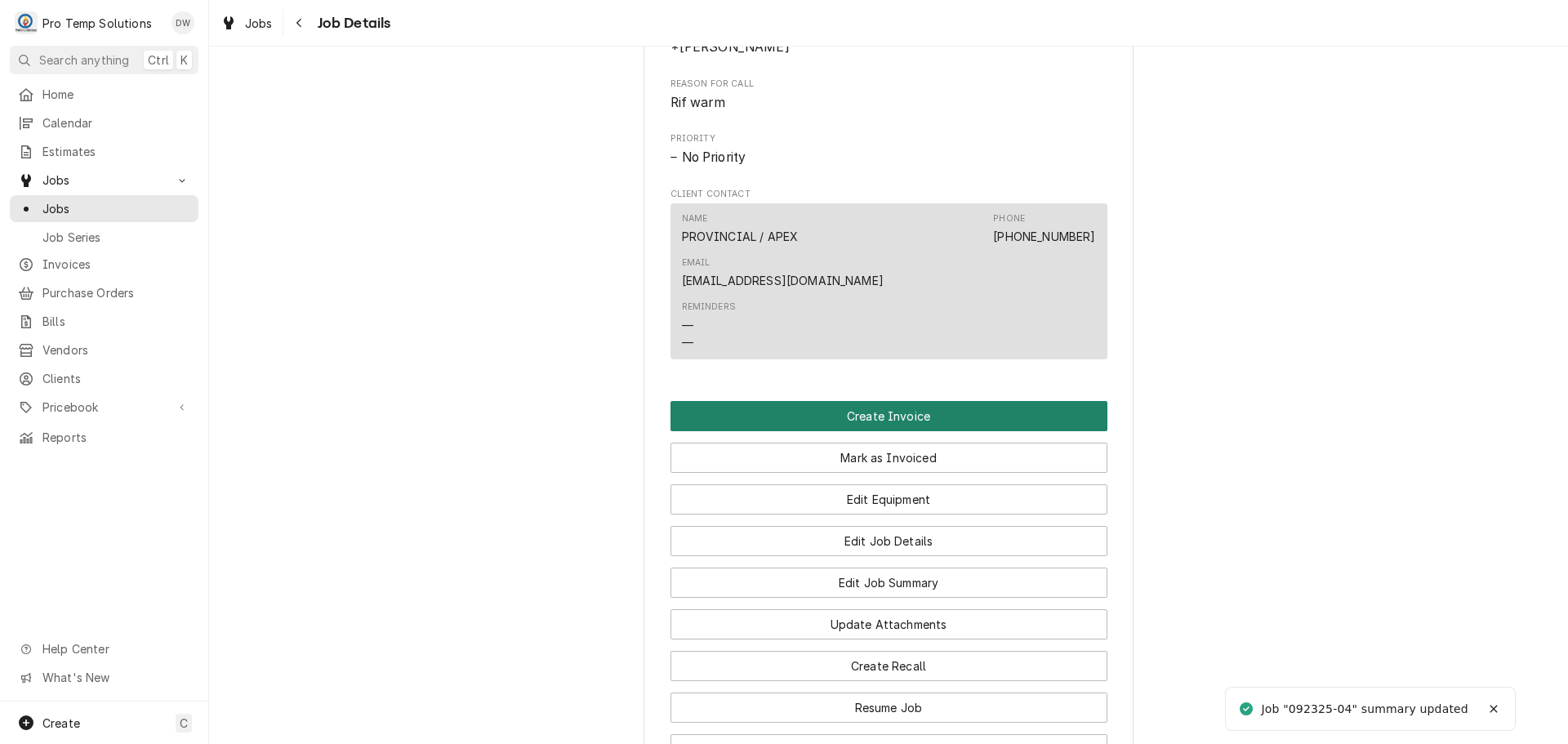
click at [872, 401] on button "Create Invoice" at bounding box center [889, 415] width 437 height 30
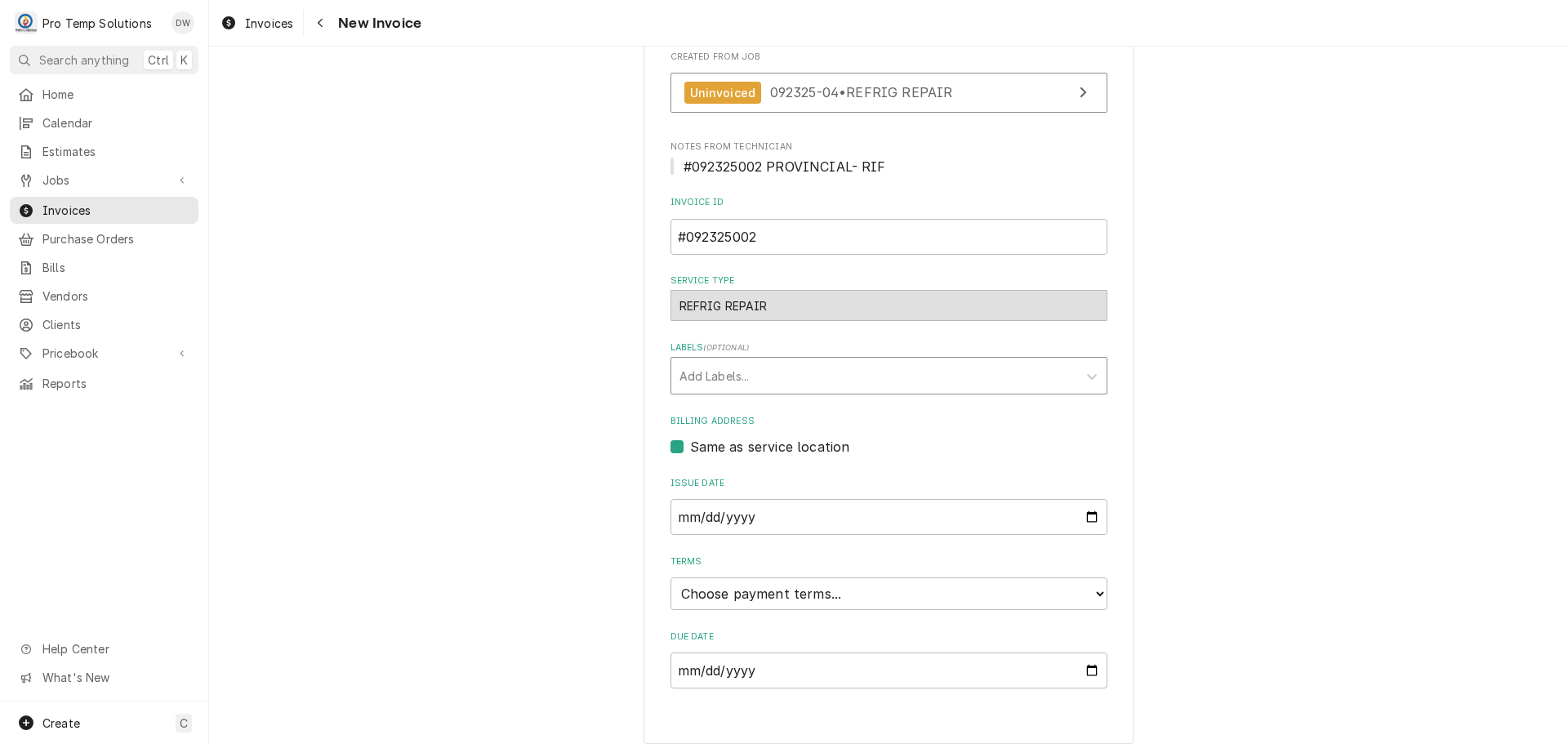
scroll to position [453, 0]
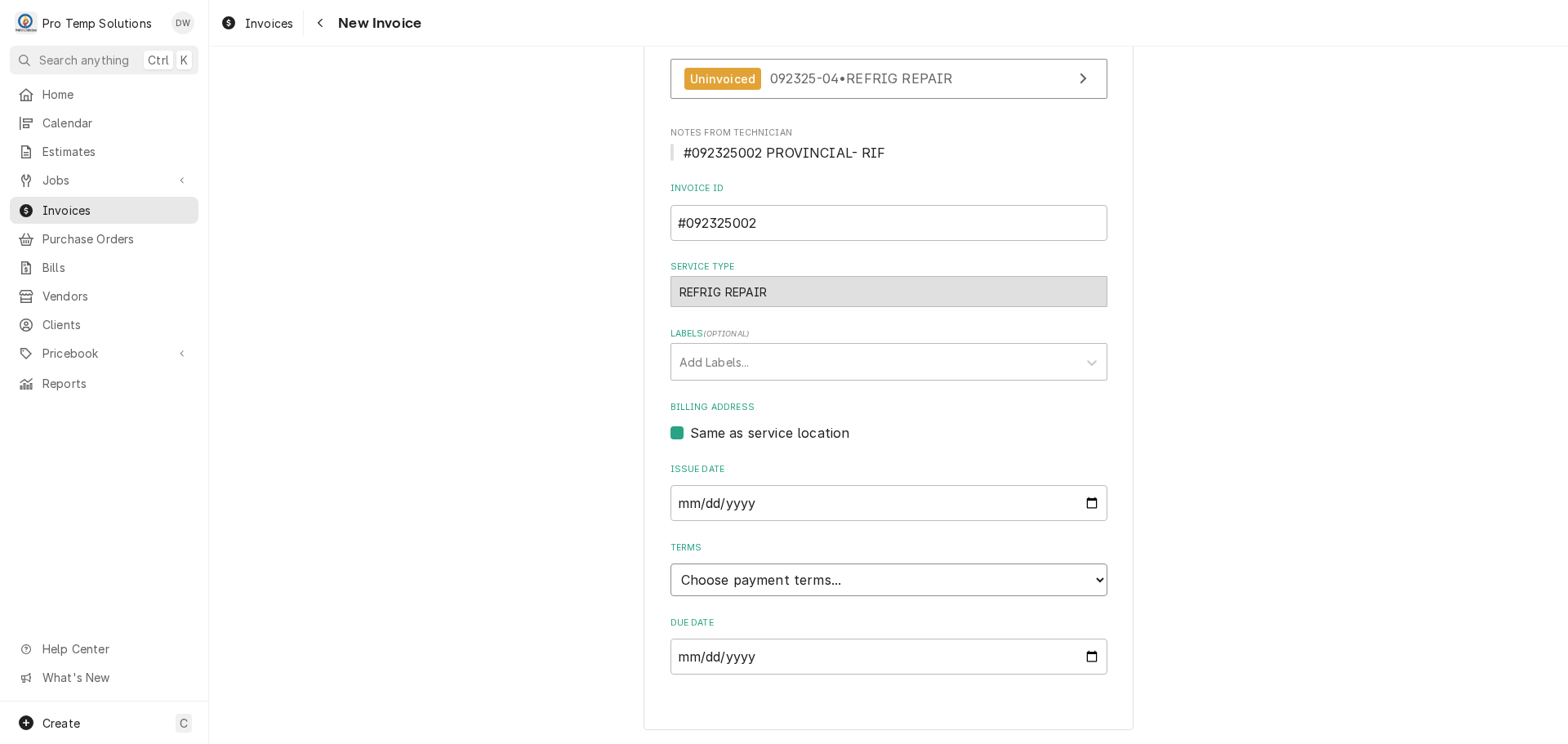
click at [738, 579] on select "Choose payment terms... Same Day Net 7 Net 14 Net 21 Net 30 Net 45 Net 60 Net 90" at bounding box center [889, 580] width 437 height 33
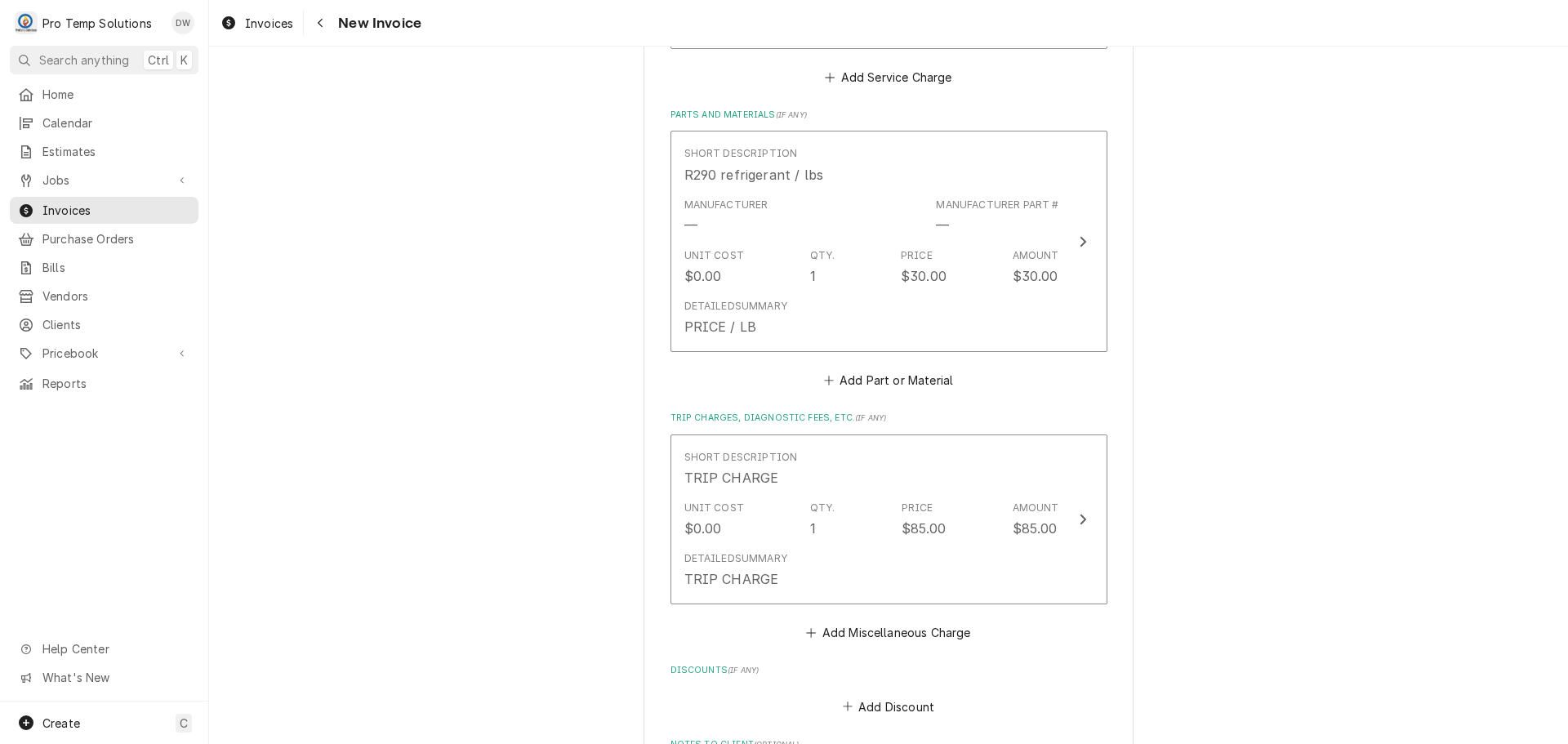
scroll to position [1759, 0]
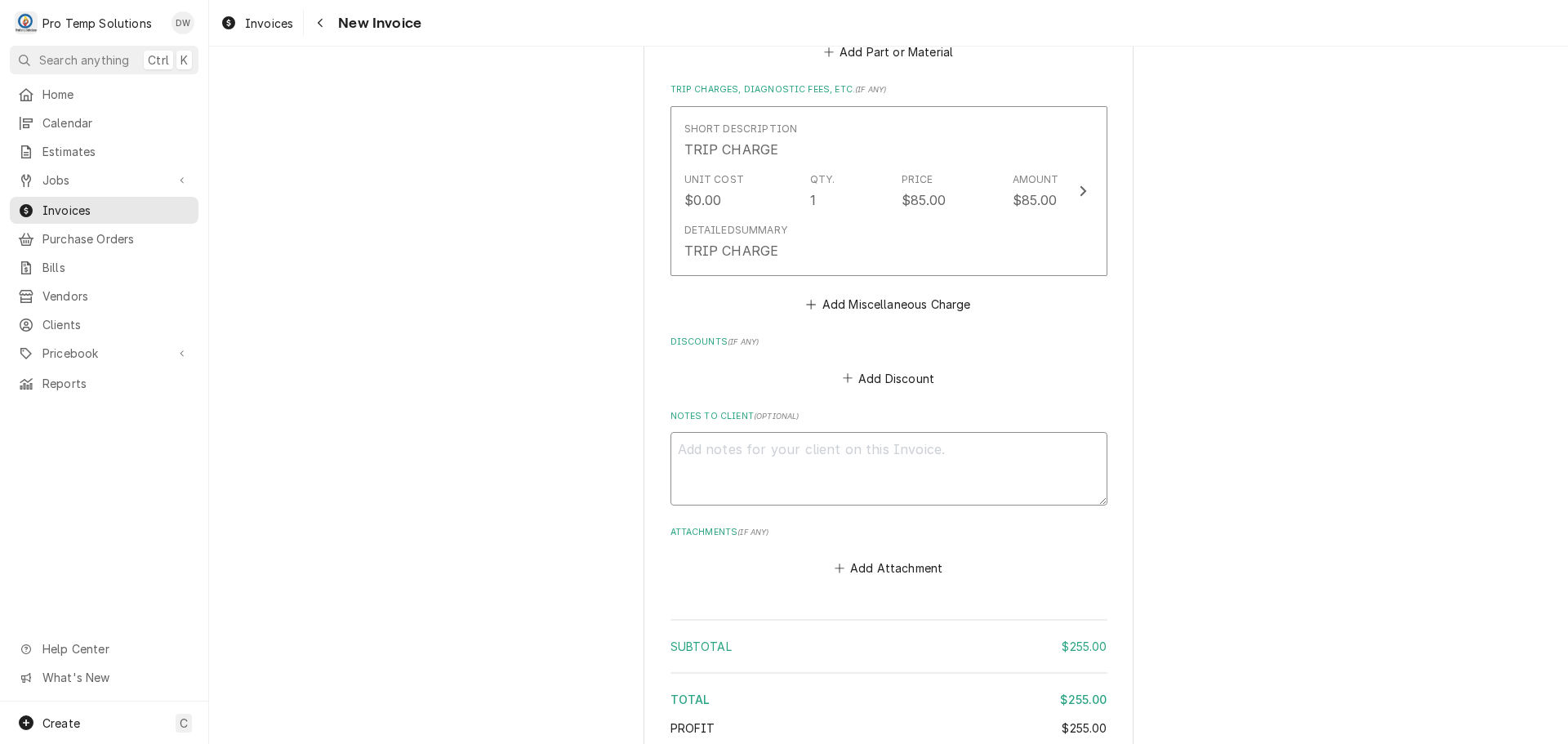
click at [729, 459] on textarea "Notes to Client ( optional )" at bounding box center [889, 468] width 437 height 74
type textarea "x"
type textarea "#"
type textarea "x"
type textarea "#0"
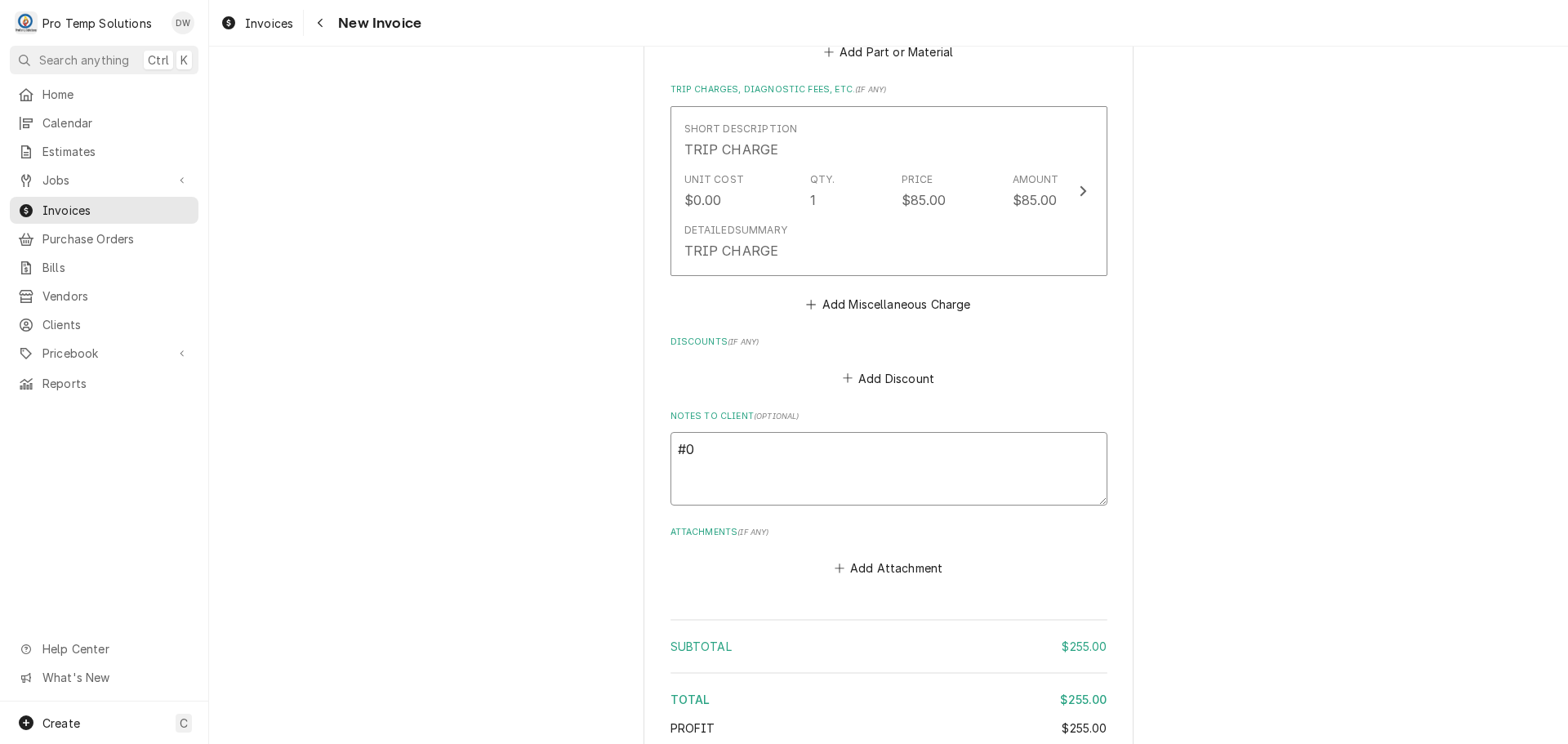
type textarea "x"
type textarea "#09"
type textarea "x"
type textarea "#092"
type textarea "x"
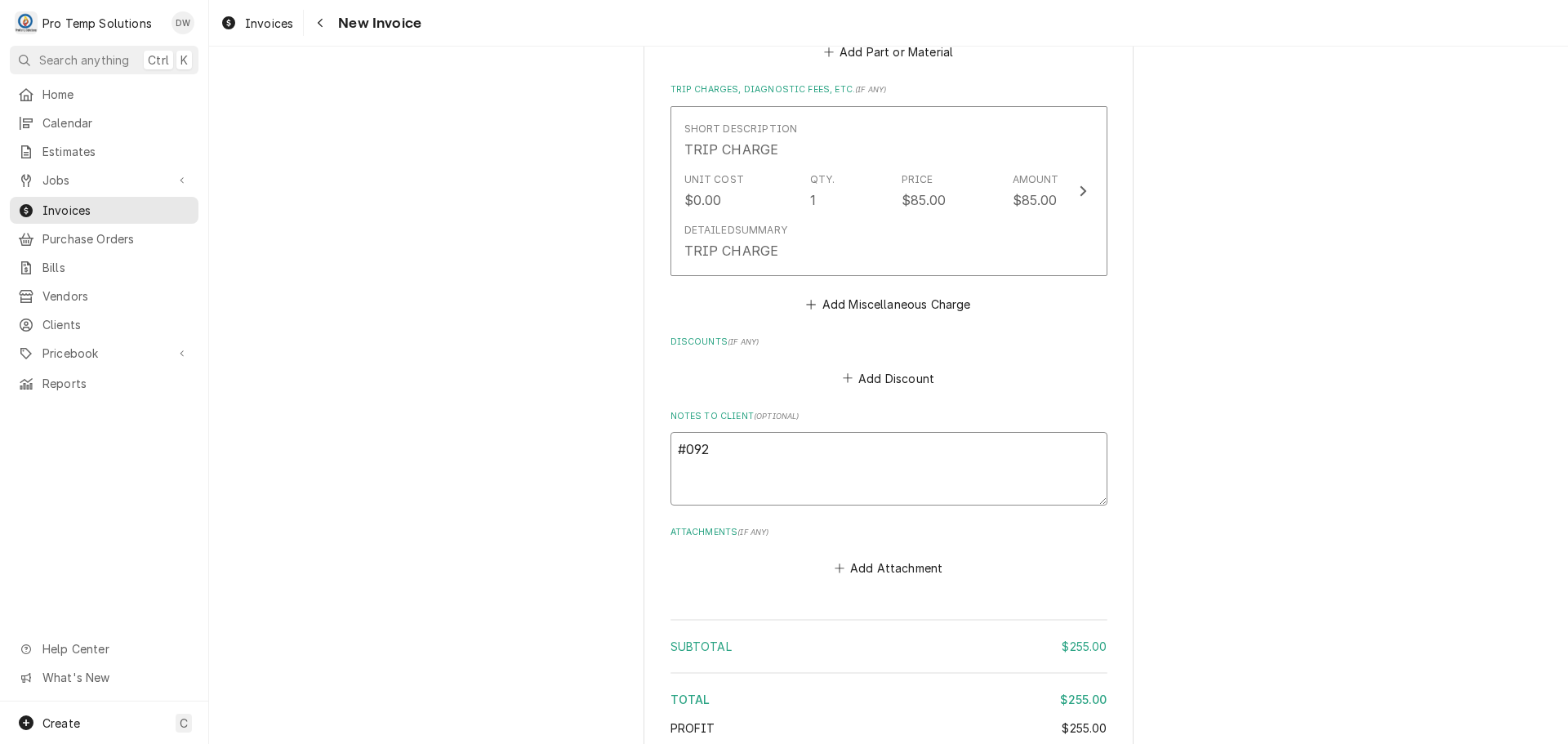
type textarea "#0923"
type textarea "x"
type textarea "#09232"
type textarea "x"
type textarea "#092325"
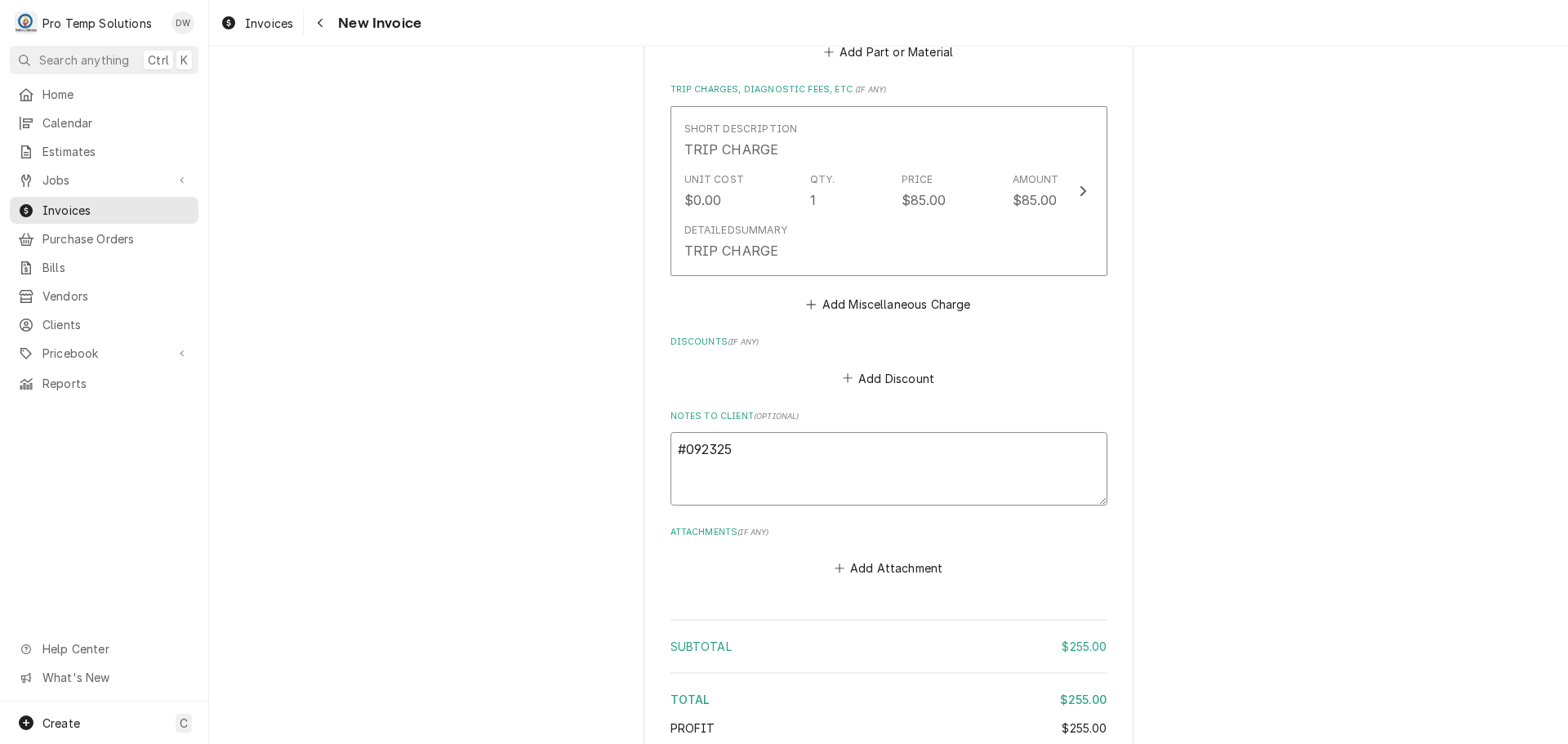
type textarea "x"
type textarea "#0923250"
type textarea "x"
type textarea "#09232500"
type textarea "x"
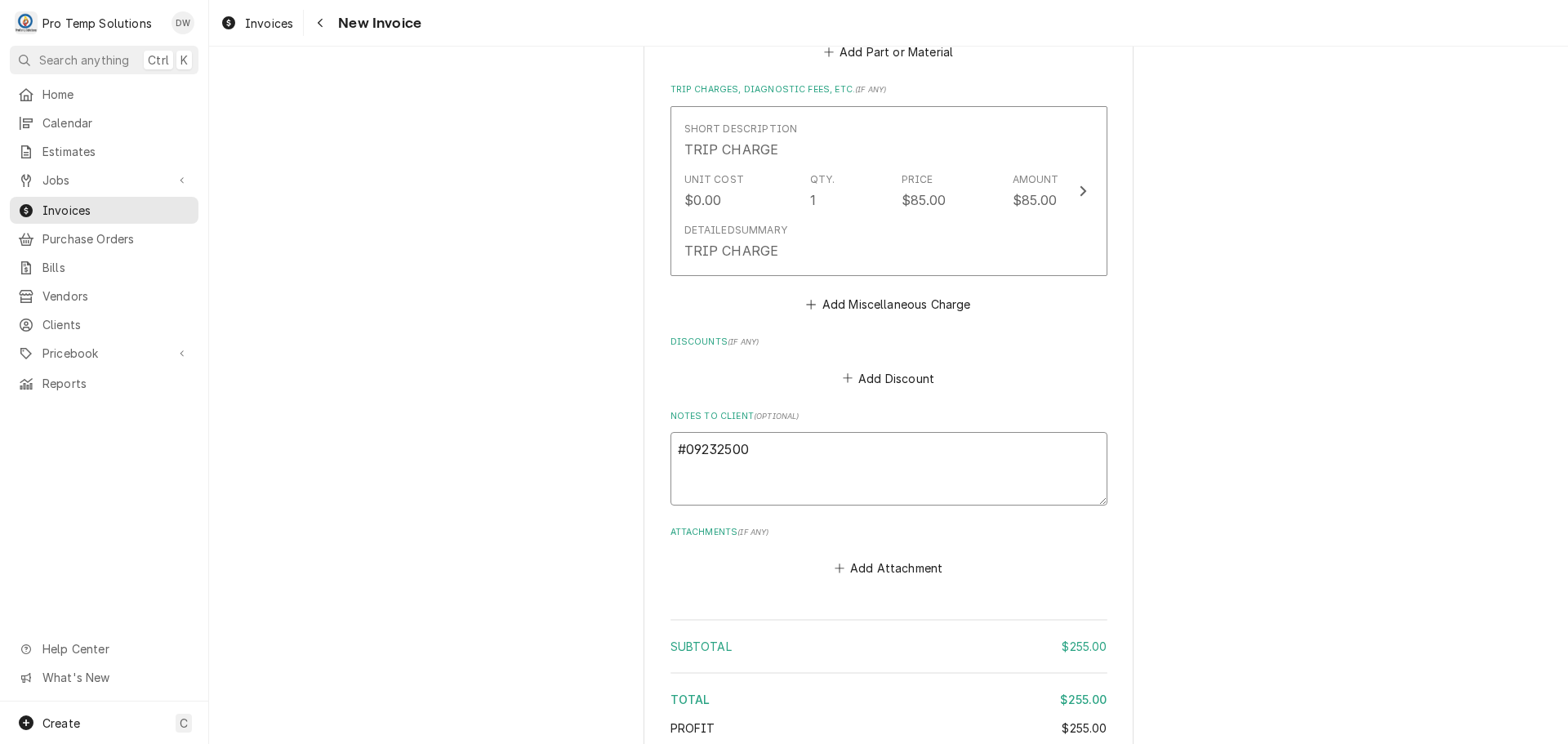
type textarea "#092325002"
type textarea "x"
type textarea "#092325002"
type textarea "x"
type textarea "#092325002 P"
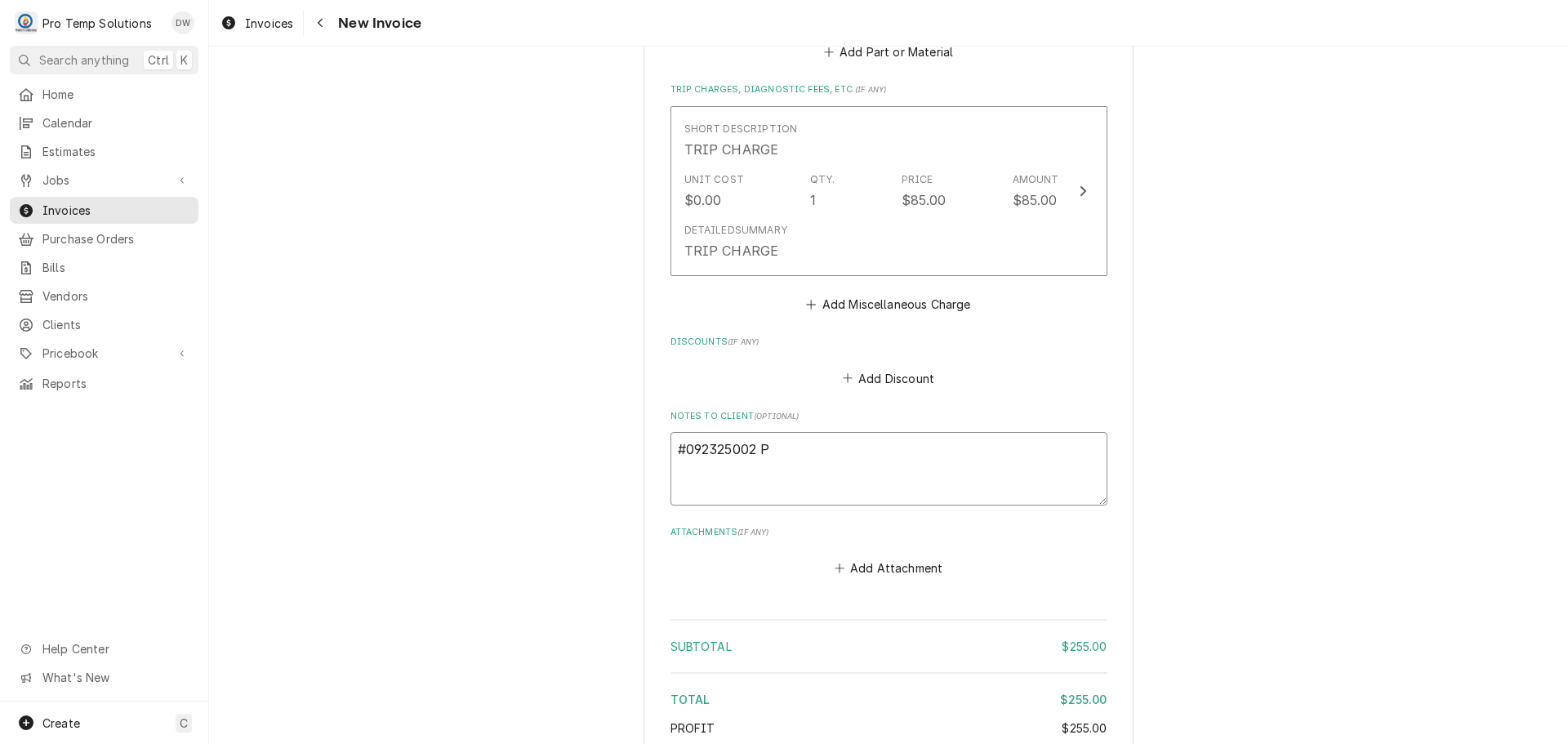
type textarea "x"
type textarea "#092325002 PR"
type textarea "x"
type textarea "#092325002 PRO"
type textarea "x"
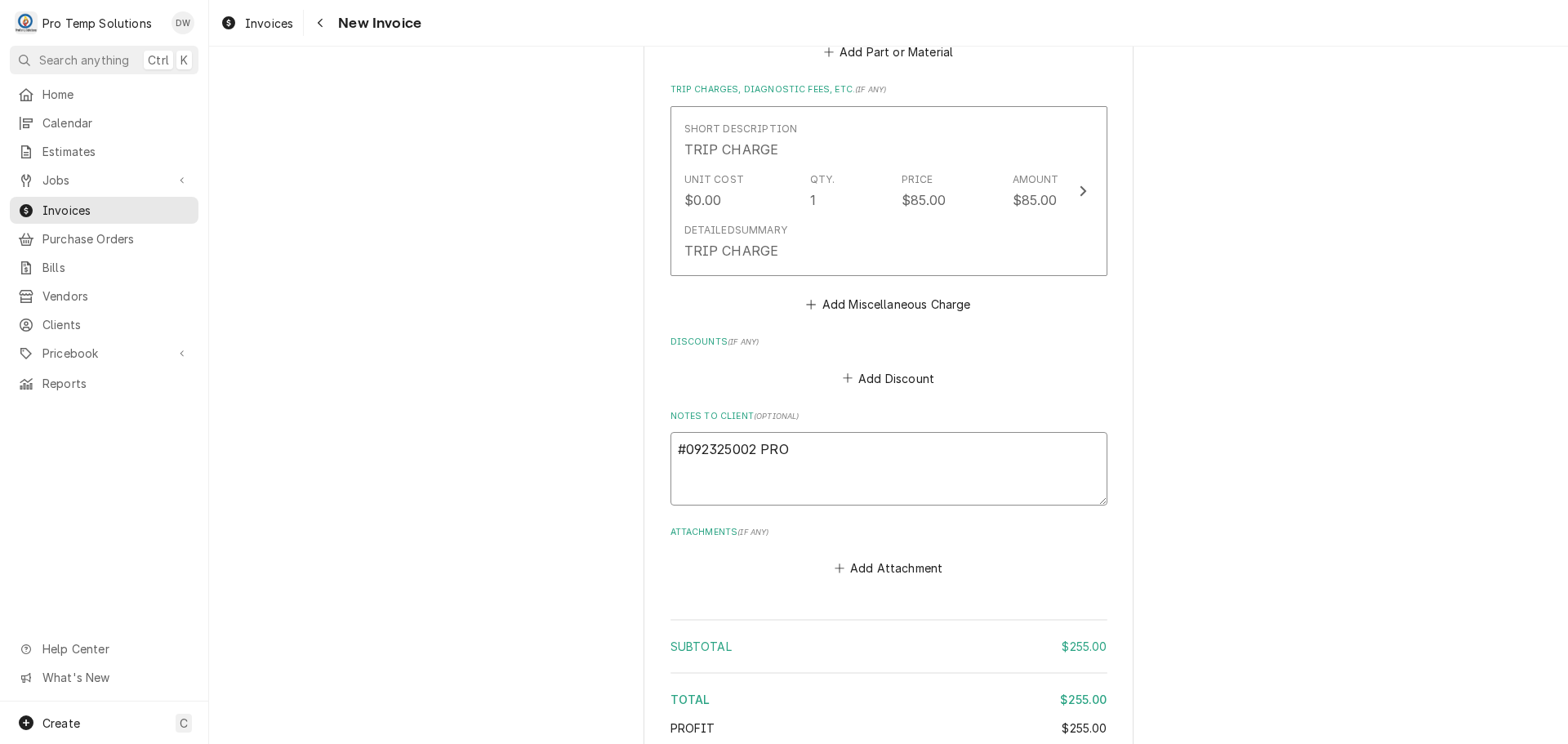
type textarea "#092325002 PROV"
type textarea "x"
type textarea "#092325002 PROVI"
type textarea "x"
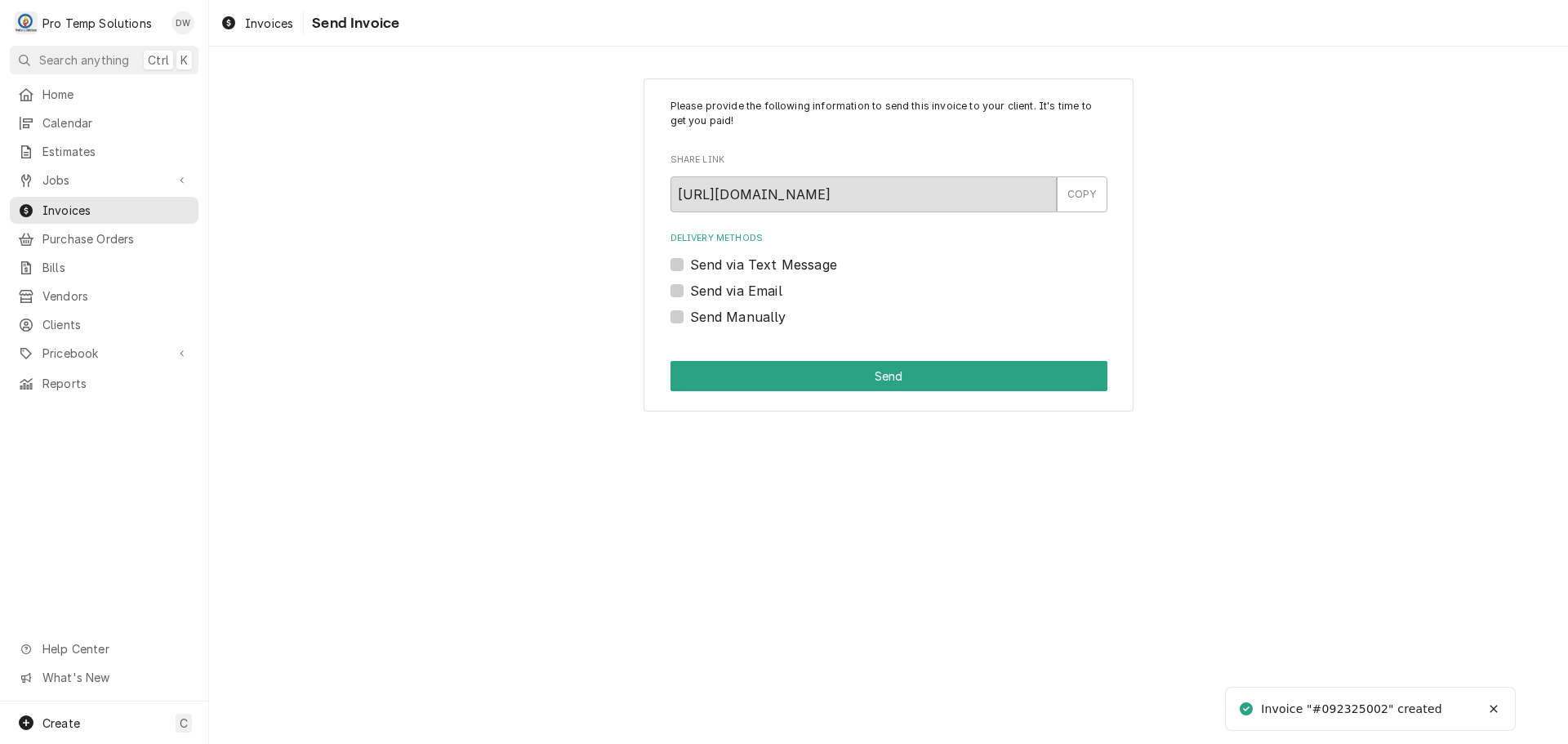
click at [690, 290] on label "Send via Email" at bounding box center [736, 290] width 92 height 20
click at [690, 290] on input "Send via Email" at bounding box center [909, 298] width 437 height 36
checkbox input "true"
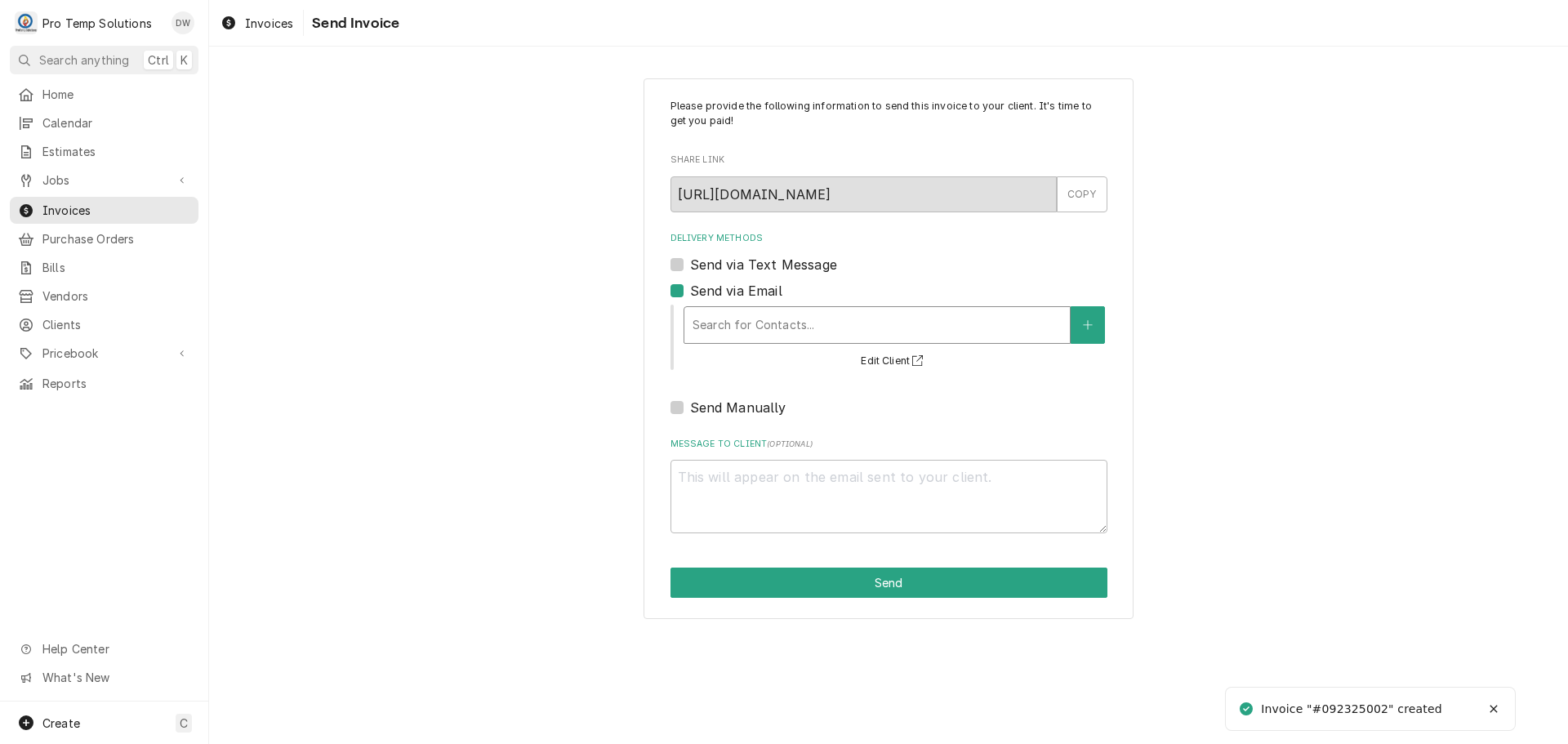
click at [755, 317] on div "Delivery Methods" at bounding box center [877, 325] width 369 height 29
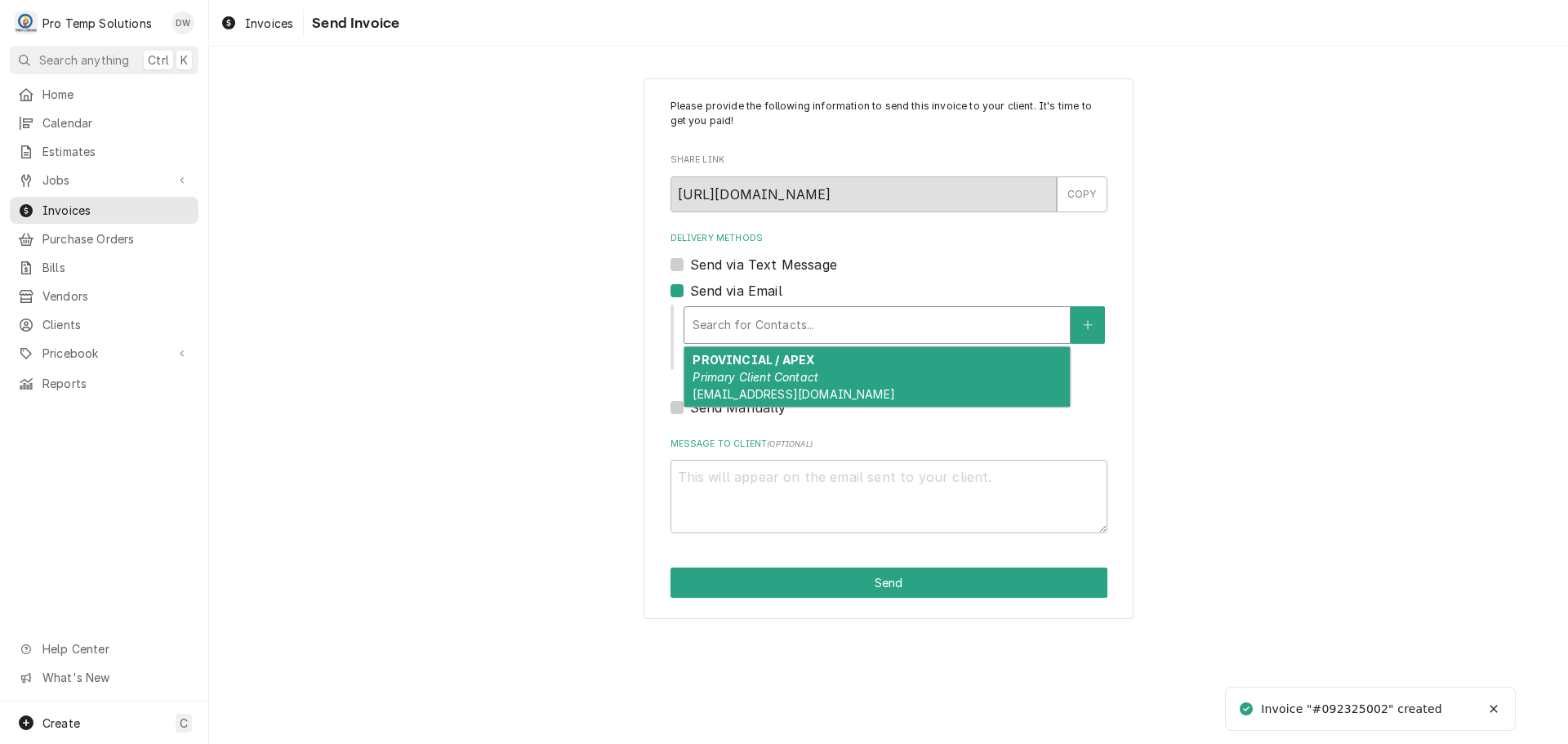
click at [741, 363] on strong "PROVINCIAL / APEX" at bounding box center [753, 360] width 121 height 14
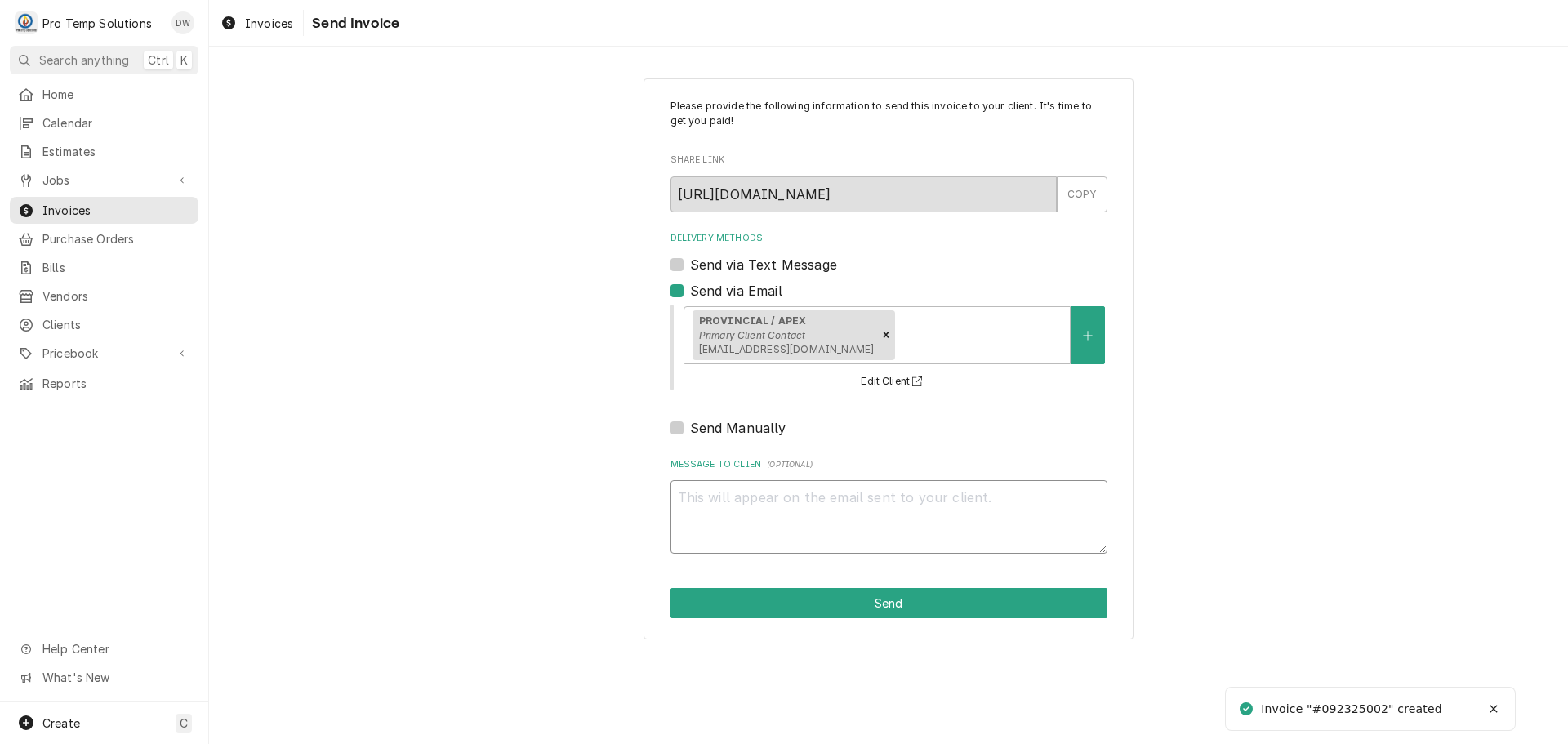
click at [714, 495] on textarea "Message to Client ( optional )" at bounding box center [889, 517] width 437 height 74
type textarea "x"
type textarea "#"
type textarea "x"
type textarea "#0"
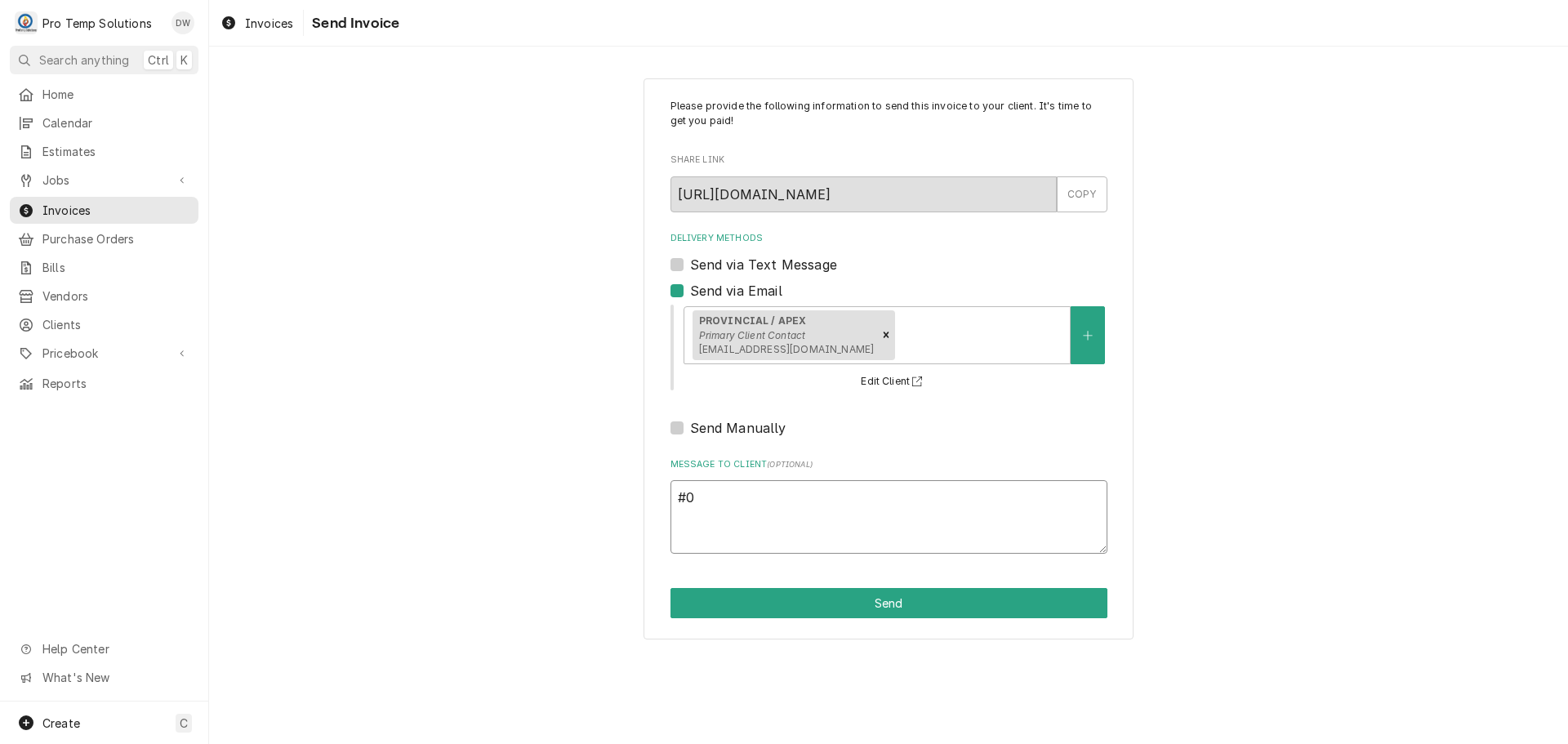
type textarea "x"
type textarea "#09"
type textarea "x"
type textarea "#092"
type textarea "x"
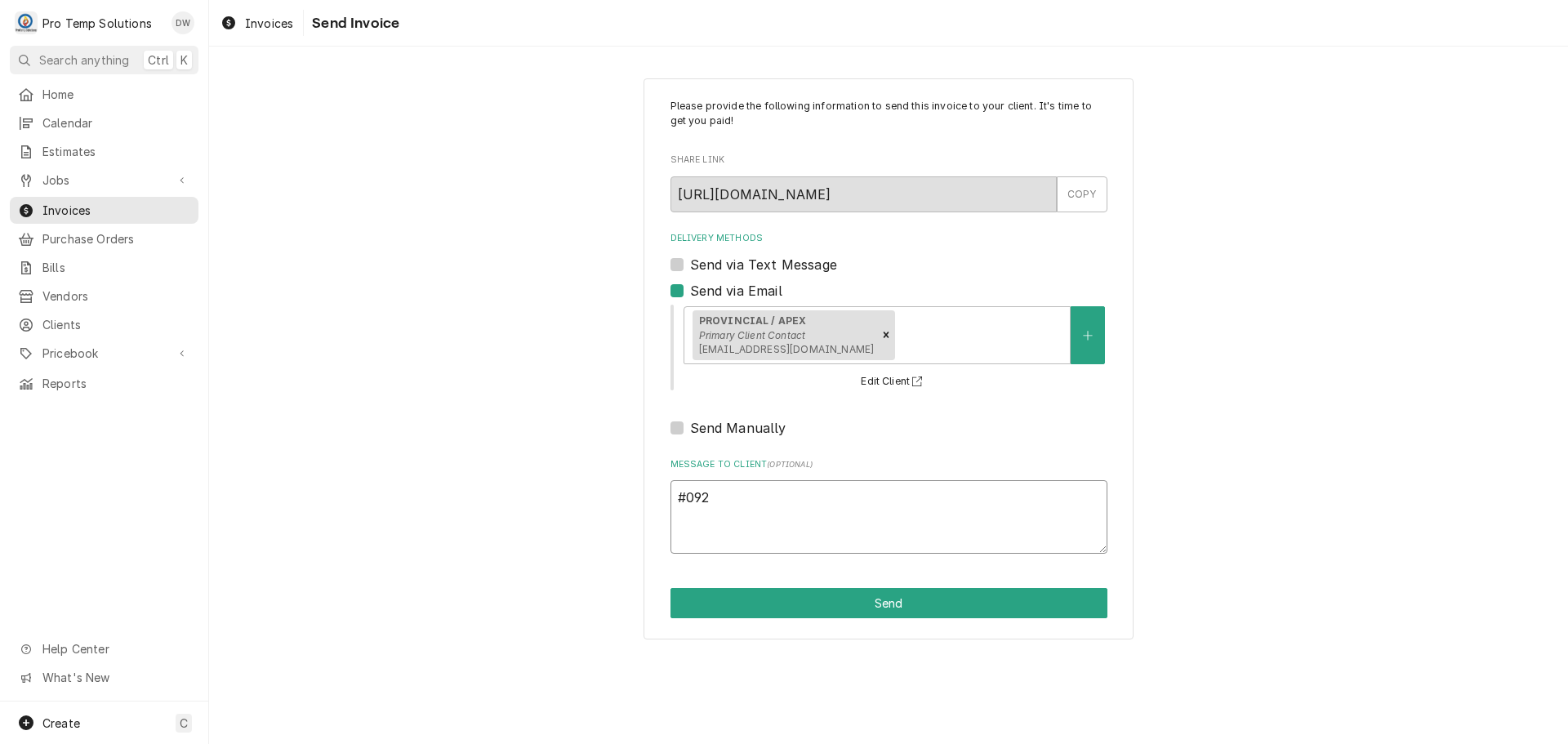
type textarea "#0923"
type textarea "x"
type textarea "#09232"
type textarea "x"
type textarea "#092325"
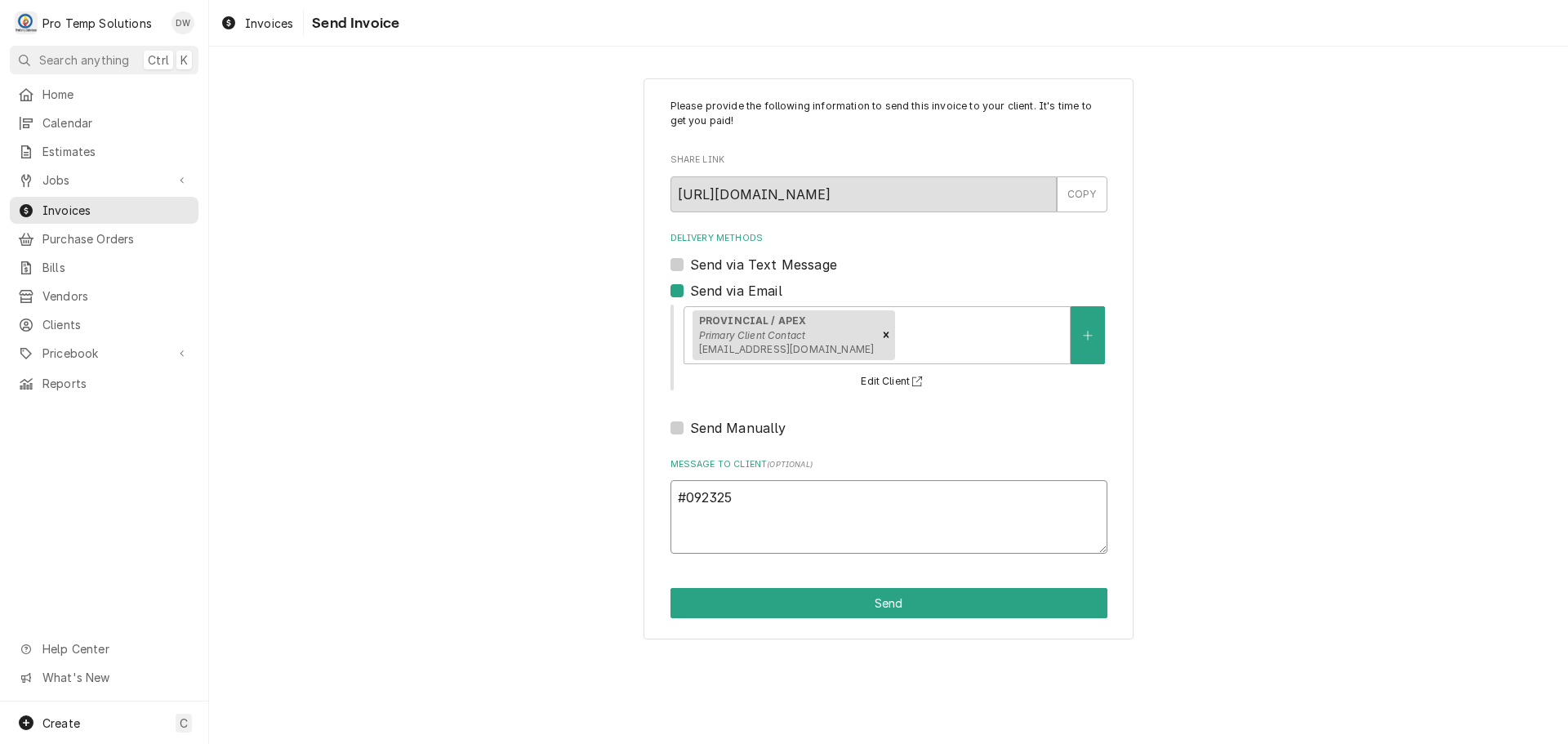
type textarea "x"
type textarea "#0923250"
type textarea "x"
type textarea "#09232500"
type textarea "x"
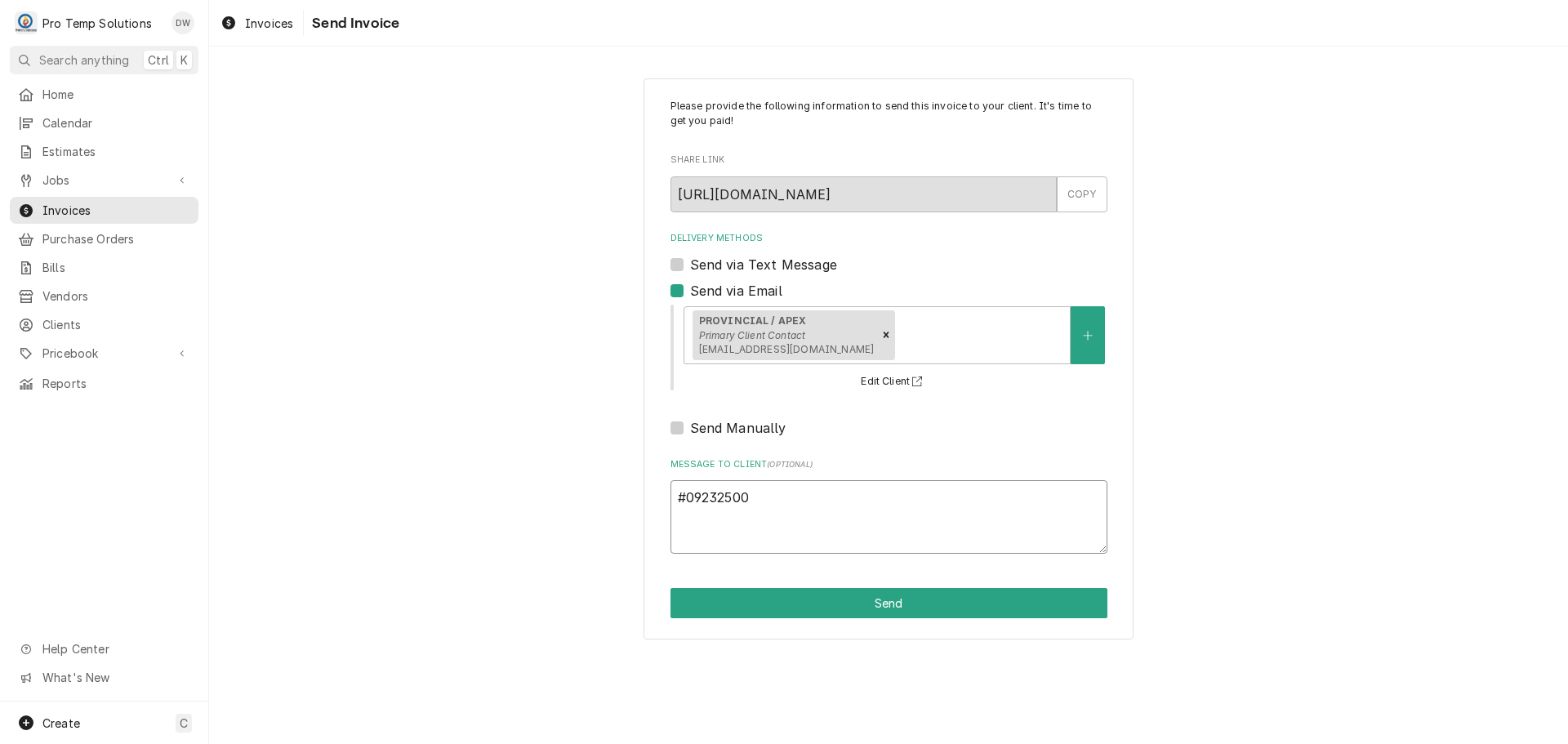
type textarea "#092325002"
type textarea "x"
type textarea "#092325002"
type textarea "x"
type textarea "#092325002 P"
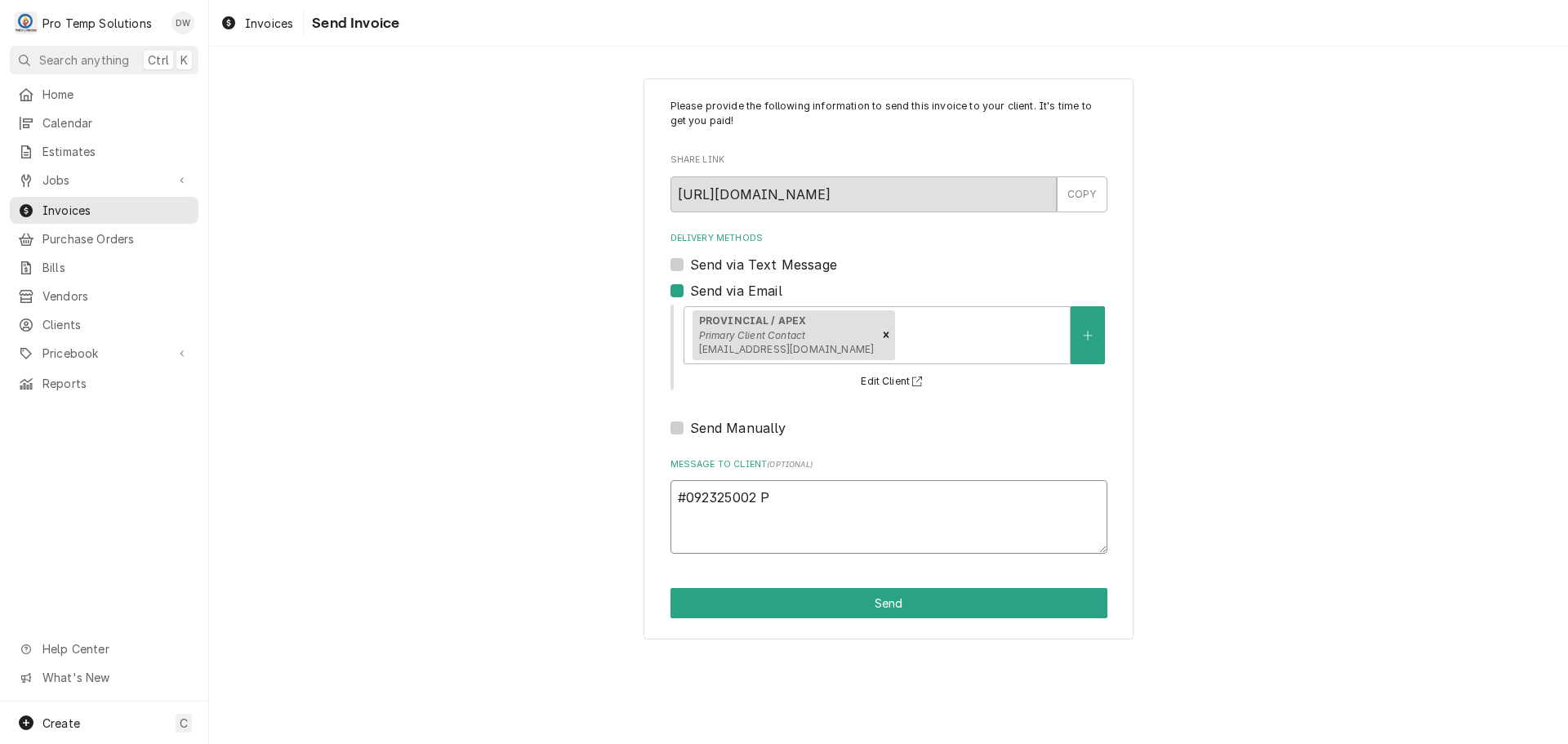
type textarea "x"
type textarea "#092325002 PR"
type textarea "x"
type textarea "#092325002 PRO"
type textarea "x"
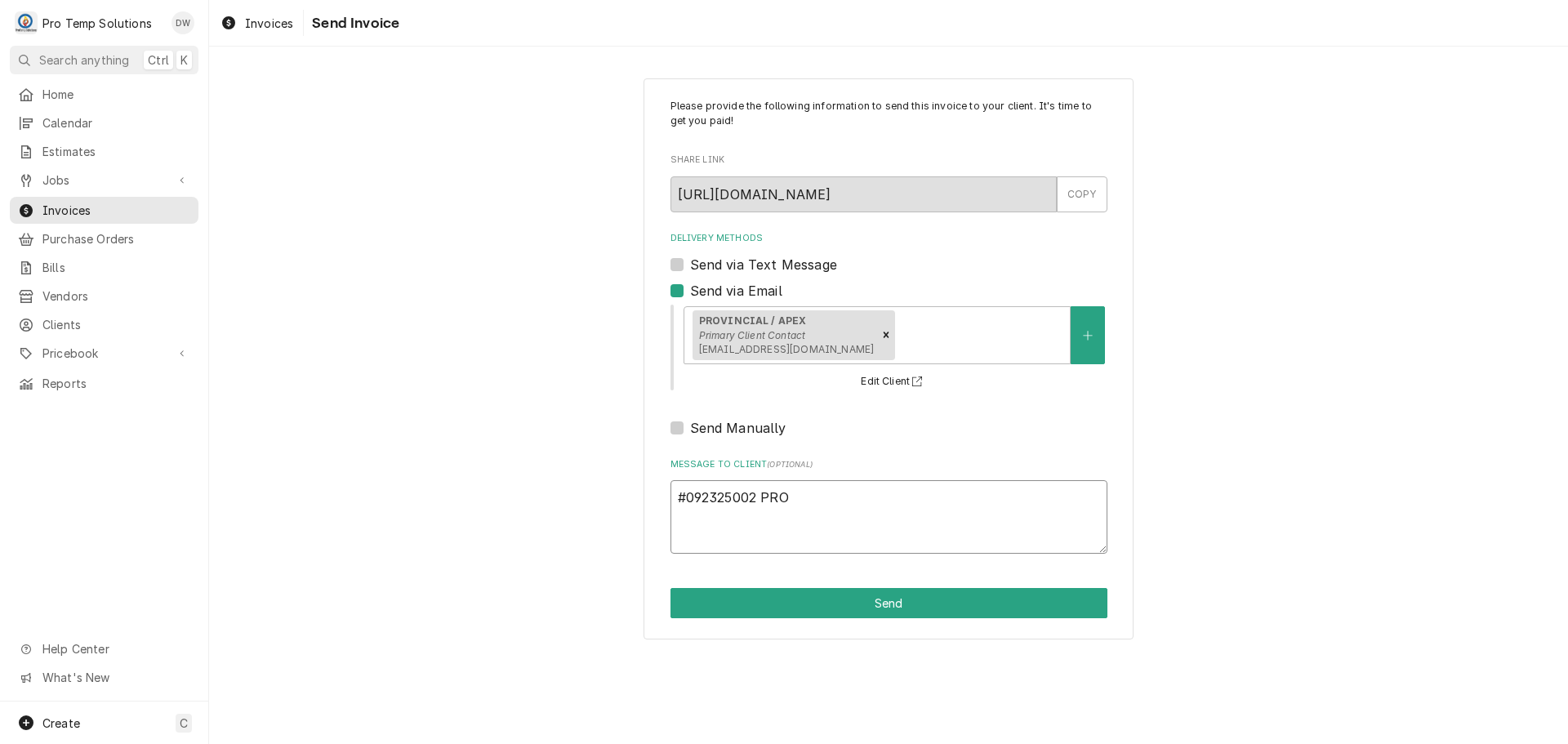
type textarea "#092325002 PROV"
type textarea "x"
type textarea "#092325002 PROVI"
type textarea "x"
type textarea "#092325002 PROVIN"
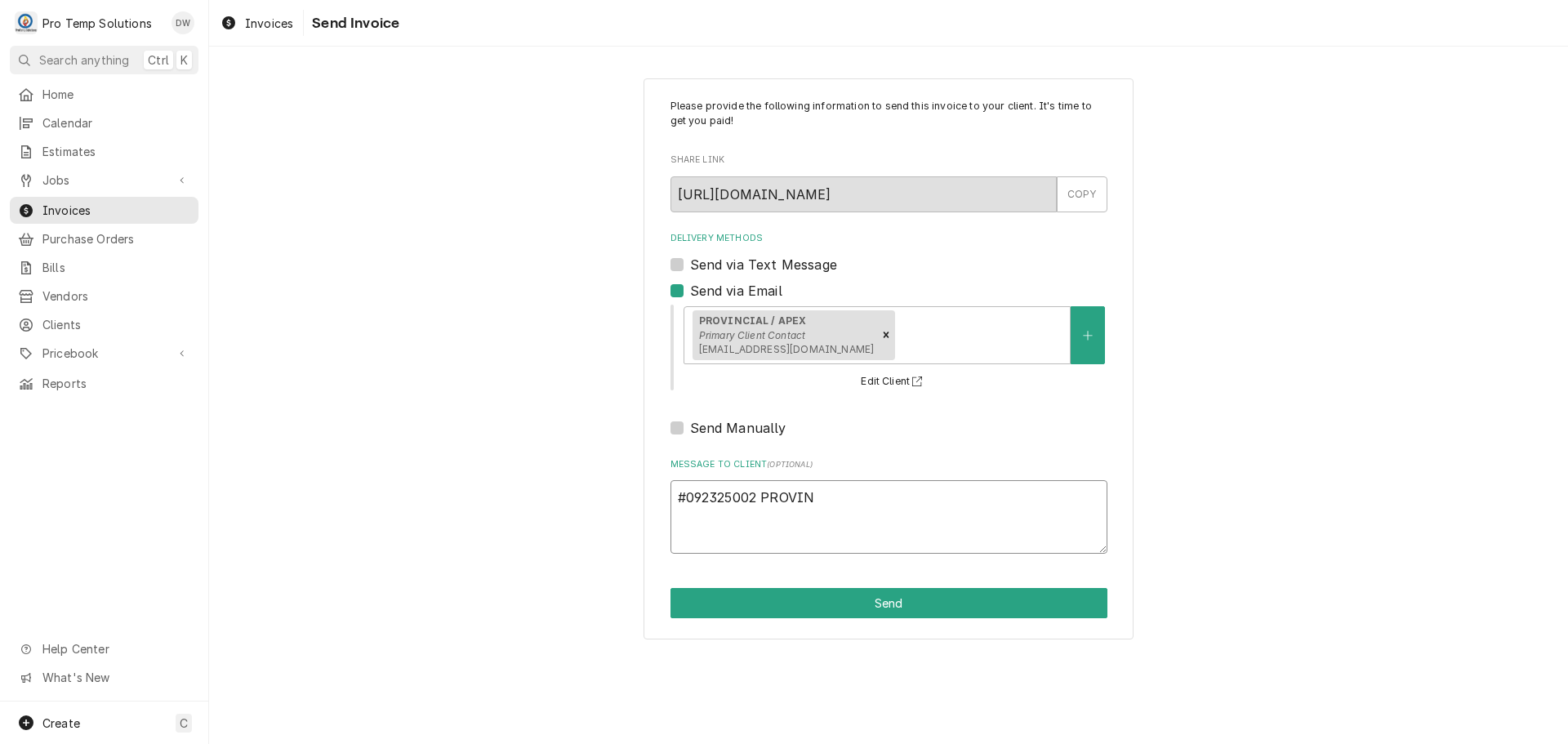
type textarea "x"
type textarea "#092325002 PROVINC"
type textarea "x"
type textarea "#092325002 PROVINCI"
type textarea "x"
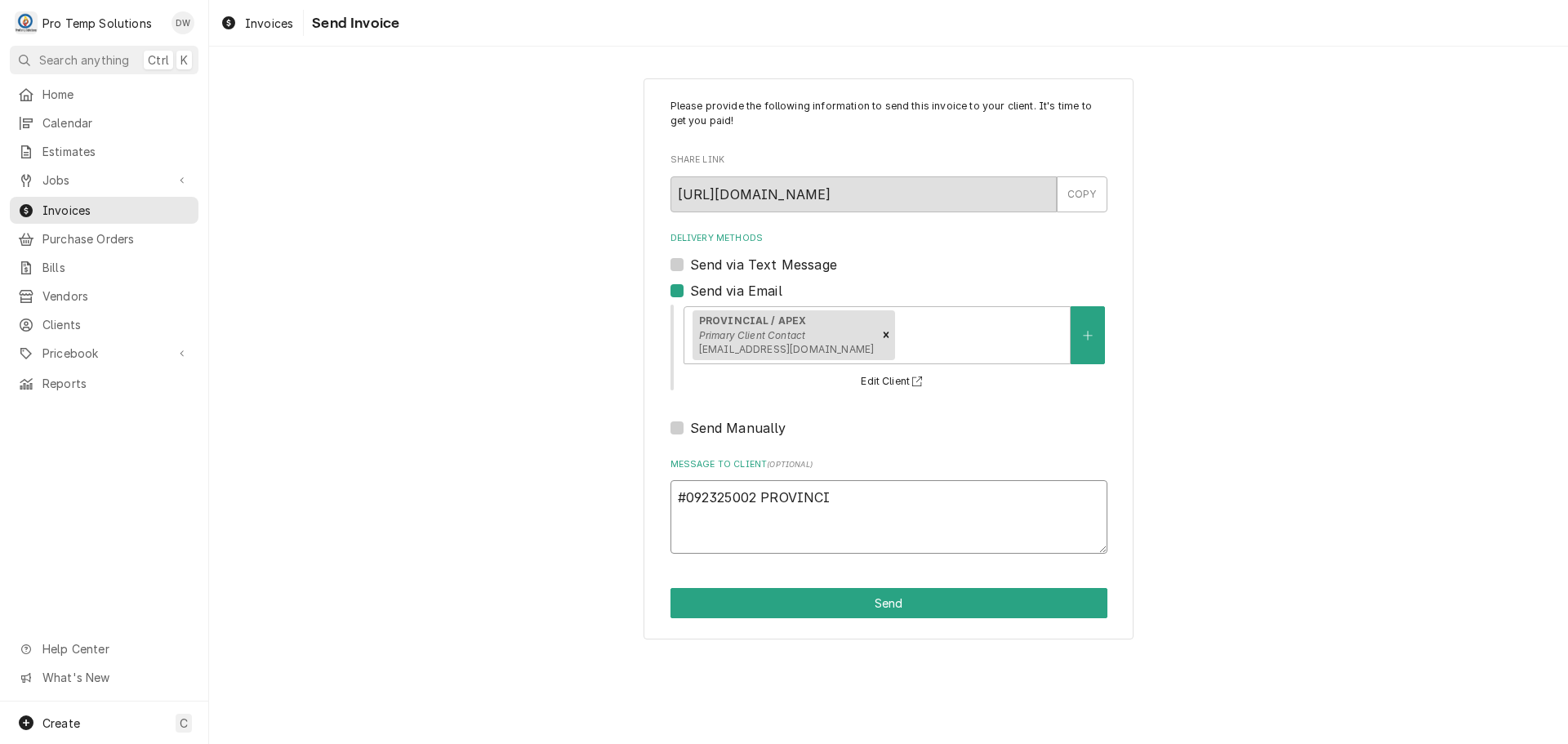
type textarea "#092325002 PROVINCIA"
type textarea "x"
type textarea "#092325002 PROVINCIAL"
type textarea "x"
type textarea "#092325002 PROVINCIAL-"
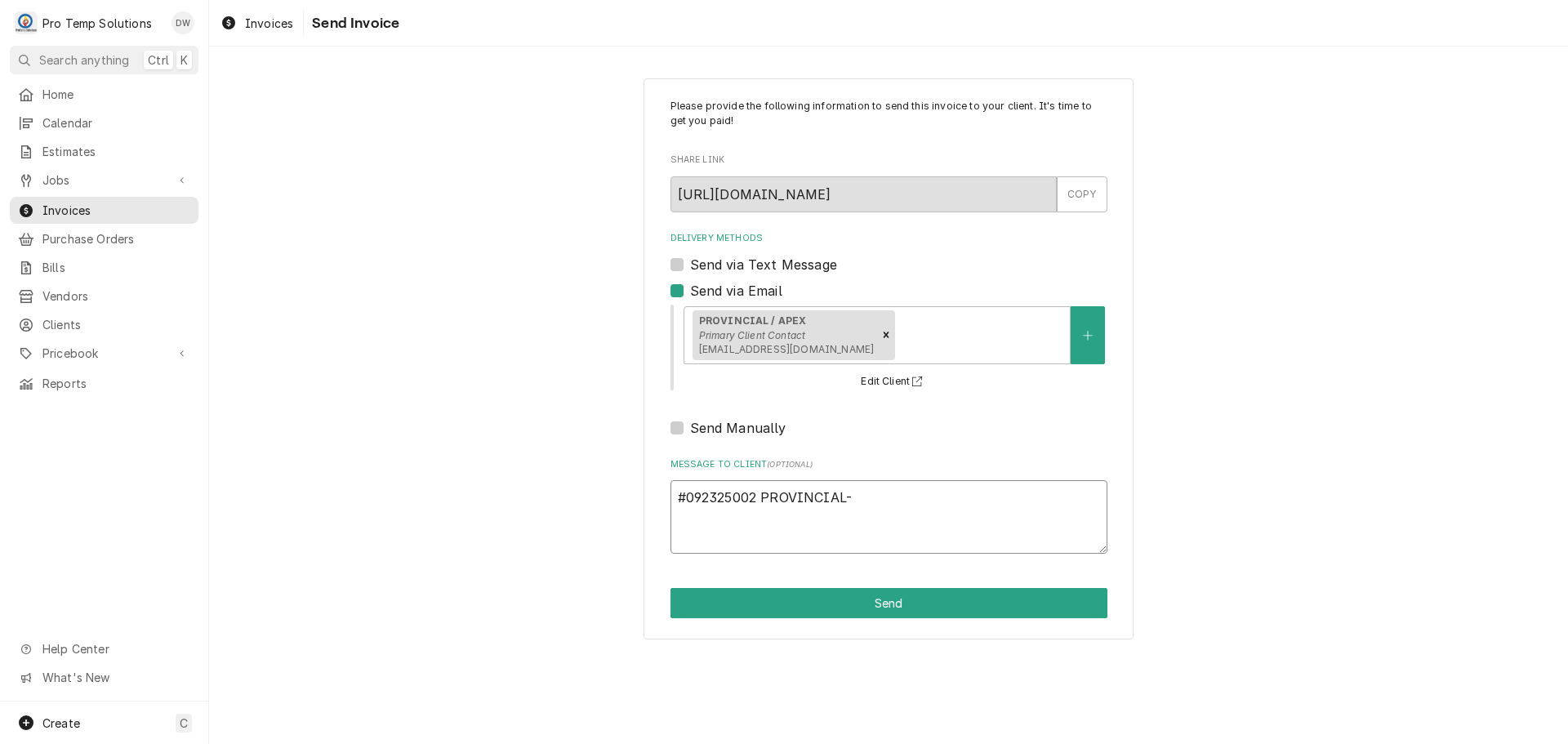
type textarea "x"
type textarea "#092325002 PROVINCIAL-"
type textarea "x"
type textarea "#092325002 PROVINCIAL- R"
type textarea "x"
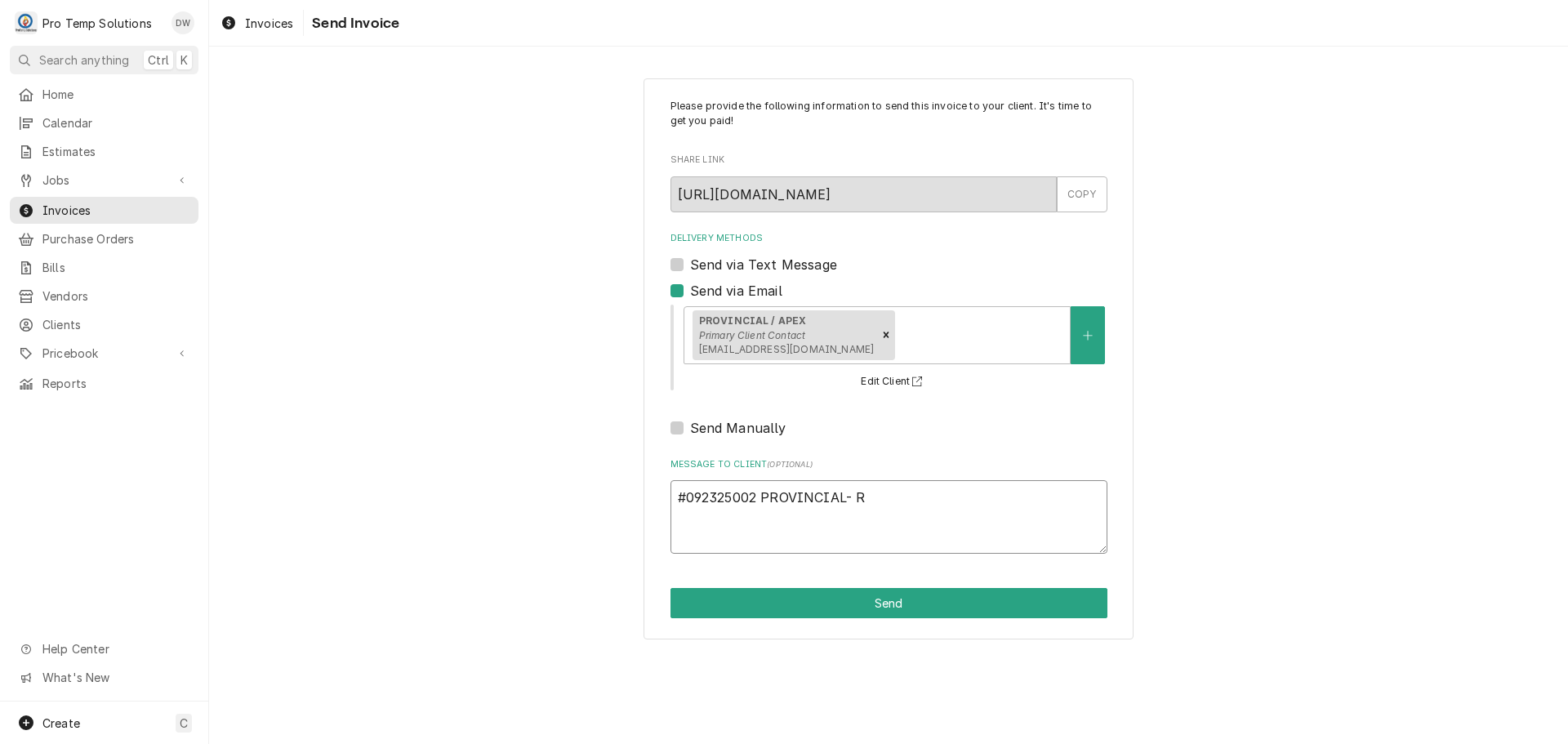
type textarea "#092325002 PROVINCIAL- RI"
type textarea "x"
type textarea "#092325002 PROVINCIAL- RIF"
type textarea "x"
type textarea "#092325002 PROVINCIAL- RIF"
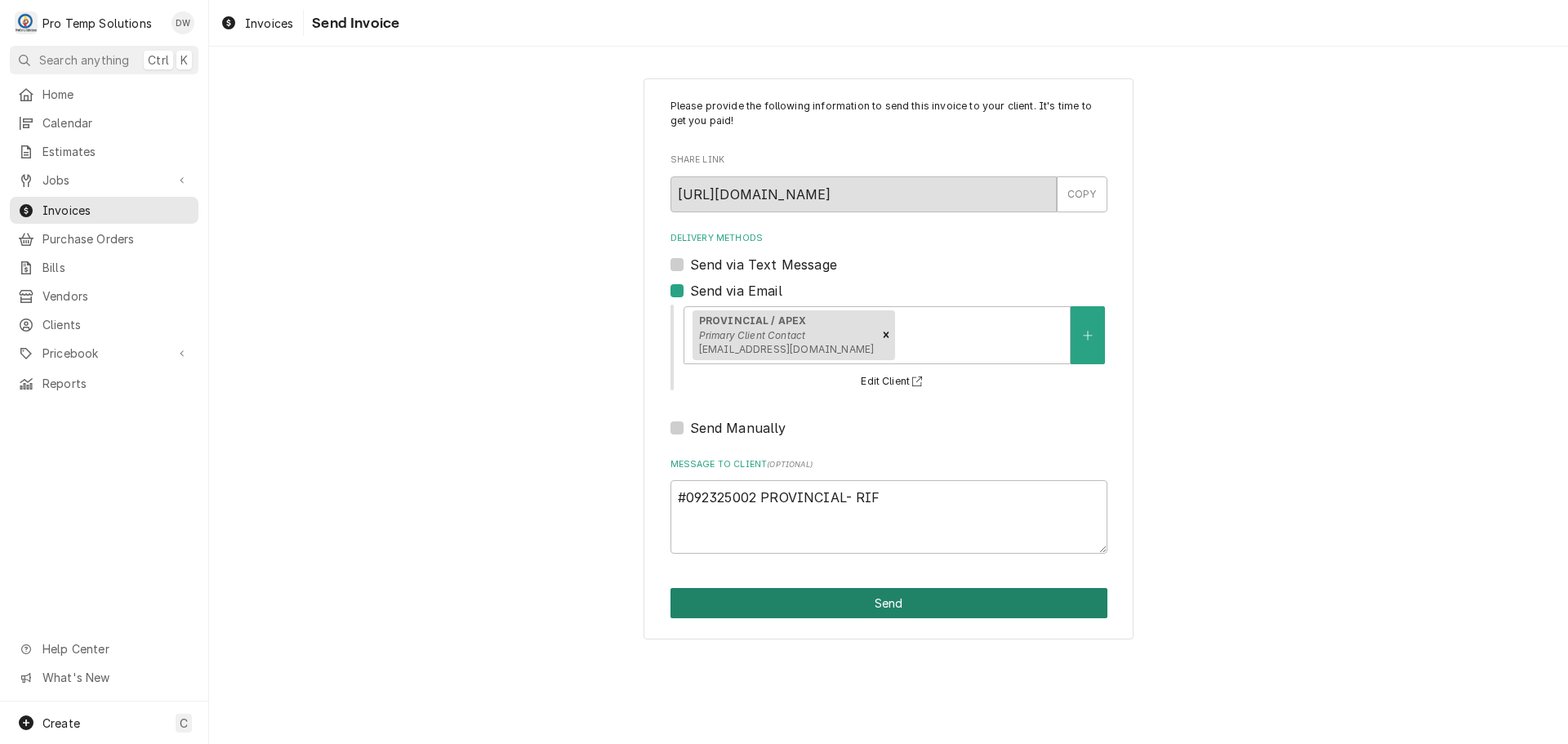
click at [876, 604] on button "Send" at bounding box center [889, 603] width 437 height 30
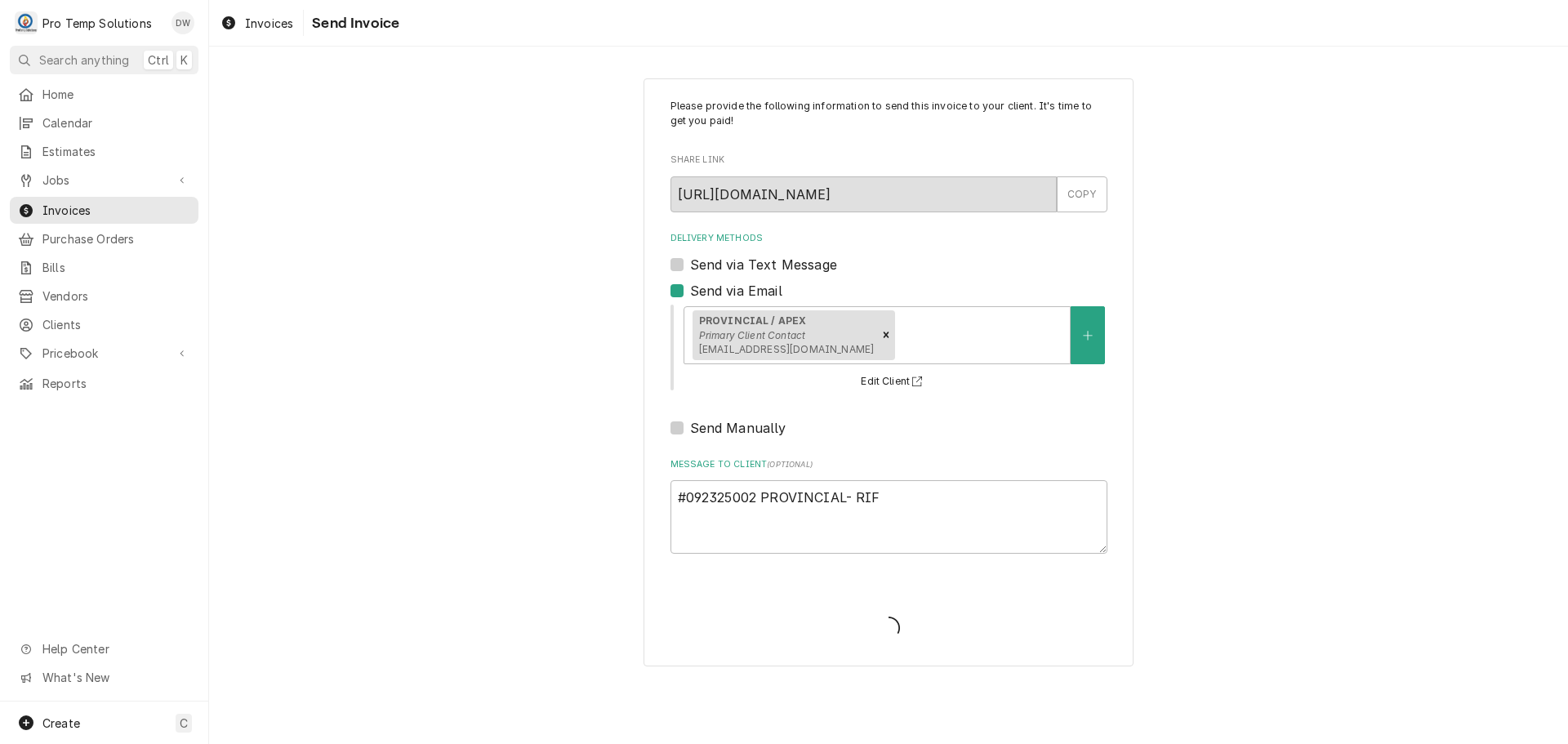
type textarea "x"
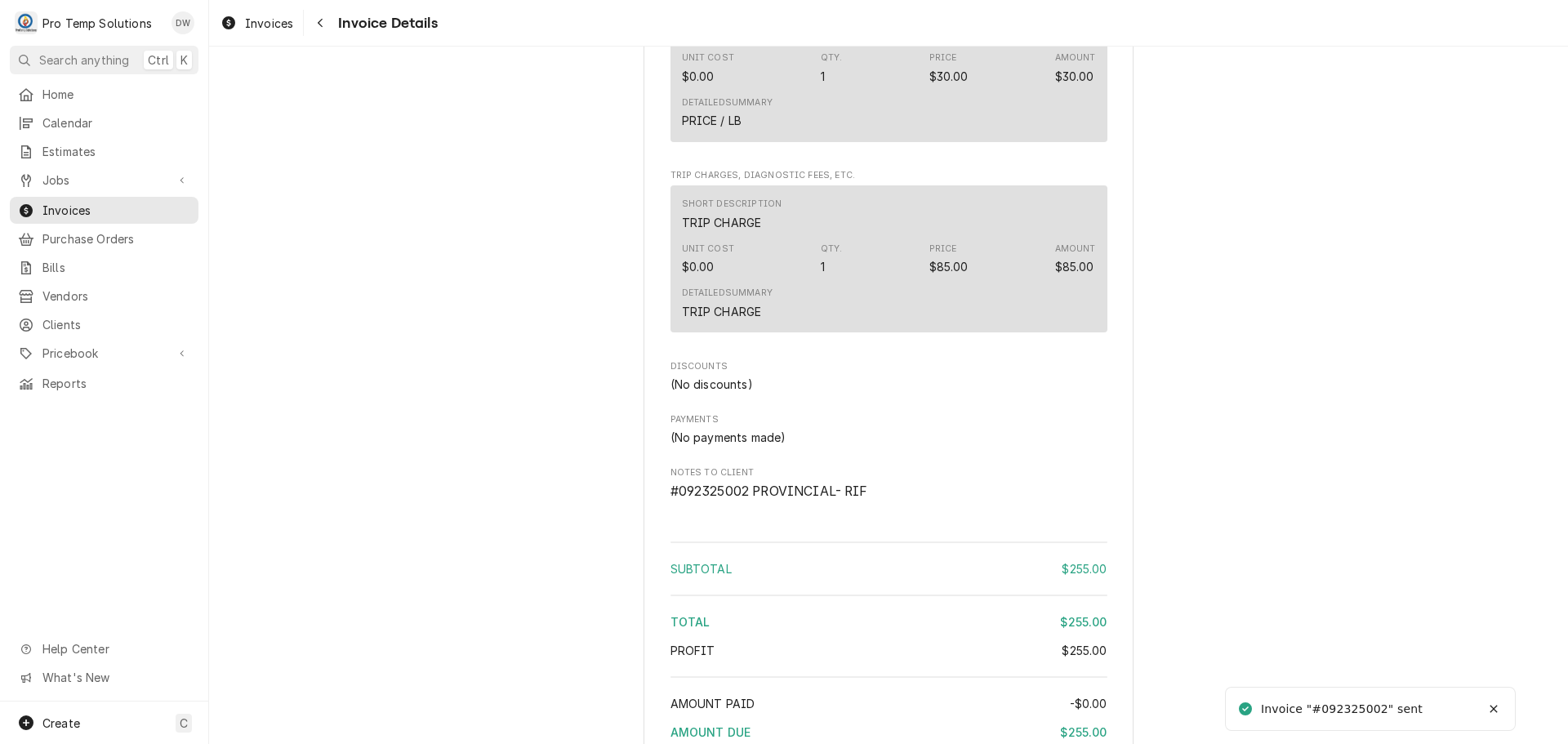
scroll to position [1683, 0]
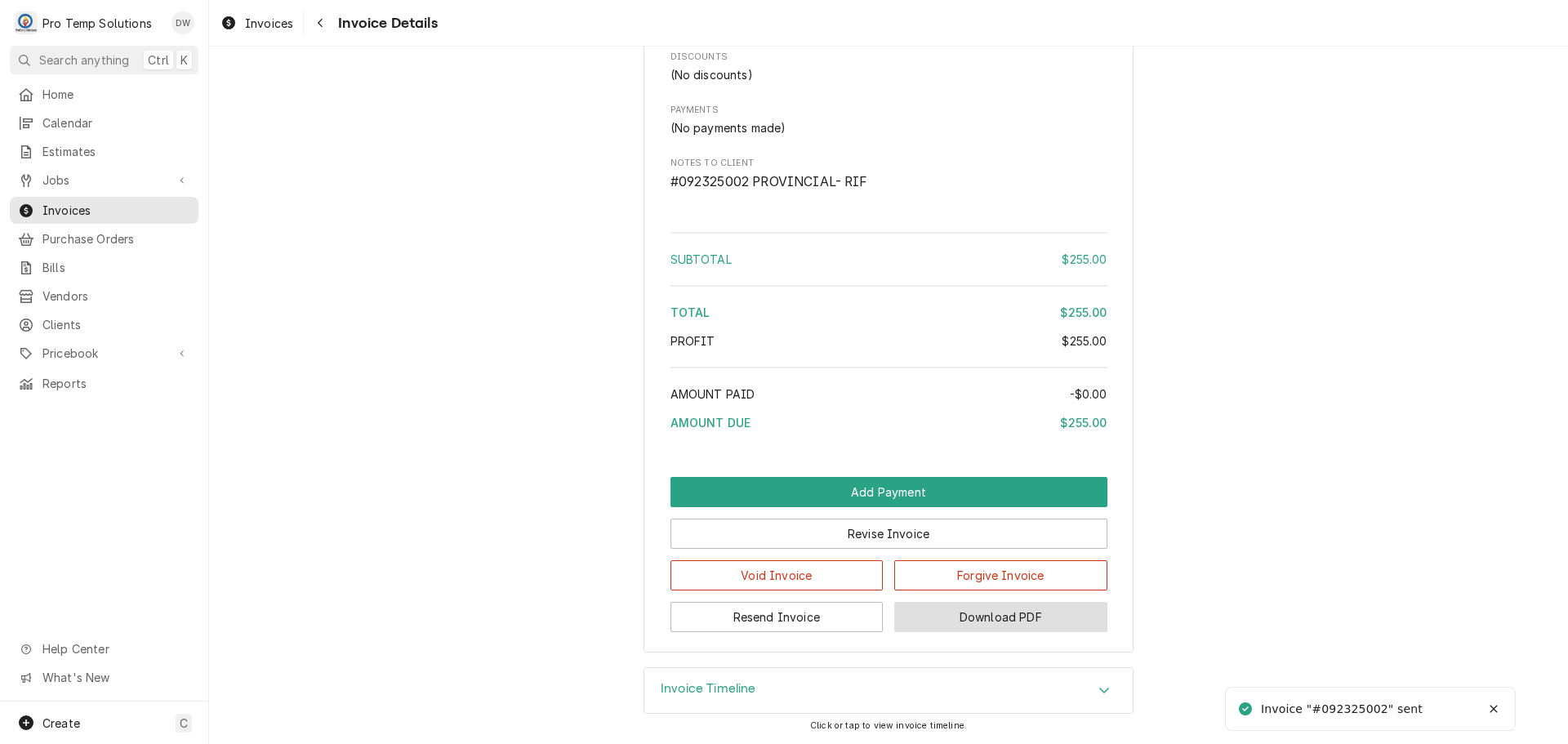
click at [986, 612] on button "Download PDF" at bounding box center [1001, 617] width 213 height 30
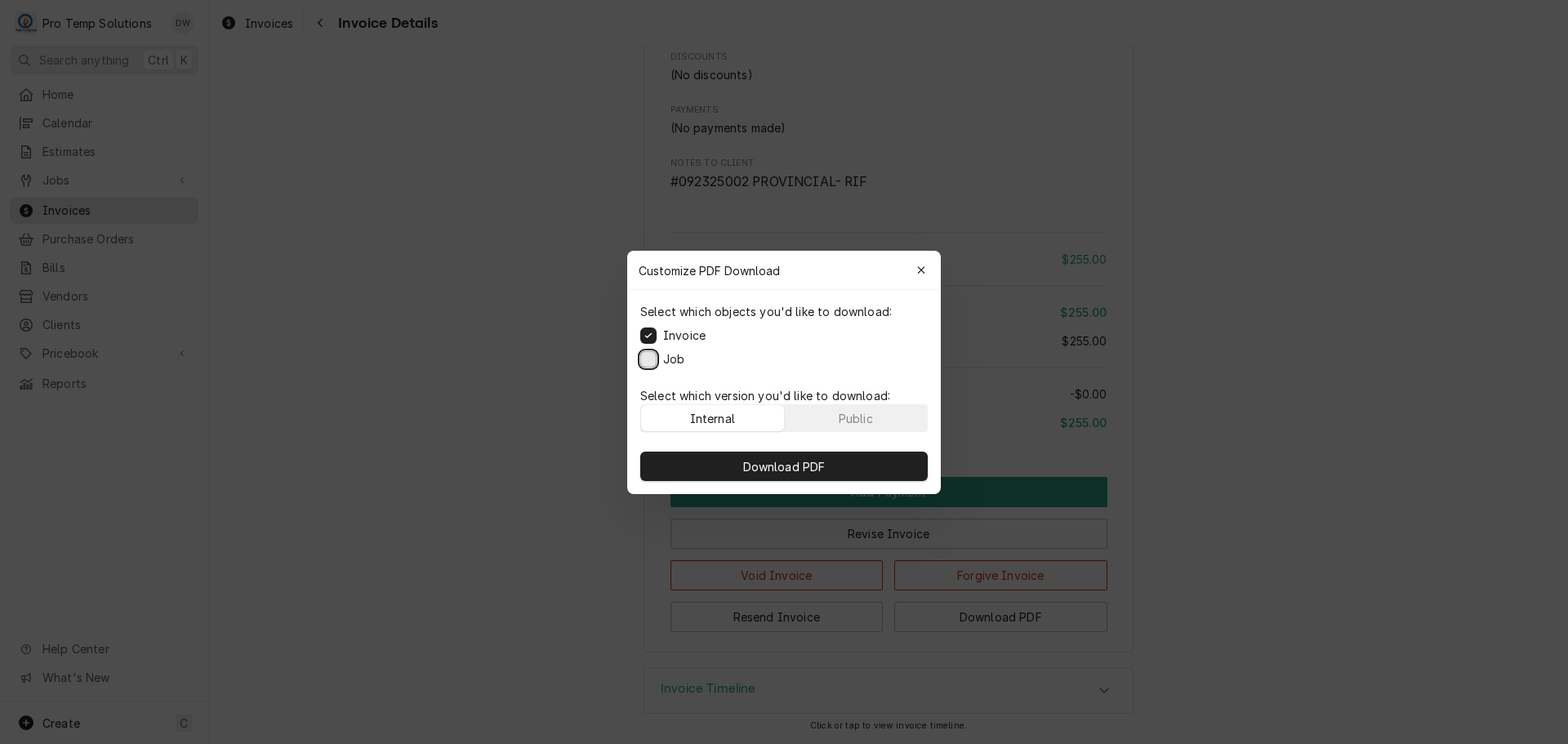
click at [649, 356] on button "Job" at bounding box center [648, 358] width 16 height 16
click at [771, 463] on span "Download PDF" at bounding box center [784, 466] width 89 height 17
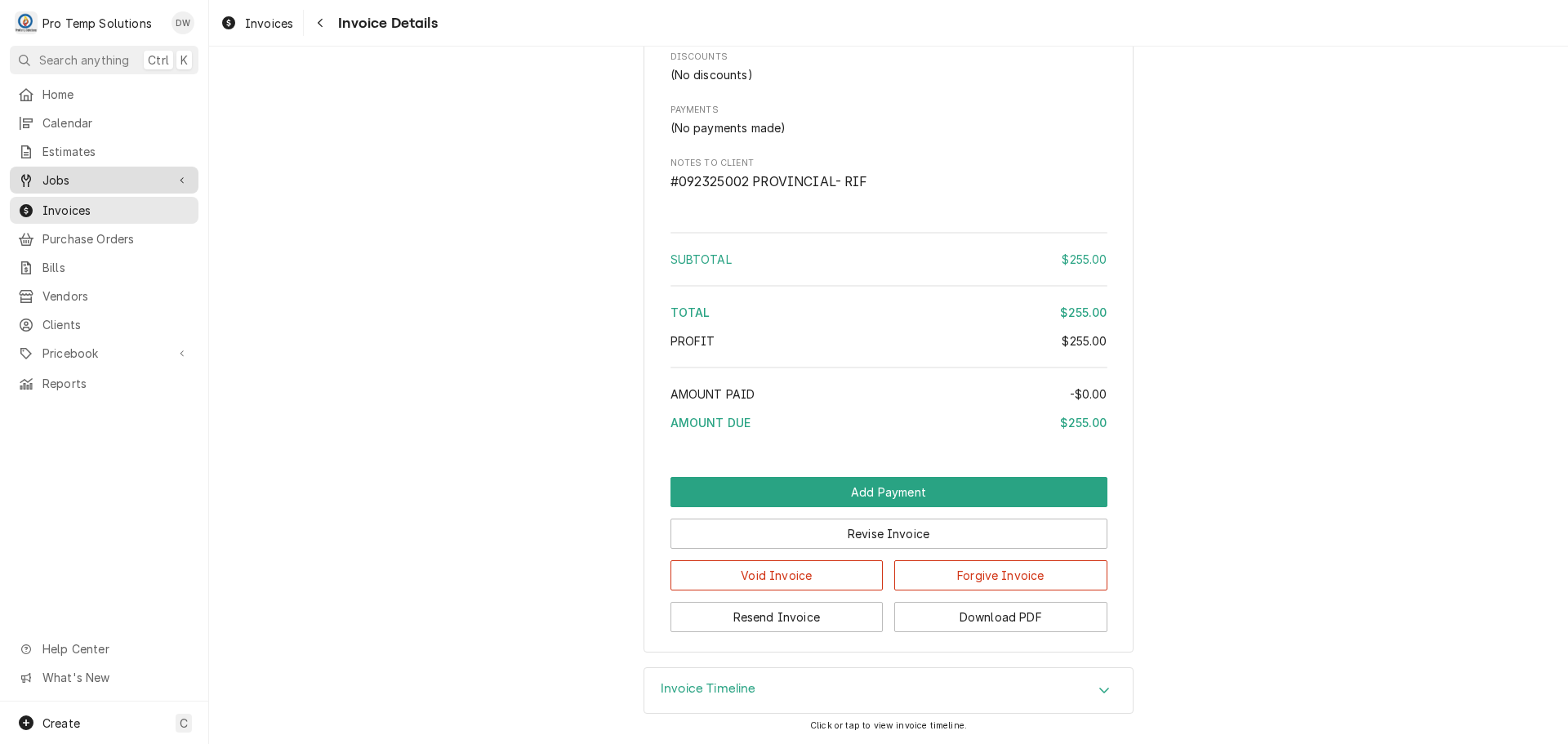
click at [72, 177] on span "Jobs" at bounding box center [104, 180] width 123 height 17
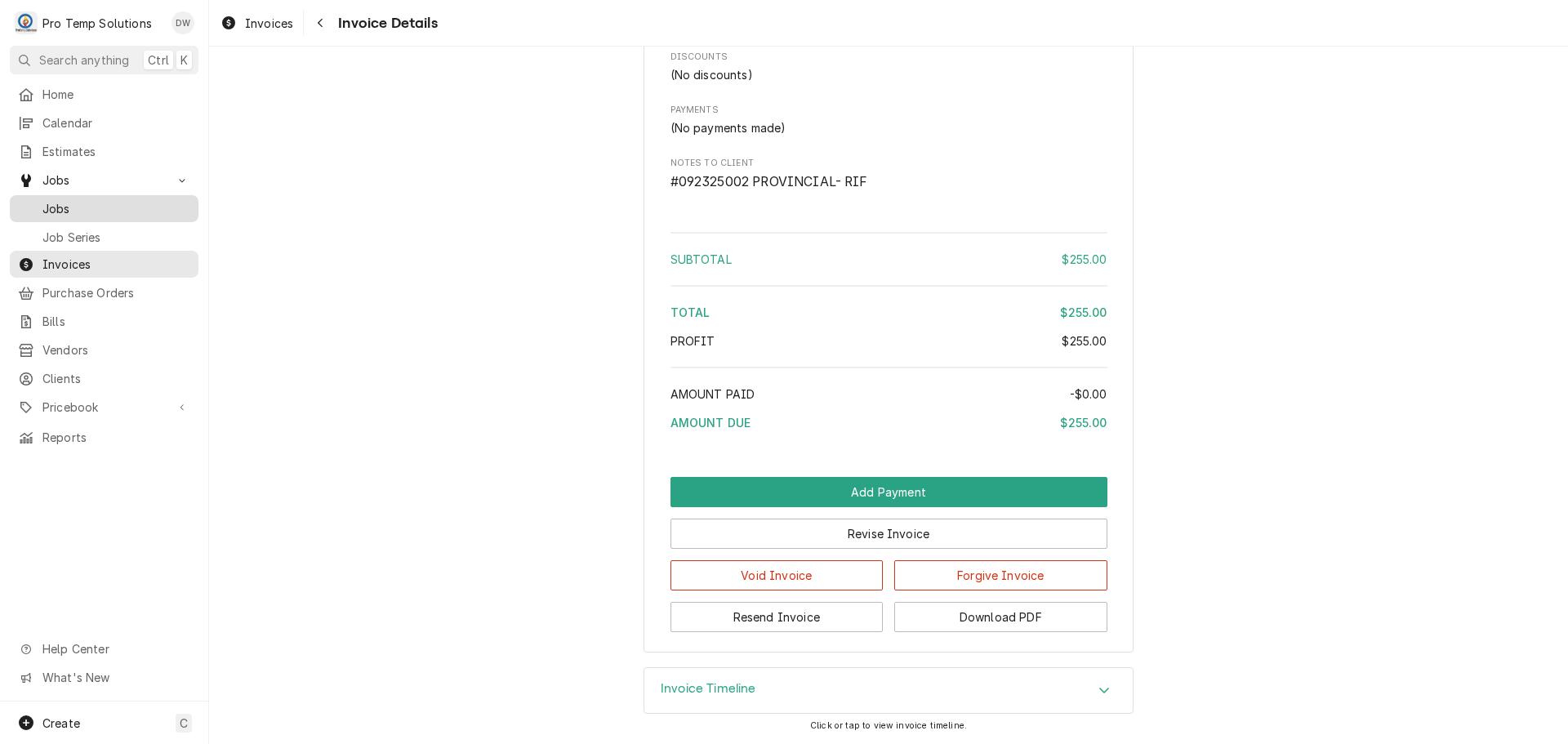
click at [62, 200] on span "Jobs" at bounding box center [116, 209] width 147 height 17
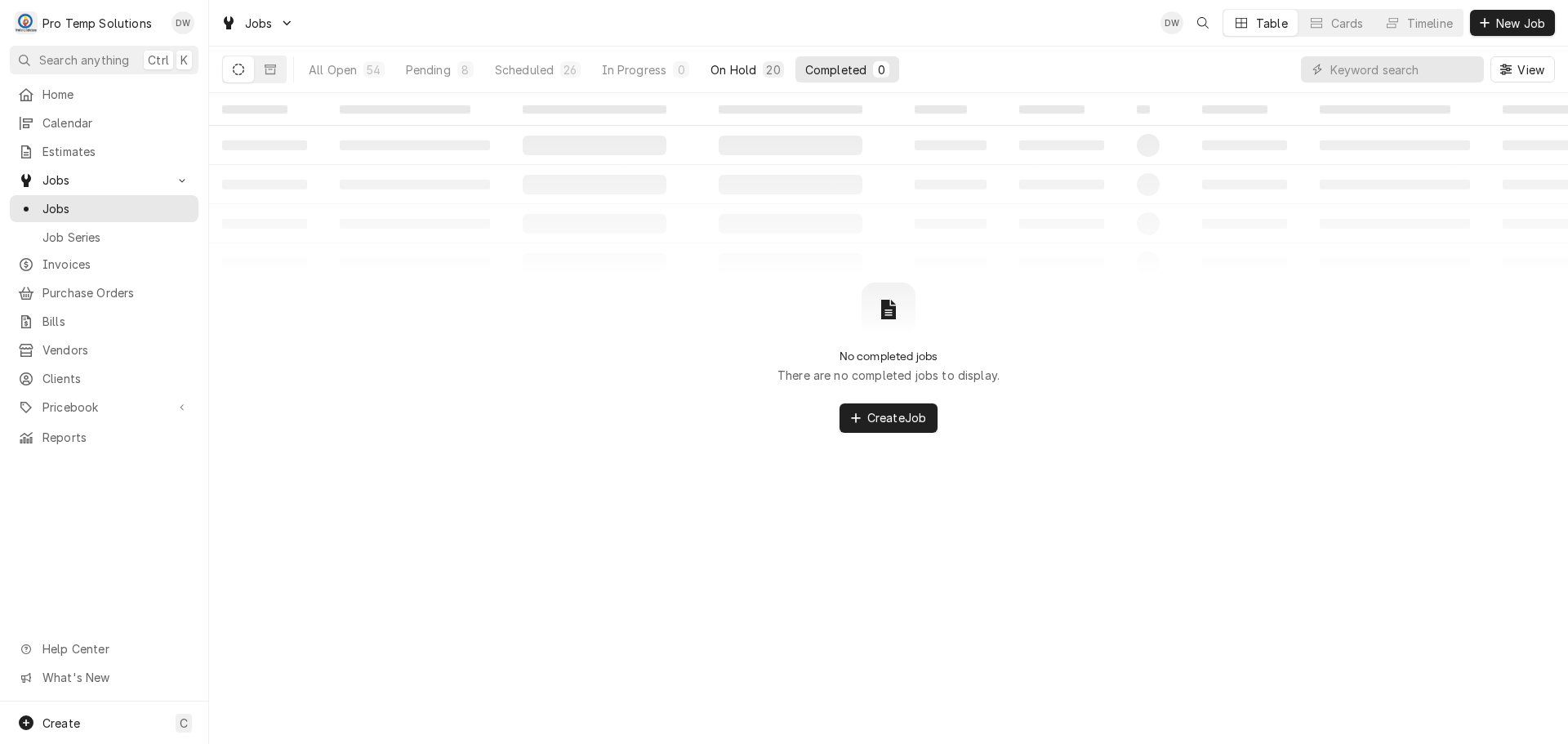
click at [735, 69] on div "On Hold" at bounding box center [733, 70] width 46 height 17
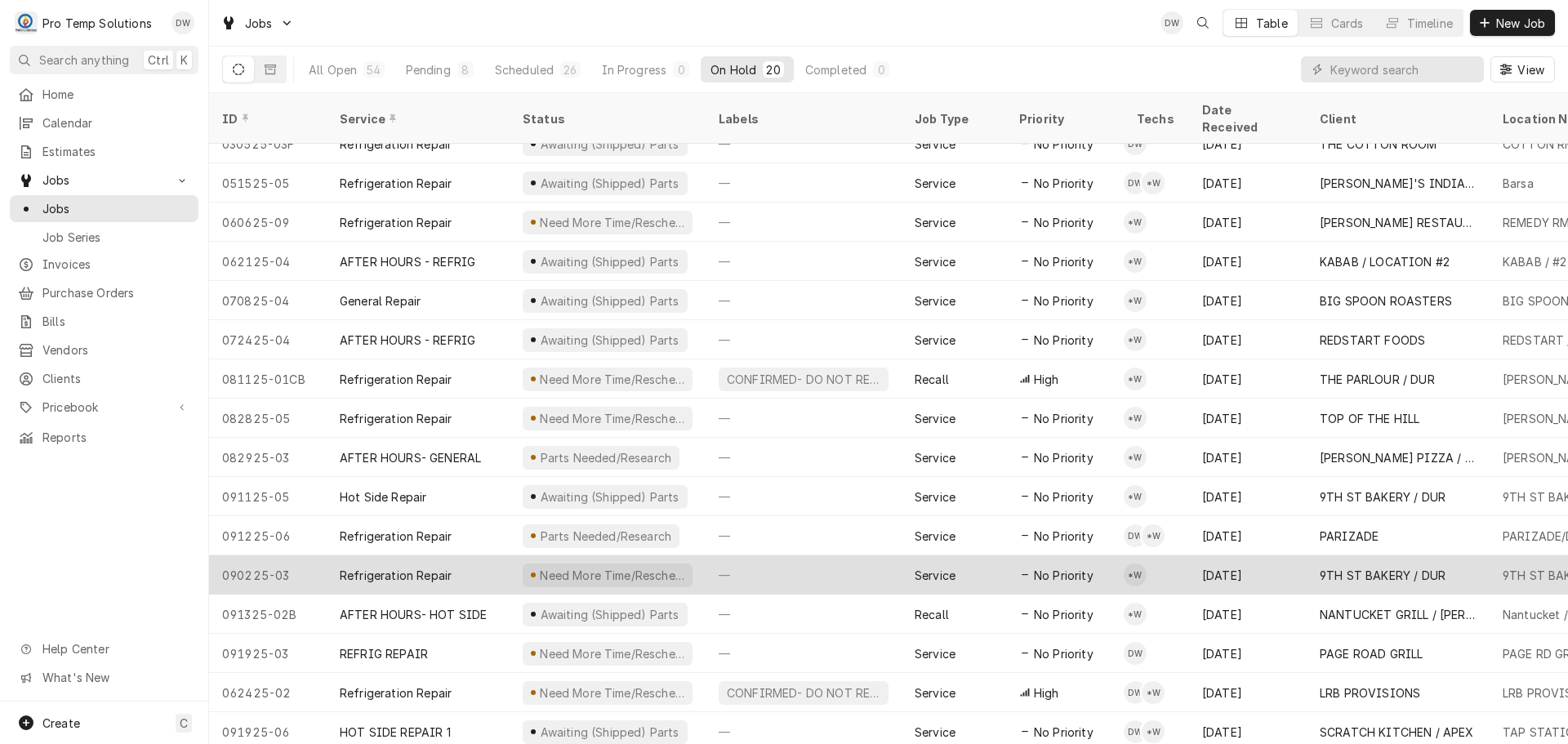
scroll to position [176, 0]
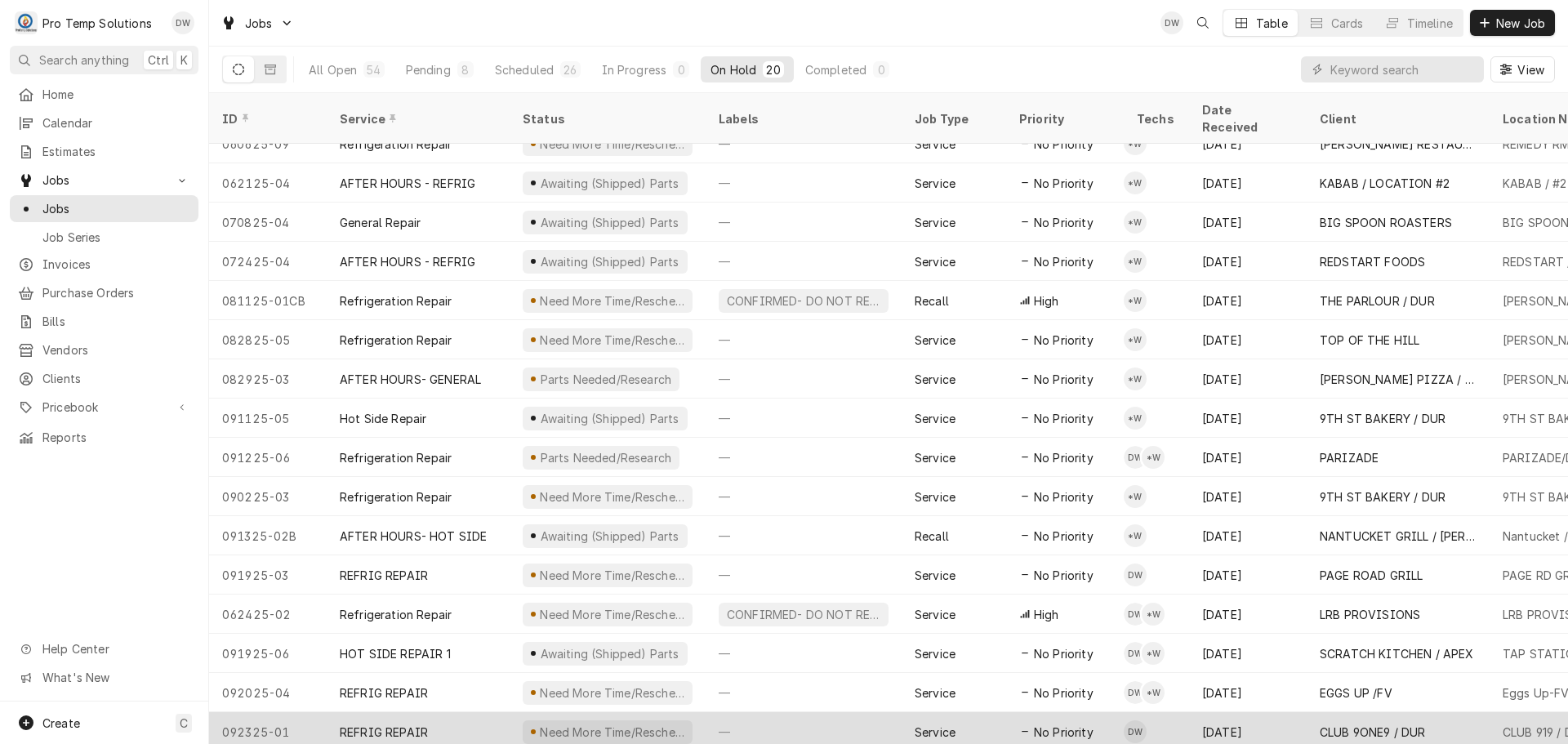
click at [825, 718] on div "—" at bounding box center [803, 731] width 196 height 39
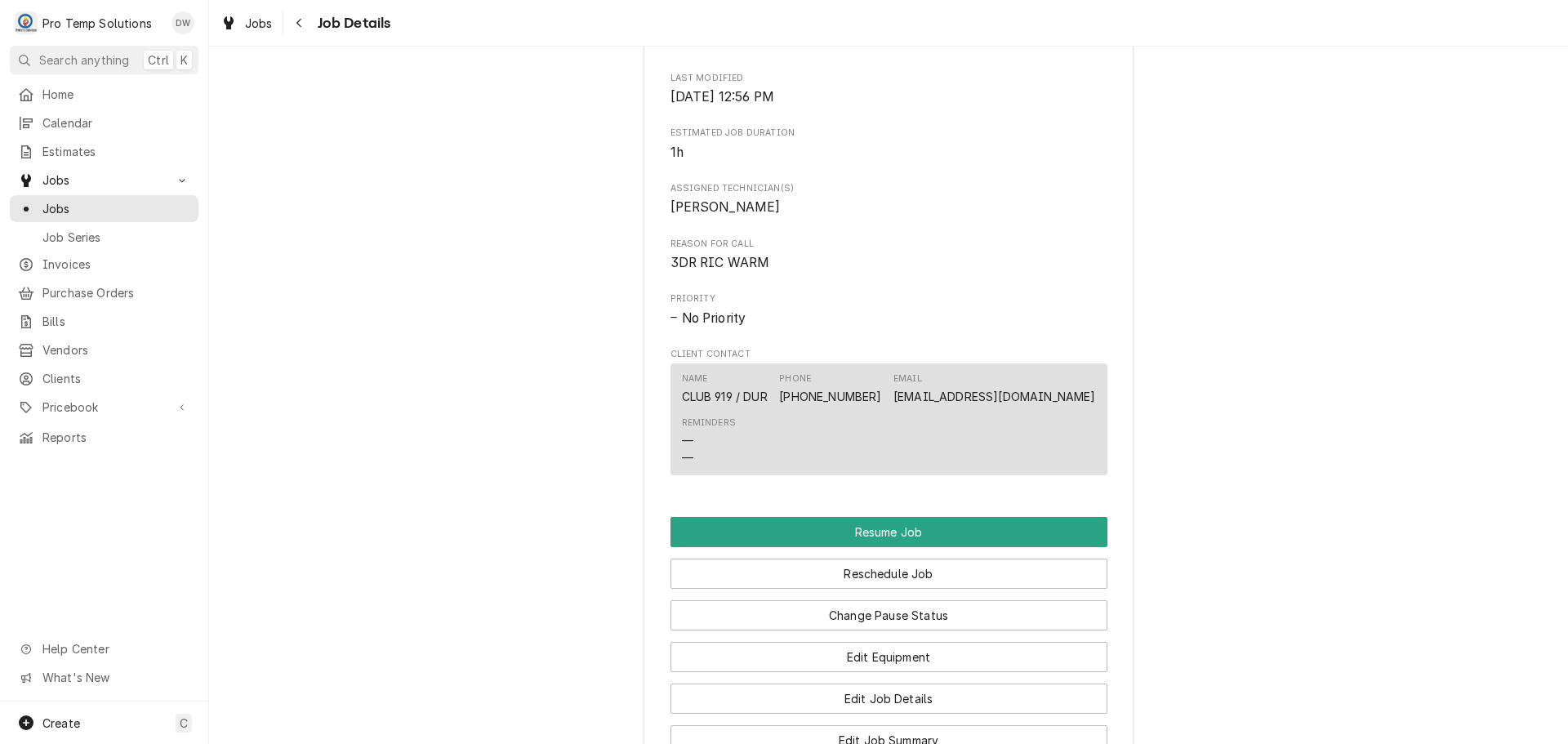
scroll to position [1061, 0]
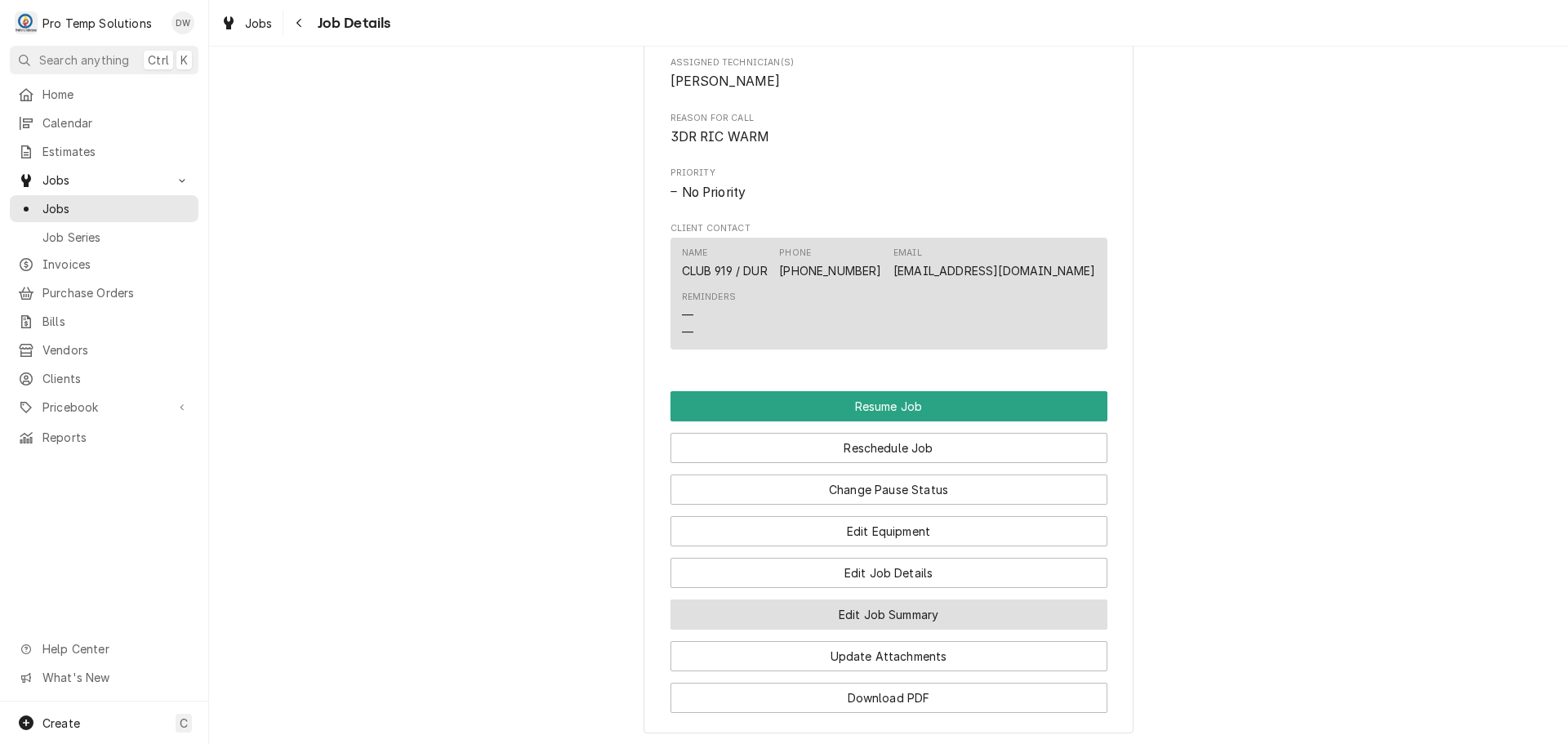
click at [872, 624] on button "Edit Job Summary" at bounding box center [889, 614] width 437 height 30
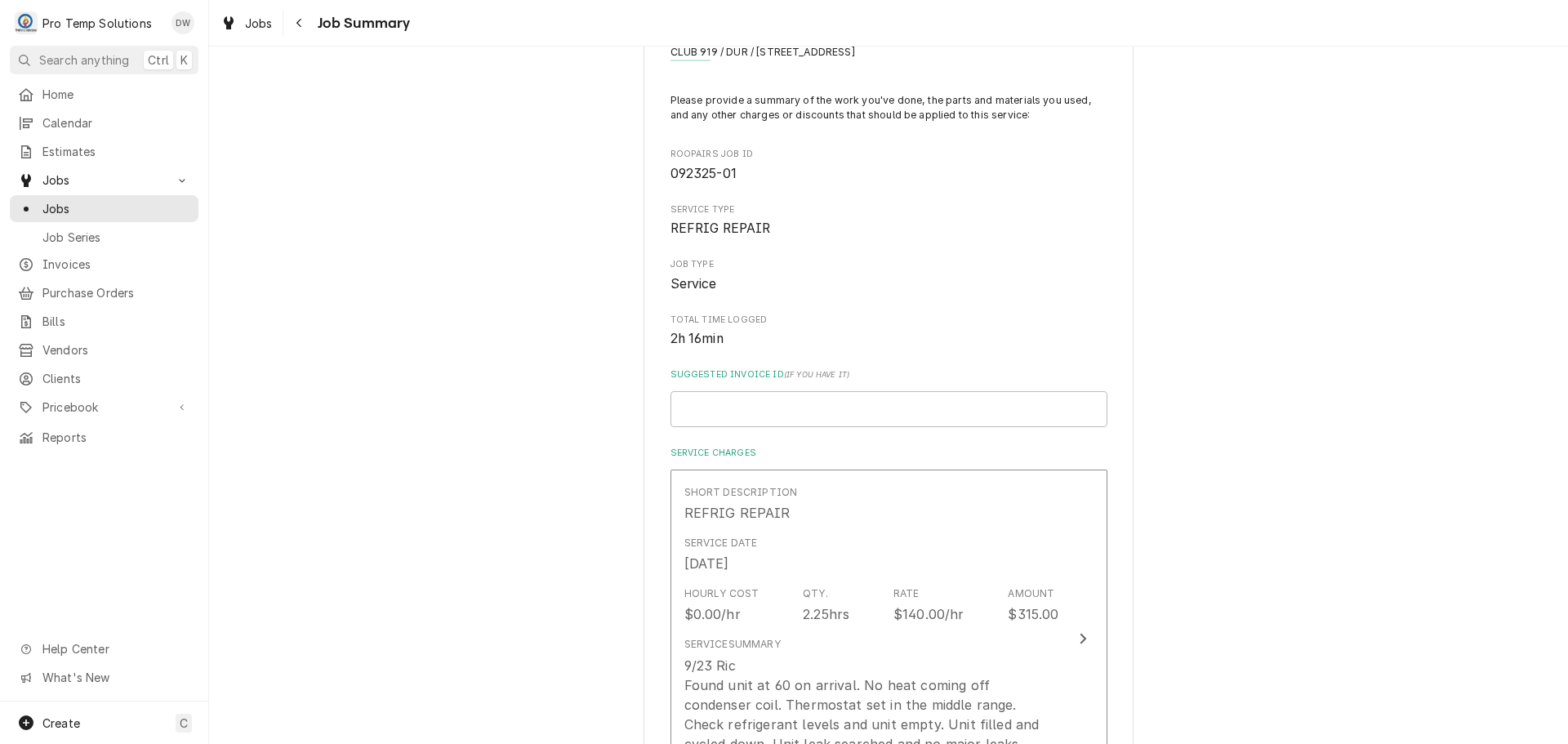
scroll to position [245, 0]
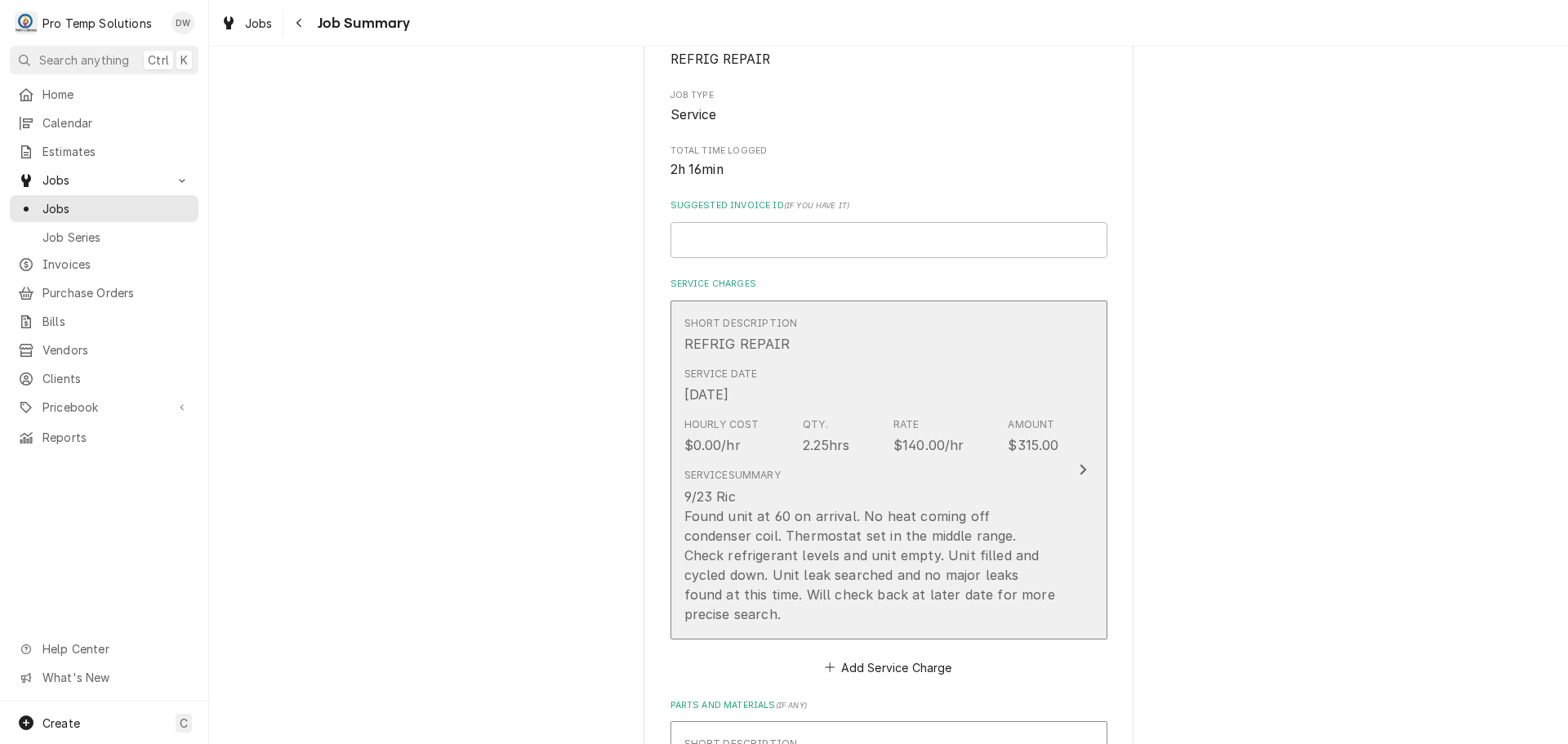
click at [1073, 460] on div "Update Line Item" at bounding box center [1082, 469] width 21 height 20
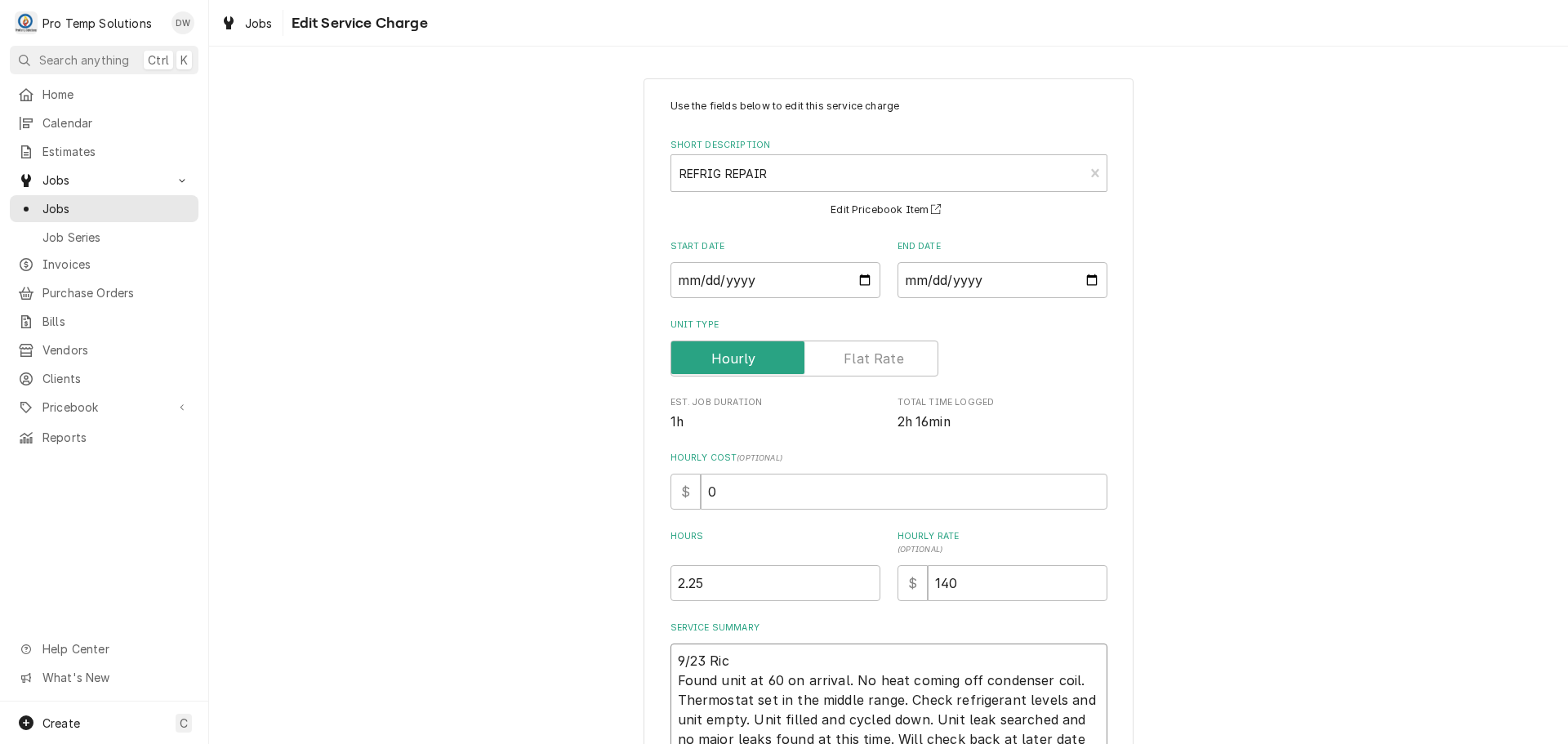
click at [744, 653] on textarea "9/23 Ric Found unit at 60 on arrival. No heat coming off condenser coil. Thermo…" at bounding box center [889, 709] width 437 height 133
type textarea "x"
type textarea "9/23 Ric Found unit at 60 on arrival. No heat coming off condenser coil. Thermo…"
type textarea "x"
type textarea "9/23 Ric 1 Found unit at 60 on arrival. No heat coming off condenser coil. Ther…"
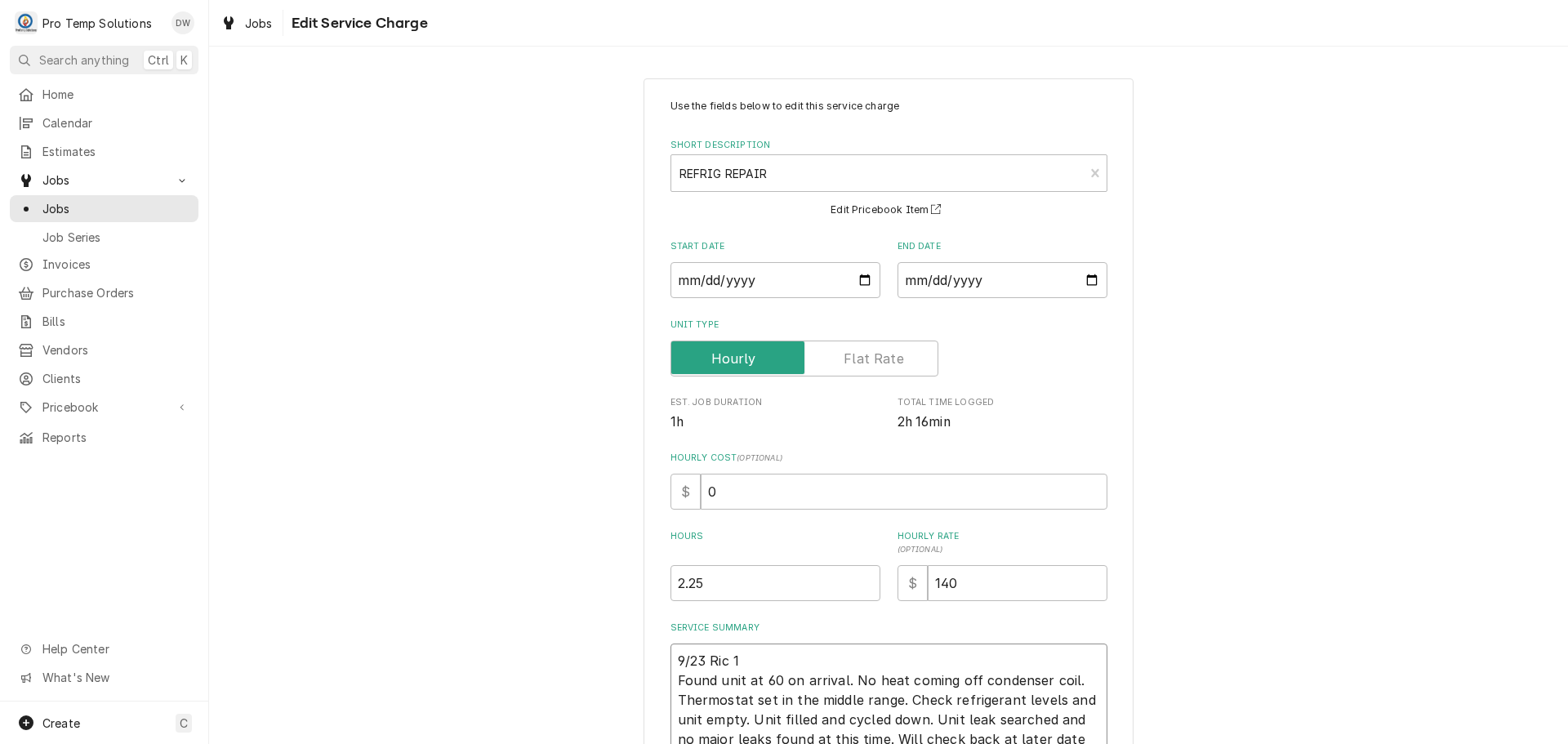
type textarea "x"
type textarea "9/23 Ric 10 Found unit at 60 on arrival. No heat coming off condenser coil. The…"
type textarea "x"
type textarea "9/23 Ric 104 Found unit at 60 on arrival. No heat coming off condenser coil. Th…"
type textarea "x"
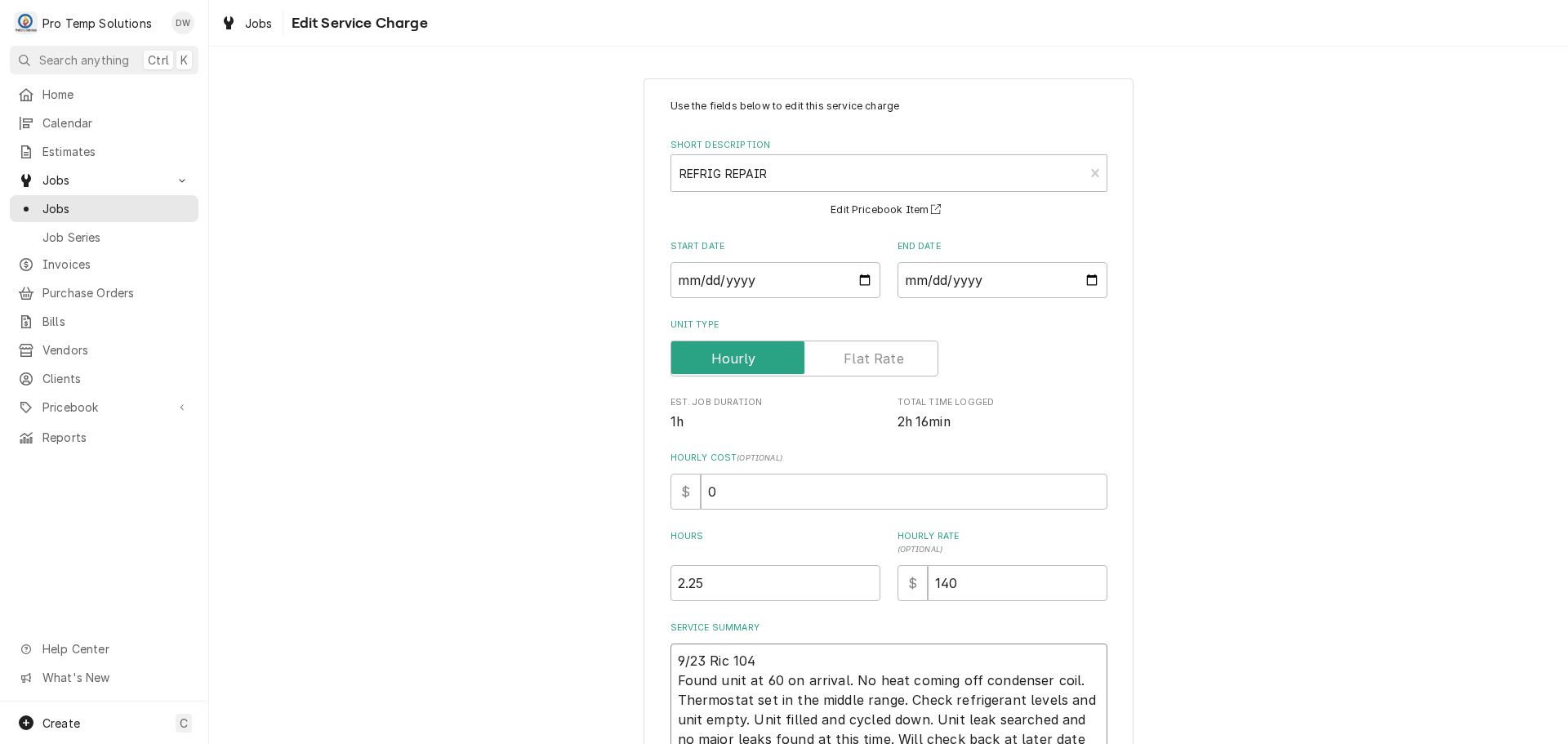
type textarea "9/23 Ric 1040 Found unit at 60 on arrival. No heat coming off condenser coil. T…"
type textarea "x"
type textarea "9/23 Ric 1040- Found unit at 60 on arrival. No heat coming off condenser coil. …"
type textarea "x"
type textarea "9/23 Ric 1040-1 Found unit at 60 on arrival. No heat coming off condenser coil.…"
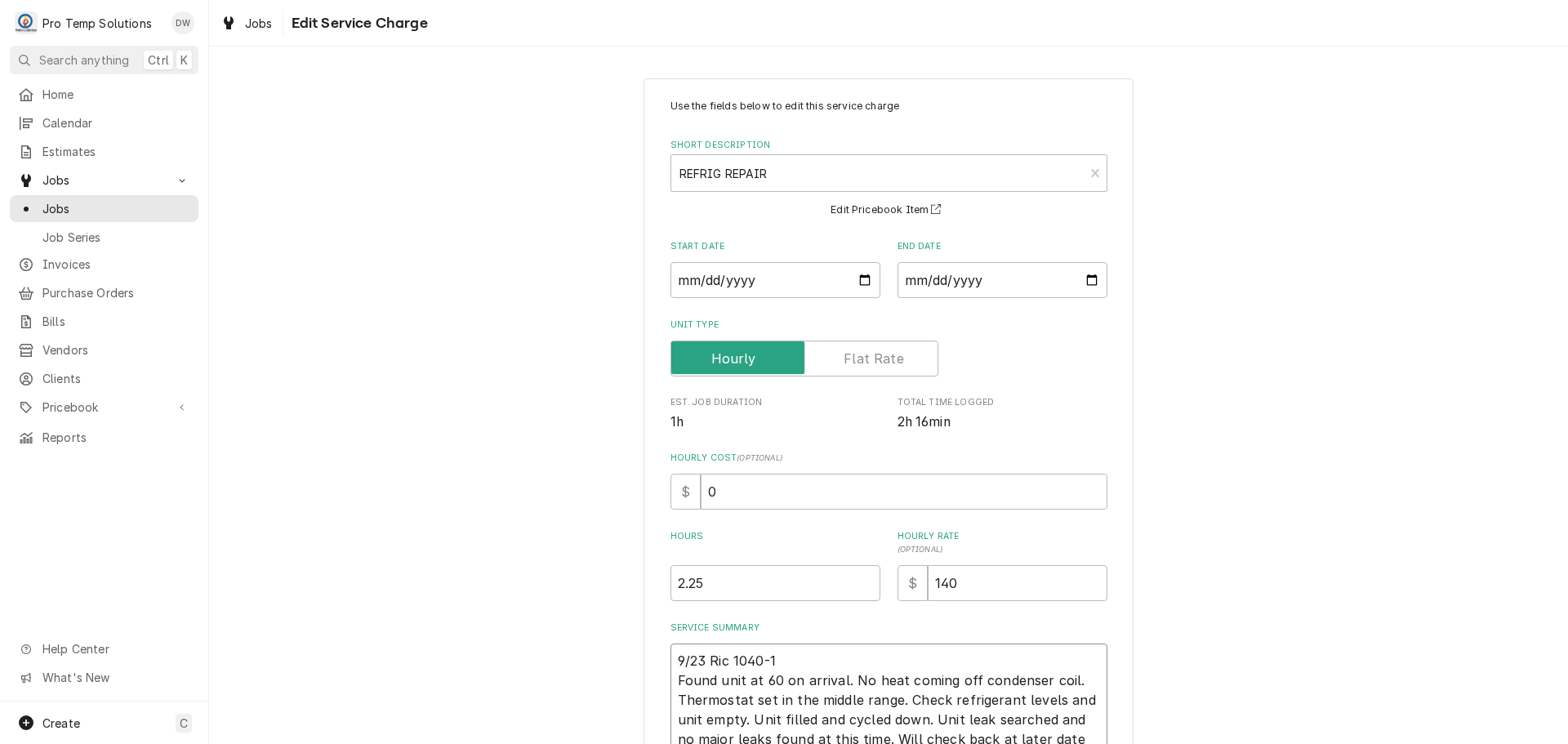
type textarea "x"
type textarea "9/23 Ric 1040-10 Found unit at 60 on arrival. No heat coming off condenser coil…"
type textarea "x"
type textarea "9/23 Ric 1040-100 Found unit at 60 on arrival. No heat coming off condenser coi…"
type textarea "x"
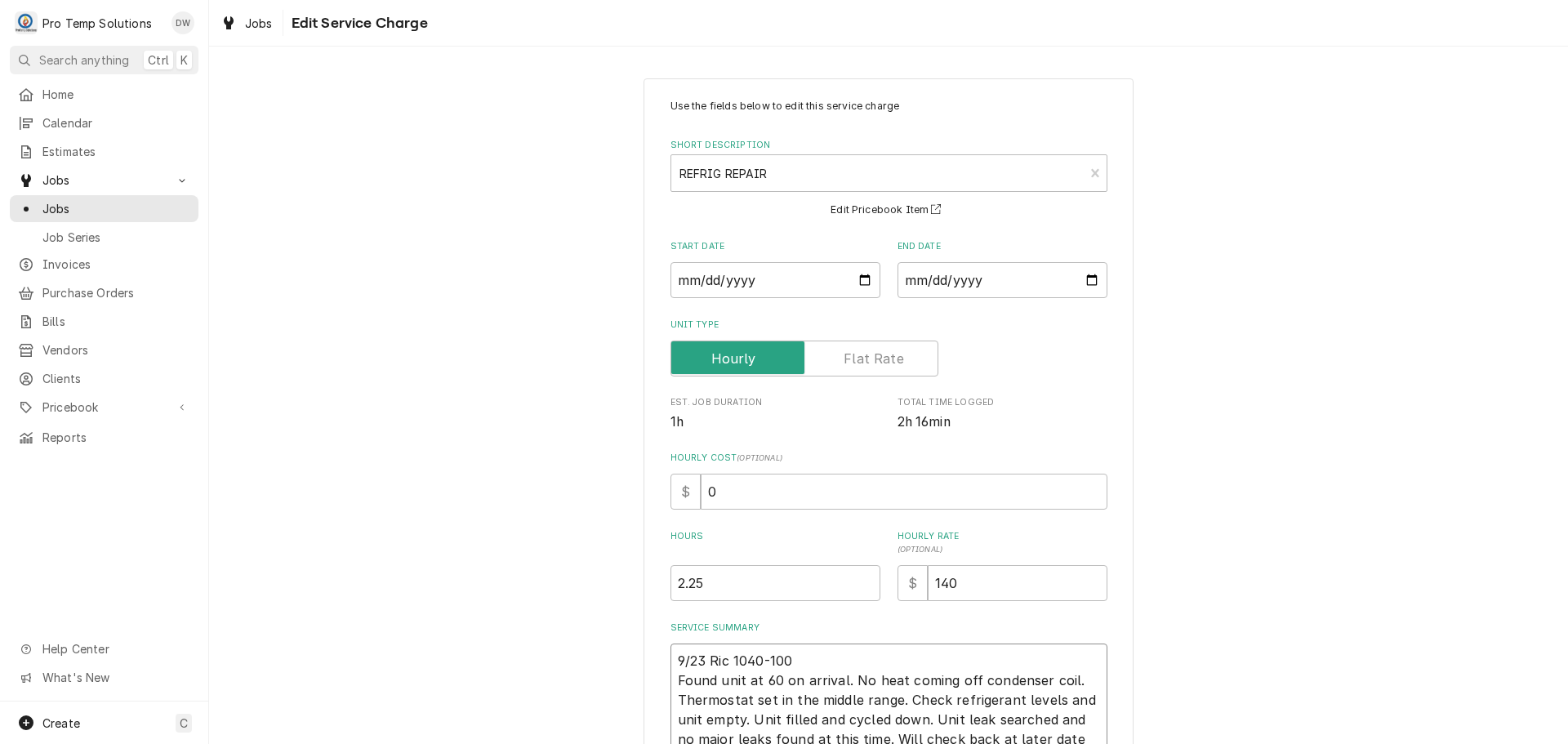
type textarea "9/23 Ric 1040-100 Found unit at 60 on arrival. No heat coming off condenser coi…"
type textarea "x"
type textarea "9/23 Ric 1040-100 K Found unit at 60 on arrival. No heat coming off condenser c…"
type textarea "x"
type textarea "9/23 Ric 1040-100 KO Found unit at 60 on arrival. No heat coming off condenser …"
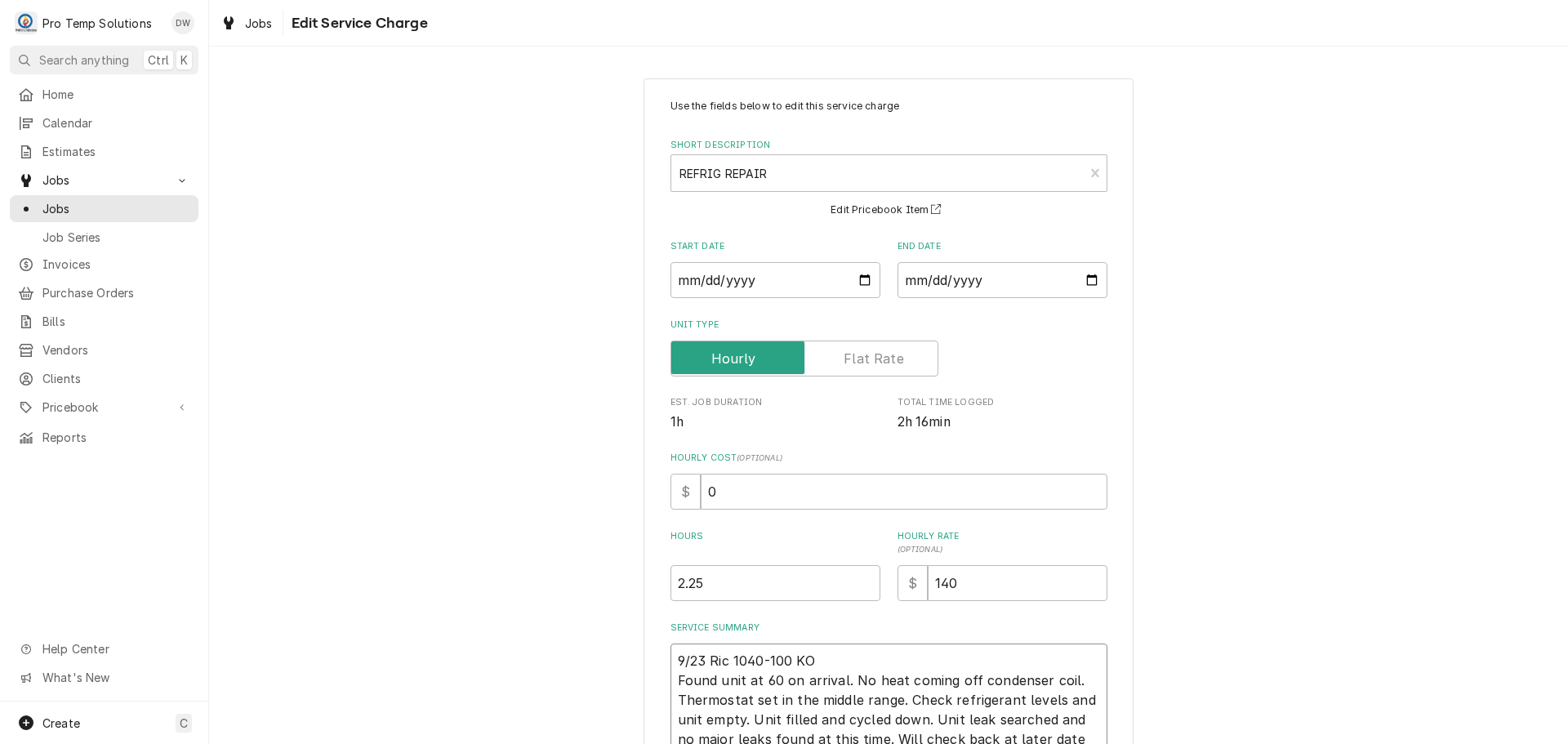
type textarea "x"
type textarea "9/23 Ric 1040-100 KOT Found unit at 60 on arrival. No heat coming off condenser…"
type textarea "x"
type textarea "9/23 Ric 1040-100 KOTY Found unit at 60 on arrival. No heat coming off condense…"
type textarea "x"
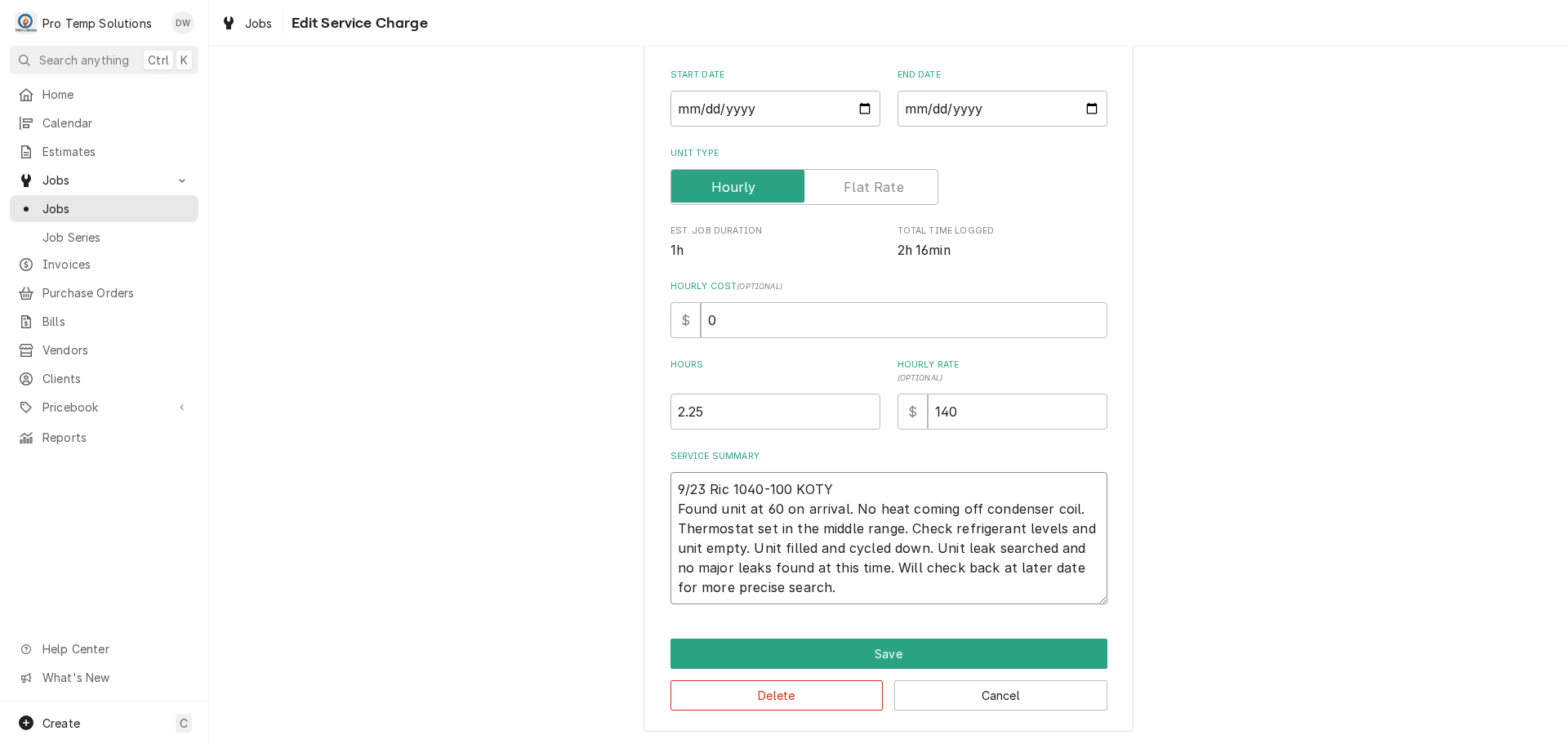
scroll to position [173, 0]
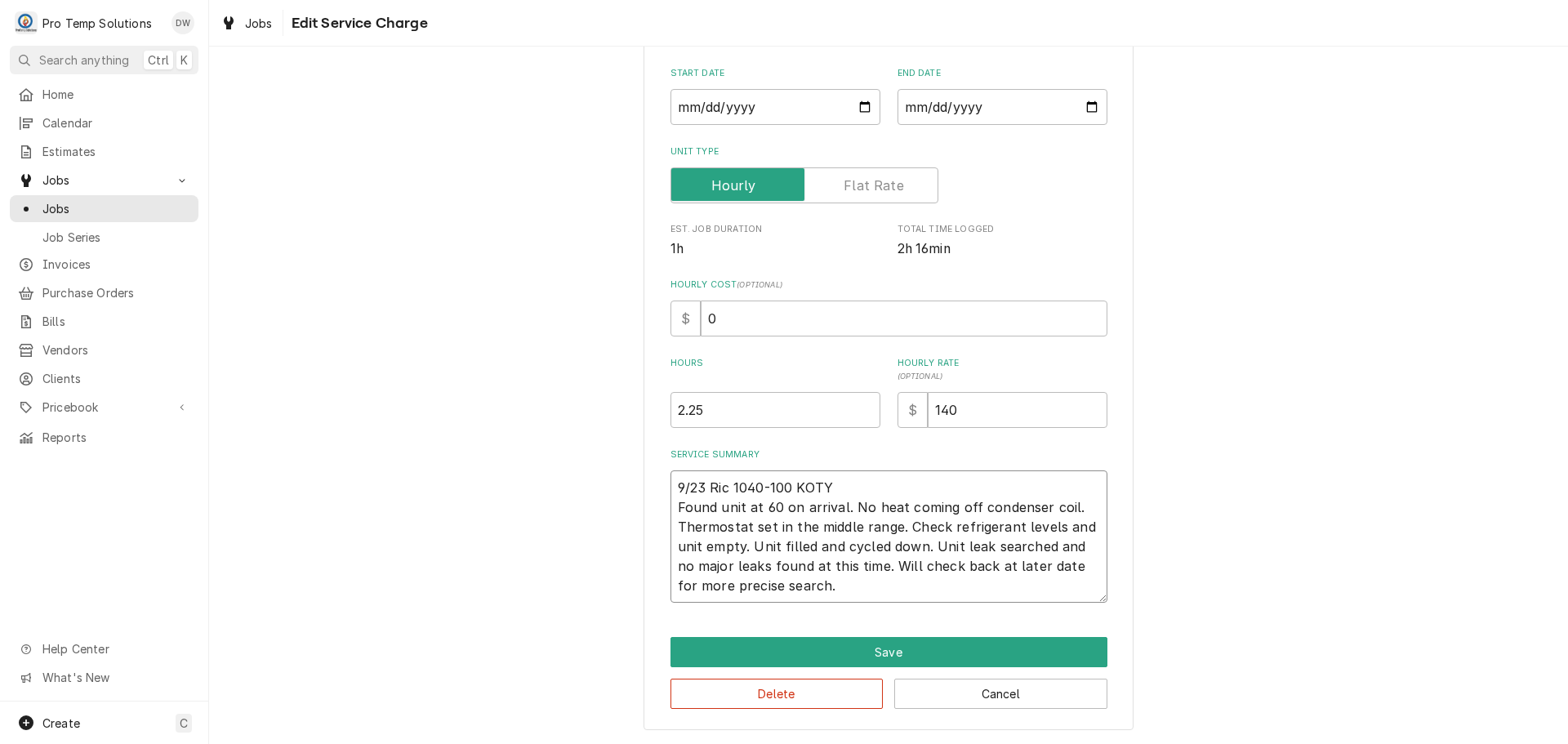
type textarea "9/23 Ric 1040-100 KOTY Found unit at 60 on arrival. No heat coming off condense…"
click at [720, 308] on input "0" at bounding box center [904, 317] width 407 height 36
type textarea "x"
type input "1"
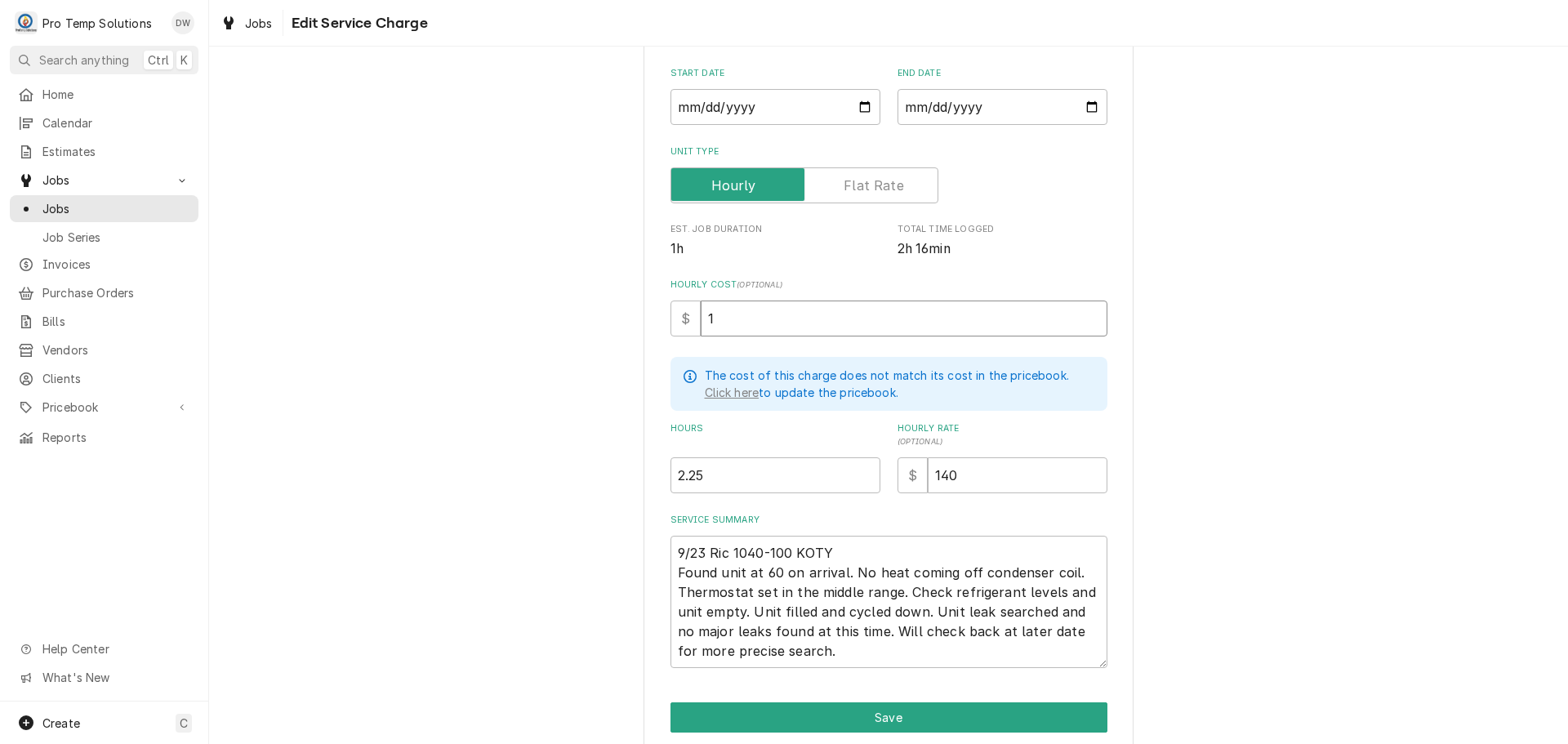
type textarea "x"
type input "18"
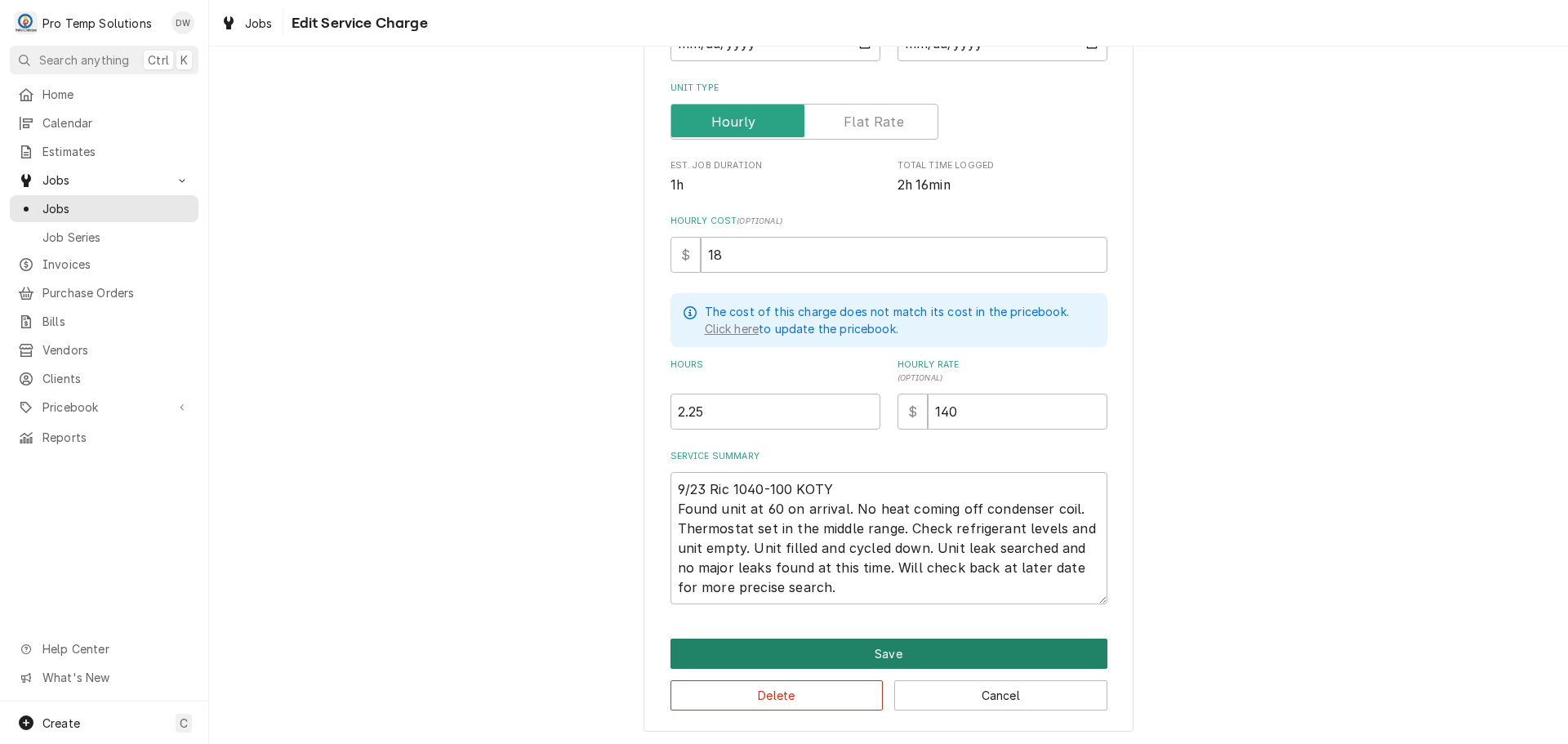
click at [871, 650] on button "Save" at bounding box center [889, 653] width 437 height 30
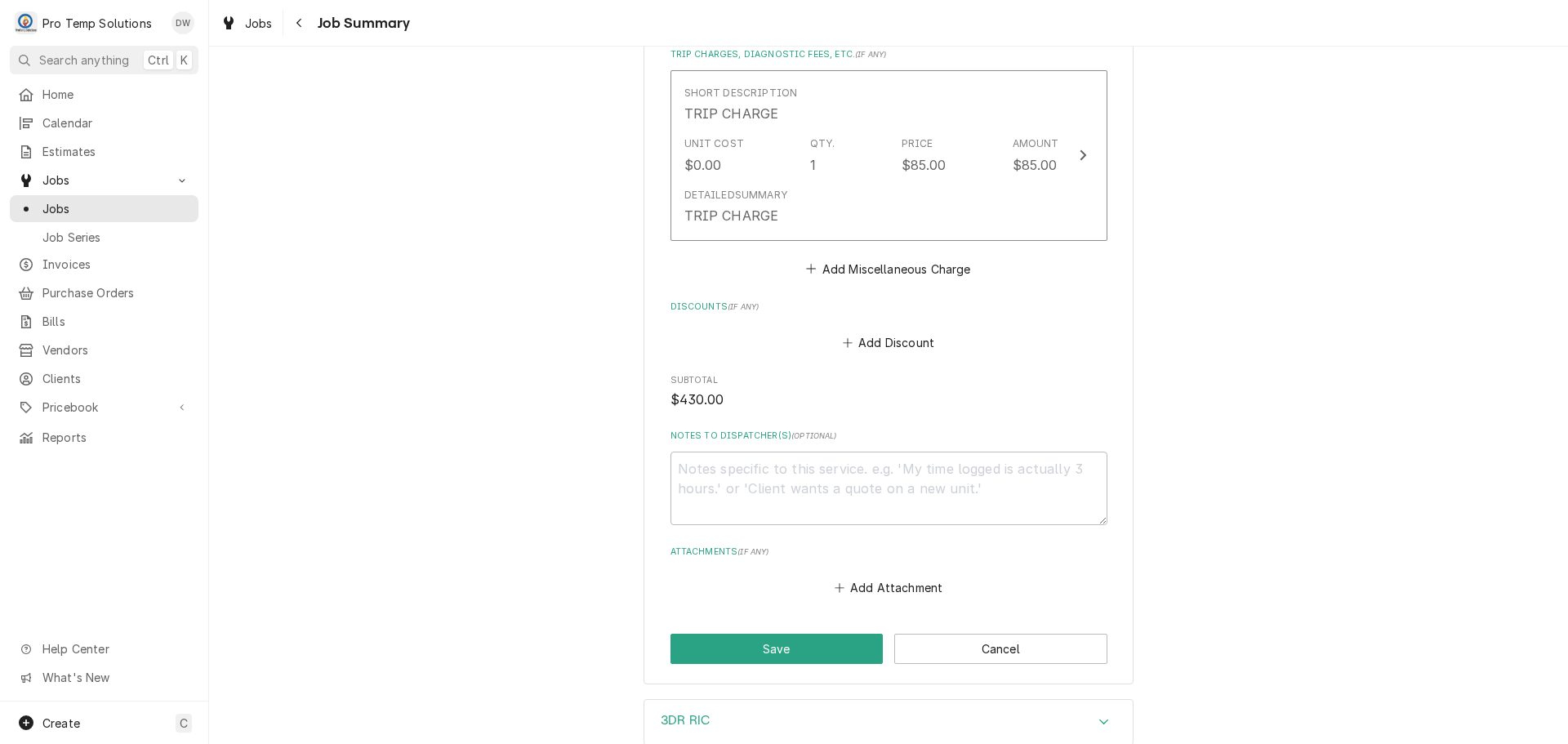
scroll to position [1224, 0]
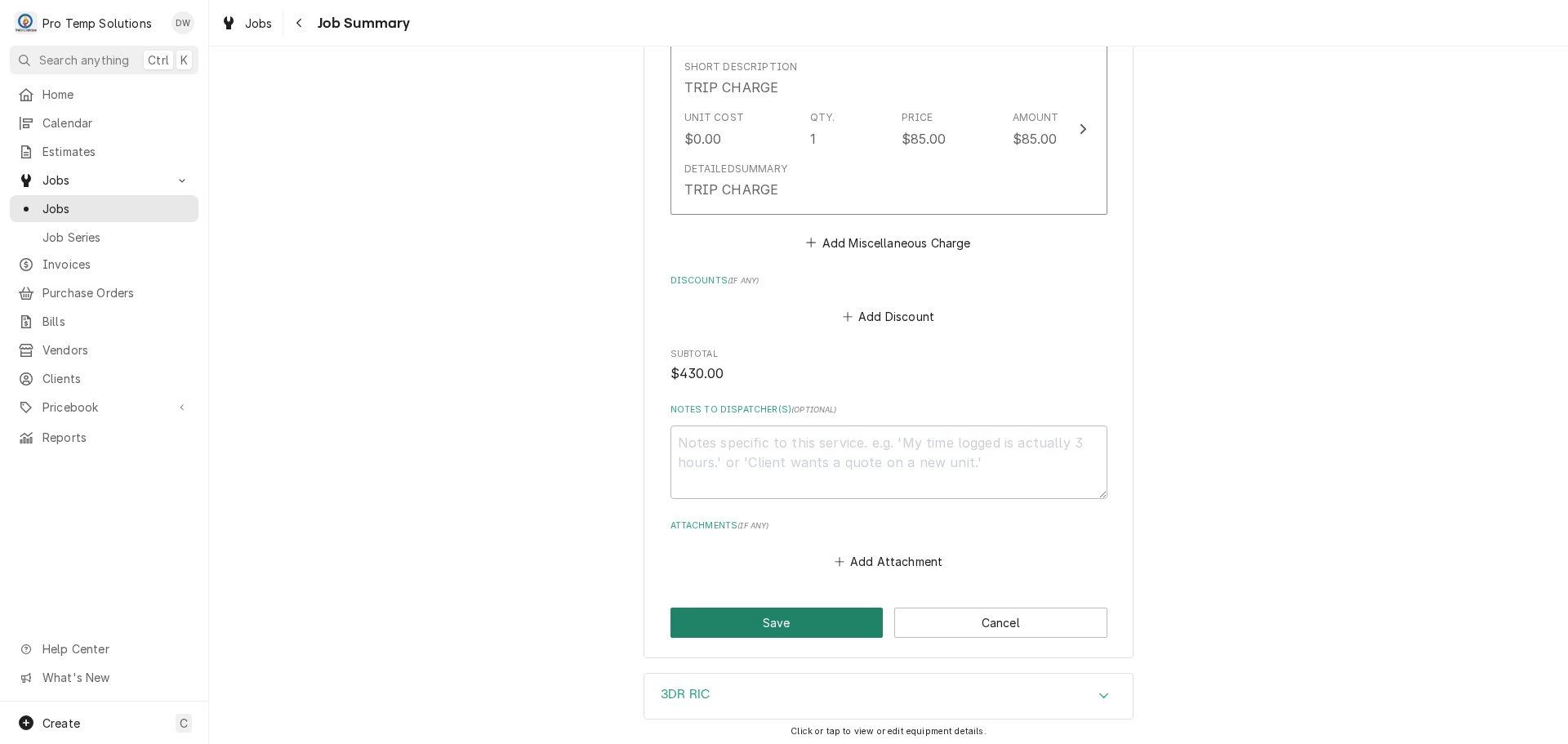
click at [768, 610] on button "Save" at bounding box center [777, 622] width 213 height 30
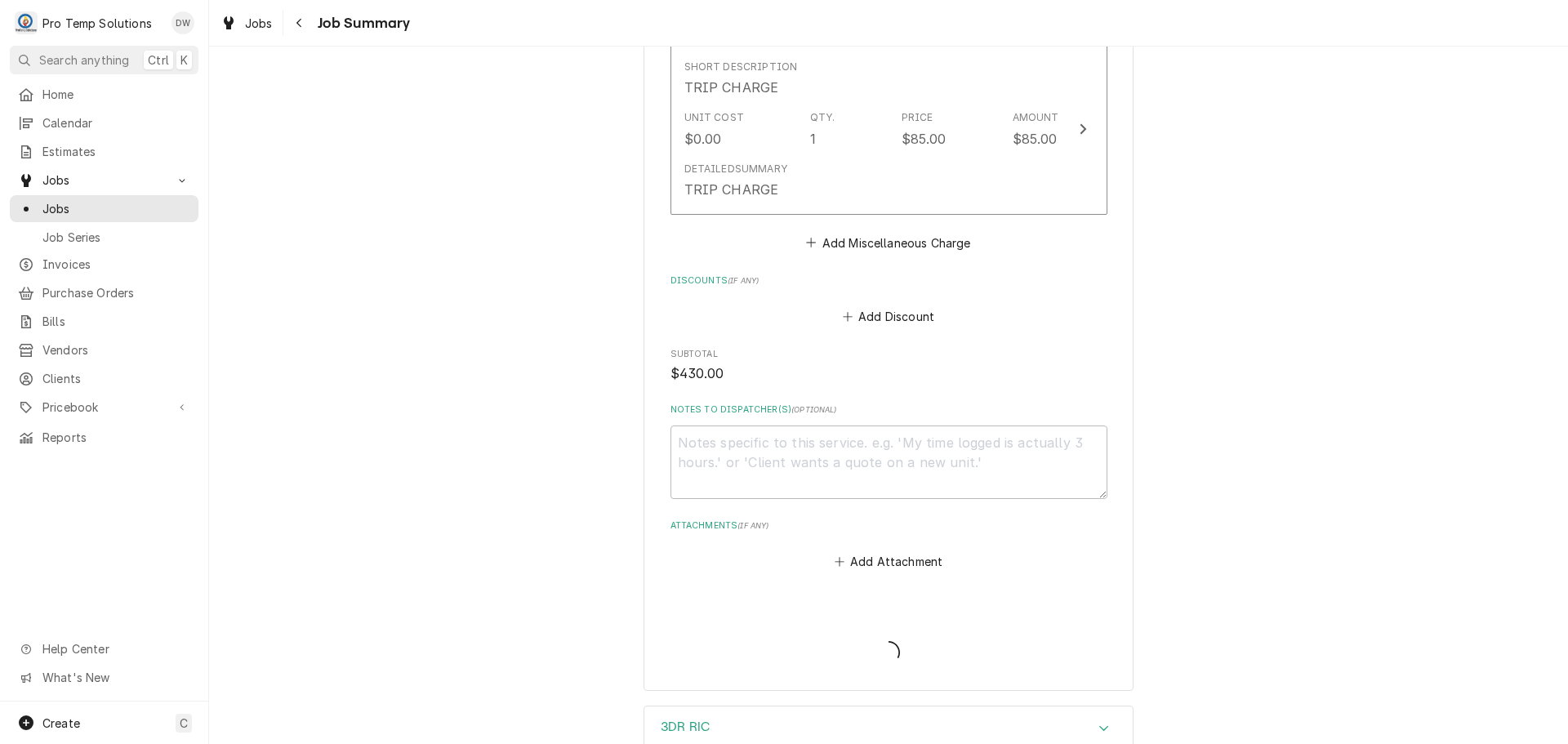
type textarea "x"
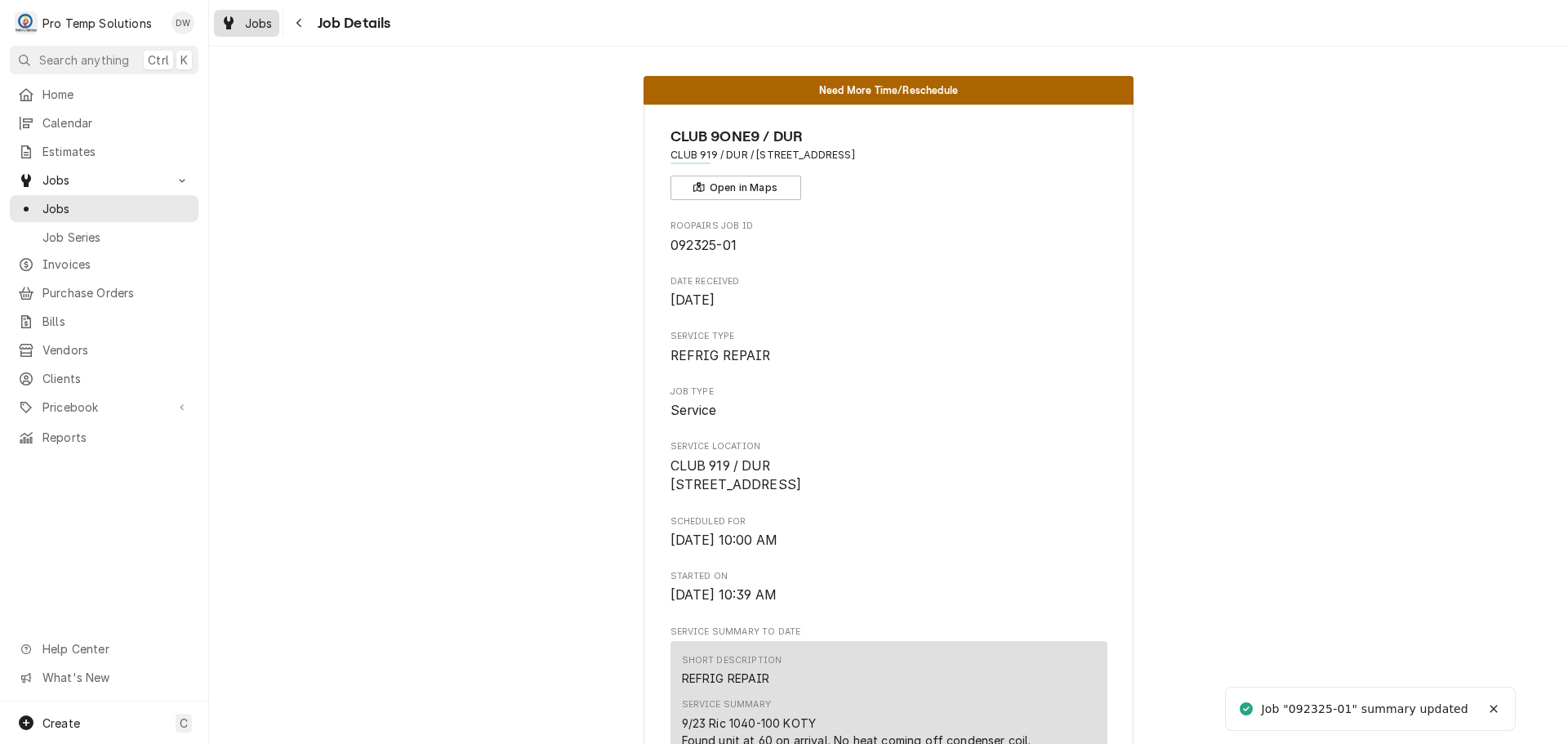
click at [254, 21] on span "Jobs" at bounding box center [258, 23] width 28 height 17
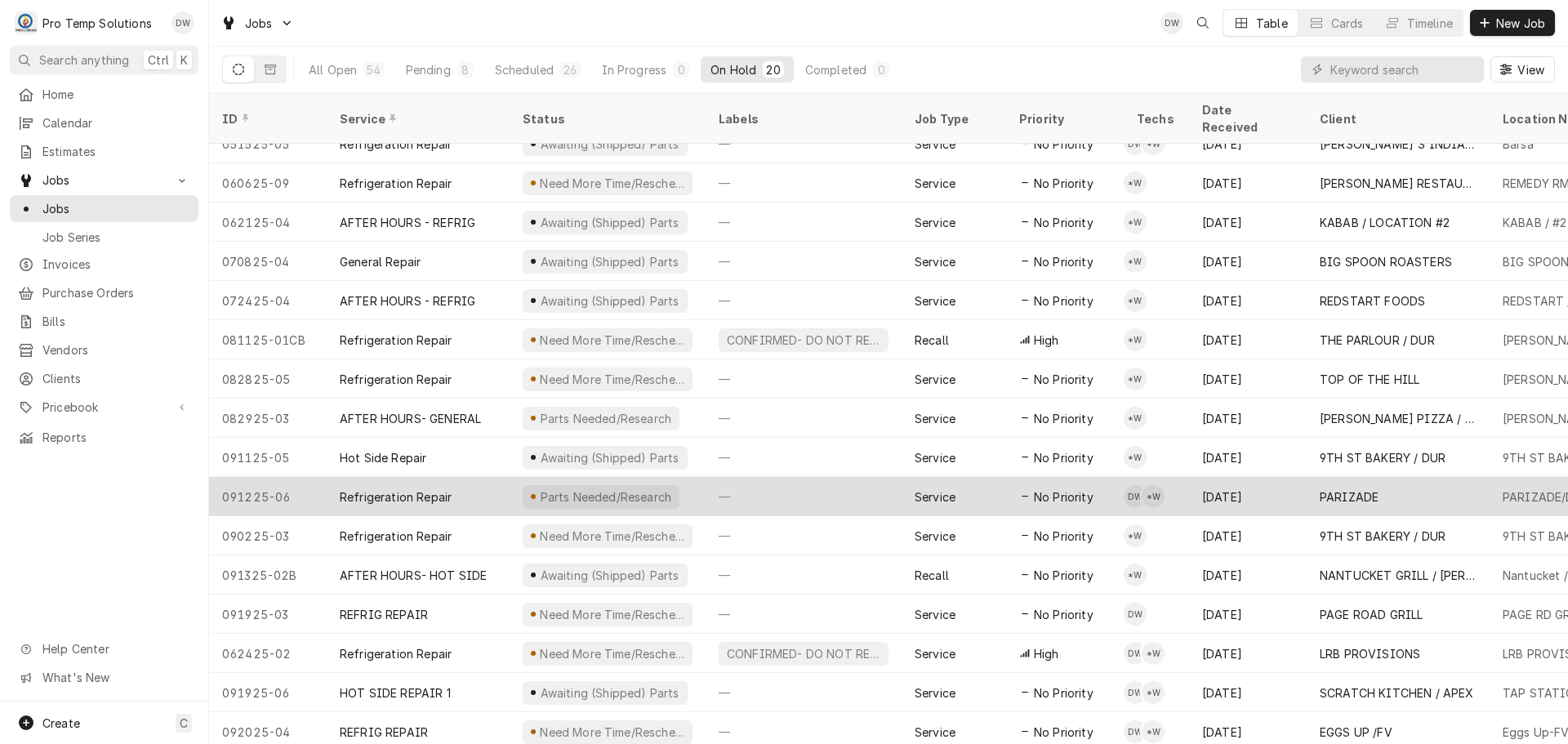
scroll to position [176, 0]
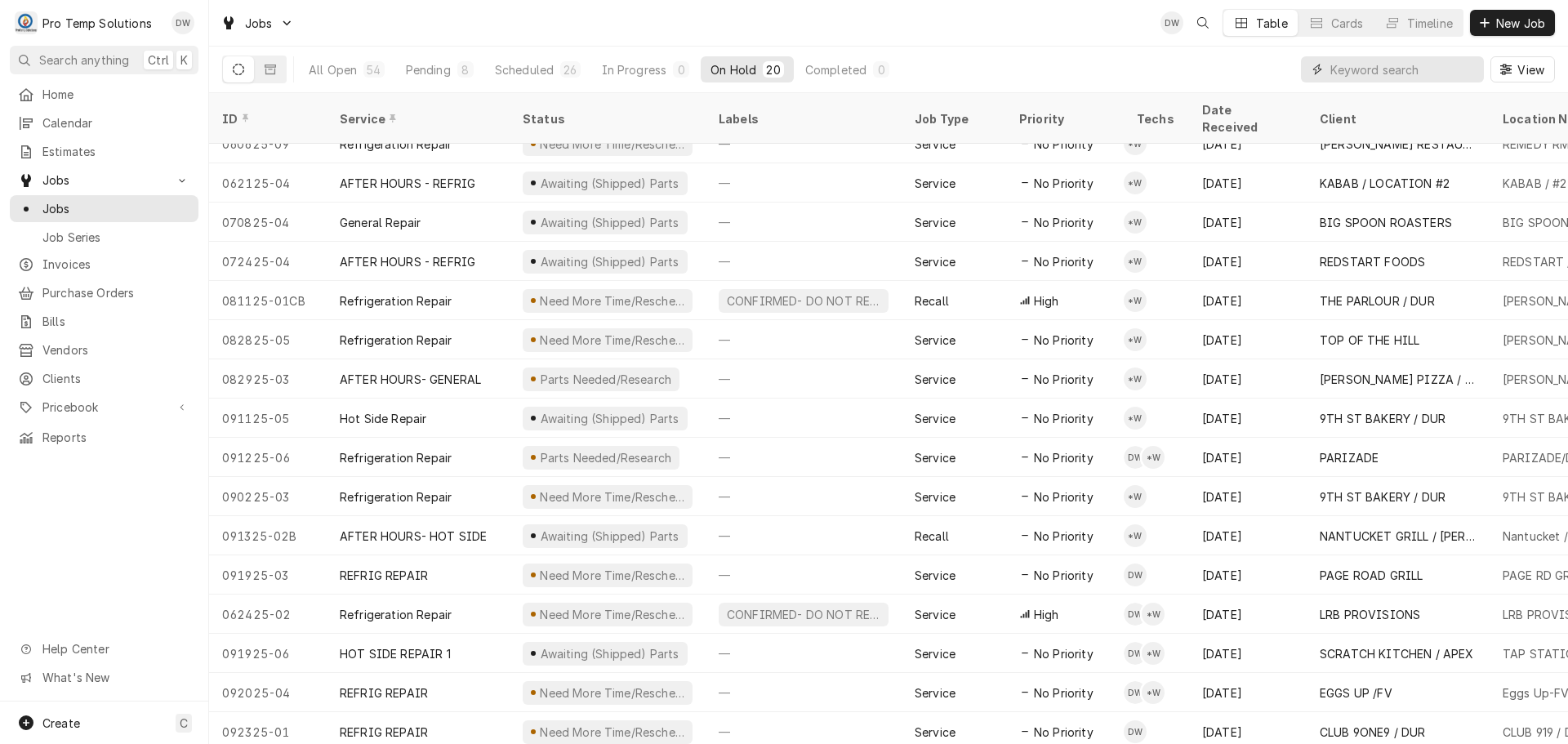
click at [1433, 70] on input "Dynamic Content Wrapper" at bounding box center [1403, 69] width 146 height 26
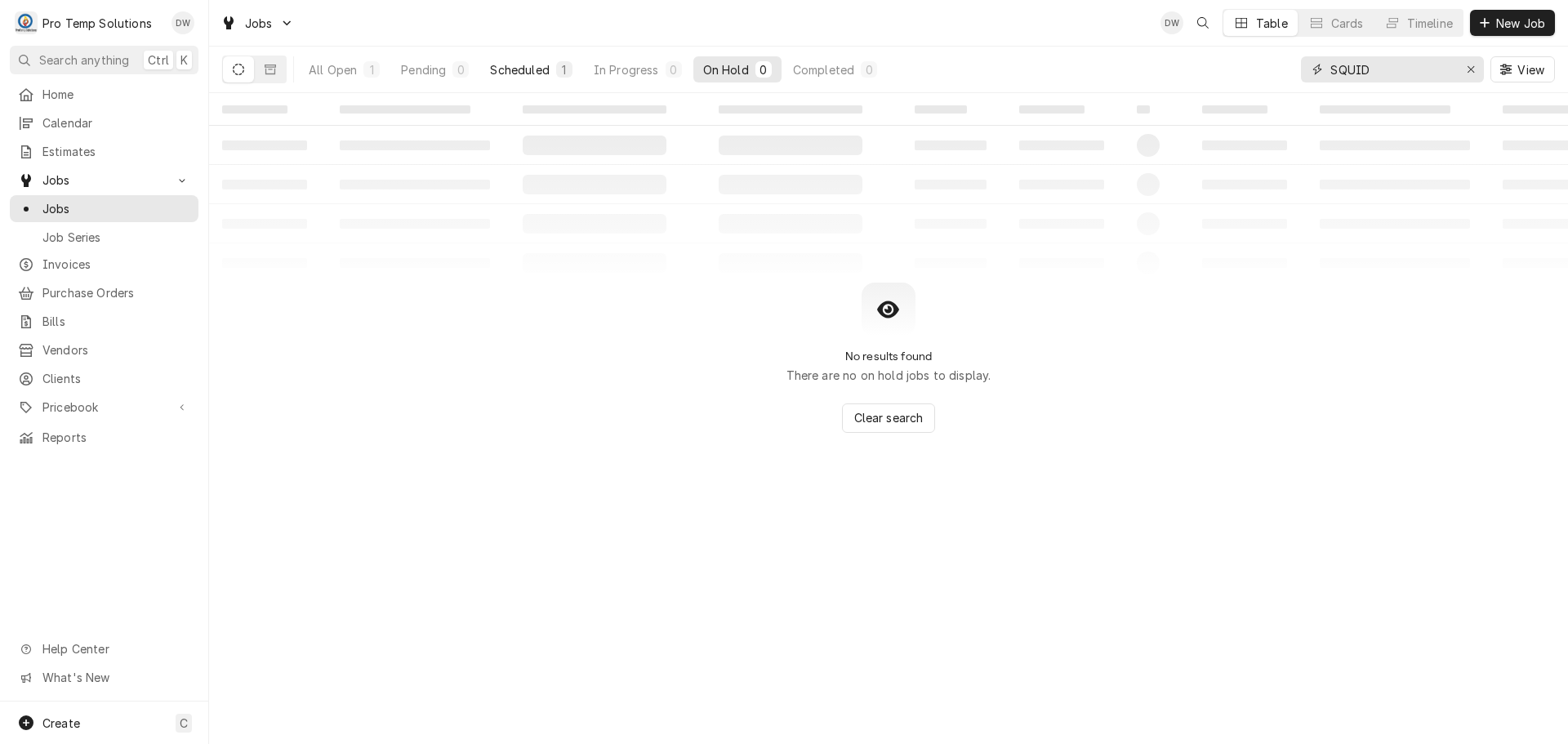
type input "SQUID"
click at [519, 72] on div "Scheduled" at bounding box center [519, 70] width 59 height 17
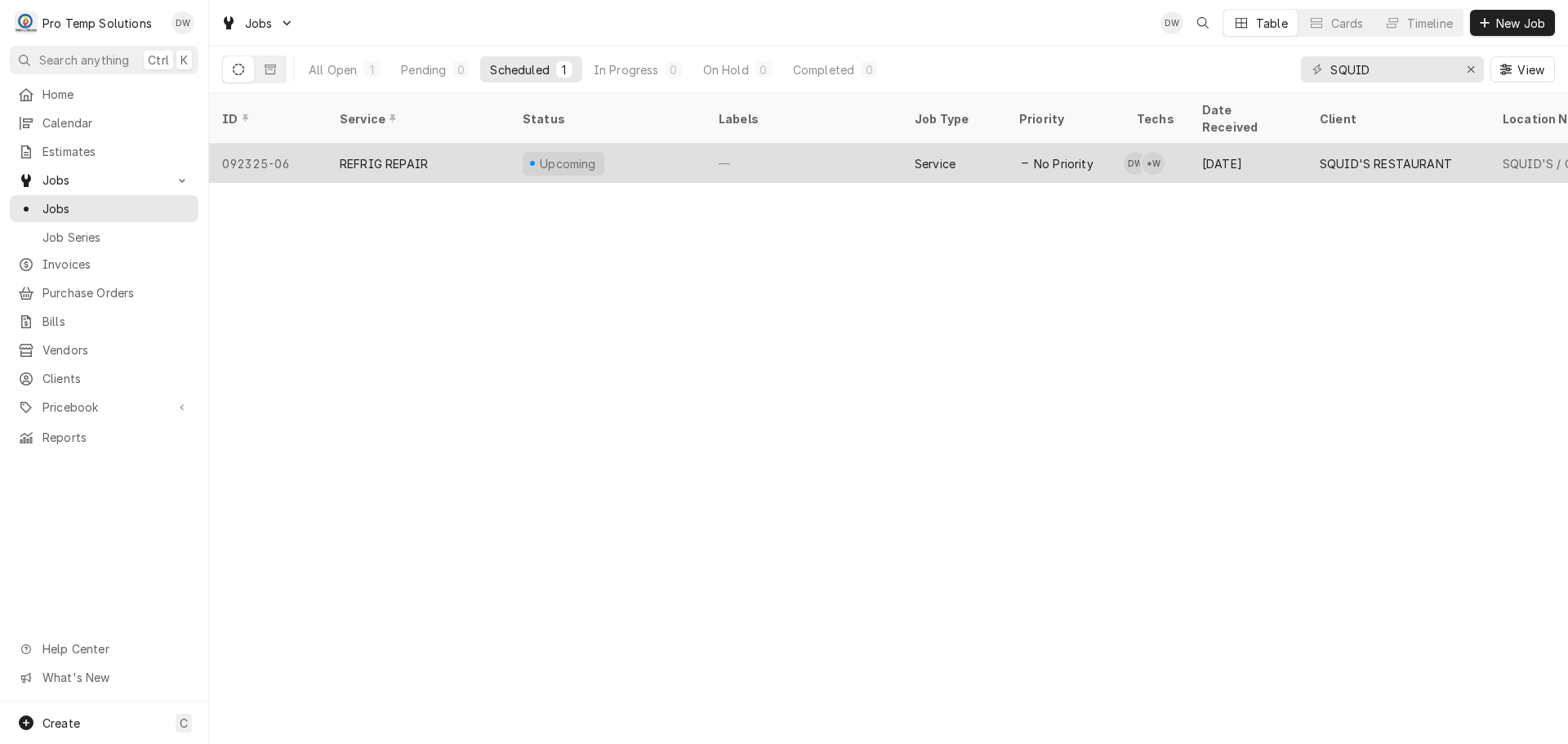
click at [800, 144] on div "—" at bounding box center [803, 163] width 196 height 39
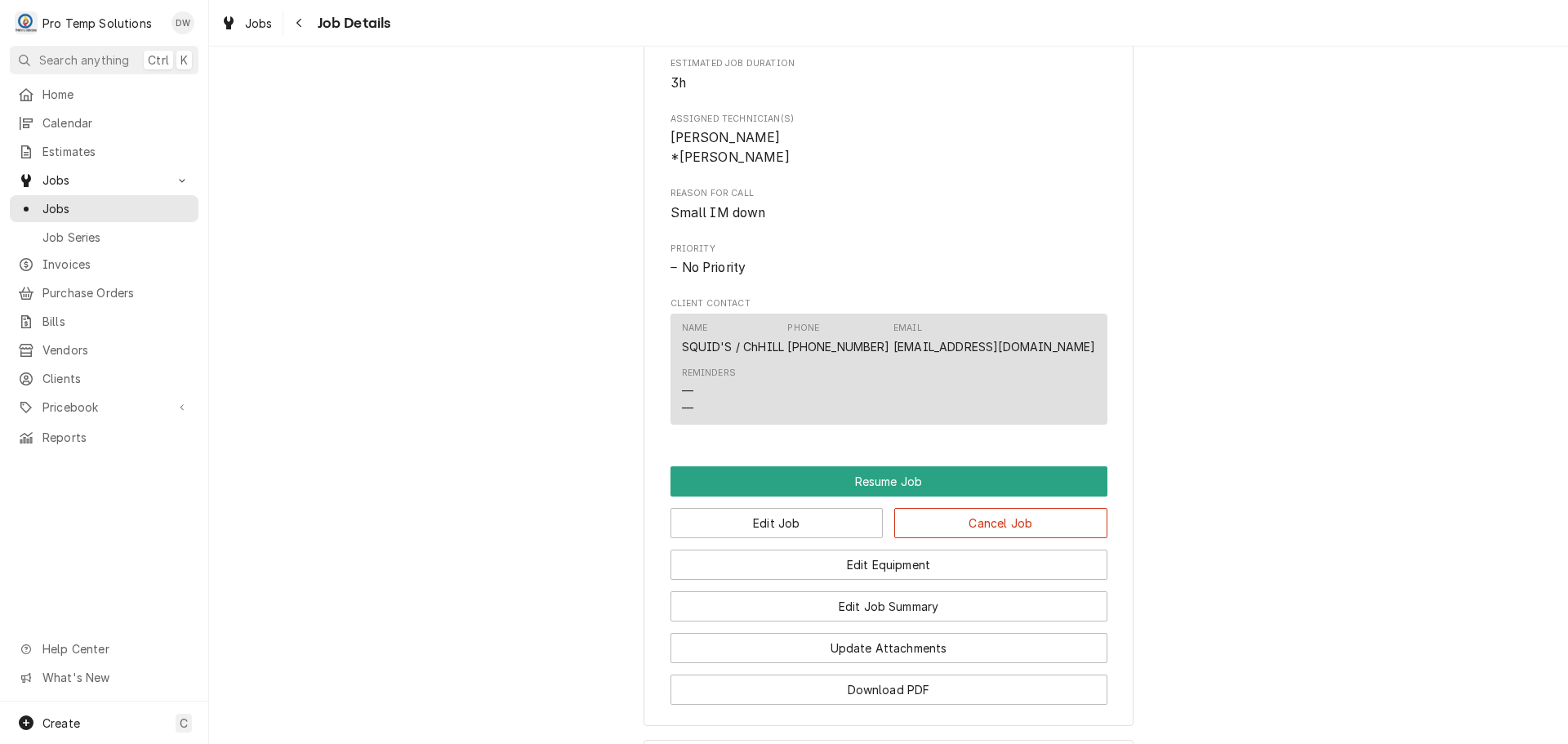
scroll to position [1330, 0]
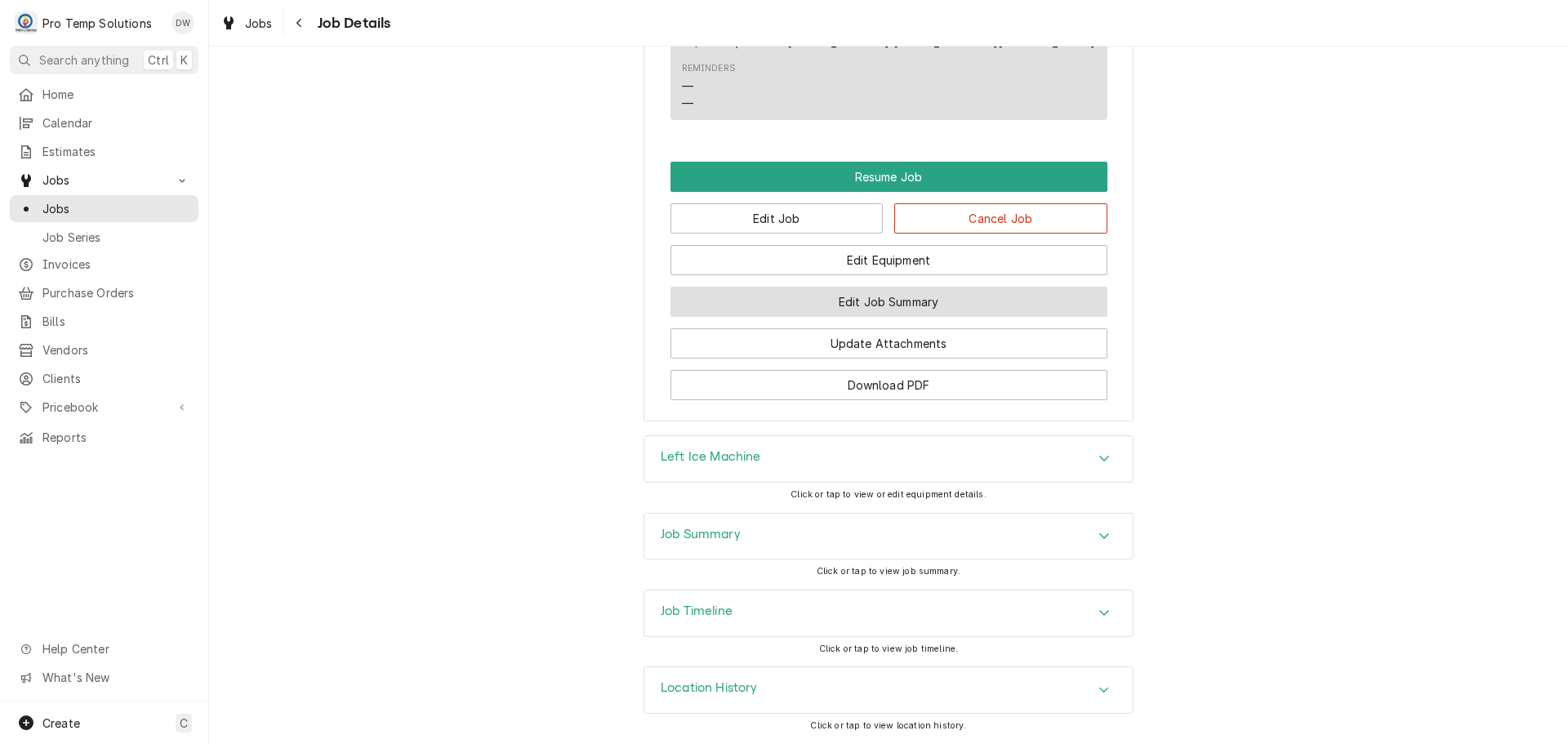
click at [881, 301] on button "Edit Job Summary" at bounding box center [889, 301] width 437 height 30
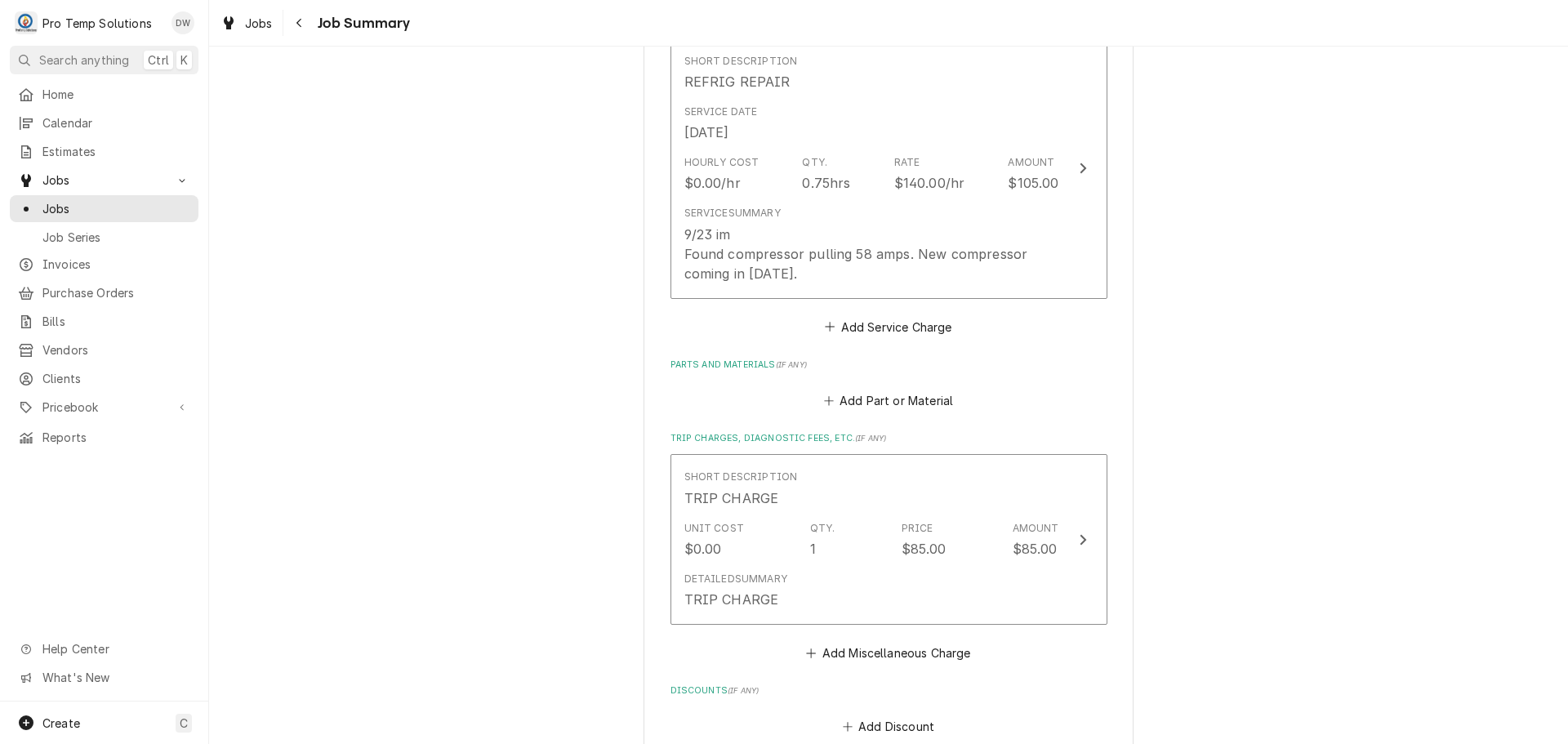
scroll to position [428, 0]
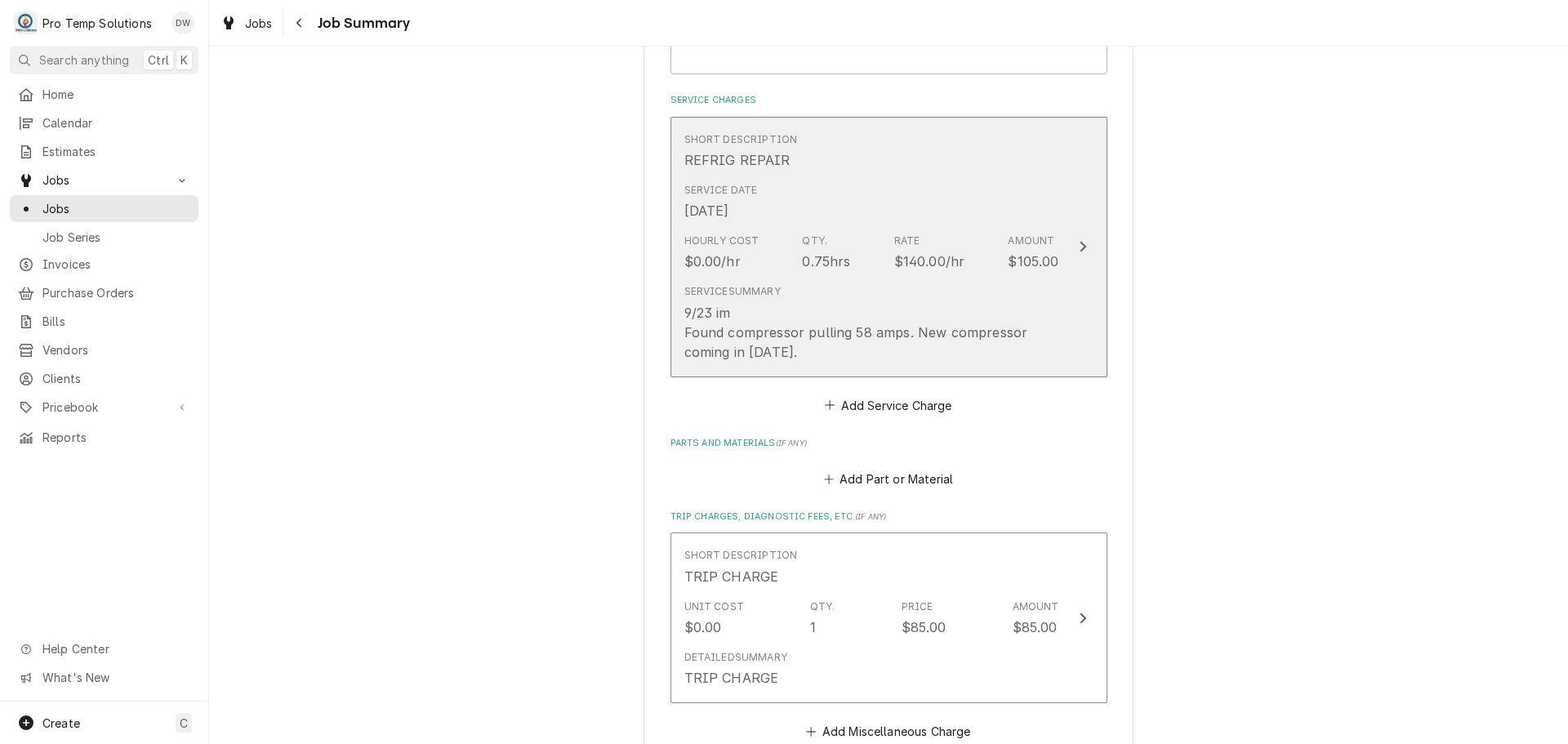
click at [1080, 243] on icon "Update Line Item" at bounding box center [1083, 247] width 7 height 10
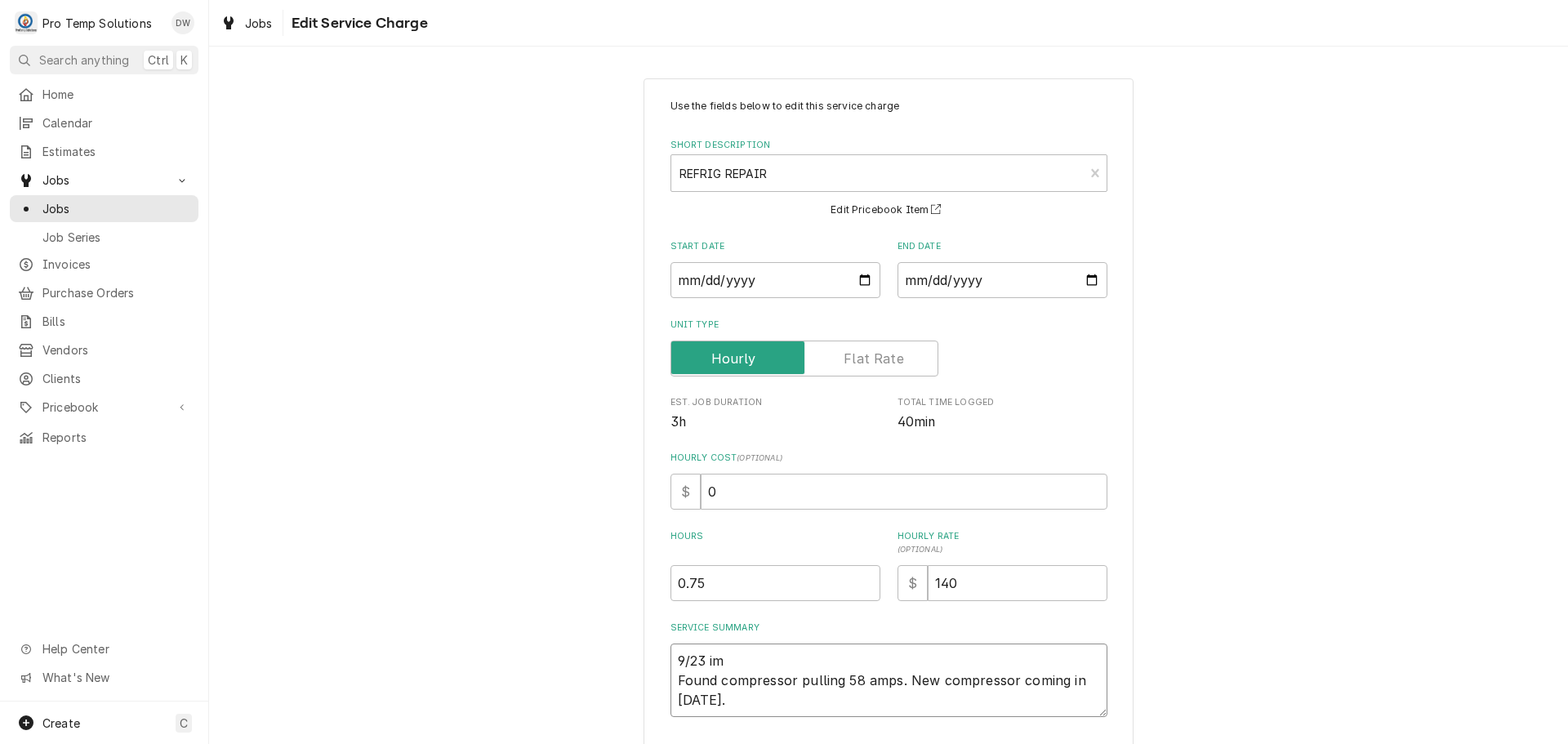
click at [725, 654] on textarea "9/23 im Found compressor pulling 58 amps. New compressor coming in [DATE]." at bounding box center [889, 680] width 437 height 74
type textarea "x"
type textarea "9/23 i Found compressor pulling 58 amps. New compressor coming in [DATE]."
type textarea "x"
type textarea "9/23 Found compressor pulling 58 amps. New compressor coming in [DATE]."
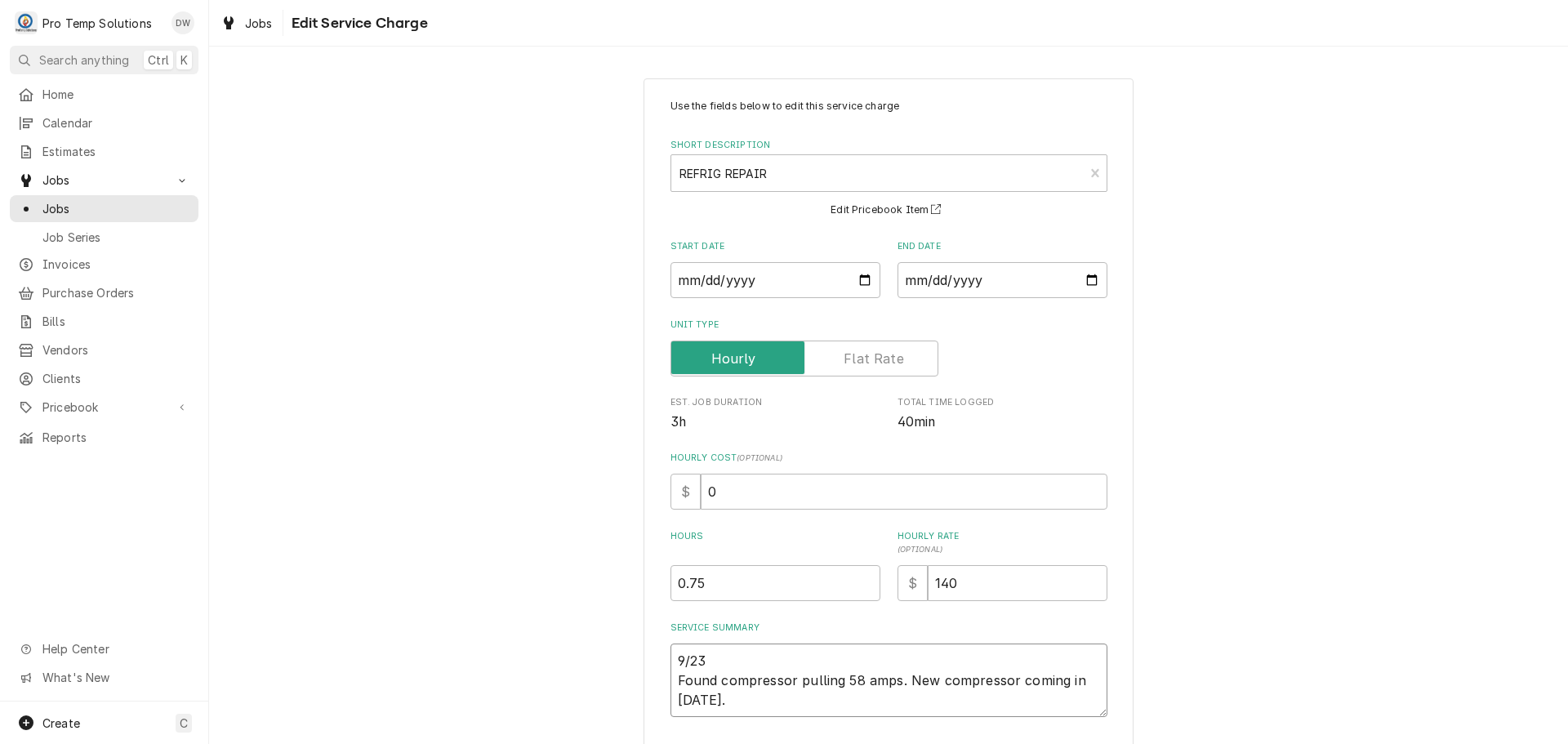
type textarea "x"
type textarea "9/23 L Found compressor pulling 58 amps. New compressor coming in [DATE]."
type textarea "x"
type textarea "9/23 L/ Found compressor pulling 58 amps. New compressor coming in [DATE]."
type textarea "x"
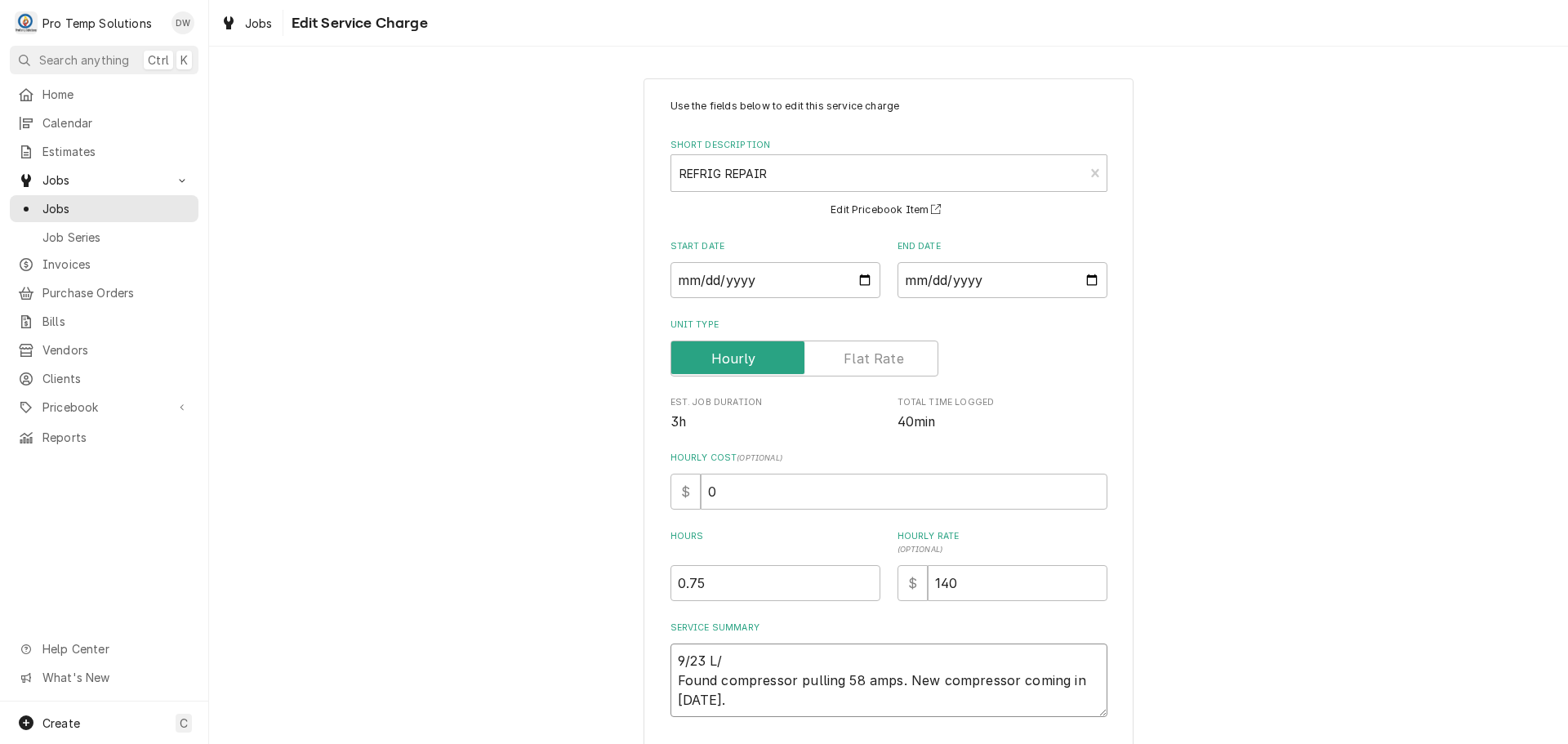
type textarea "9/23 L/I Found compressor pulling 58 amps. New compressor coming in [DATE]."
type textarea "x"
type textarea "9/23 L/IM Found compressor pulling 58 amps. New compressor coming in [DATE]."
type textarea "x"
type textarea "9/23 L/IM Found compressor pulling 58 amps. New compressor coming in [DATE]."
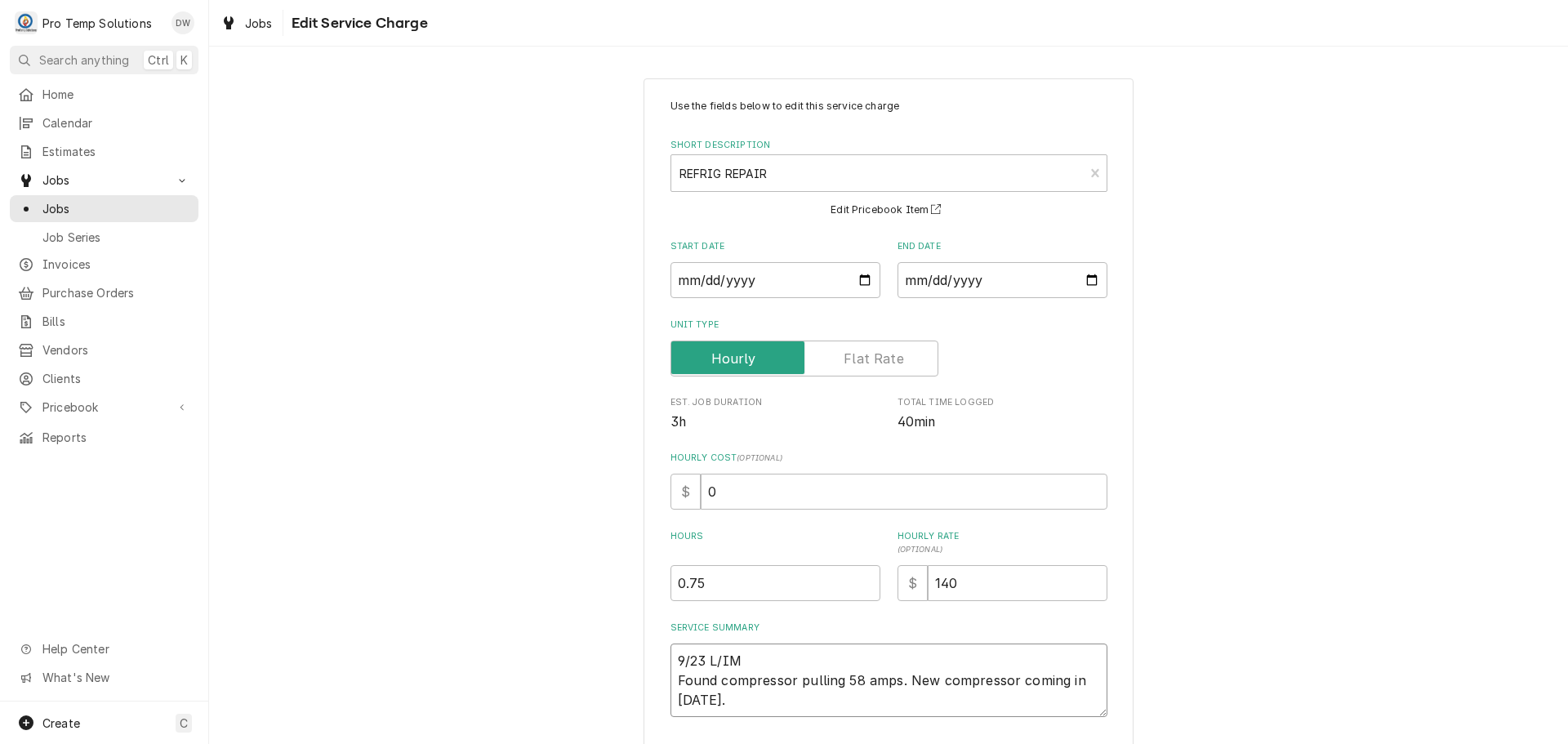
type textarea "x"
type textarea "9/23 L/IM 1 Found compressor pulling 58 amps. New compressor coming in [DATE]."
type textarea "x"
type textarea "9/23 L/IM 12 Found compressor pulling 58 amps. New compressor coming in [DATE]."
type textarea "x"
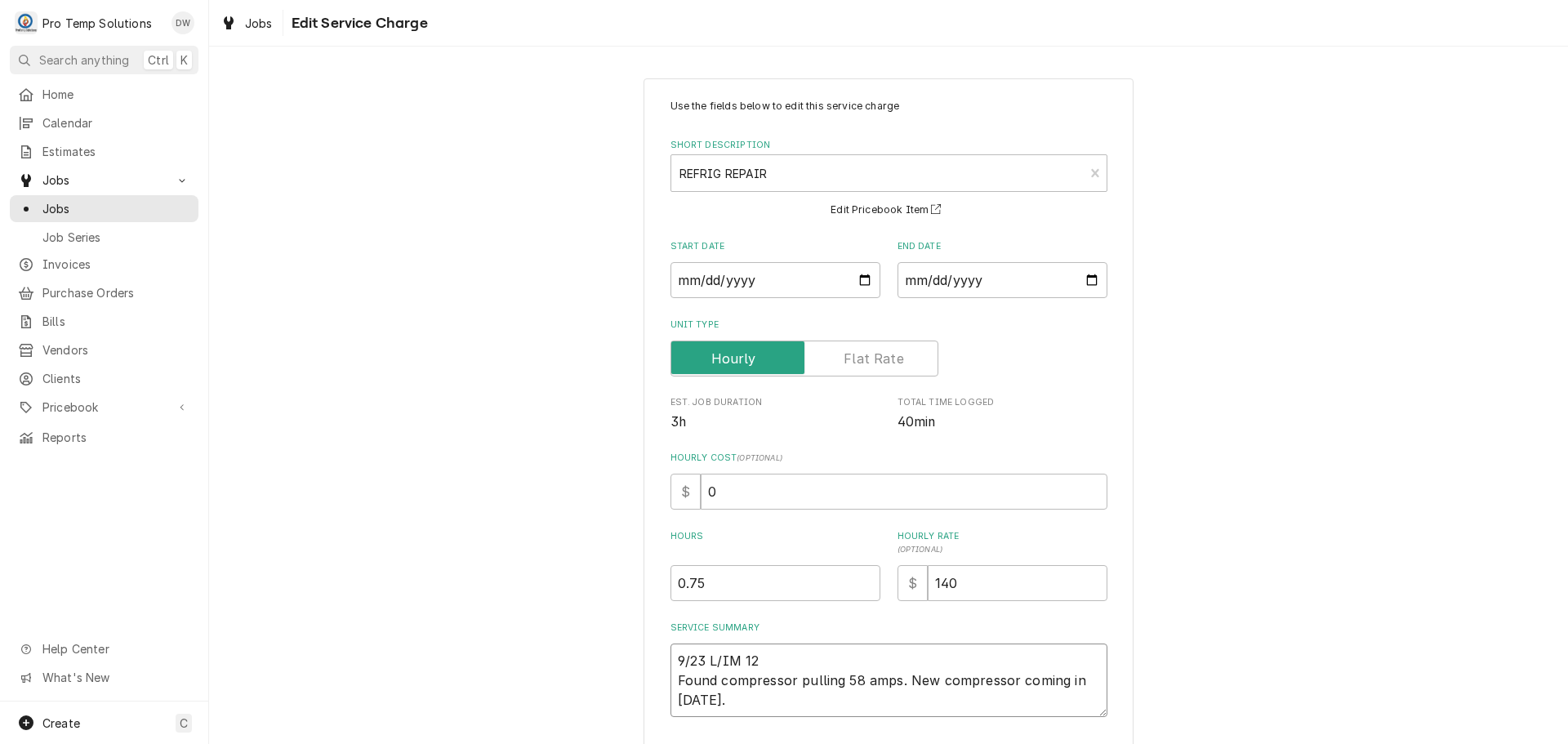
type textarea "9/23 L/IM 125 Found compressor pulling 58 amps. New compressor coming in [DATE]."
type textarea "x"
type textarea "9/23 L/IM 1255 Found compressor pulling 58 amps. New compressor coming in [DATE…"
type textarea "x"
type textarea "9/23 L/IM 1255- Found compressor pulling 58 amps. New compressor coming in [DAT…"
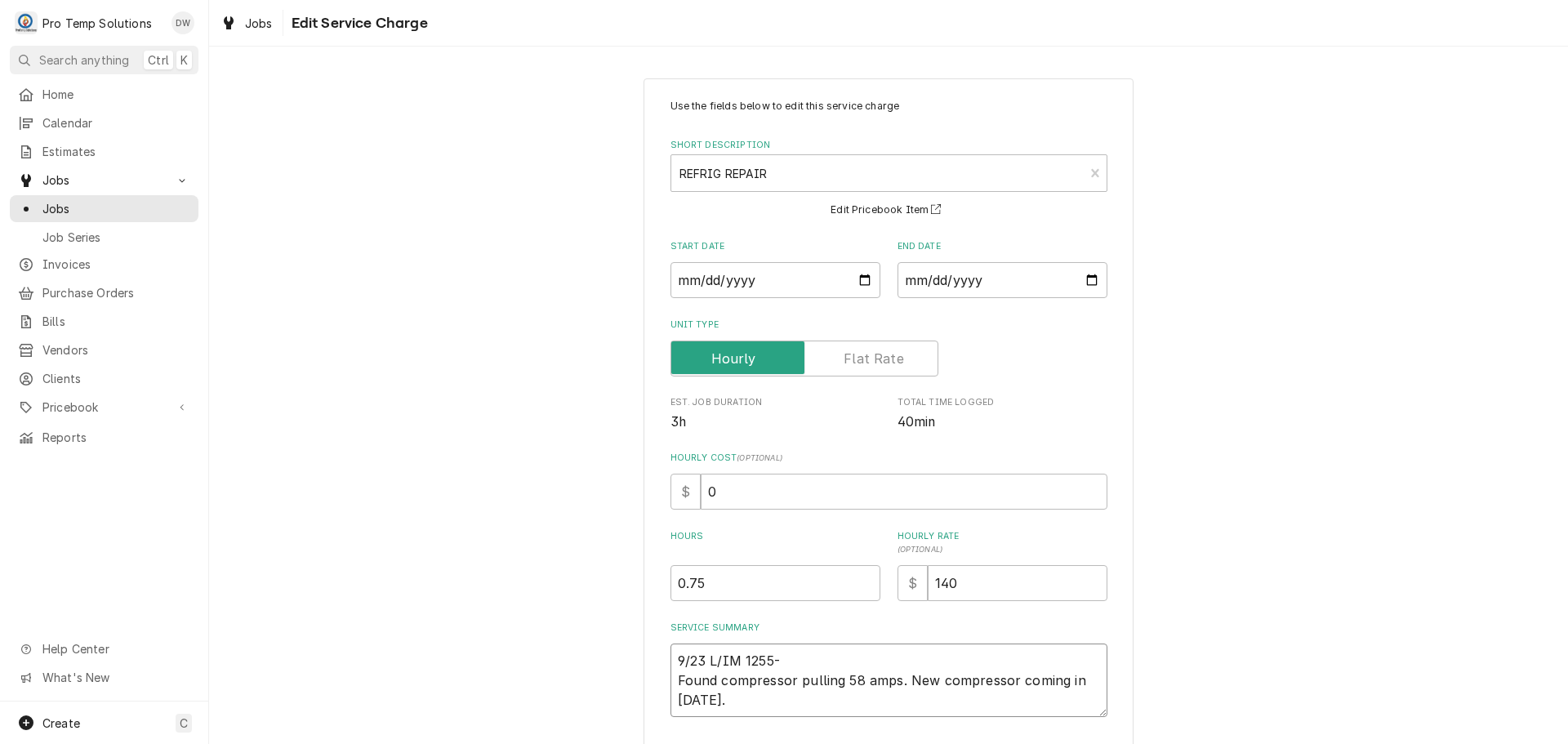
type textarea "x"
type textarea "9/23 L/IM 1255-1 Found compressor pulling 58 amps. New compressor coming in [DA…"
type textarea "x"
type textarea "9/23 L/IM 1255-13 Found compressor pulling 58 amps. New compressor coming in [D…"
type textarea "x"
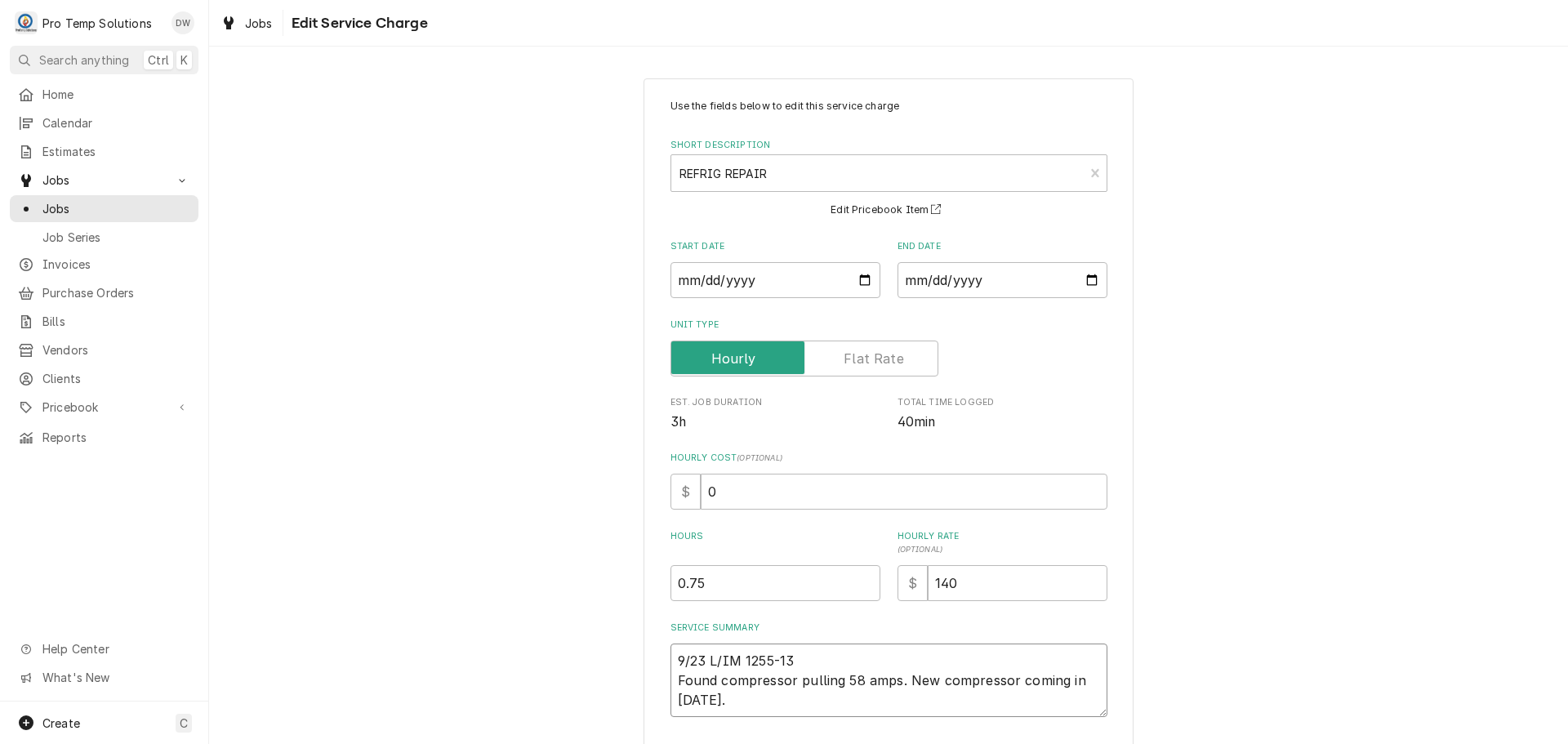
type textarea "9/23 L/IM 1255-135 Found compressor pulling 58 amps. New compressor coming in […"
type textarea "x"
type textarea "9/23 L/IM 1255-135 Found compressor pulling 58 amps. New compressor coming in […"
type textarea "x"
type textarea "9/23 L/IM 1255-135 K Found compressor pulling 58 amps. New compressor coming in…"
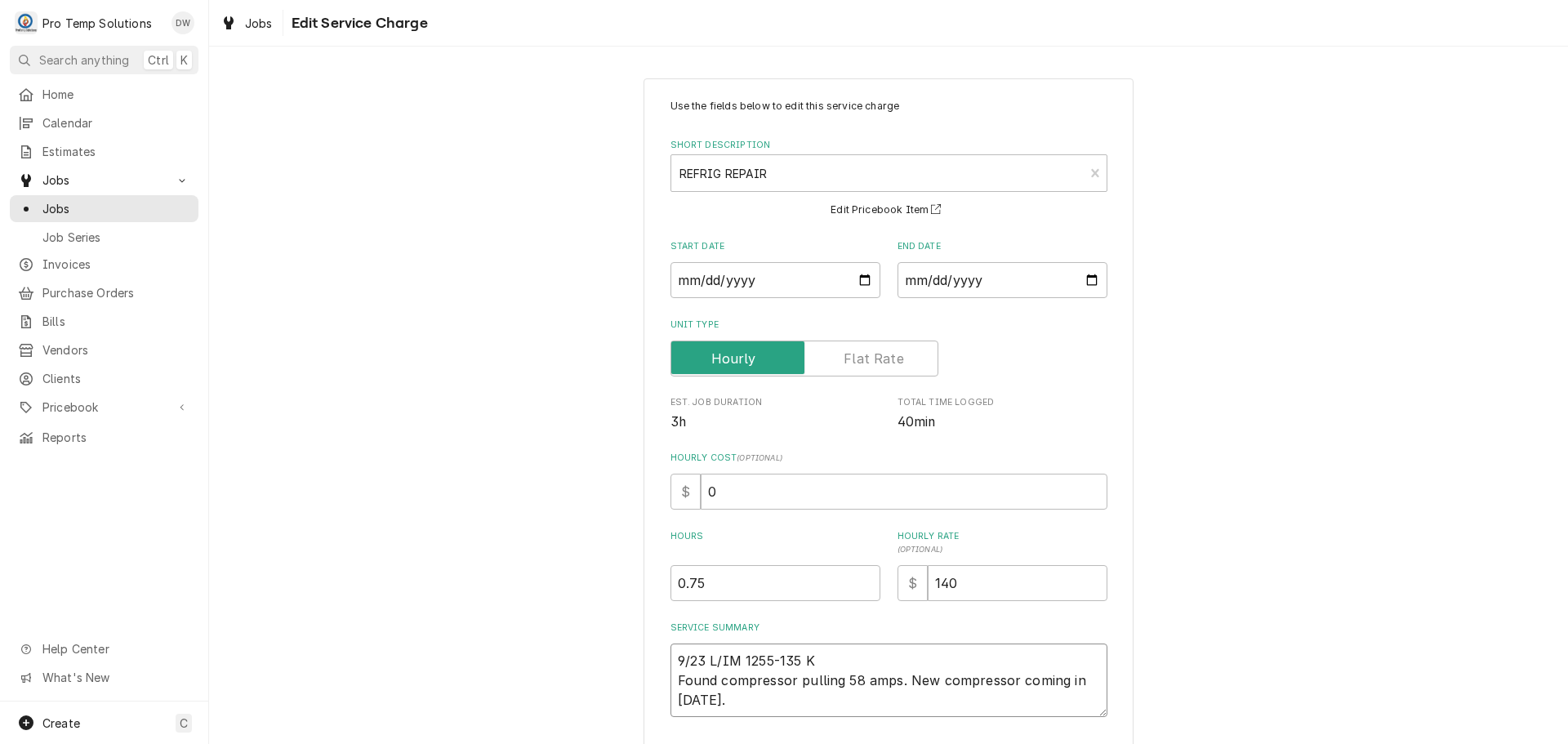
type textarea "x"
type textarea "9/23 L/IM 1255-135 KE Found compressor pulling 58 amps. New compressor coming i…"
type textarea "x"
type textarea "9/23 L/IM 1255-135 KEV Found compressor pulling 58 amps. New compressor coming …"
type textarea "x"
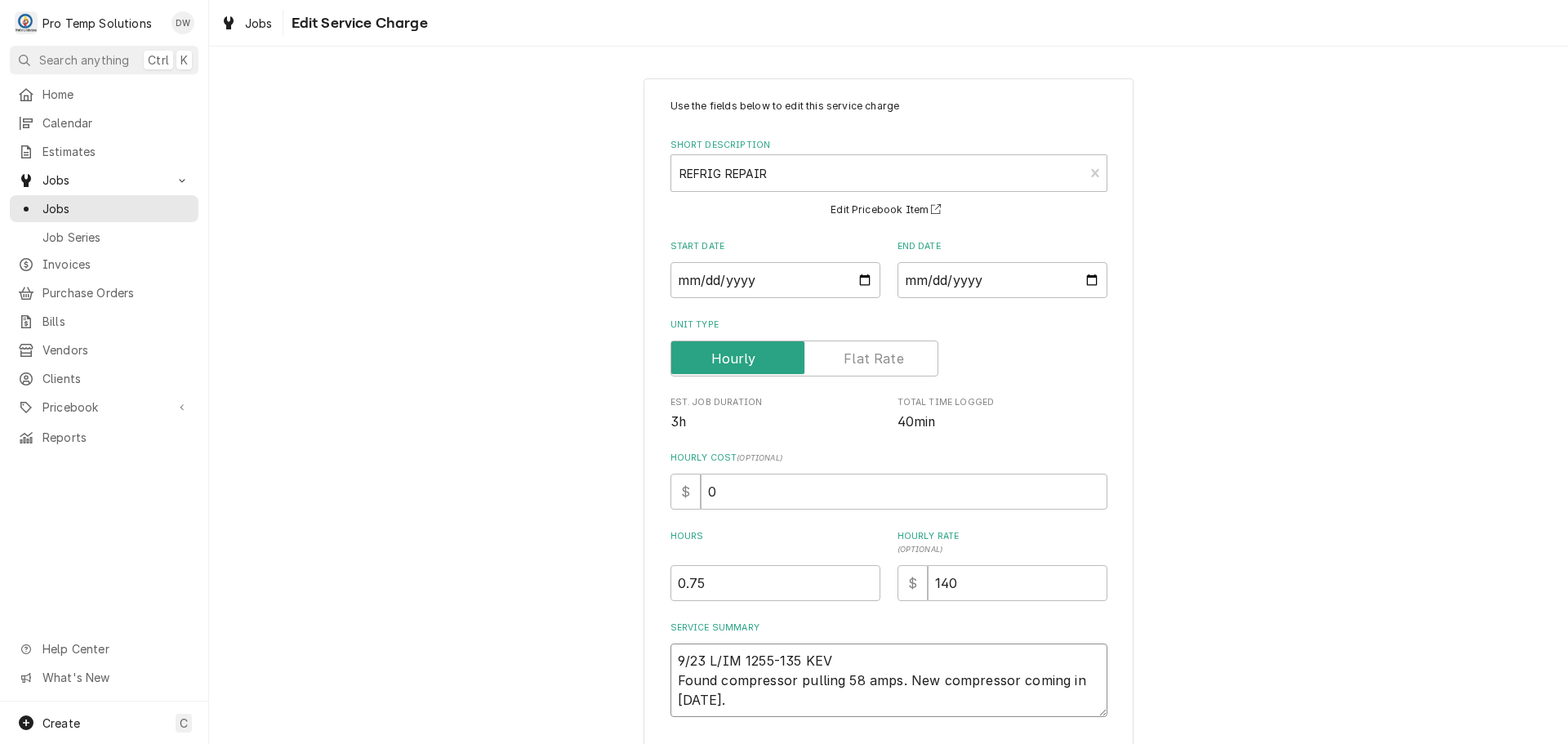
type textarea "9/23 L/IM 1255-135 KEVI Found compressor pulling 58 amps. New compressor coming…"
type textarea "x"
type textarea "9/23 L/IM 1255-135 [PERSON_NAME] Found compressor pulling 58 amps. New compress…"
type textarea "x"
type textarea "9/23 L/IM 1255-135 [PERSON_NAME] Found compressor pulling 58 amps. New compress…"
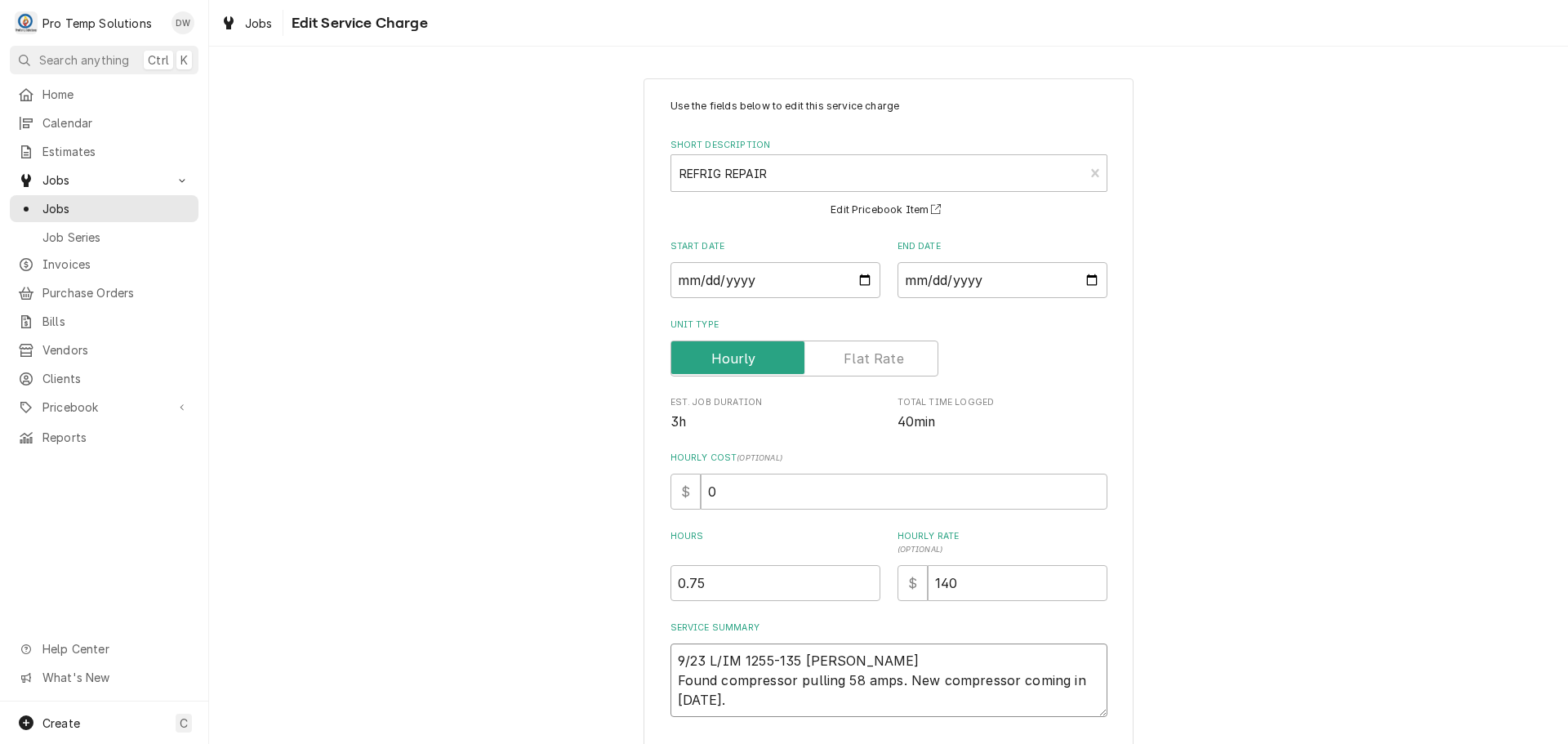
click at [732, 700] on textarea "9/23 L/IM 1255-135 [PERSON_NAME] Found compressor pulling 58 amps. New compress…" at bounding box center [889, 680] width 437 height 74
type textarea "x"
type textarea "9/23 L/IM 1255-135 [PERSON_NAME] Found compressor pulling 58 amps. New compress…"
type textarea "x"
type textarea "9/23 L/IM 1255-135 [PERSON_NAME] Found compressor pulling 58 amps. New compress…"
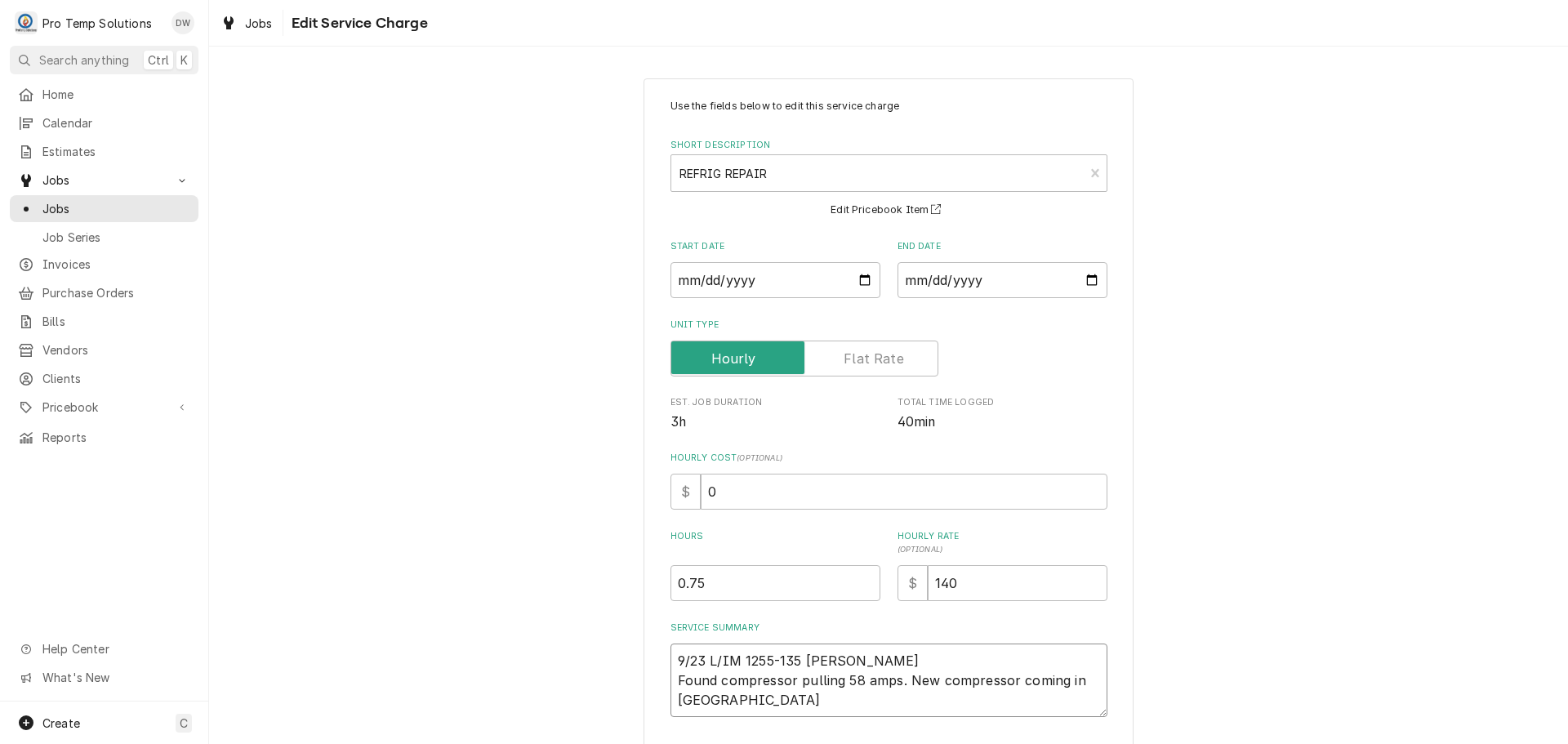
type textarea "x"
type textarea "9/23 L/IM 1255-135 [PERSON_NAME] Found compressor pulling 58 amps. New compress…"
type textarea "x"
type textarea "9/23 L/IM 1255-135 [PERSON_NAME] Found compressor pulling 58 amps. New compress…"
type textarea "x"
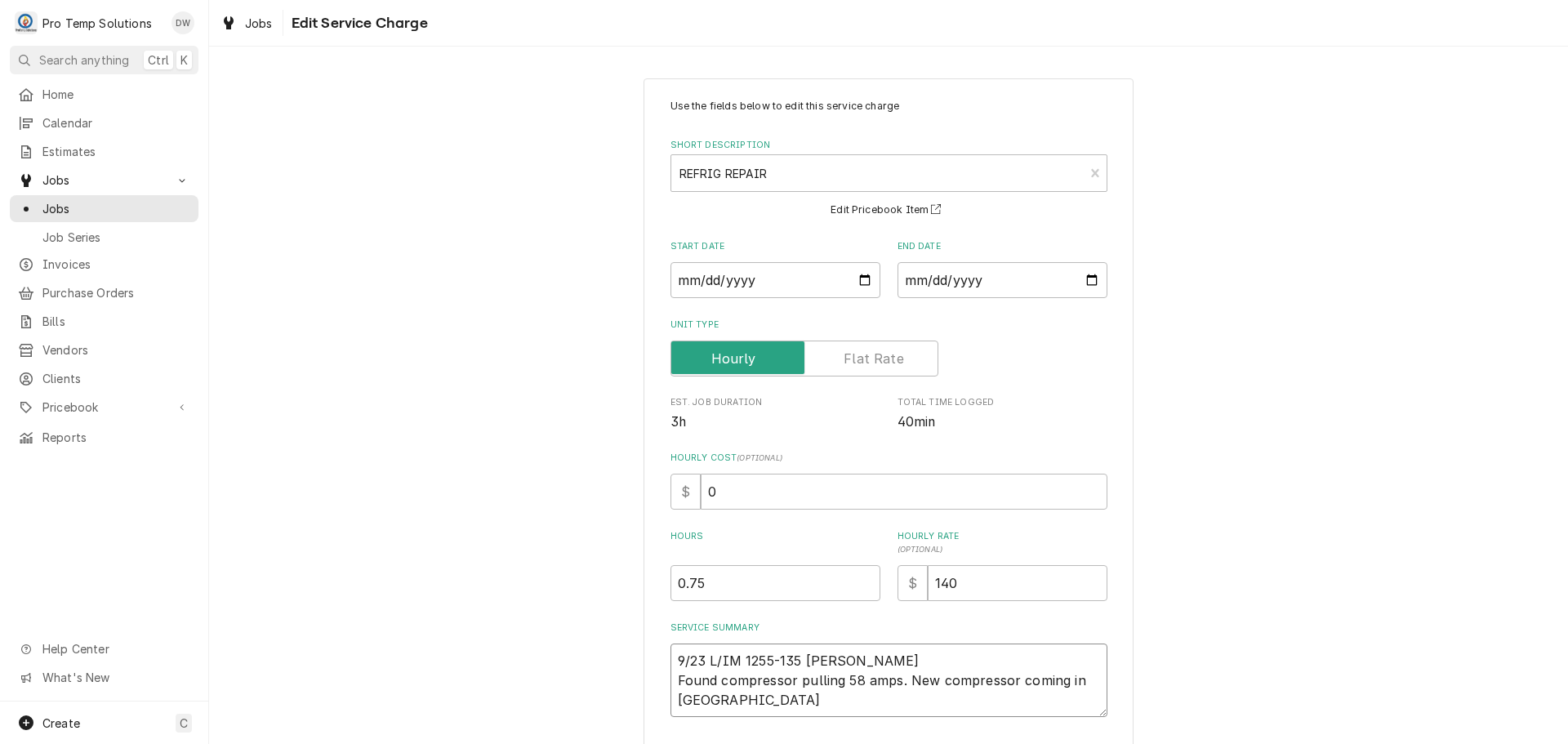
type textarea "9/23 L/IM 1255-135 [PERSON_NAME] Found compressor pulling 58 amps. New compress…"
type textarea "x"
type textarea "9/23 L/IM 1255-135 [PERSON_NAME] Found compressor pulling 58 amps. New compress…"
type textarea "x"
type textarea "9/23 L/IM 1255-135 [PERSON_NAME] Found compressor pulling 58 amps. New compress…"
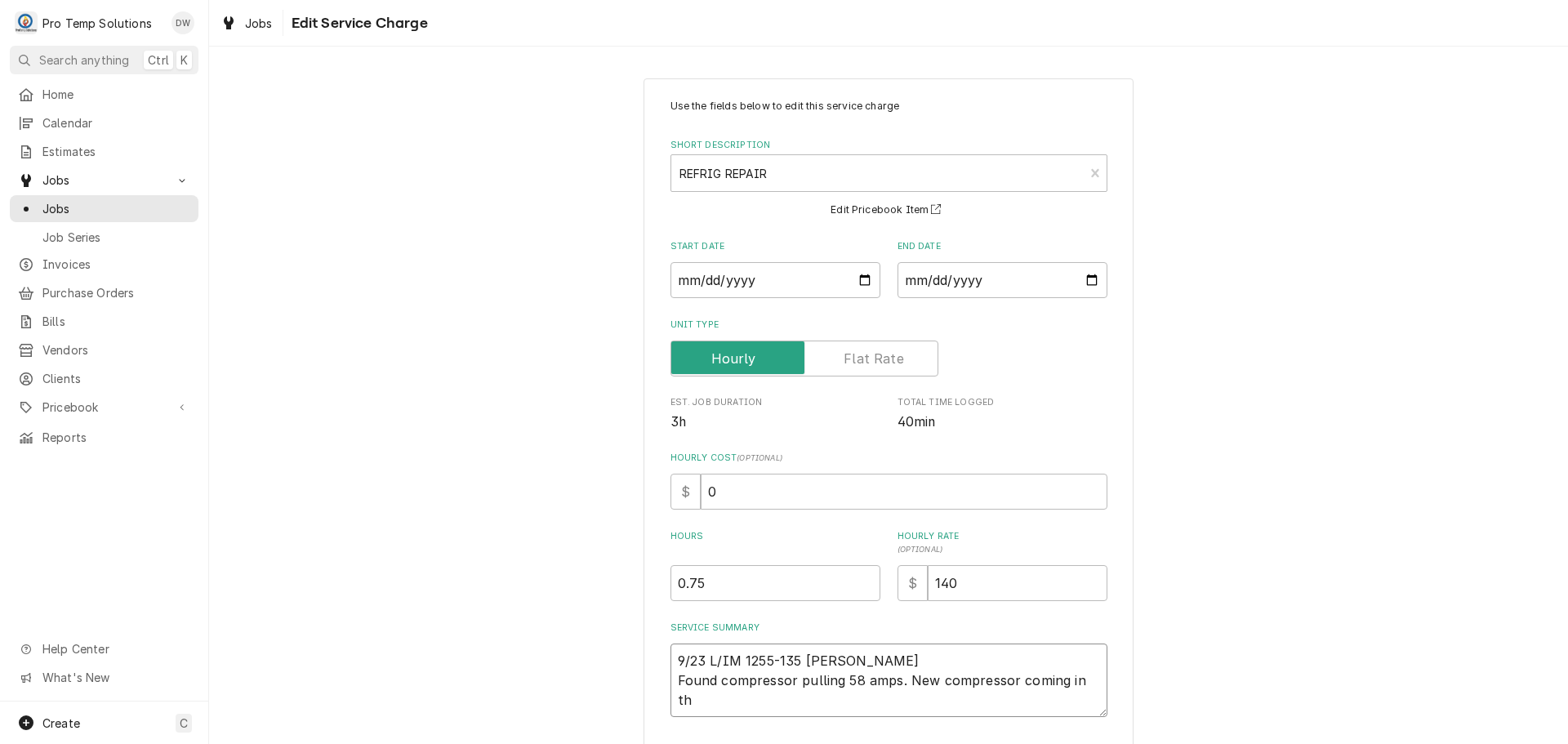
type textarea "x"
type textarea "9/23 L/IM 1255-135 [PERSON_NAME] Found compressor pulling 58 amps. New compress…"
type textarea "x"
type textarea "9/23 L/IM 1255-135 [PERSON_NAME] Found compressor pulling 58 amps. New compress…"
type textarea "x"
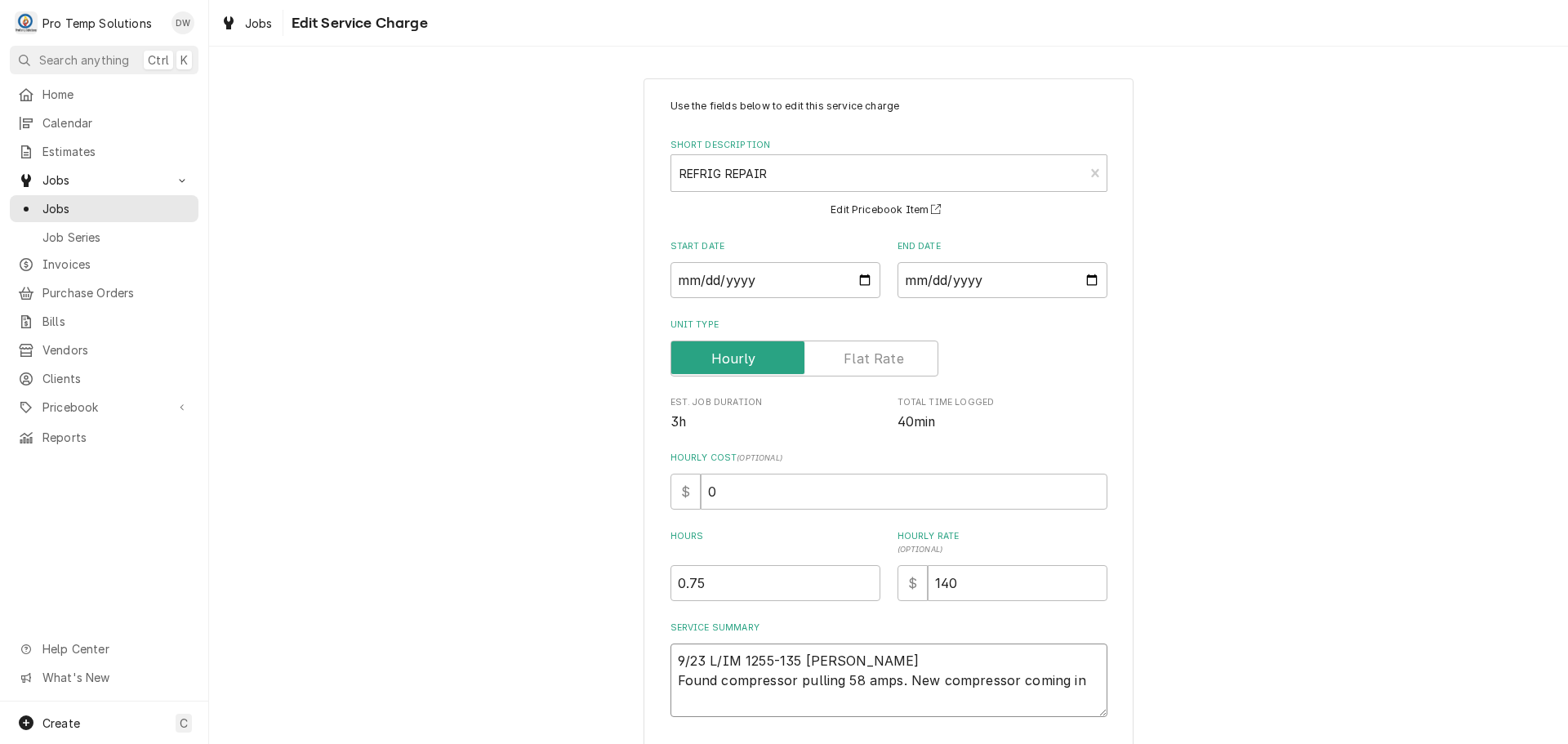
type textarea "9/23 L/IM 1255-135 [PERSON_NAME] Found compressor pulling 58 amps. New compress…"
type textarea "x"
type textarea "9/23 L/IM 1255-135 [PERSON_NAME] Found compressor pulling 58 amps. New compress…"
type textarea "x"
type textarea "9/23 L/IM 1255-135 [PERSON_NAME] Found compressor pulling 58 amps. New compress…"
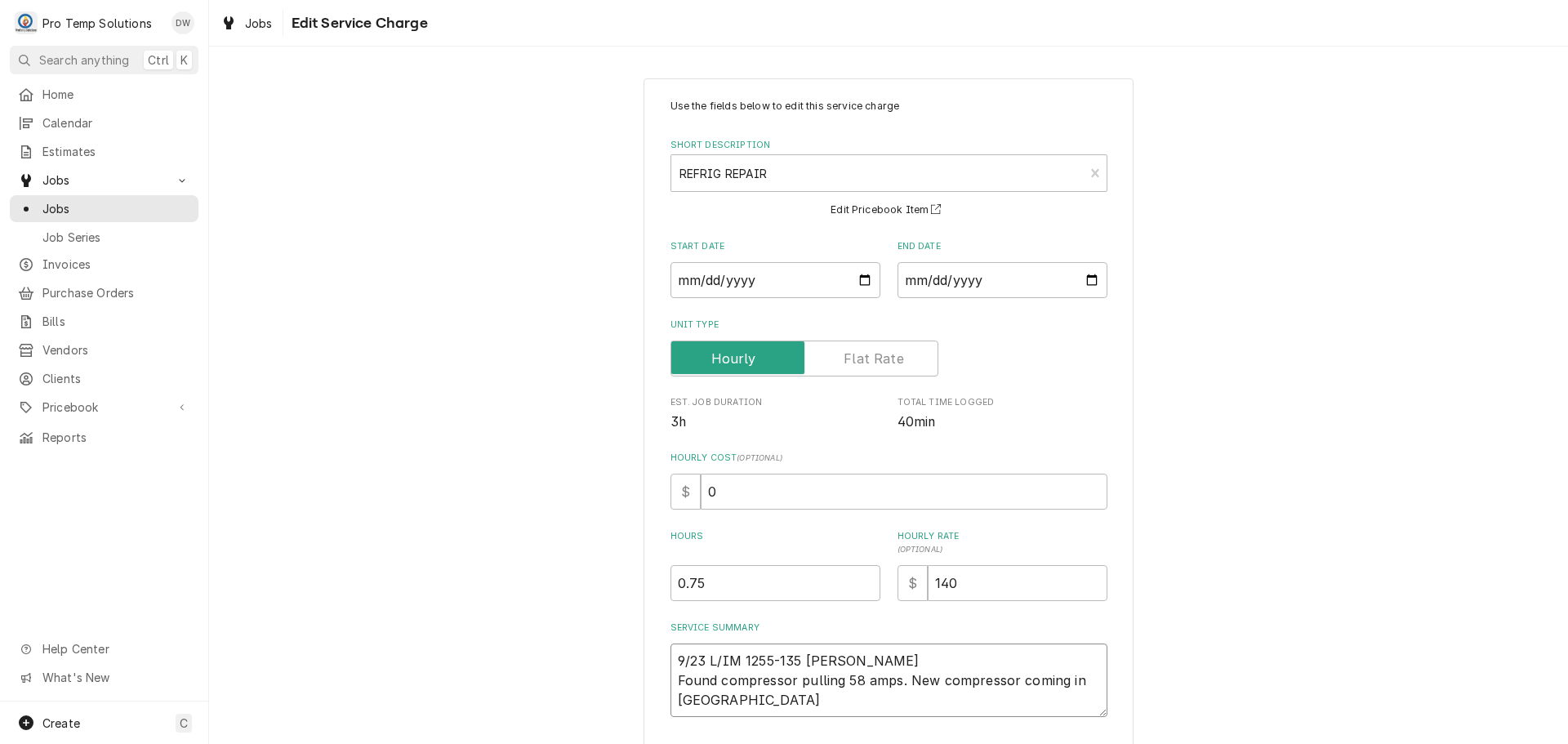
type textarea "x"
type textarea "9/23 L/IM 1255-135 [PERSON_NAME] Found compressor pulling 58 amps. New compress…"
type textarea "x"
type textarea "9/23 L/IM 1255-135 [PERSON_NAME] Found compressor pulling 58 amps. New compress…"
type textarea "x"
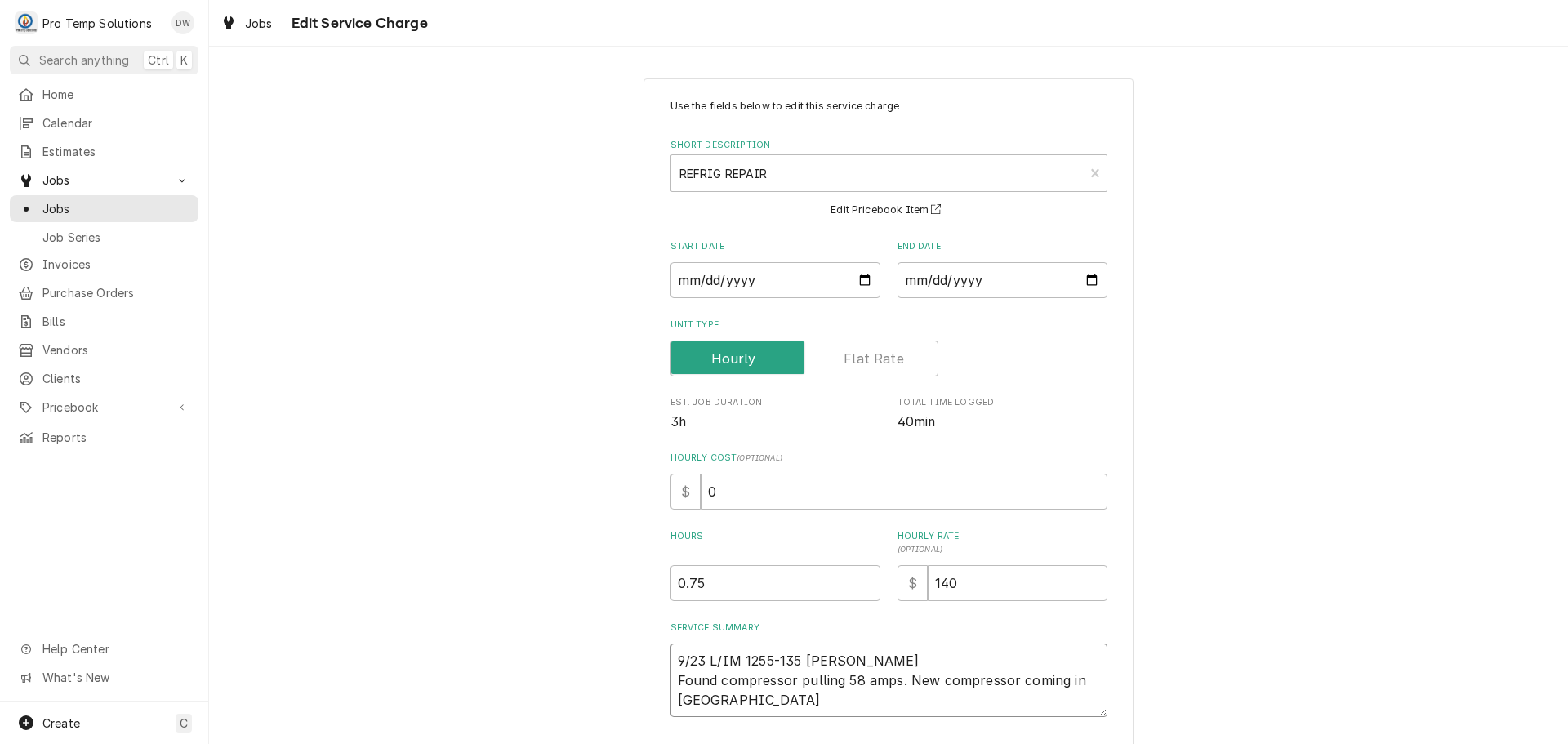
type textarea "9/23 L/IM 1255-135 [PERSON_NAME] Found compressor pulling 58 amps. New compress…"
type textarea "x"
type textarea "9/23 L/IM 1255-135 [PERSON_NAME] Found compressor pulling 58 amps. New compress…"
type textarea "x"
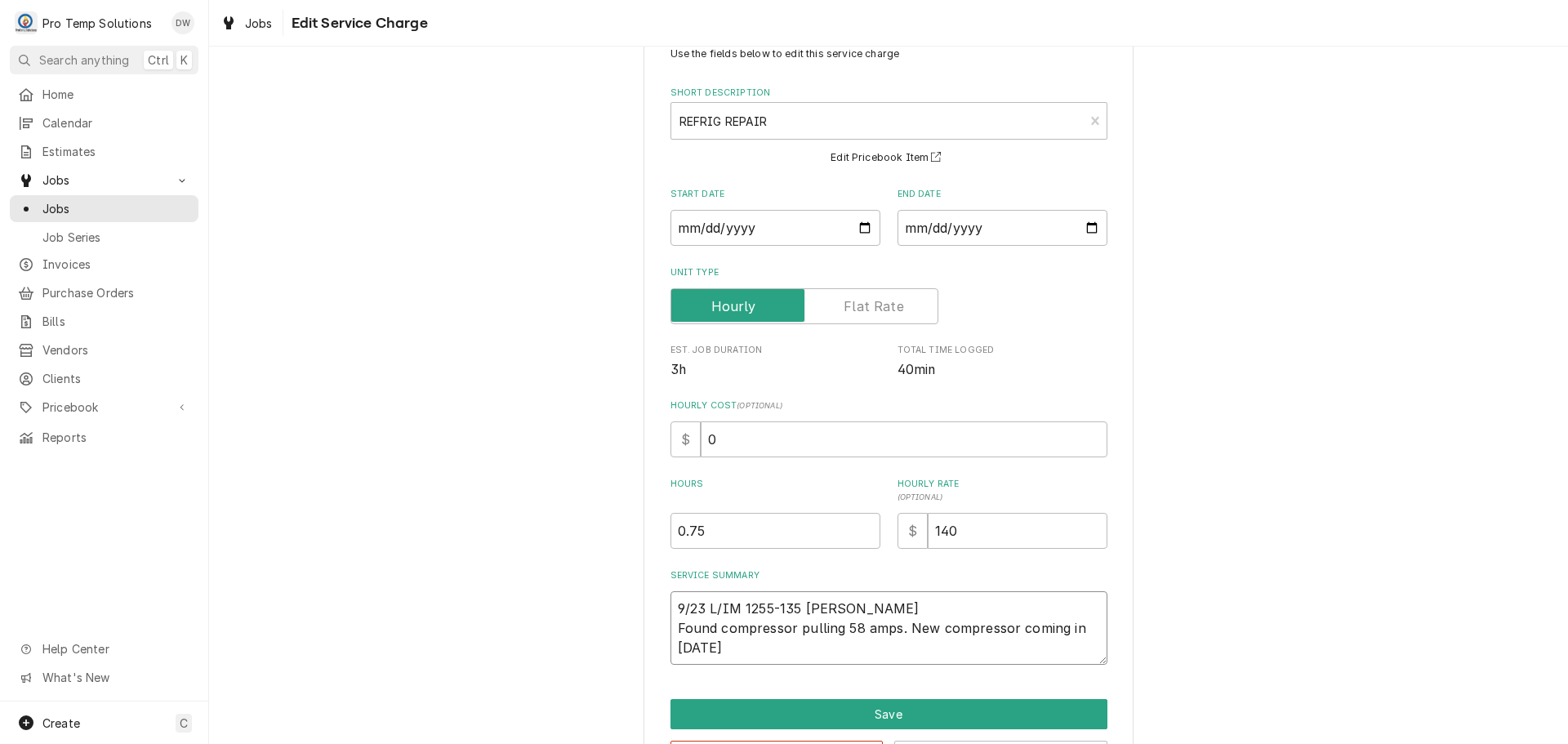
scroll to position [114, 0]
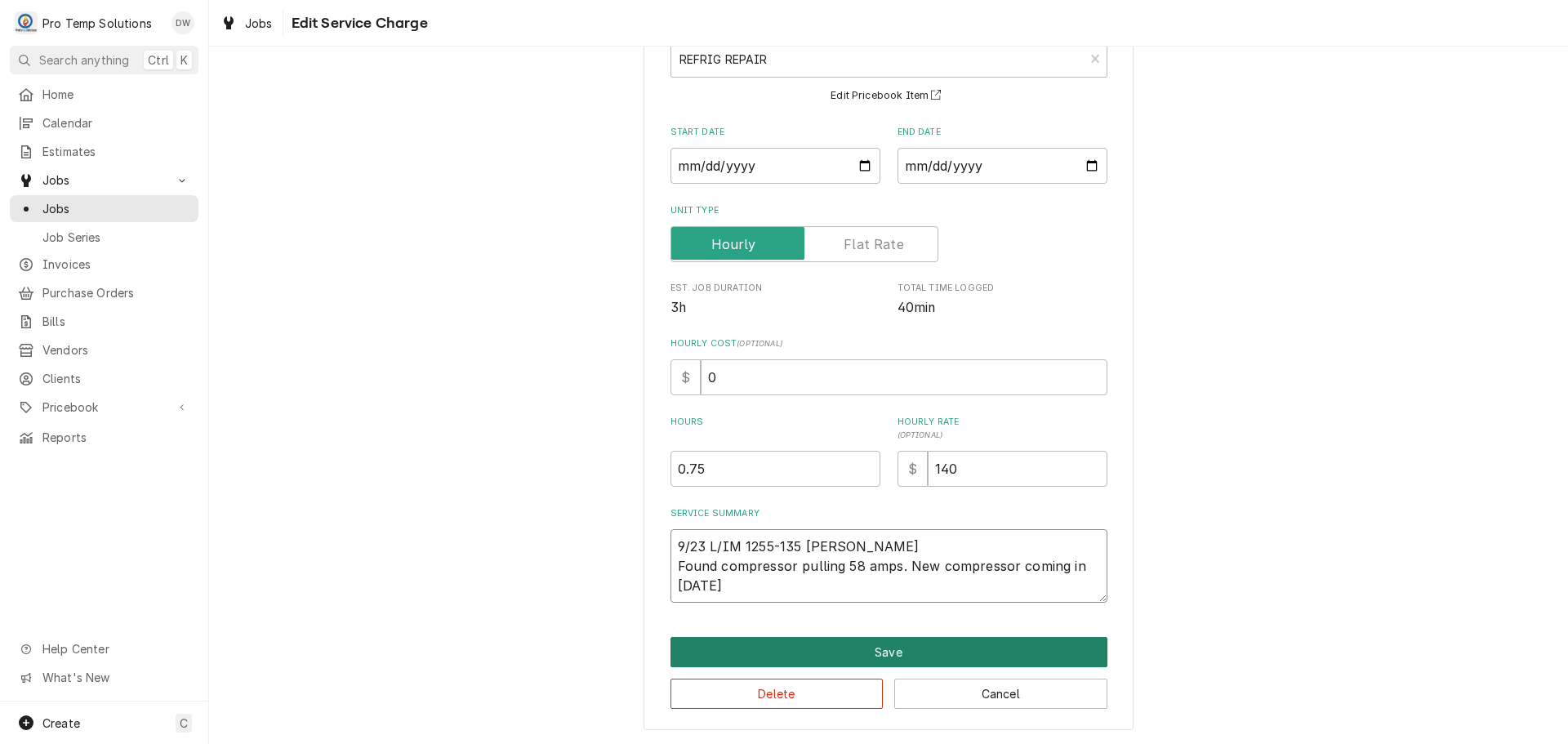
type textarea "9/23 L/IM 1255-135 [PERSON_NAME] Found compressor pulling 58 amps. New compress…"
click at [879, 653] on button "Save" at bounding box center [889, 651] width 437 height 30
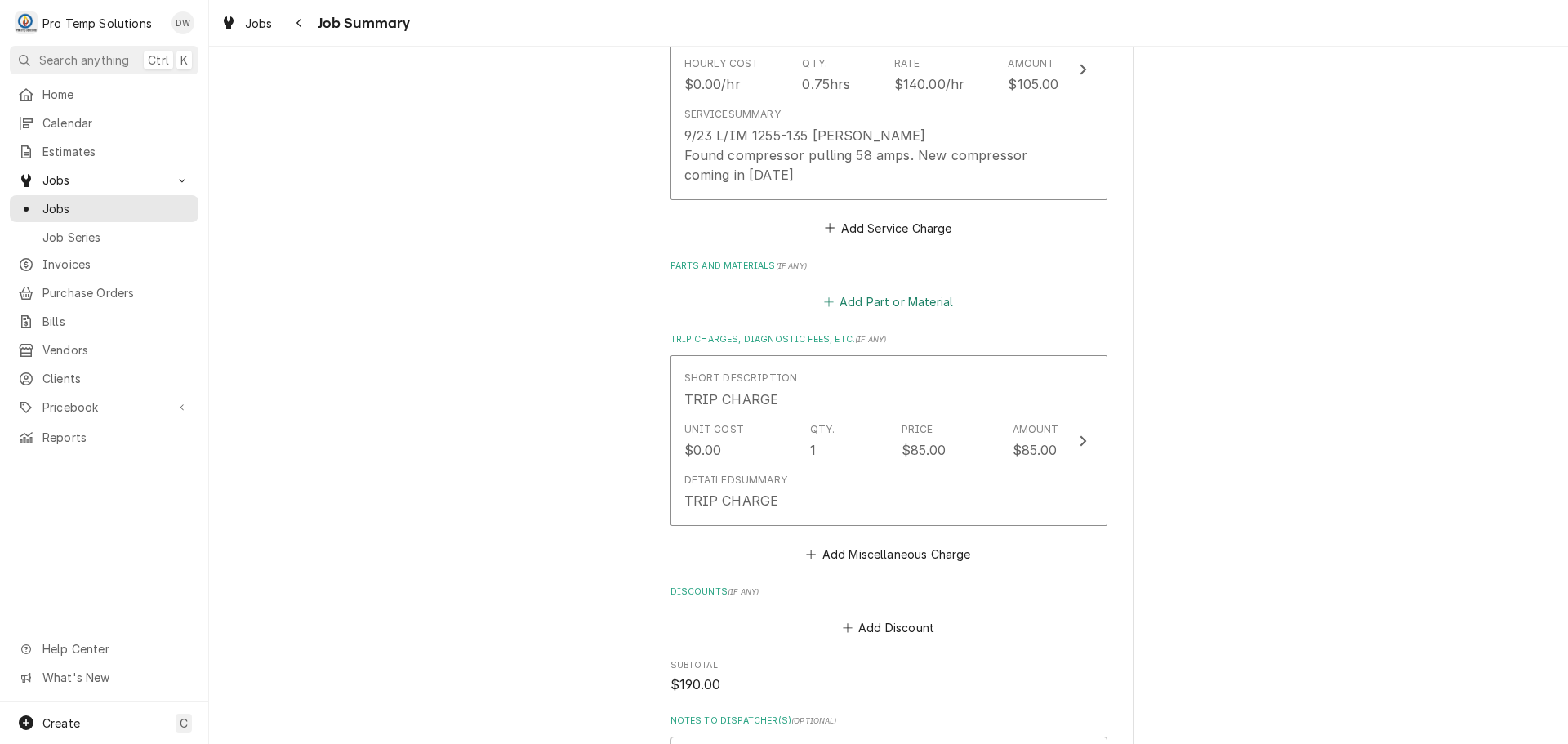
scroll to position [918, 0]
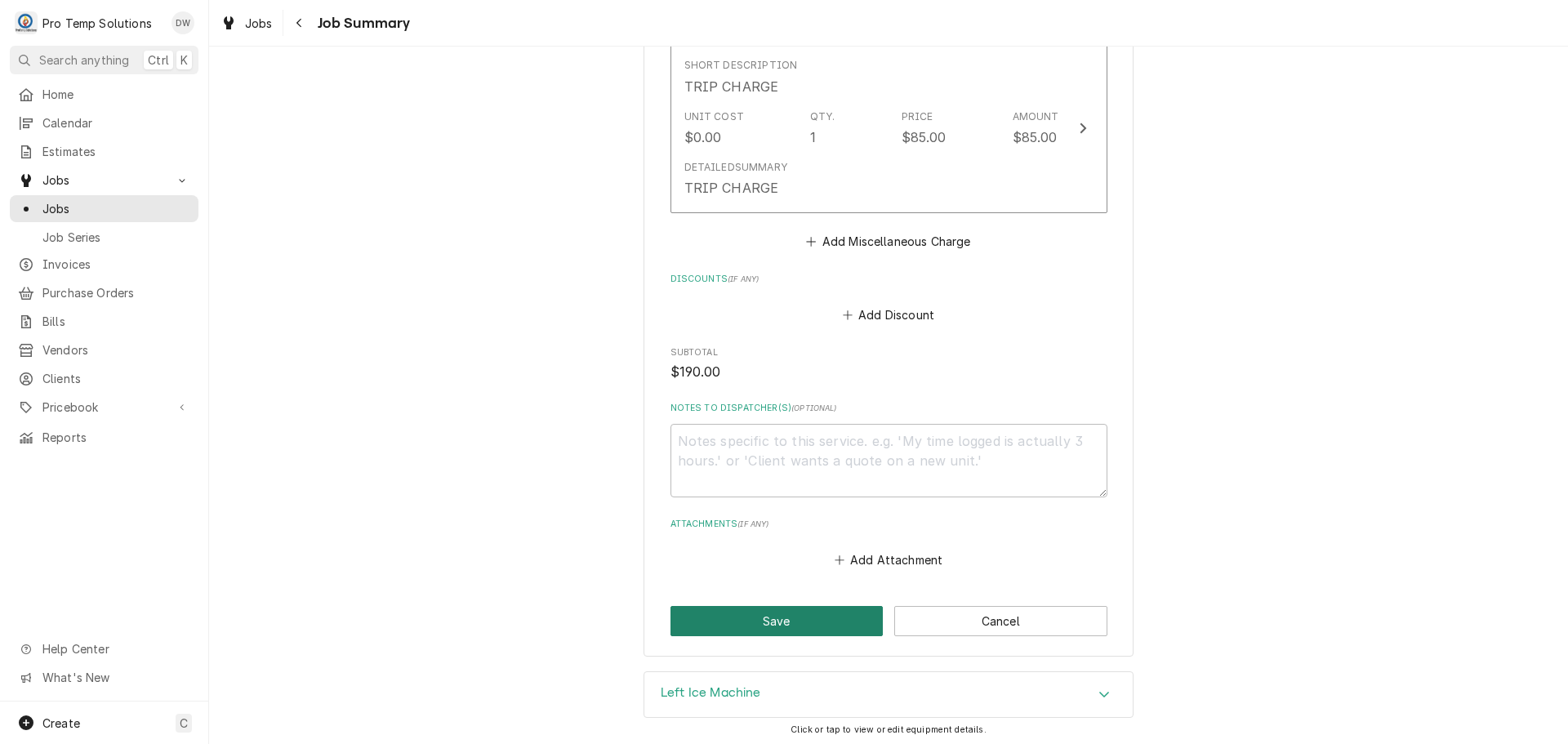
click at [777, 617] on button "Save" at bounding box center [777, 621] width 213 height 30
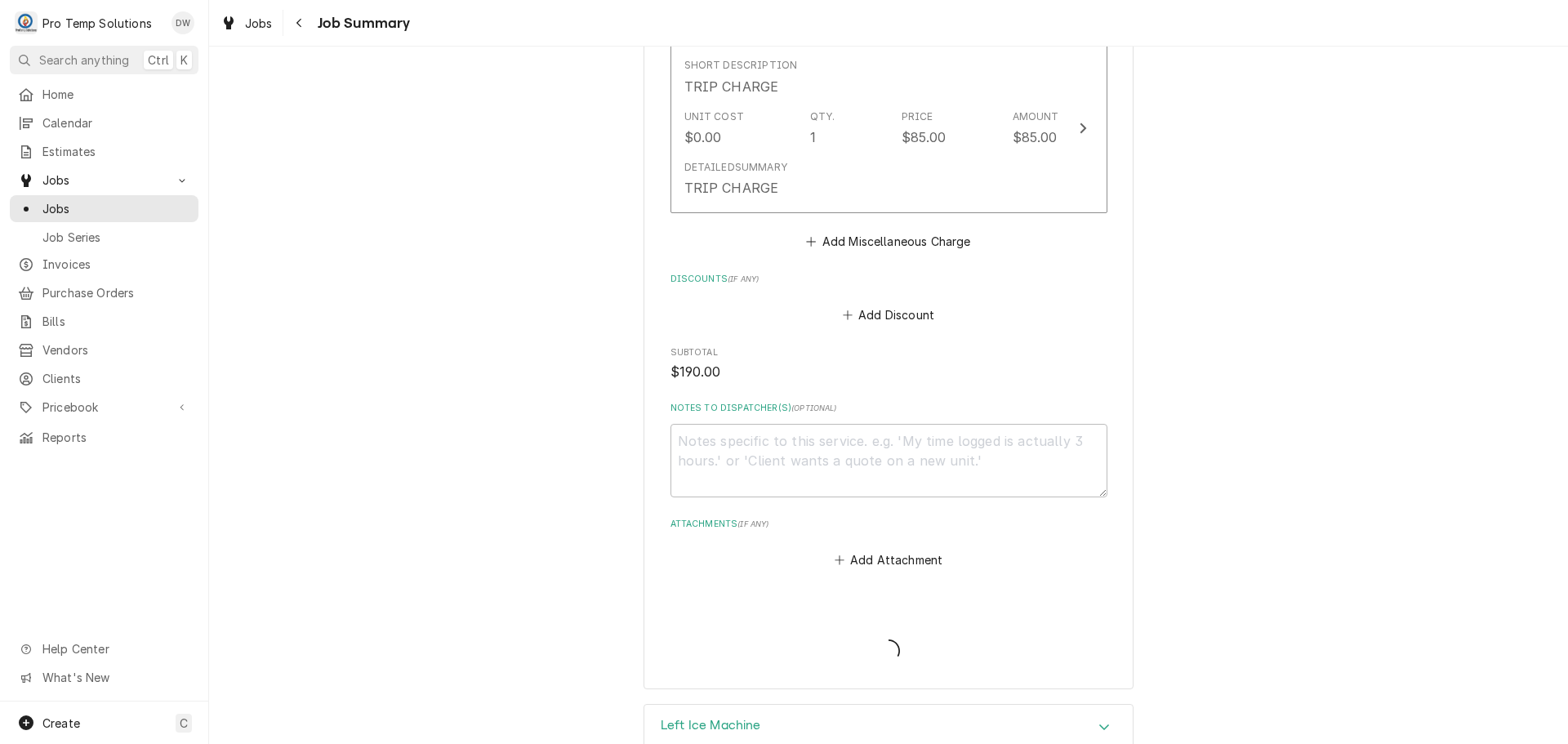
type textarea "x"
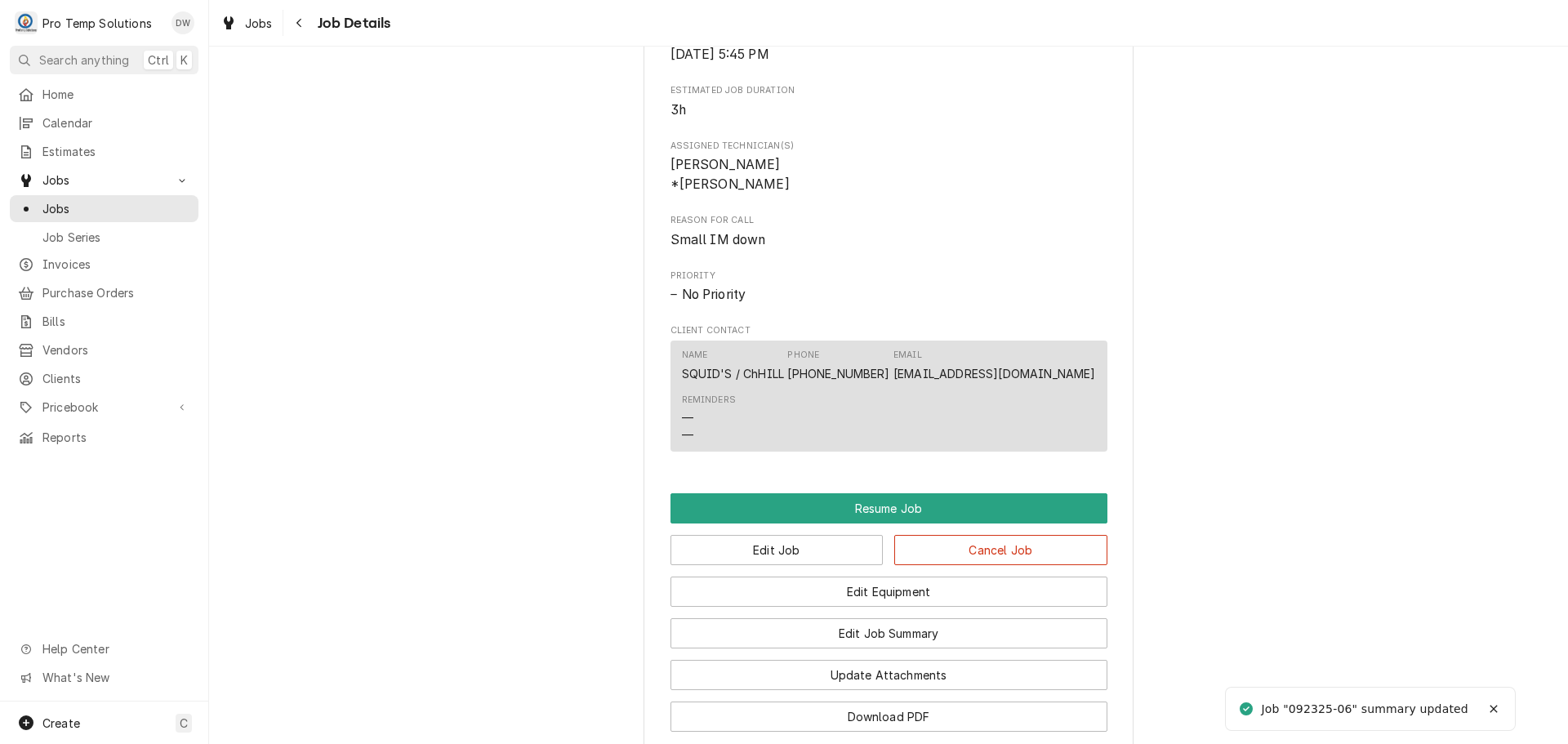
scroll to position [1061, 0]
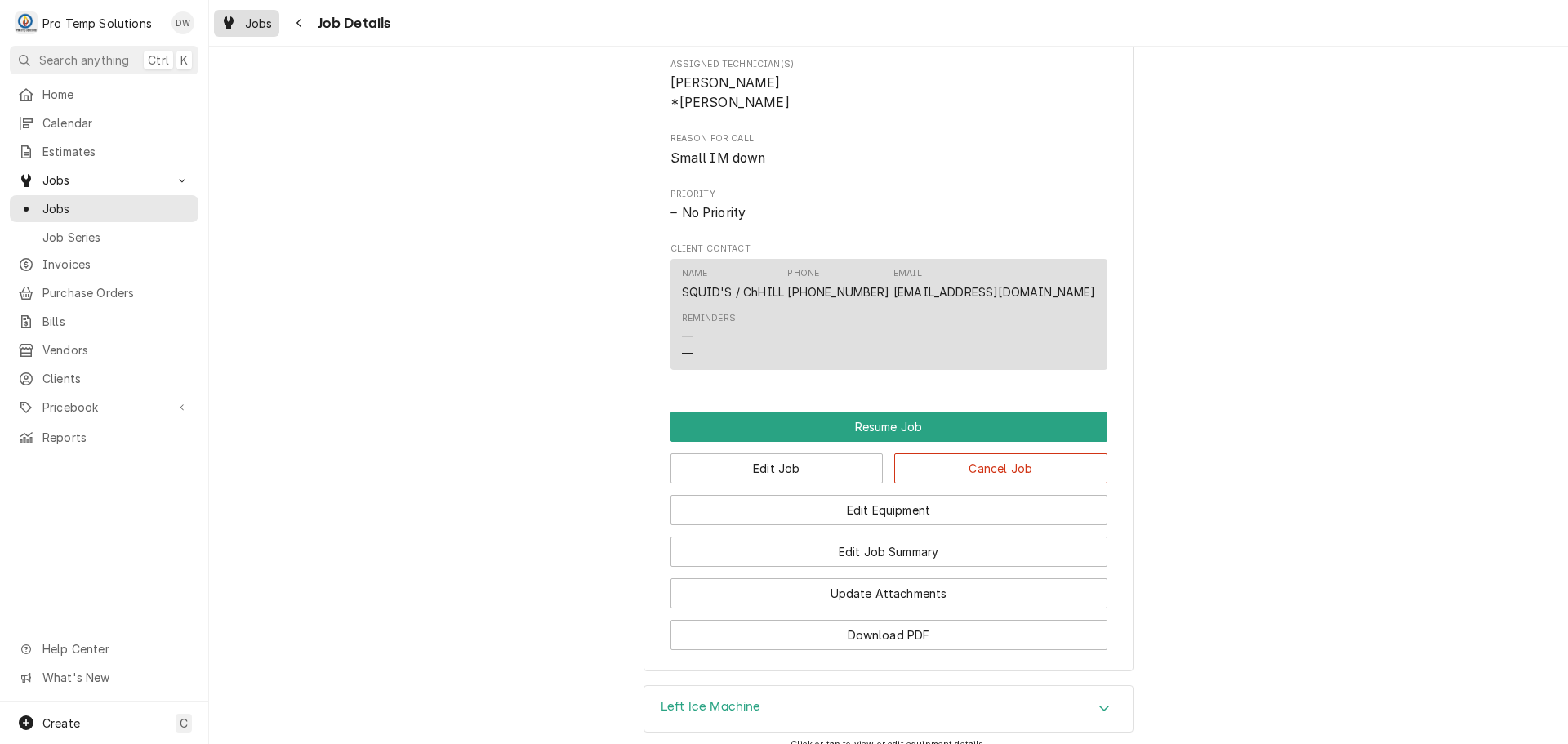
click at [256, 23] on span "Jobs" at bounding box center [258, 23] width 28 height 17
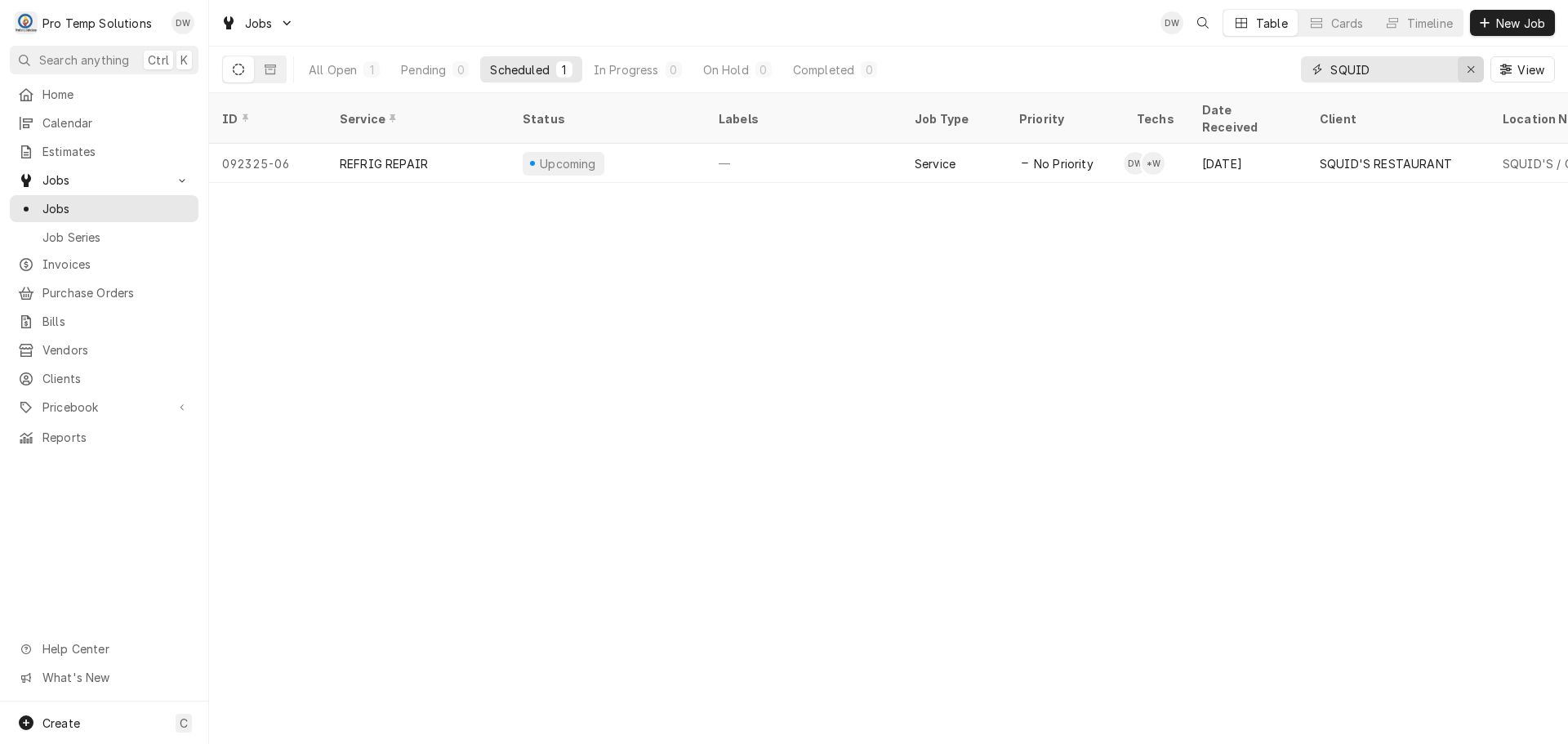
click at [1471, 67] on icon "Erase input" at bounding box center [1471, 69] width 9 height 11
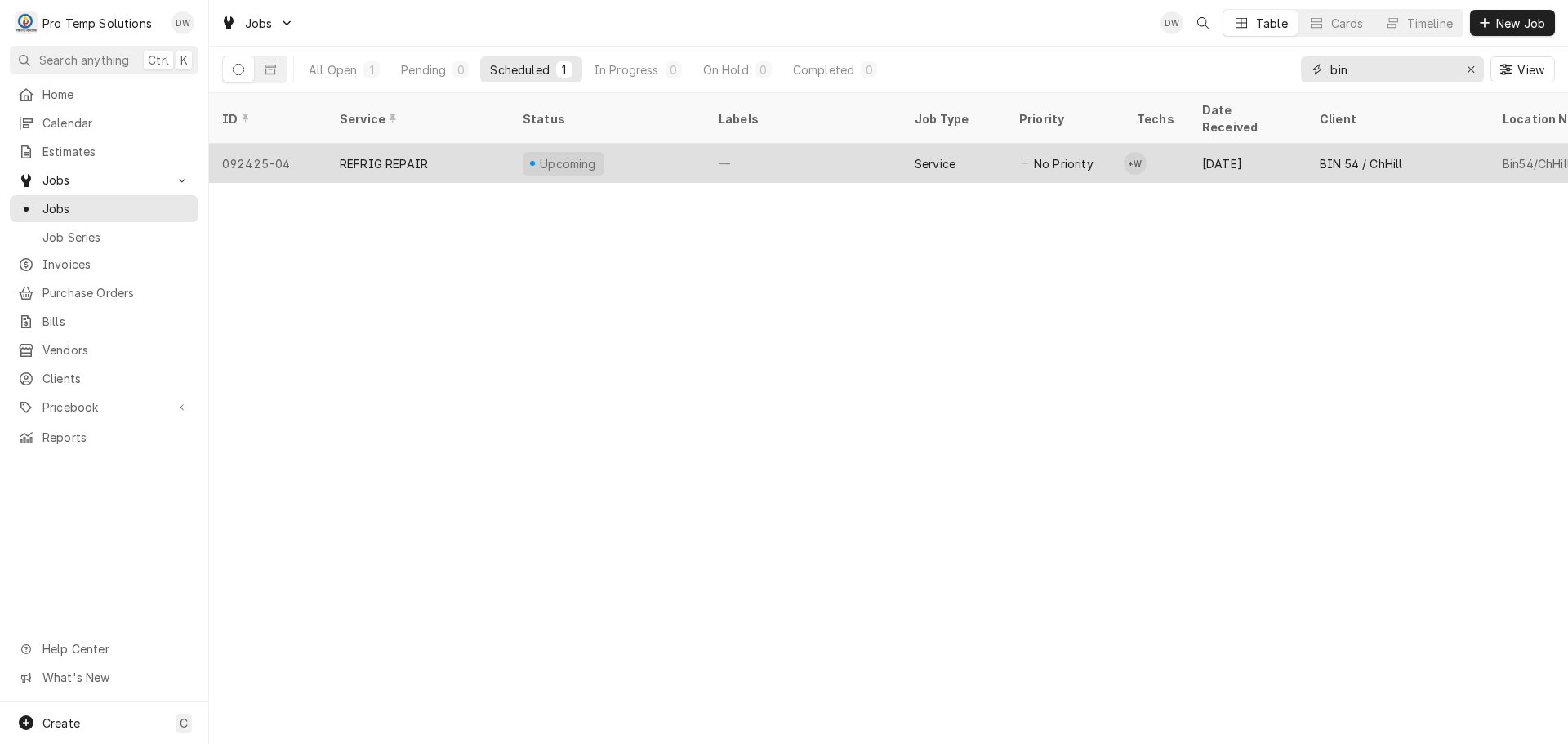
type input "bin"
click at [819, 144] on div "—" at bounding box center [803, 163] width 196 height 39
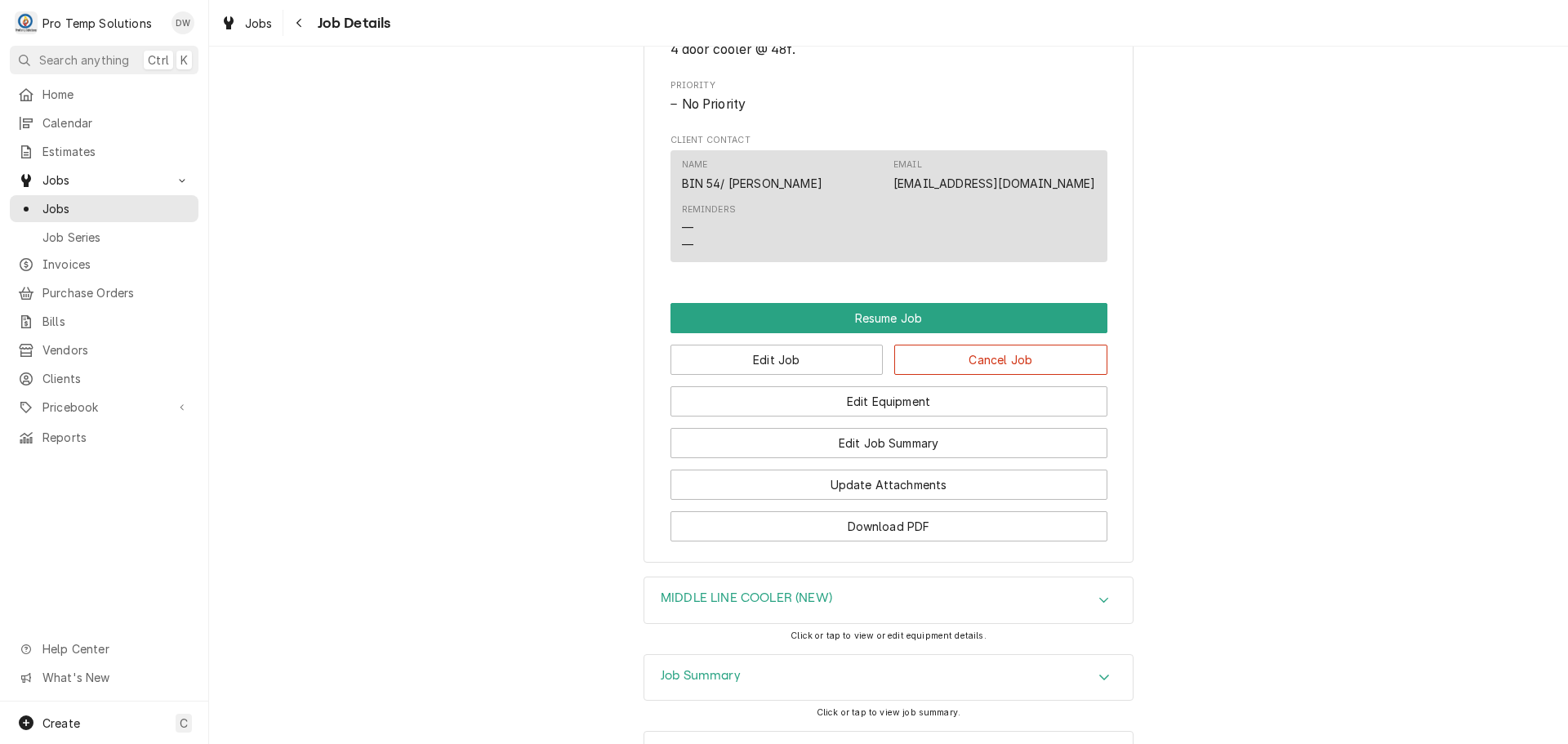
scroll to position [1235, 0]
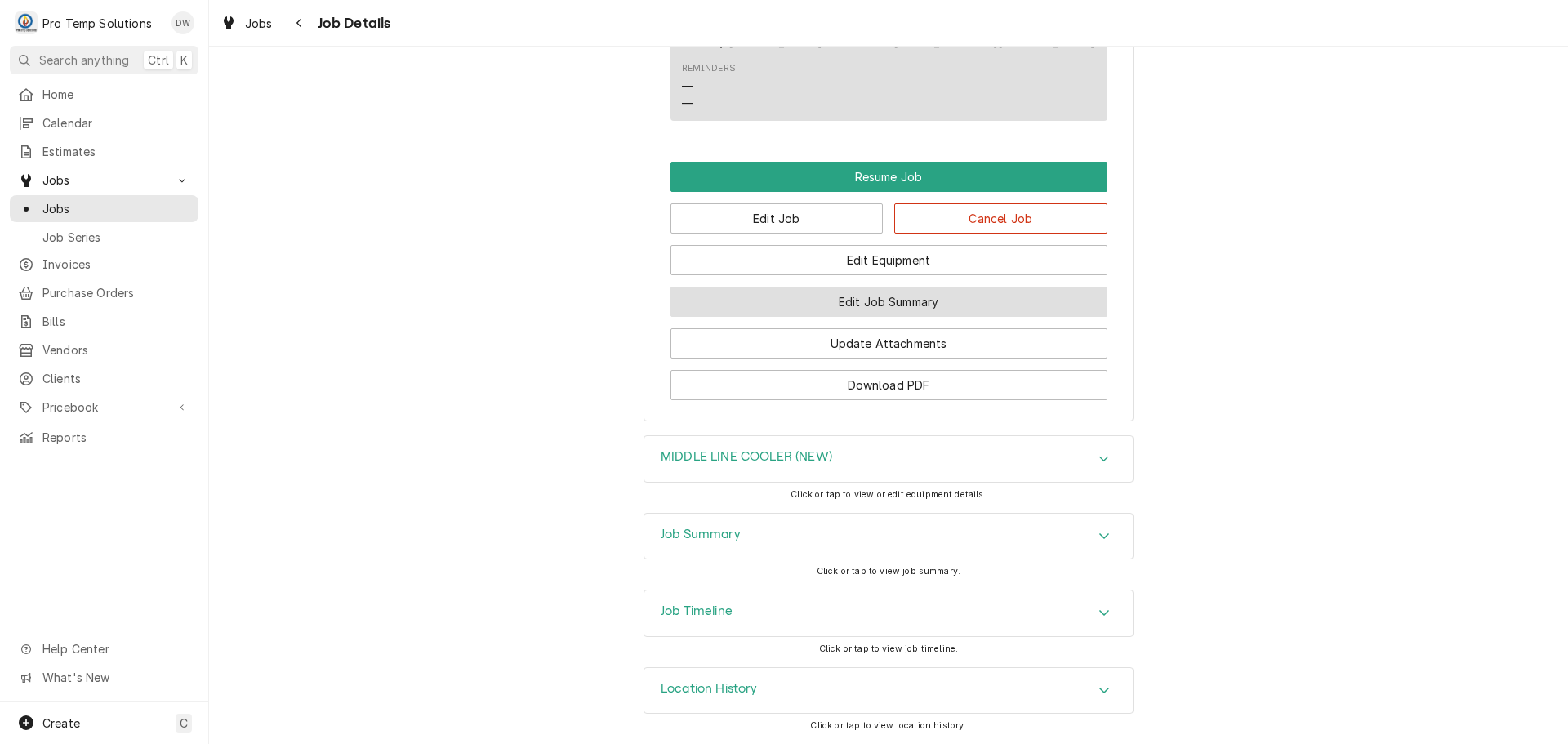
click at [860, 308] on button "Edit Job Summary" at bounding box center [889, 301] width 437 height 30
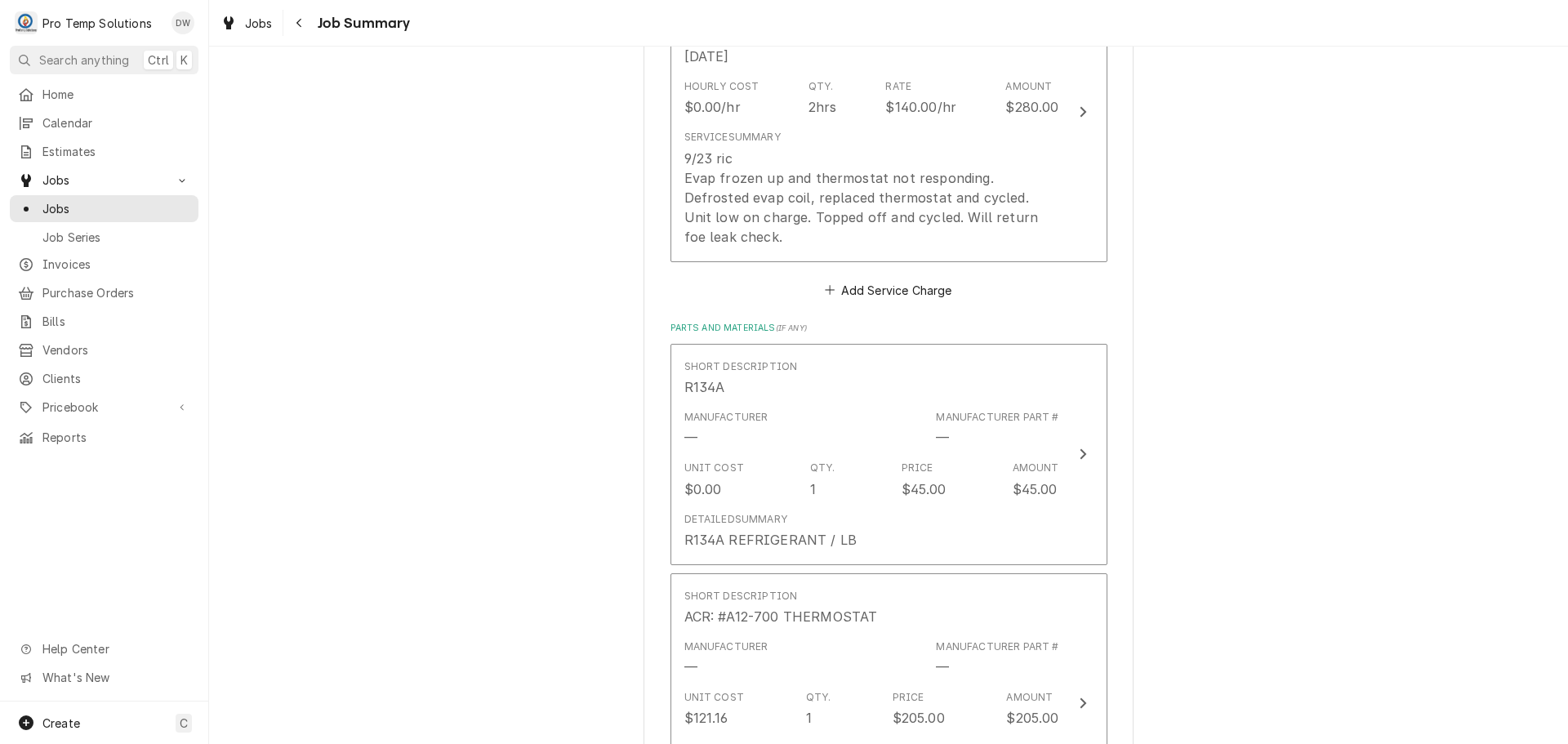
scroll to position [619, 0]
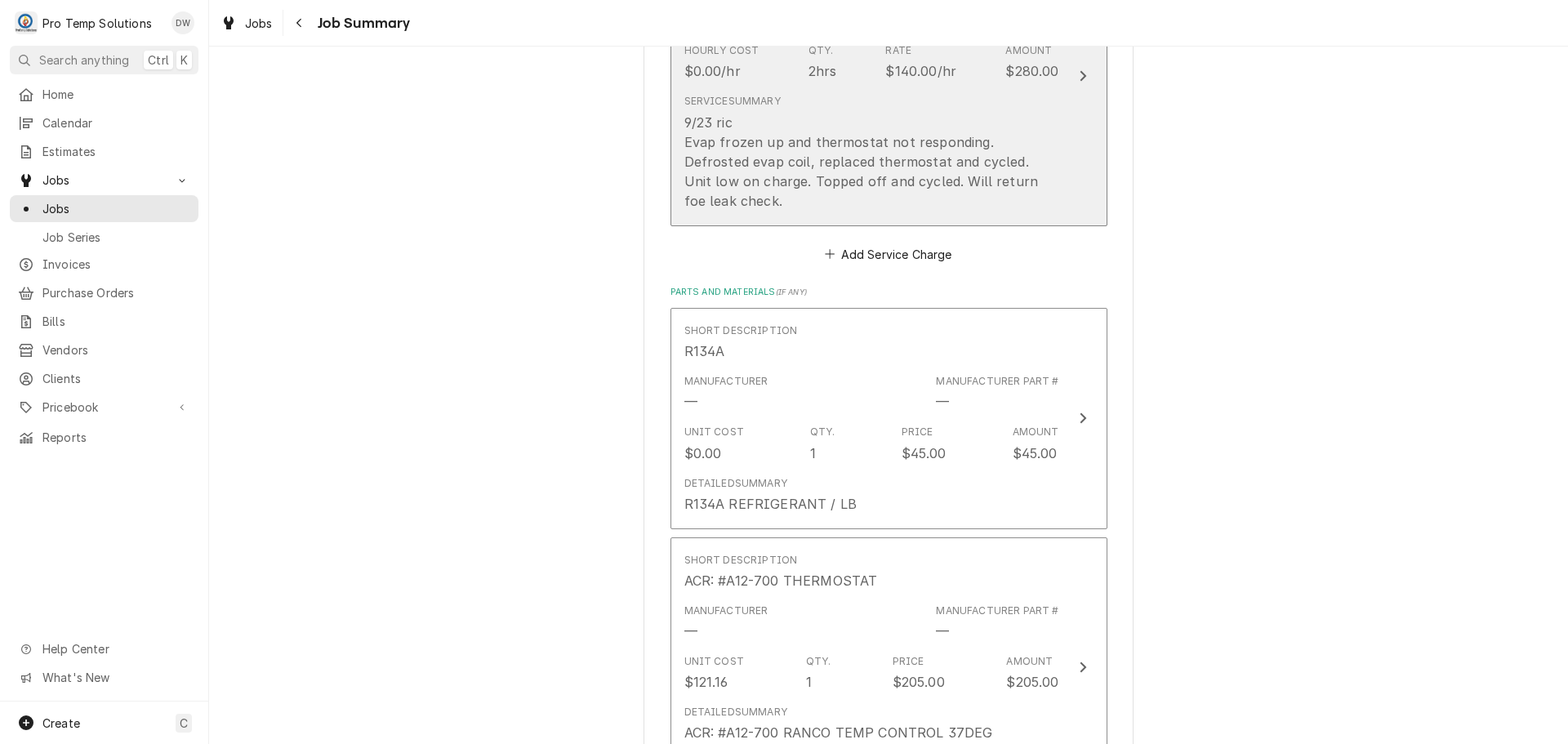
click at [1080, 69] on icon "Update Line Item" at bounding box center [1082, 75] width 8 height 13
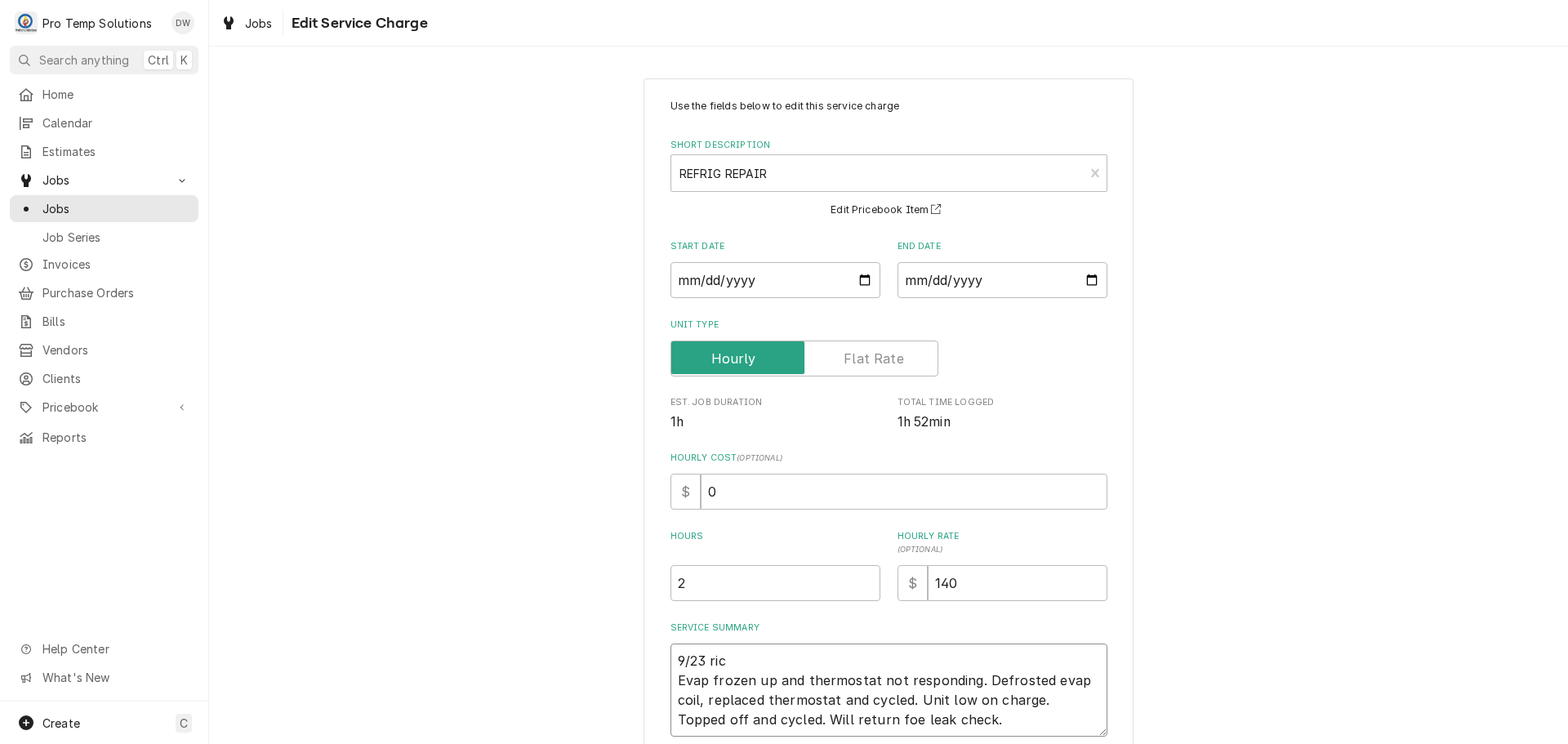
click at [736, 665] on textarea "9/23 ric Evap frozen up and thermostat not responding. Defrosted evap coil, rep…" at bounding box center [889, 689] width 437 height 93
type textarea "x"
type textarea "9/23 ri Evap frozen up and thermostat not responding. Defrosted evap coil, repl…"
type textarea "x"
type textarea "9/23 r Evap frozen up and thermostat not responding. Defrosted evap coil, repla…"
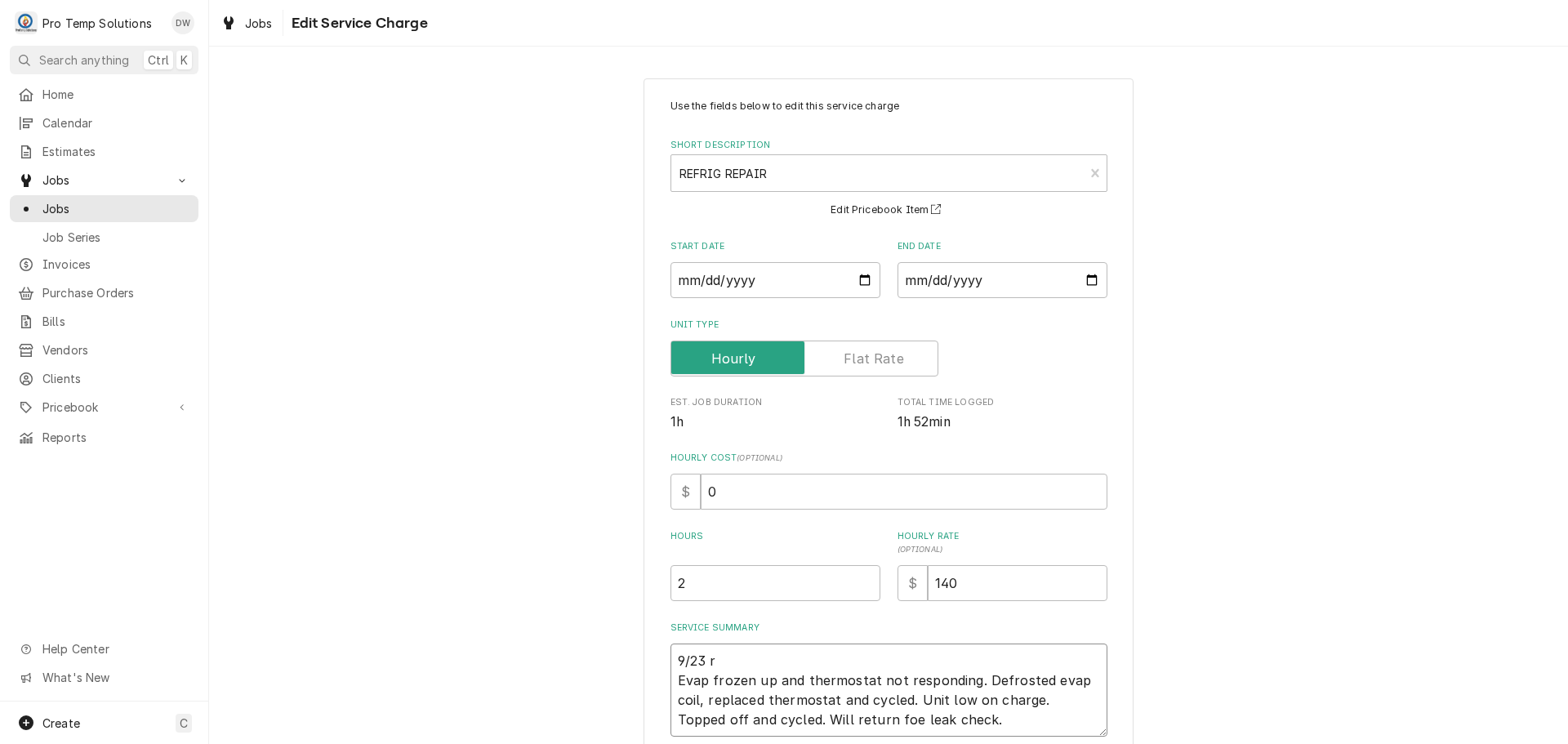
type textarea "x"
type textarea "9/23 Evap frozen up and thermostat not responding. Defrosted evap coil, replace…"
type textarea "x"
type textarea "9/23 m Evap frozen up and thermostat not responding. Defrosted evap coil, repla…"
type textarea "x"
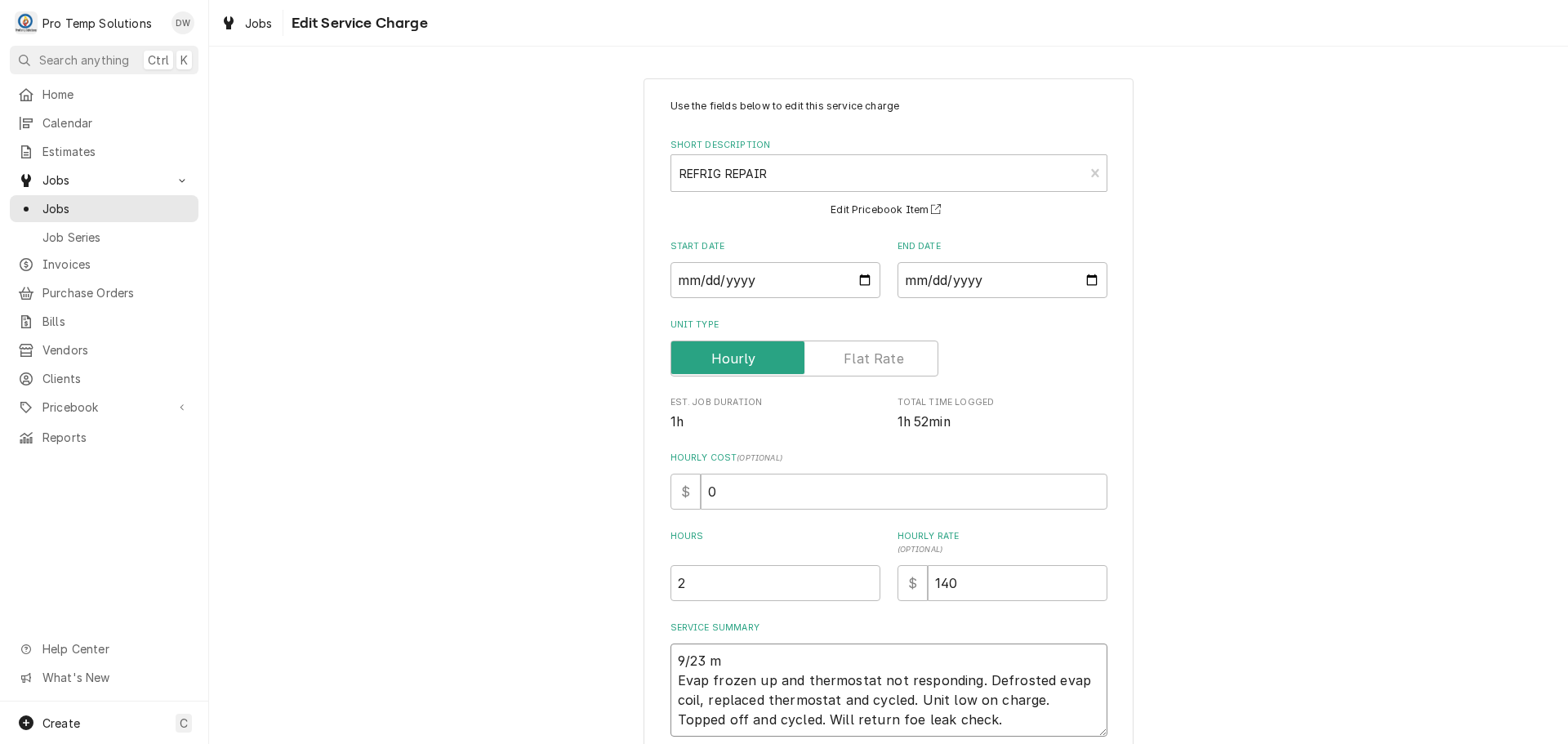
type textarea "9/23 m/ Evap frozen up and thermostat not responding. Defrosted evap coil, repl…"
type textarea "x"
type textarea "9/23 m/r Evap frozen up and thermostat not responding. Defrosted evap coil, rep…"
type textarea "x"
type textarea "9/23 m/ri Evap frozen up and thermostat not responding. Defrosted evap coil, re…"
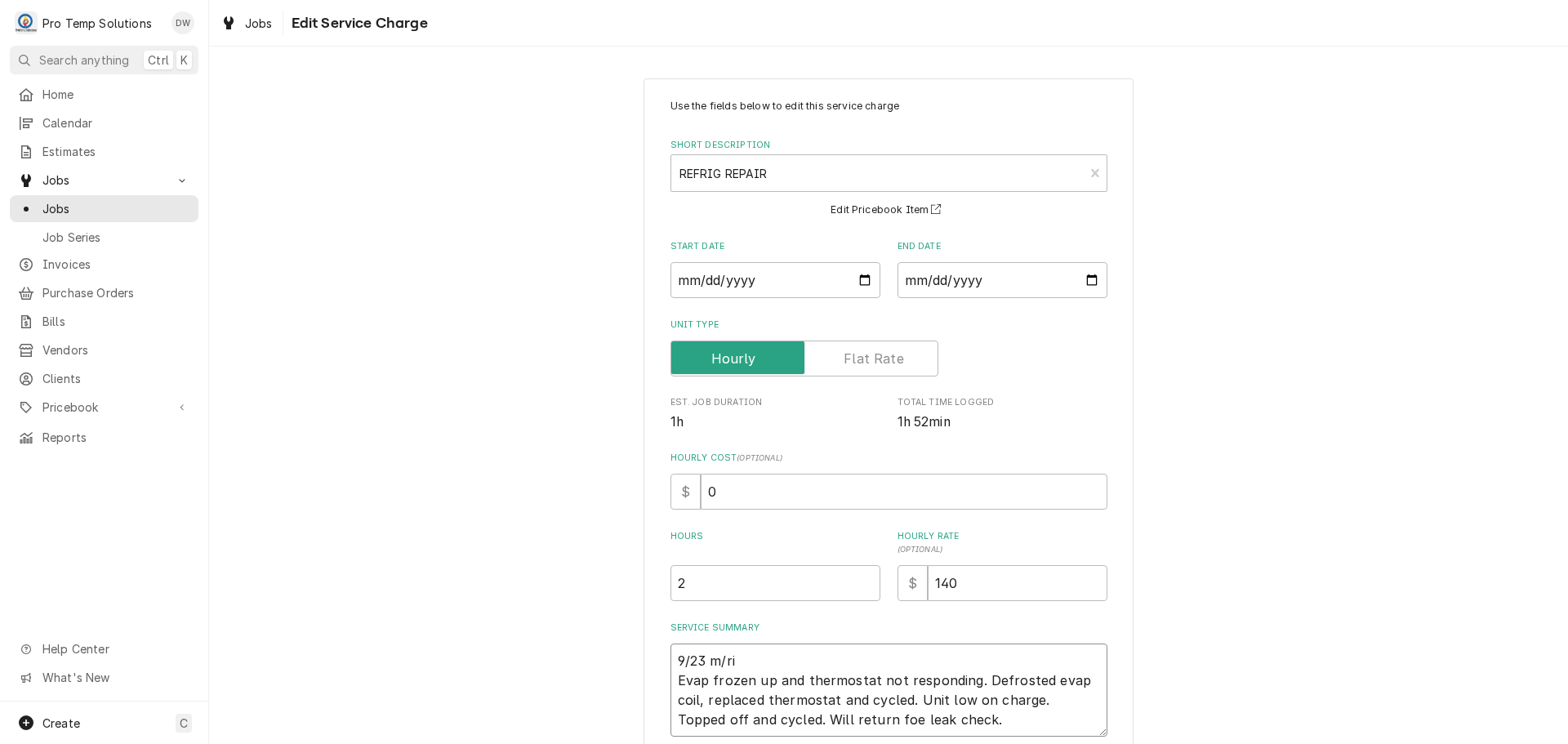
type textarea "x"
type textarea "9/23 m/ric Evap frozen up and thermostat not responding. Defrosted evap coil, r…"
type textarea "x"
type textarea "9/23 m/ric Evap frozen up and thermostat not responding. Defrosted evap coil, r…"
type textarea "x"
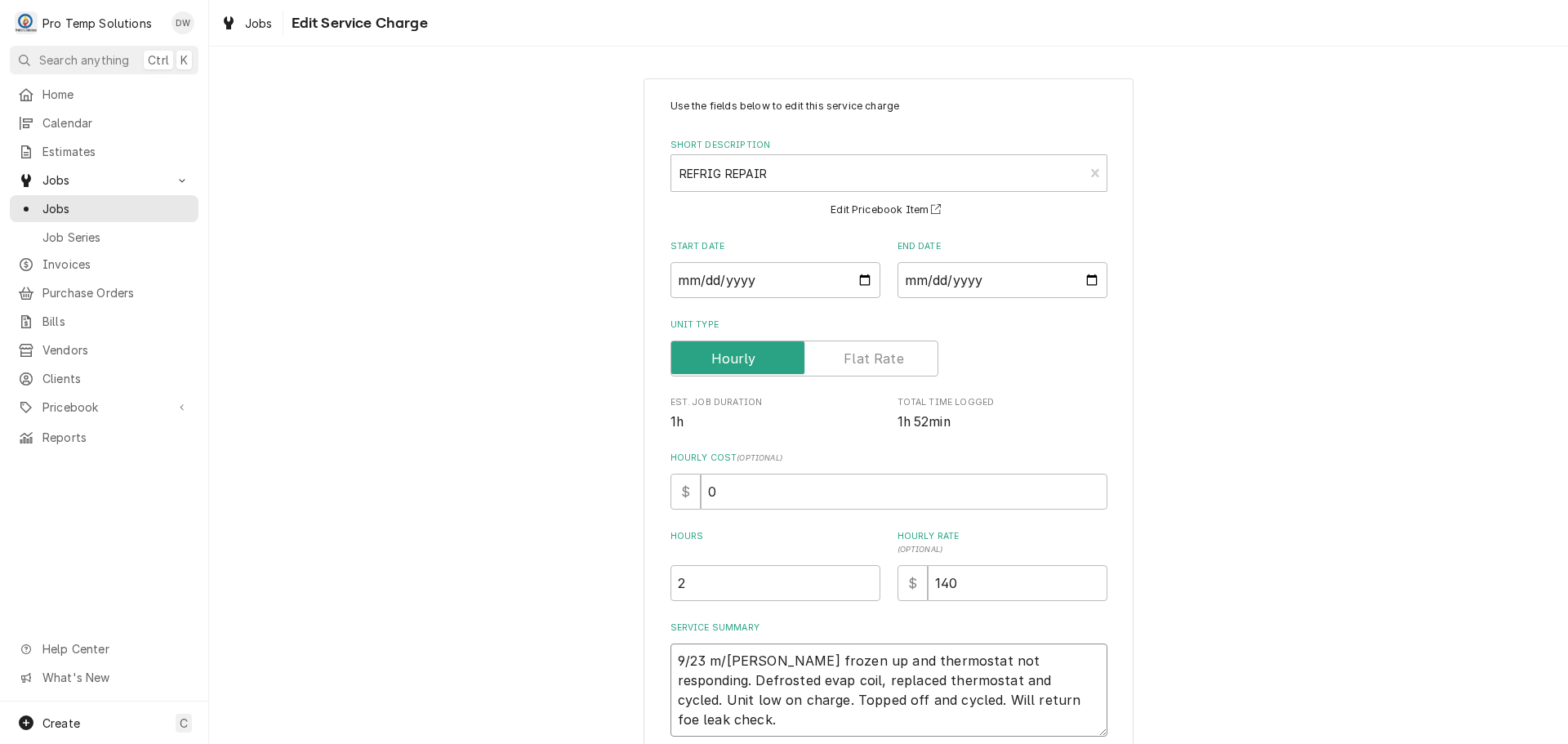
type textarea "9/23 m/ric Evap frozen up and thermostat not responding. Defrosted evap coil, r…"
type textarea "x"
type textarea "9/23 m/ri Evap frozen up and thermostat not responding. Defrosted evap coil, re…"
type textarea "x"
type textarea "9/23 m/r Evap frozen up and thermostat not responding. Defrosted evap coil, rep…"
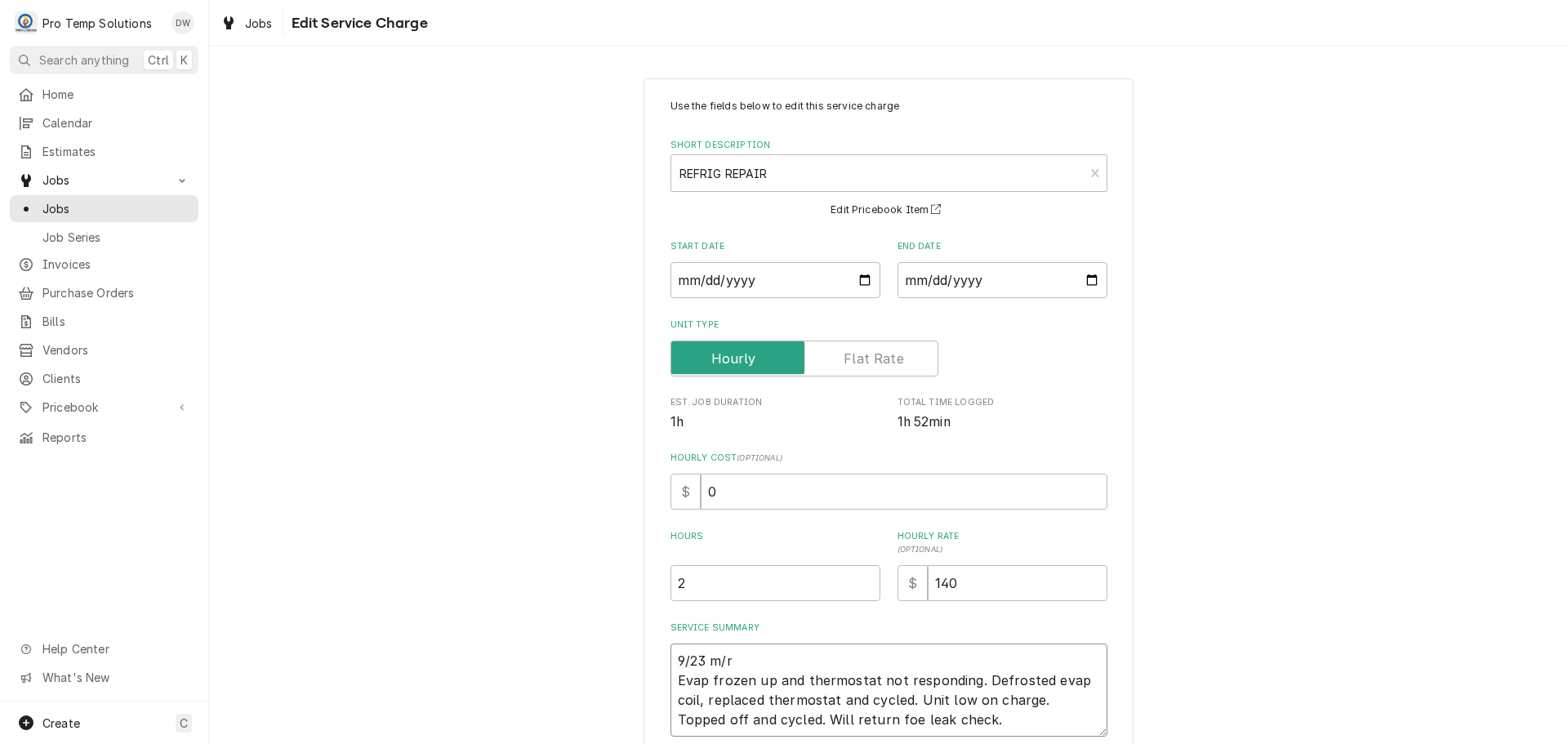
type textarea "x"
type textarea "9/23 m/ Evap frozen up and thermostat not responding. Defrosted evap coil, repl…"
type textarea "x"
type textarea "9/23 m Evap frozen up and thermostat not responding. Defrosted evap coil, repla…"
type textarea "x"
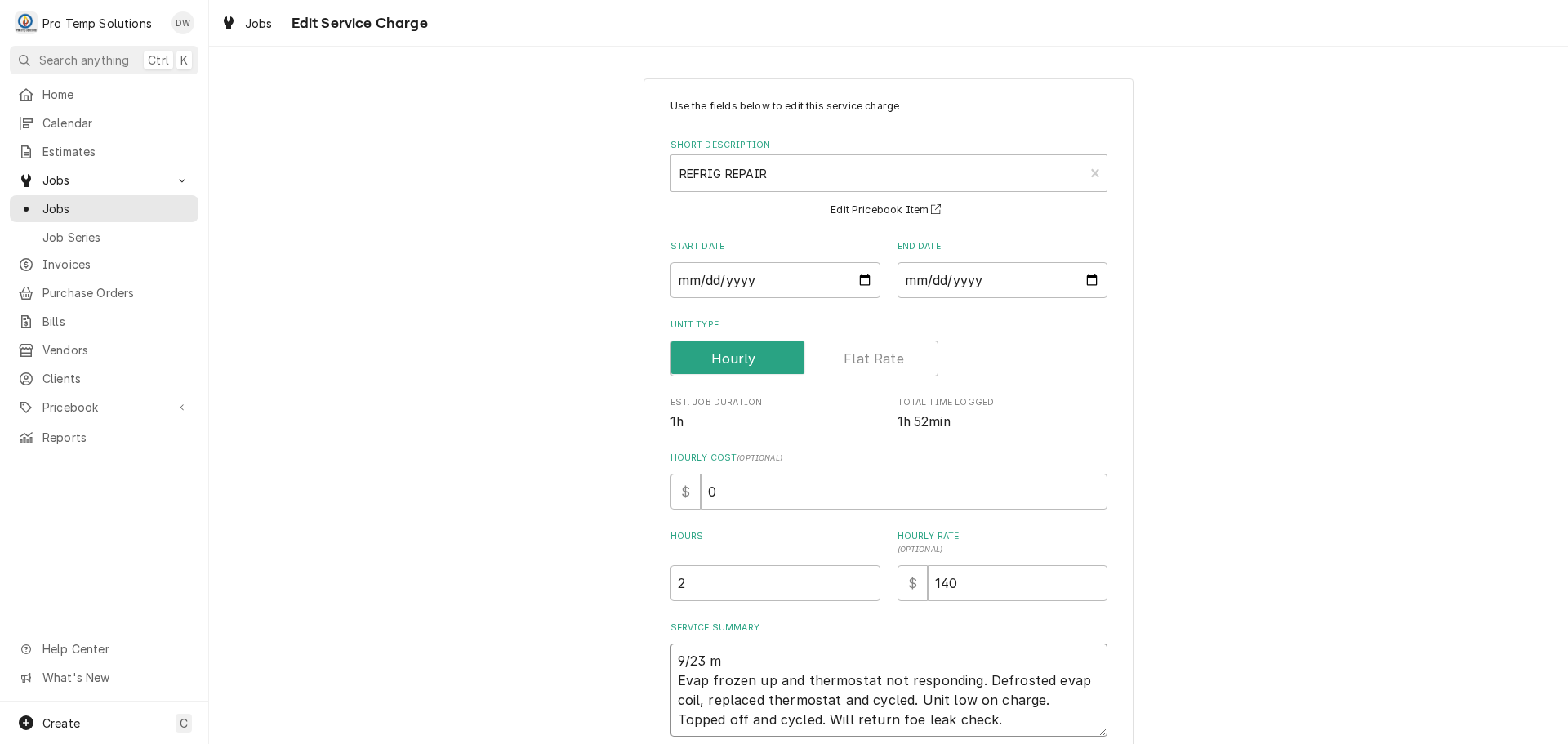
type textarea "9/23 Evap frozen up and thermostat not responding. Defrosted evap coil, replace…"
type textarea "x"
type textarea "9/23 M Evap frozen up and thermostat not responding. Defrosted evap coil, repla…"
type textarea "x"
type textarea "9/23 M/ Evap frozen up and thermostat not responding. Defrosted evap coil, repl…"
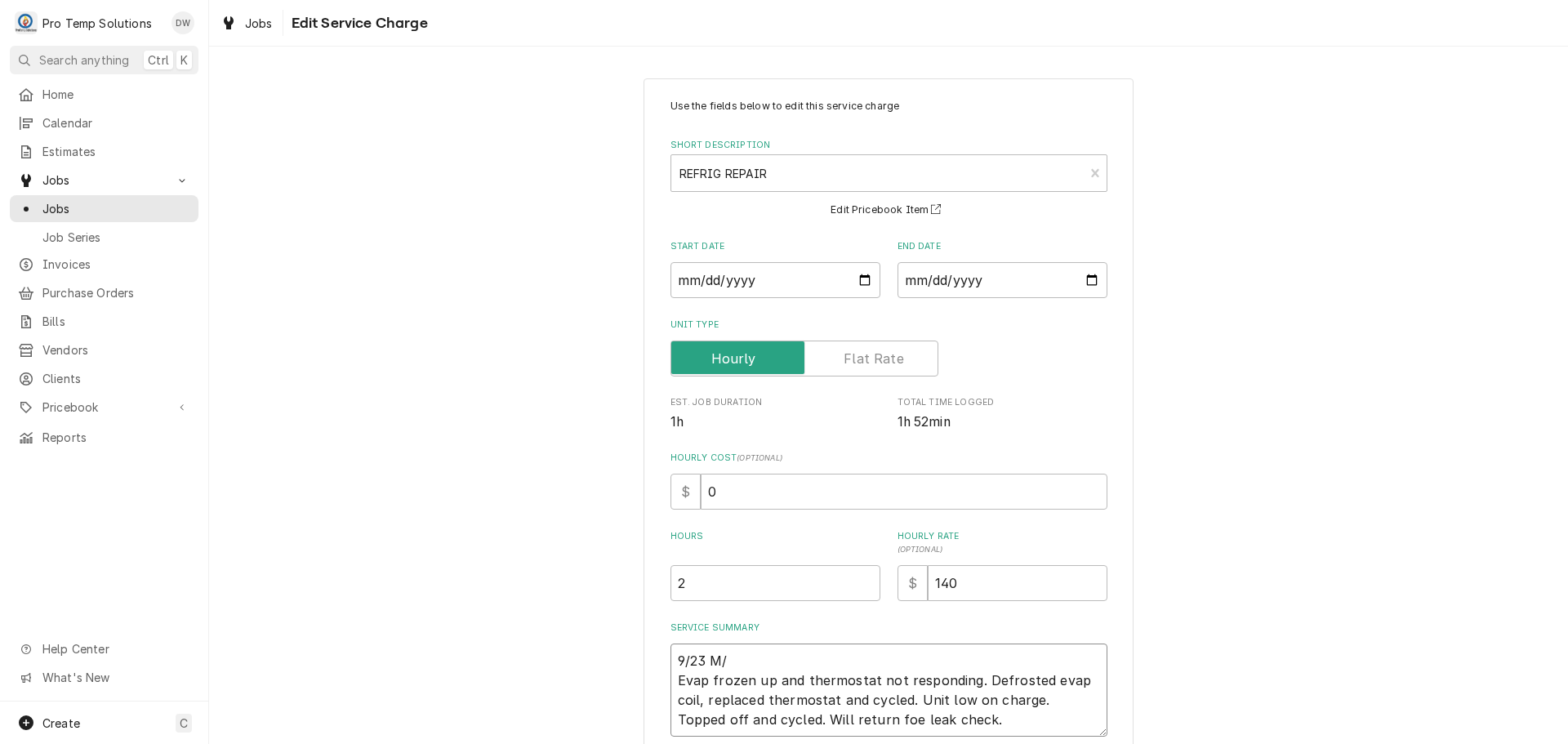
type textarea "x"
type textarea "9/23 M/R Evap frozen up and thermostat not responding. Defrosted evap coil, rep…"
type textarea "x"
type textarea "9/23 M/RI Evap frozen up and thermostat not responding. Defrosted evap coil, re…"
type textarea "x"
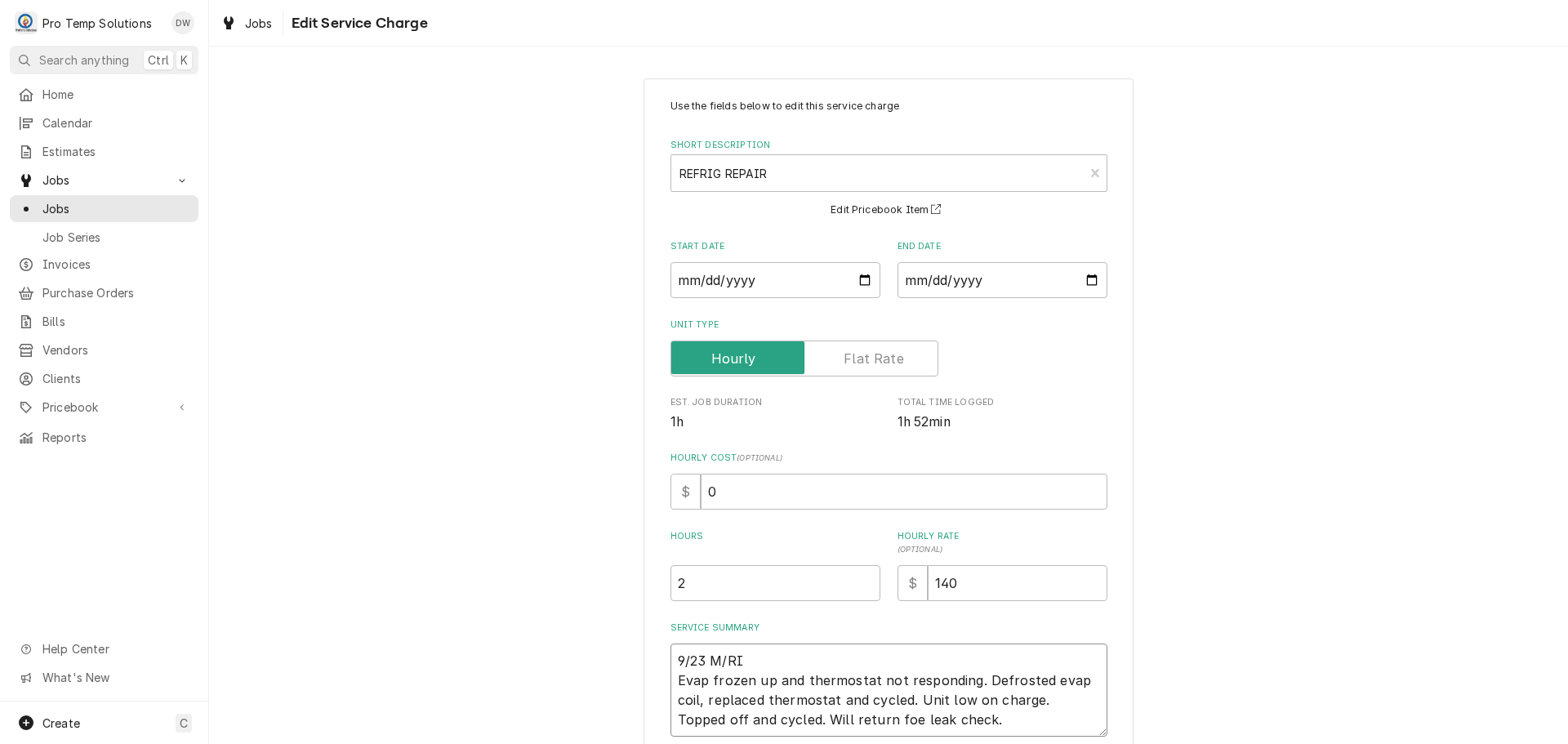
type textarea "9/23 M/RIC Evap frozen up and thermostat not responding. Defrosted evap coil, r…"
type textarea "x"
type textarea "9/23 M/RIC Evap frozen up and thermostat not responding. Defrosted evap coil, r…"
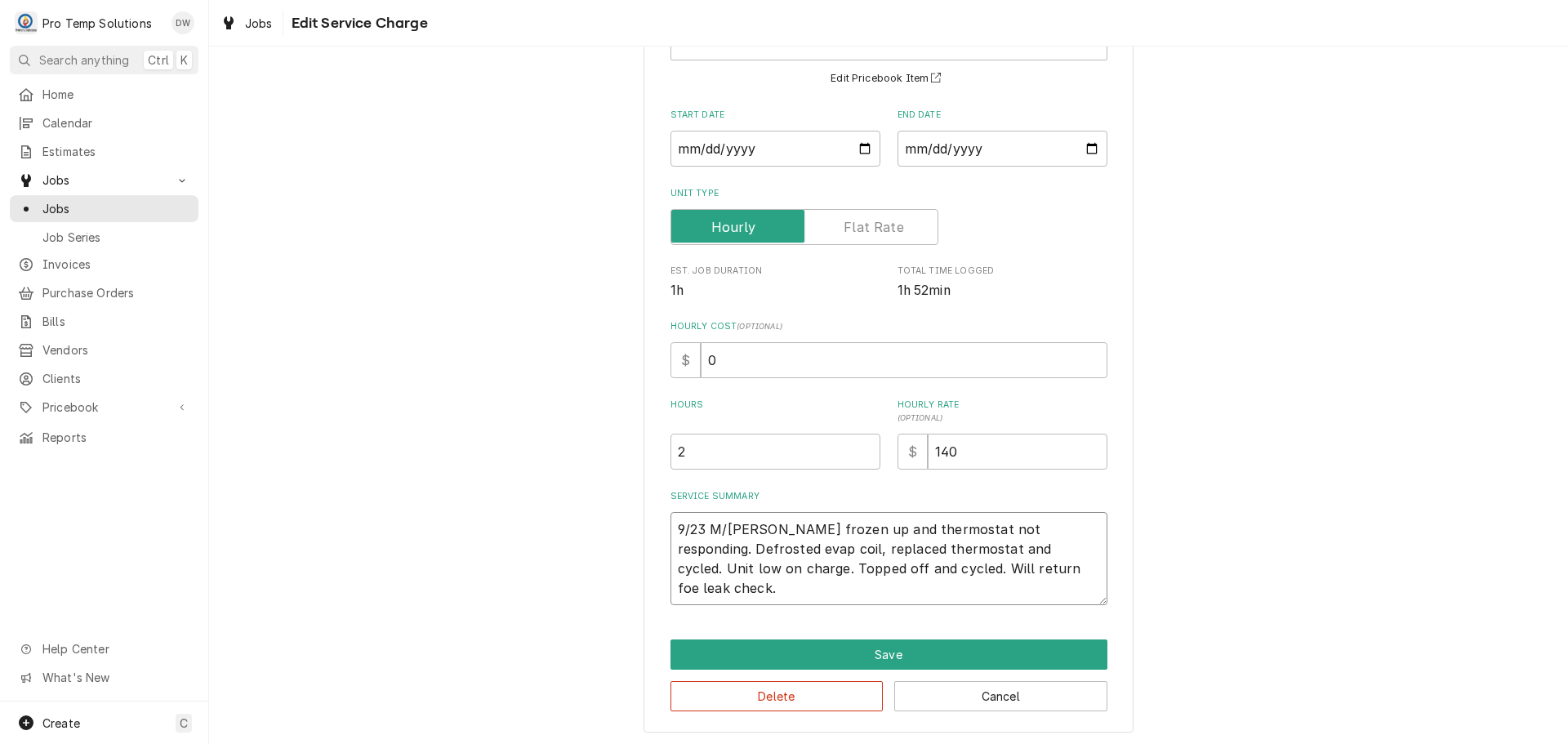
scroll to position [134, 0]
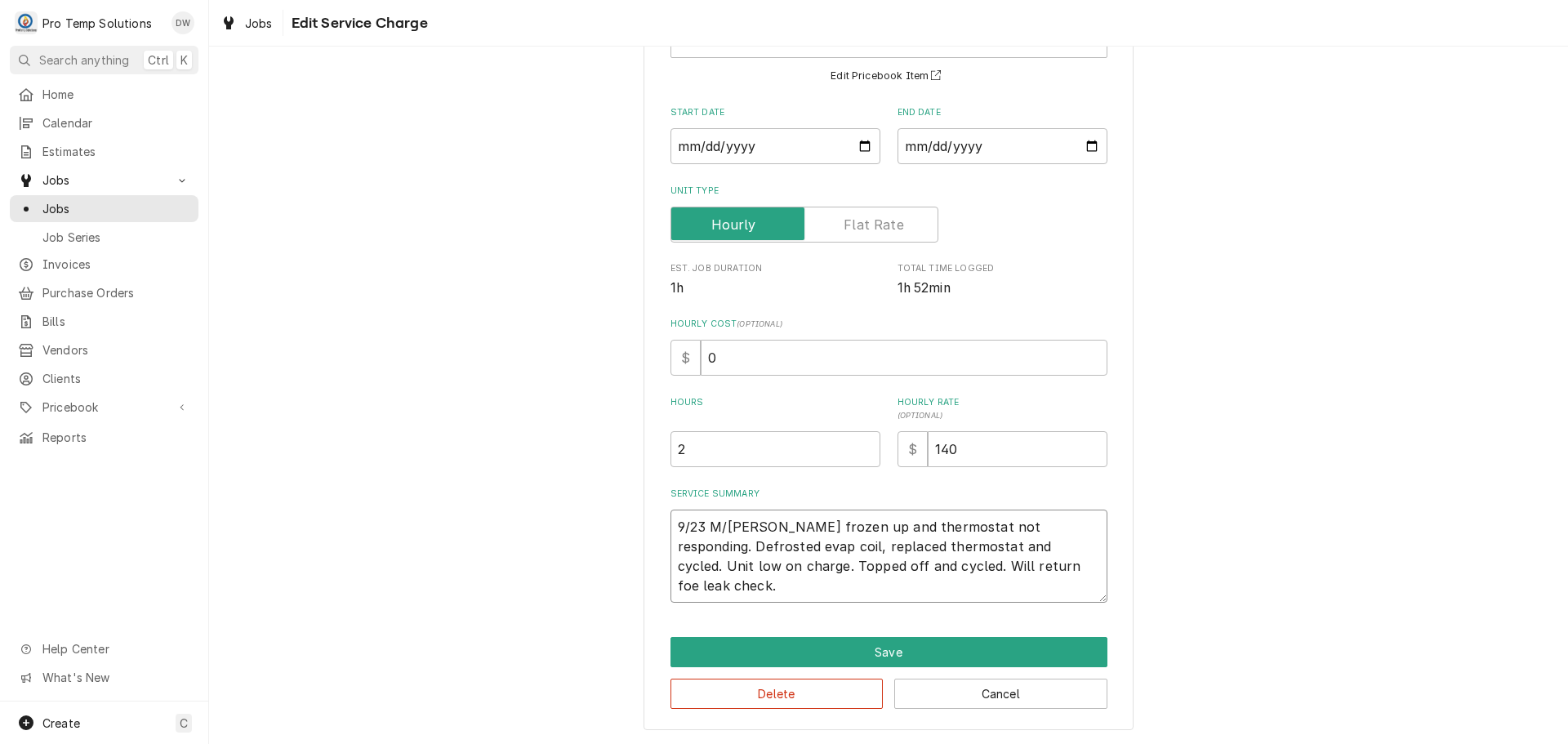
type textarea "x"
type textarea "9/23 M/RIC 1 Evap frozen up and thermostat not responding. Defrosted evap coil,…"
type textarea "x"
type textarea "9/23 M/RIC 14 Evap frozen up and thermostat not responding. Defrosted evap coil…"
type textarea "x"
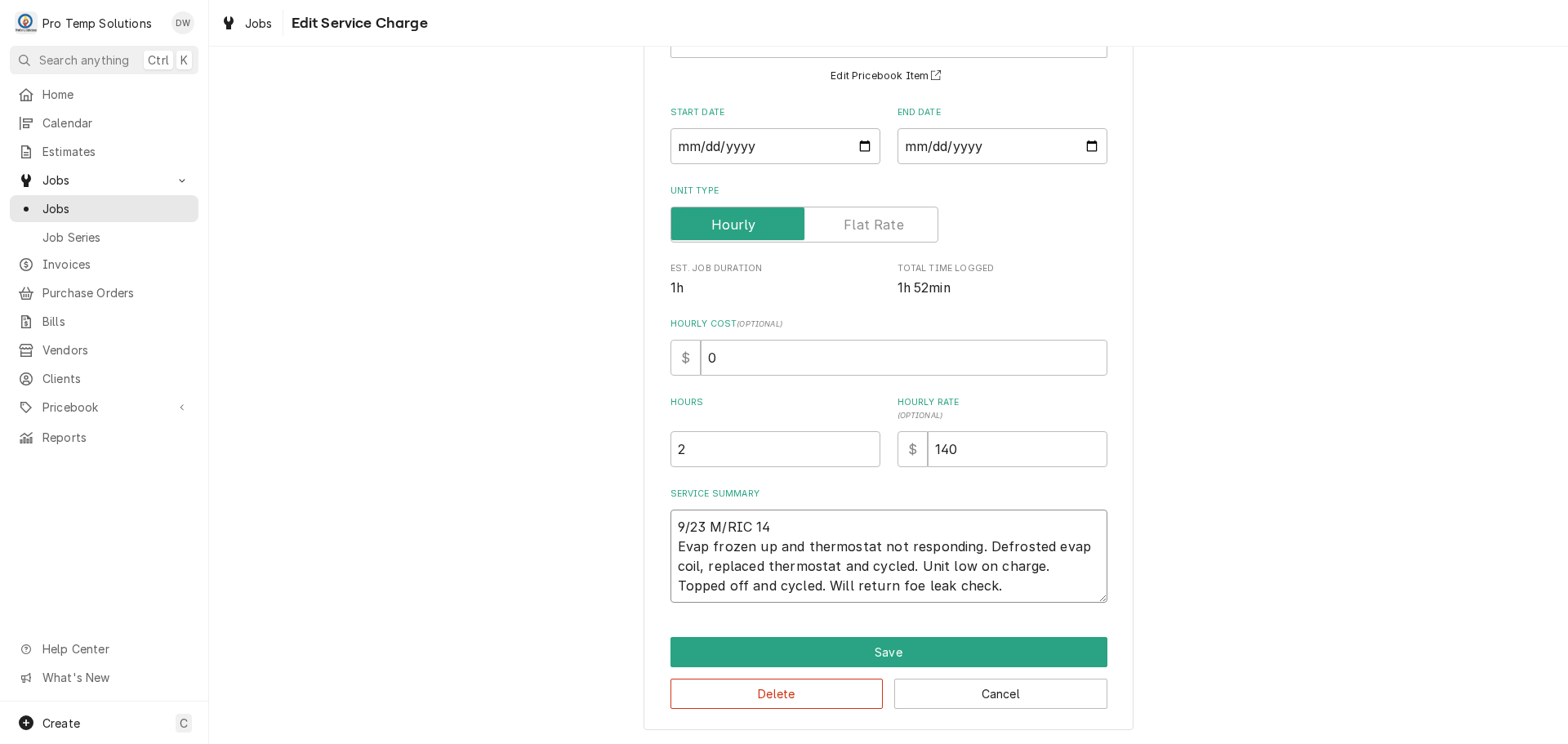
type textarea "9/23 M/RIC 145 Evap frozen up and thermostat not responding. Defrosted evap coi…"
type textarea "x"
type textarea "9/23 M/RIC 145- Evap frozen up and thermostat not responding. Defrosted evap co…"
type textarea "x"
type textarea "9/23 M/RIC 145-3 Evap frozen up and thermostat not responding. Defrosted evap c…"
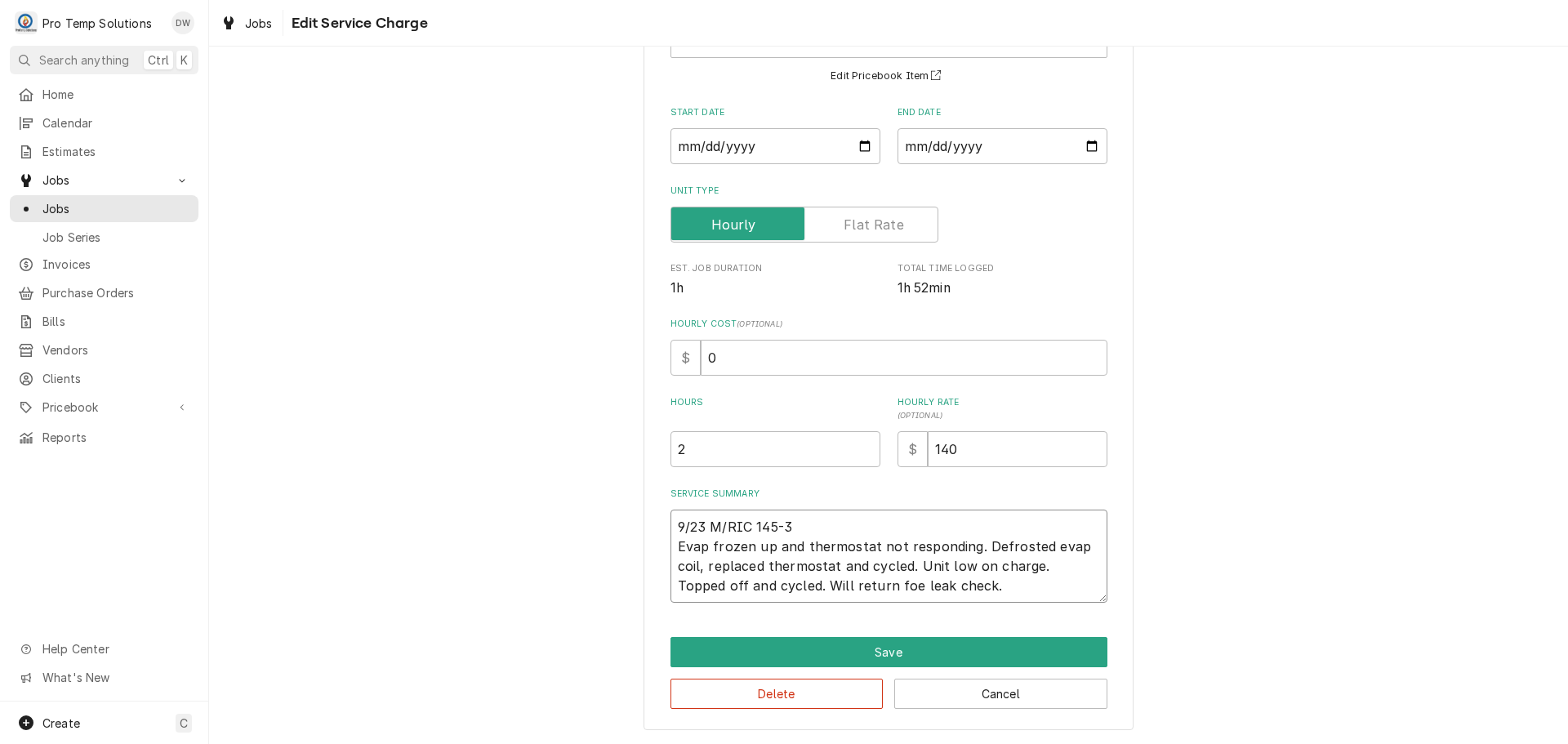
type textarea "x"
type textarea "9/23 M/RIC 145-34 Evap frozen up and thermostat not responding. Defrosted evap …"
type textarea "x"
type textarea "9/23 M/RIC 145-340 Evap frozen up and thermostat not responding. Defrosted evap…"
type textarea "x"
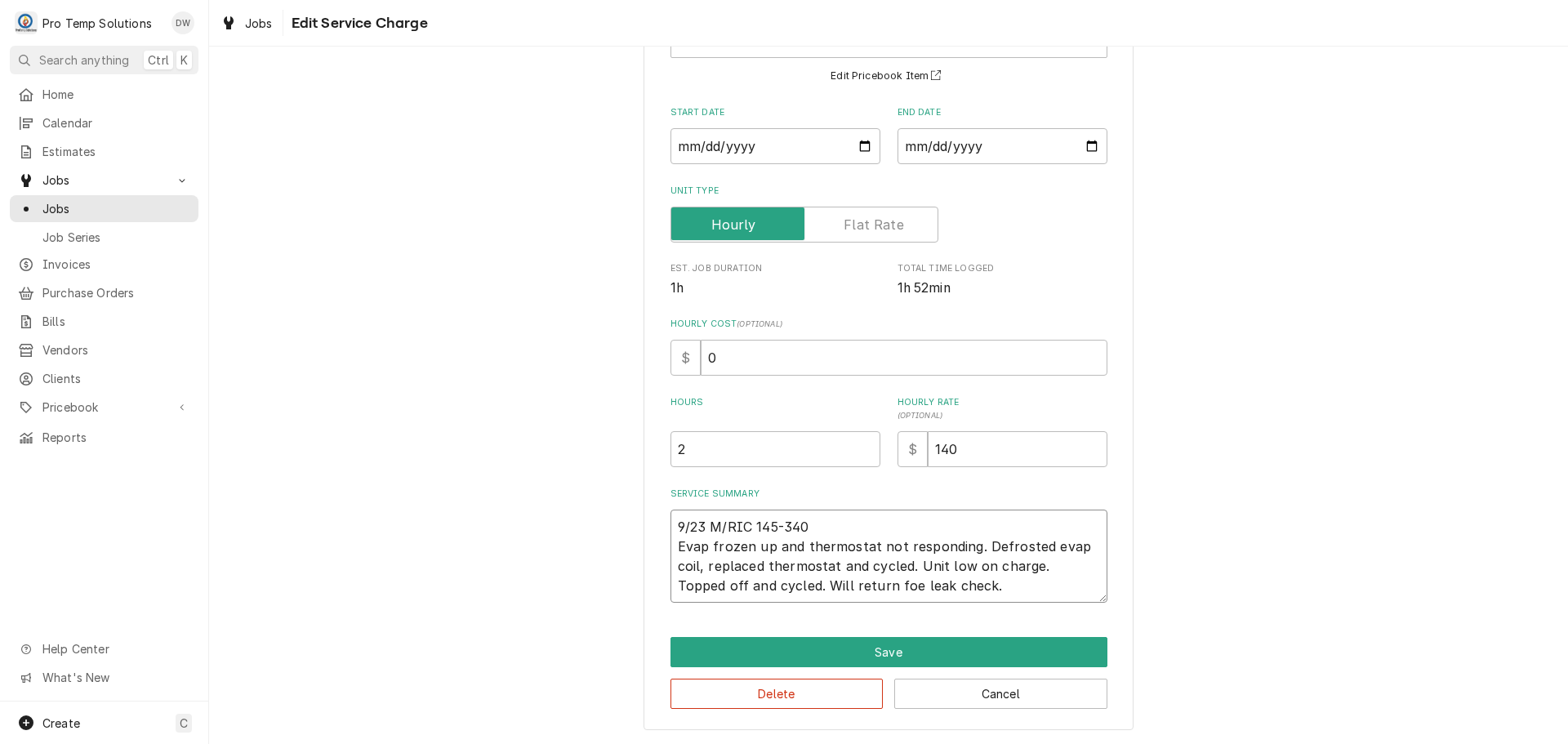
type textarea "9/23 M/RIC 145-340 Evap frozen up and thermostat not responding. Defrosted evap…"
type textarea "x"
type textarea "9/23 M/RIC 145-340 K Evap frozen up and thermostat not responding. Defrosted ev…"
type textarea "x"
type textarea "9/23 M/RIC 145-340 KE Evap frozen up and thermostat not responding. Defrosted e…"
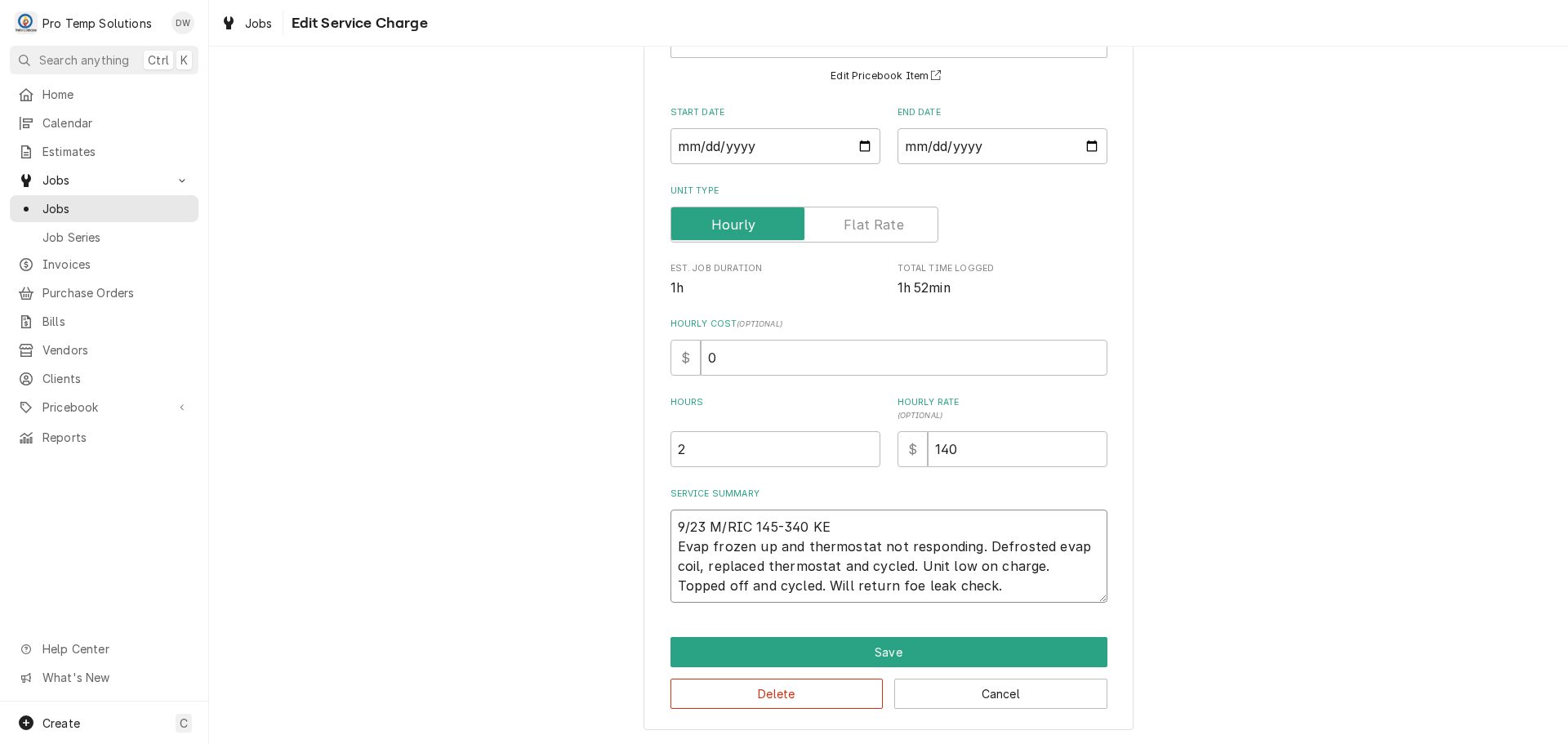
type textarea "x"
type textarea "9/23 M/RIC 145-340 KEV Evap frozen up and thermostat not responding. Defrosted …"
type textarea "x"
type textarea "9/23 M/RIC 145-340 KEVI Evap frozen up and thermostat not responding. Defrosted…"
type textarea "x"
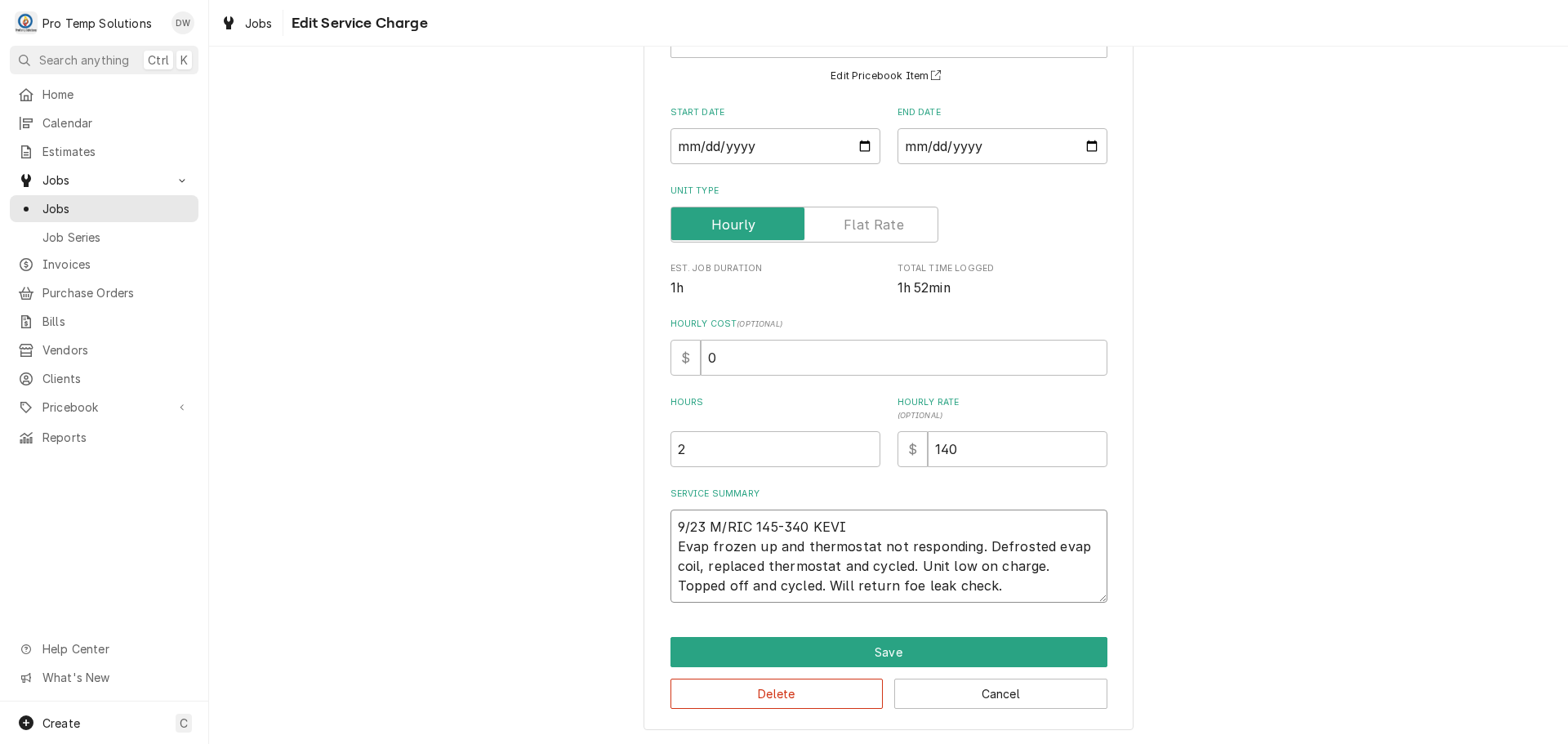
type textarea "9/23 M/RIC 145-340 KEVIN Evap frozen up and thermostat not responding. Defroste…"
type textarea "x"
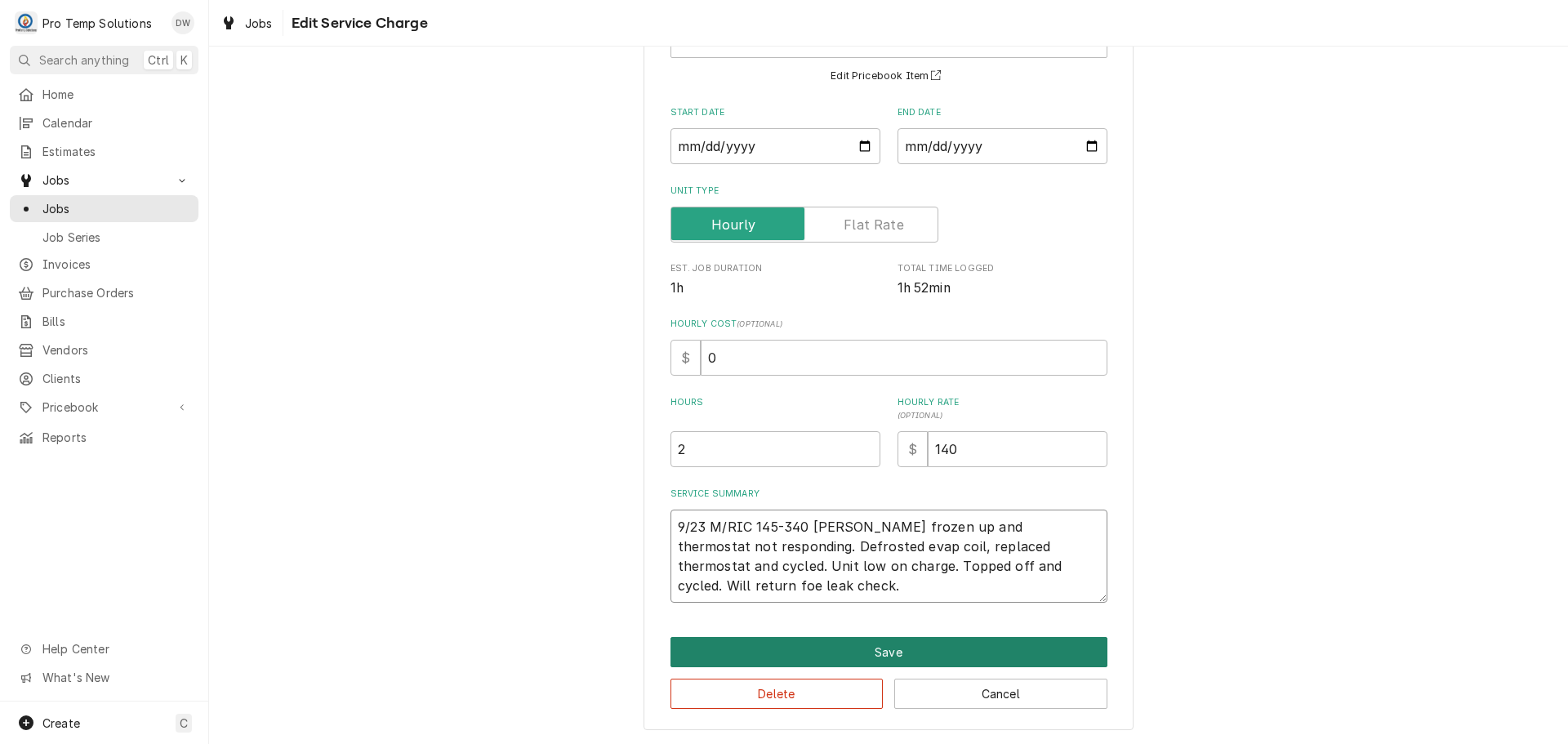
type textarea "9/23 M/RIC 145-340 KEVIN Evap frozen up and thermostat not responding. Defroste…"
click at [873, 649] on button "Save" at bounding box center [889, 651] width 437 height 30
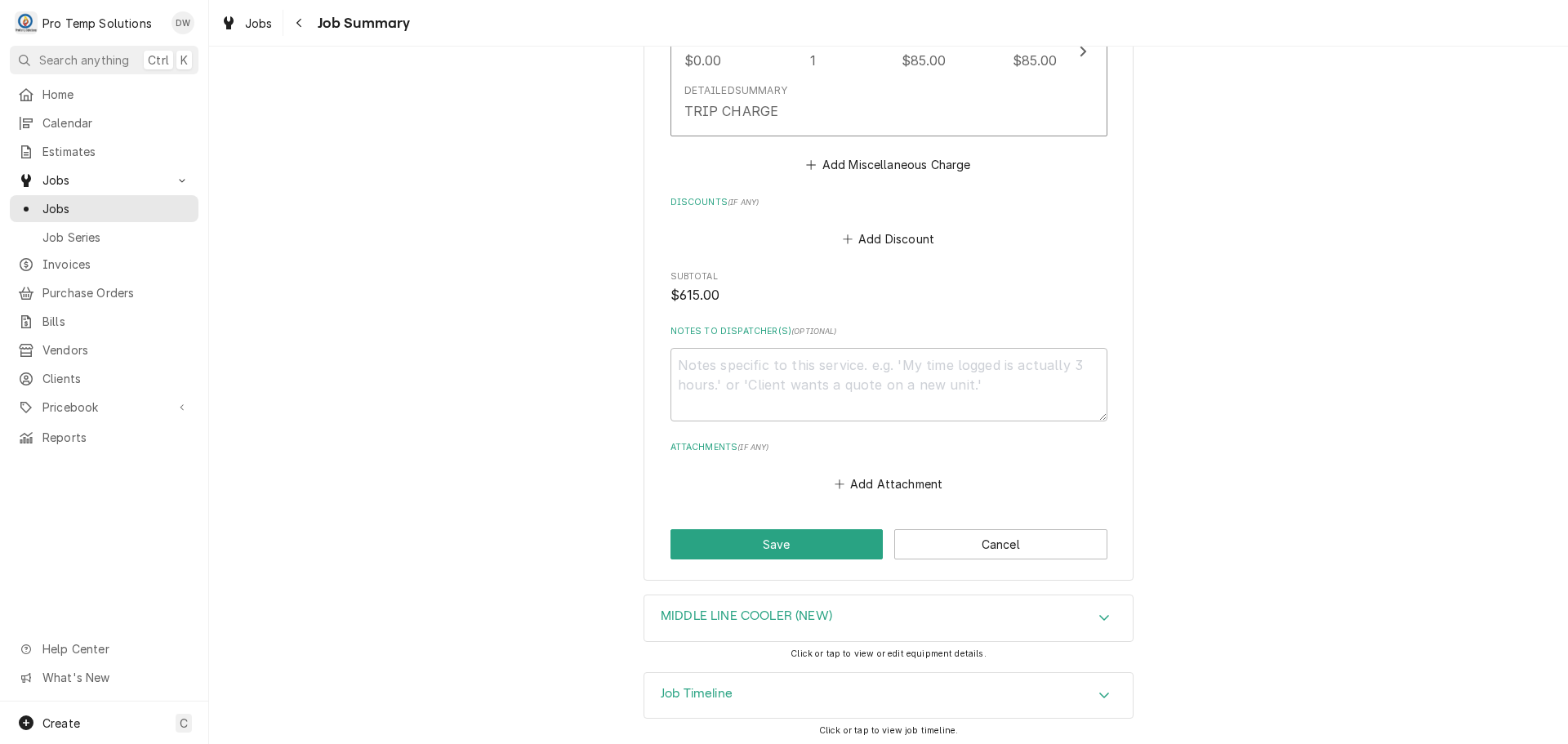
scroll to position [1517, 0]
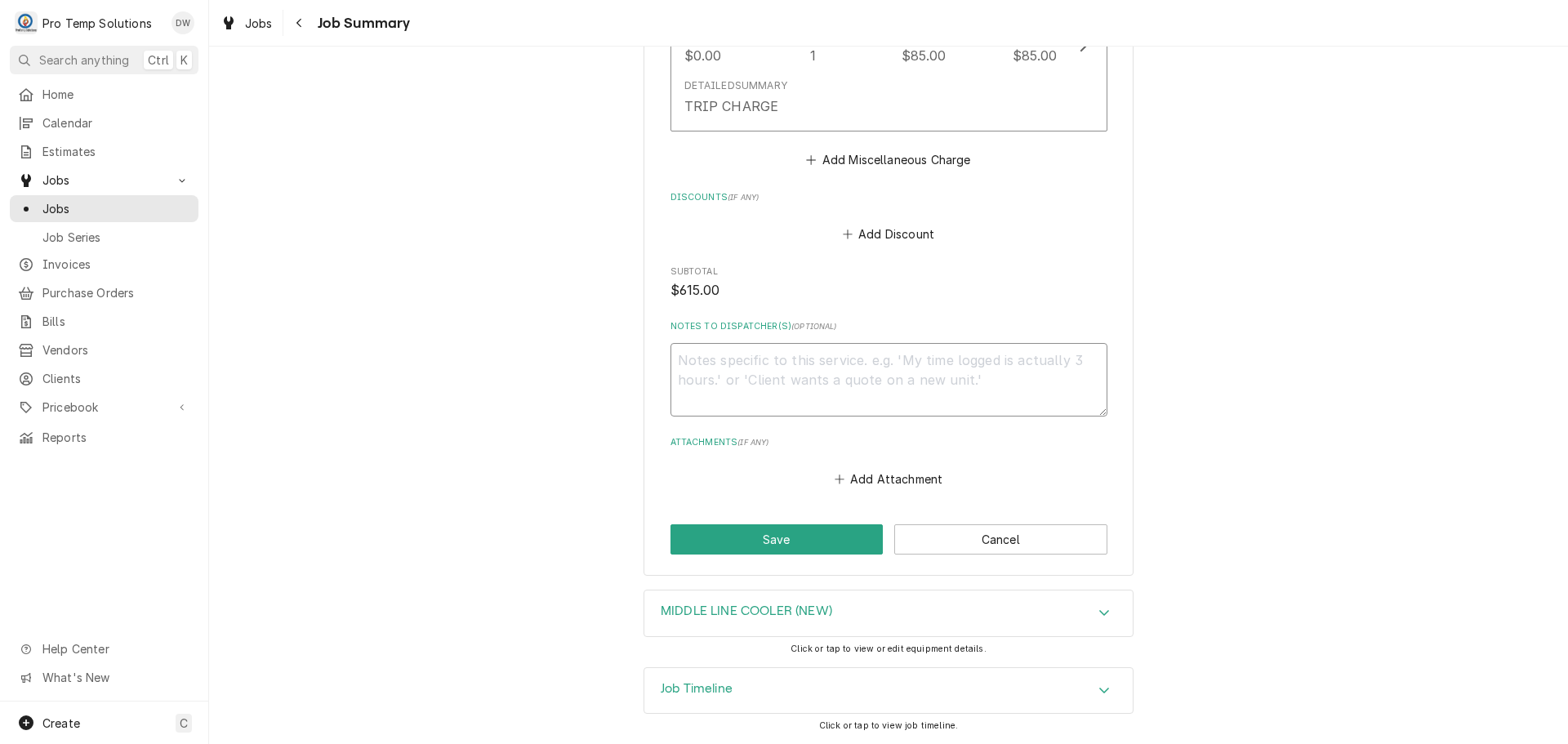
click at [765, 369] on textarea "Notes to Dispatcher(s) ( optional )" at bounding box center [889, 379] width 437 height 74
click at [745, 537] on button "Save" at bounding box center [777, 538] width 213 height 30
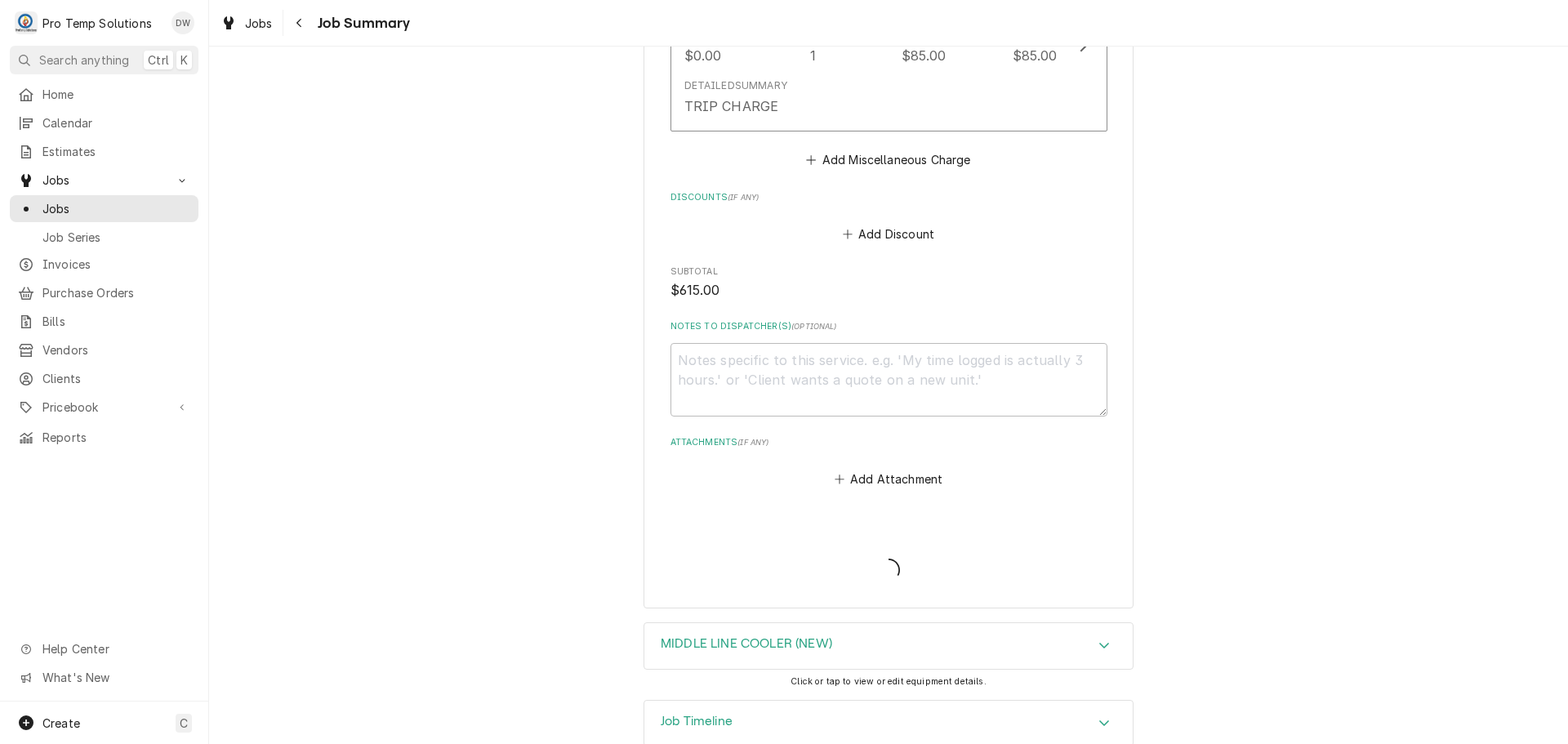
type textarea "x"
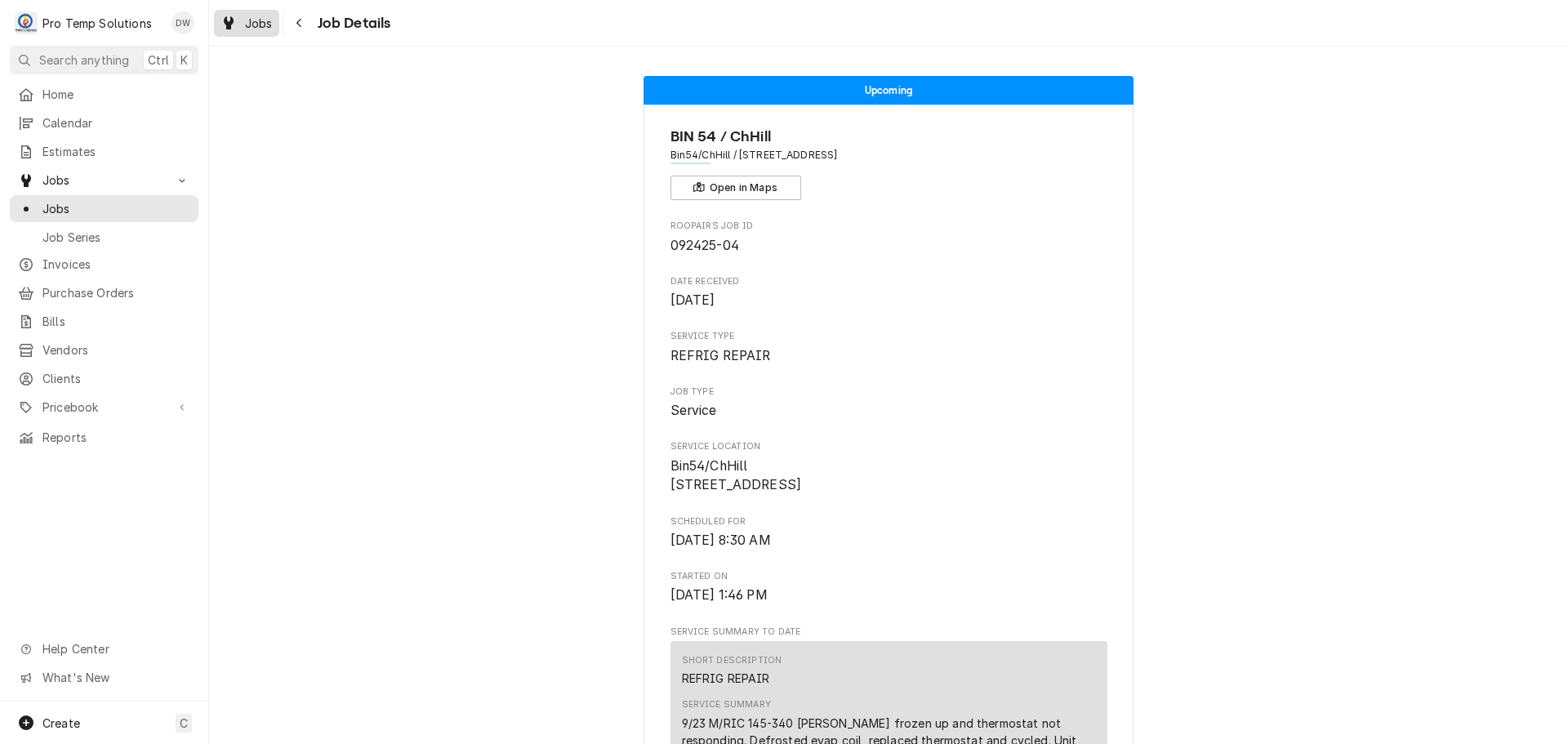
click at [257, 23] on span "Jobs" at bounding box center [258, 23] width 28 height 17
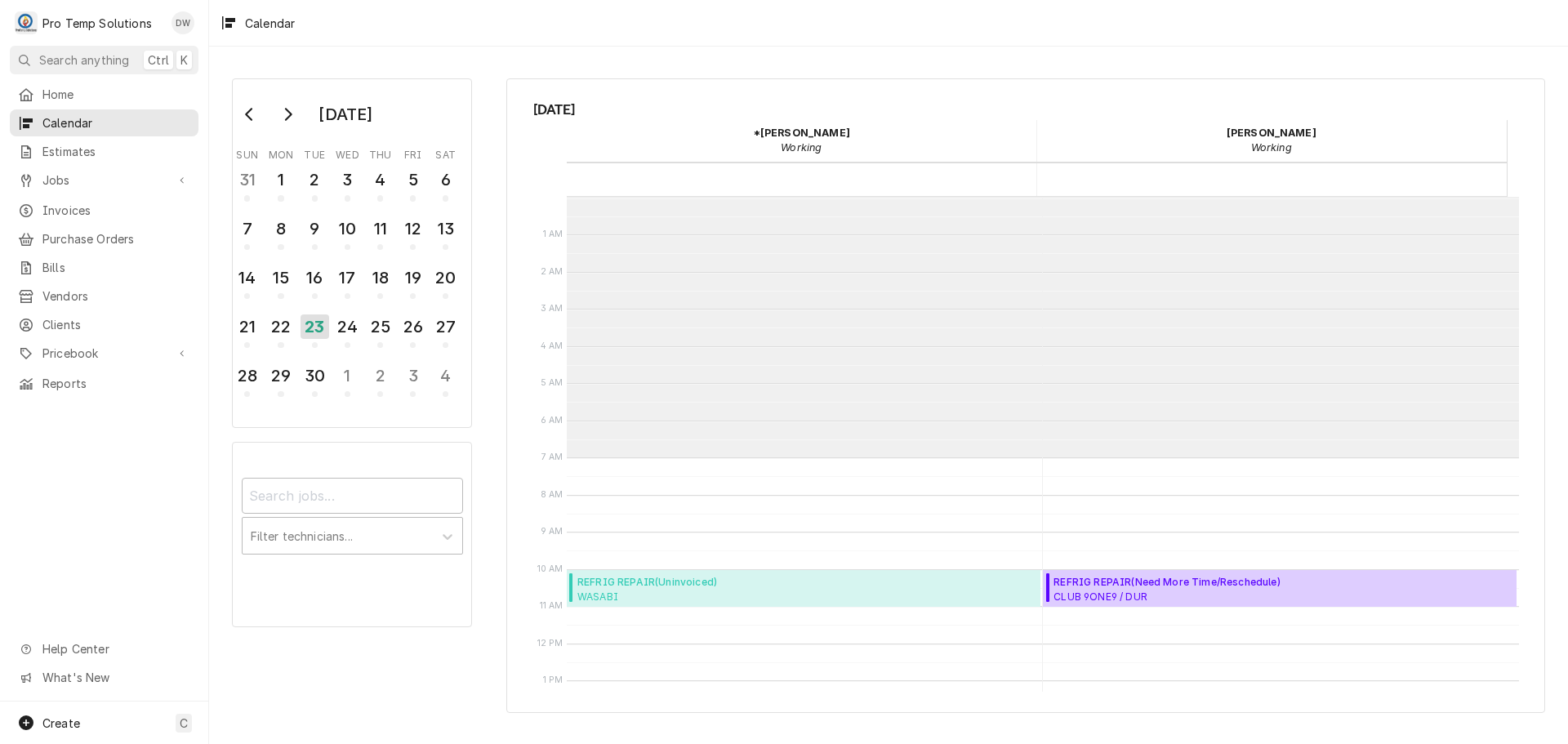
scroll to position [260, 0]
